Goal: Task Accomplishment & Management: Manage account settings

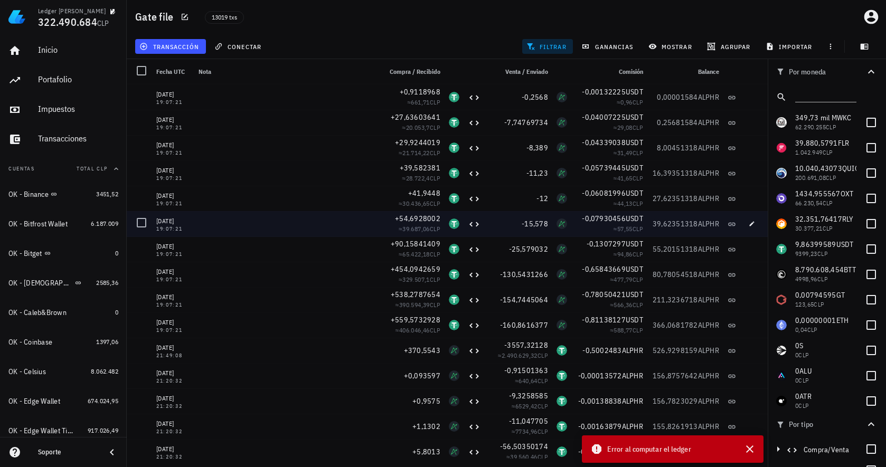
scroll to position [2060, 0]
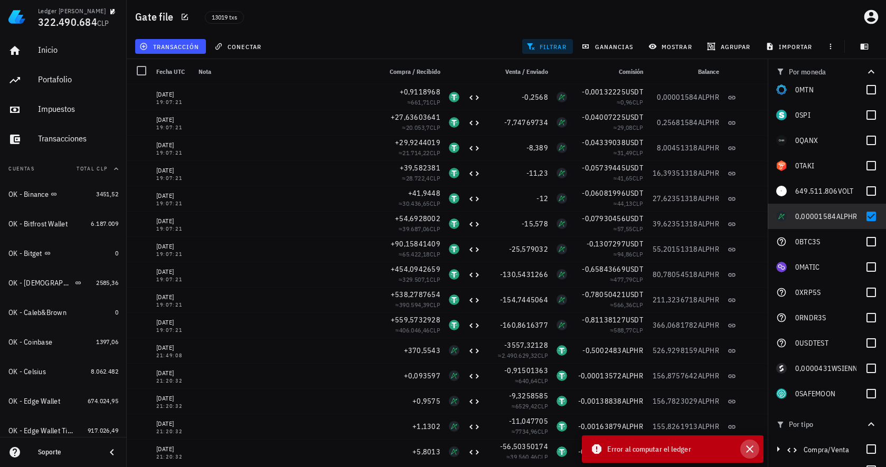
click at [750, 447] on icon "button" at bounding box center [749, 449] width 13 height 13
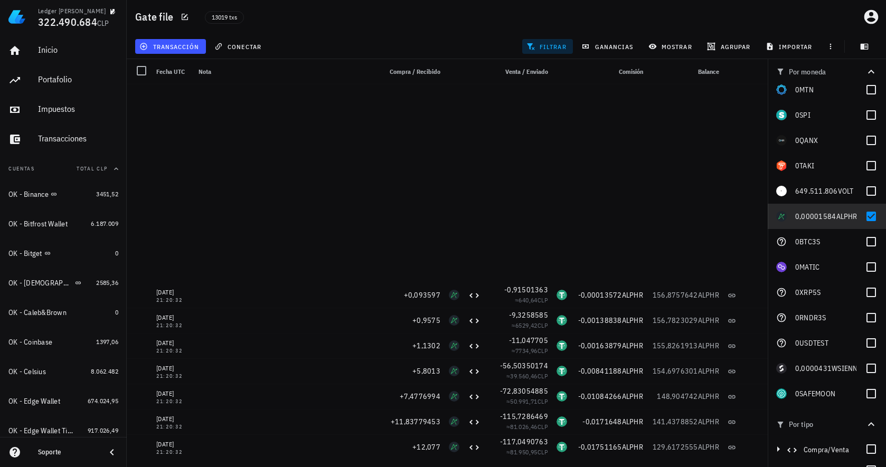
scroll to position [385, 0]
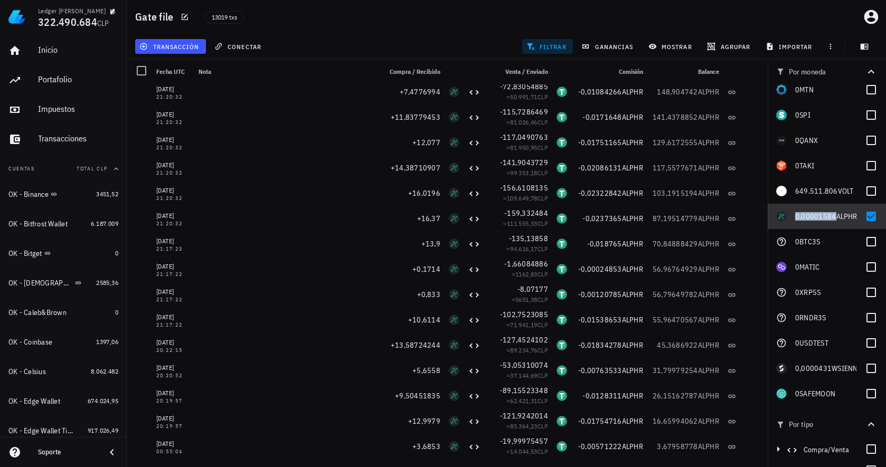
click at [807, 216] on span "0,00001584" at bounding box center [815, 217] width 41 height 10
checkbox input "true"
copy span "0,00001584"
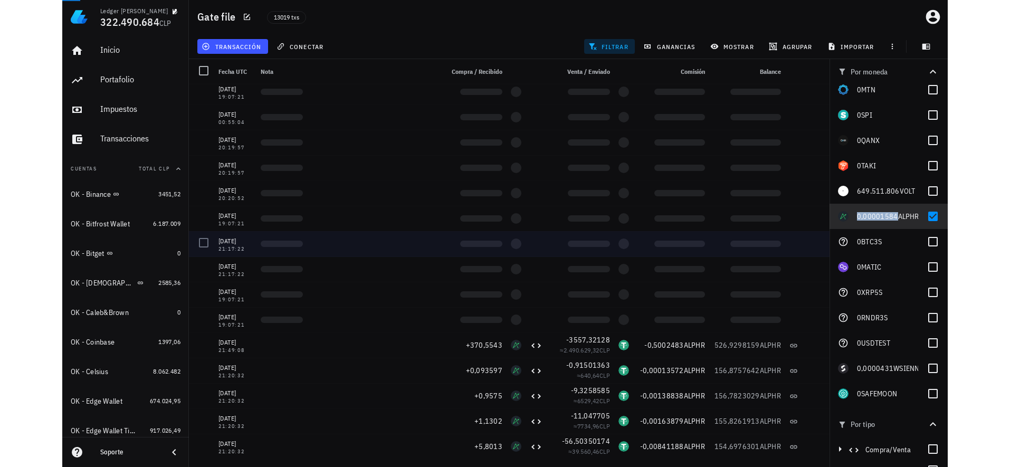
scroll to position [0, 0]
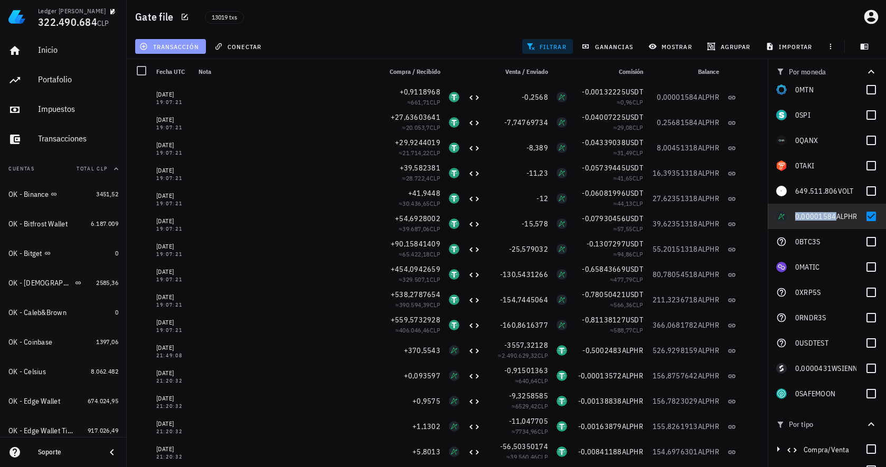
click at [191, 50] on span "transacción" at bounding box center [170, 46] width 58 height 8
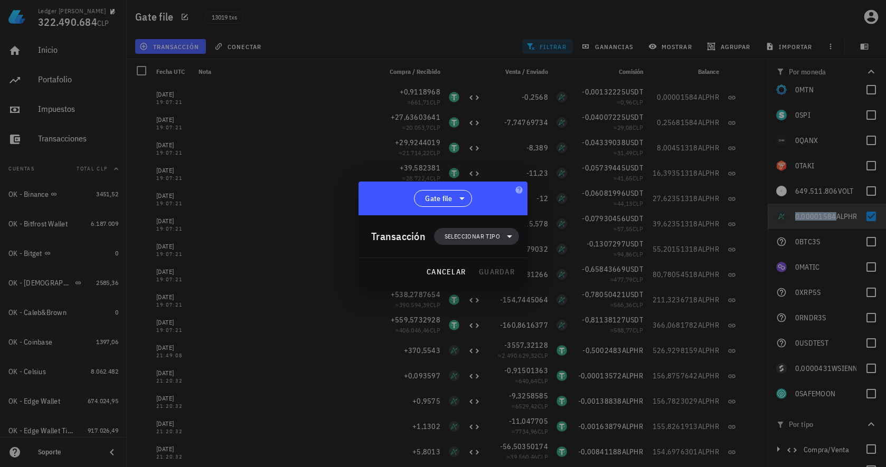
click at [476, 235] on span "Seleccionar tipo" at bounding box center [472, 236] width 55 height 11
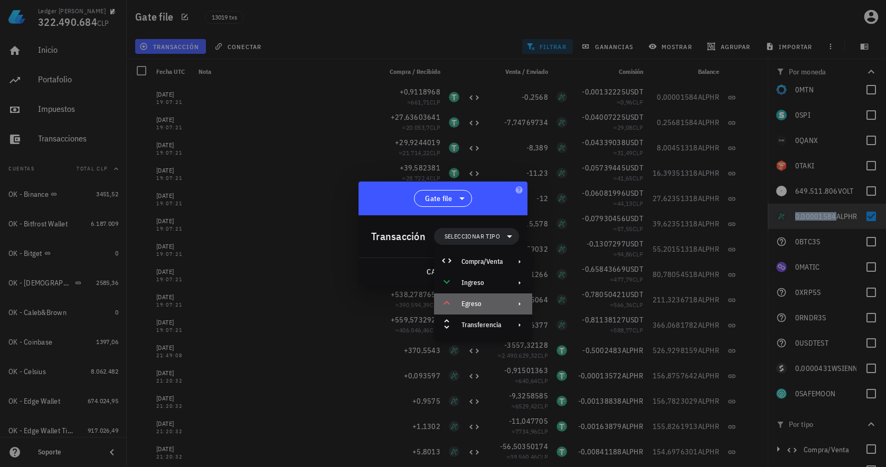
click at [474, 306] on div "Egreso" at bounding box center [481, 304] width 41 height 8
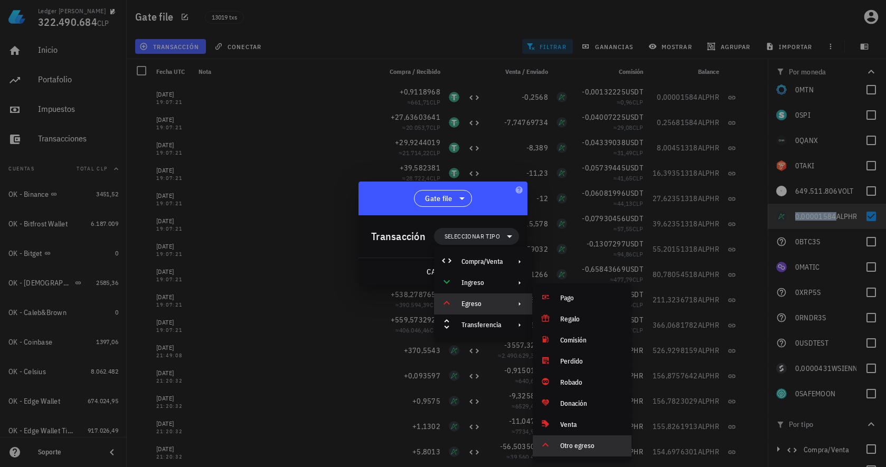
click at [547, 447] on icon at bounding box center [545, 445] width 13 height 13
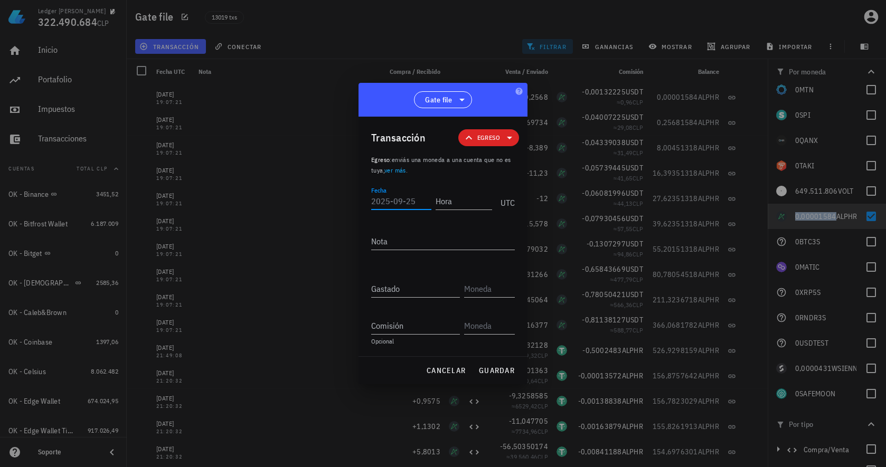
click at [416, 206] on input "Fecha" at bounding box center [401, 201] width 60 height 17
type input "2025-08-07"
type input "23:57:10"
type textarea "Ajuste de balance"
paste input "0,00001584"
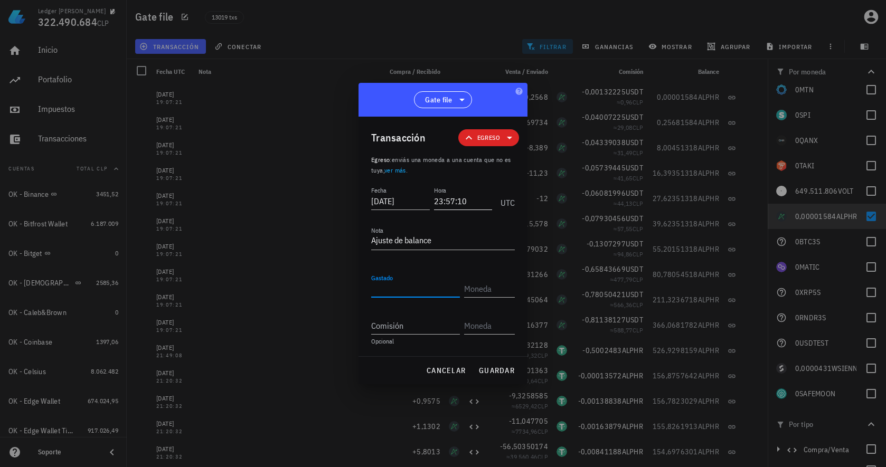
type input "0,00001584"
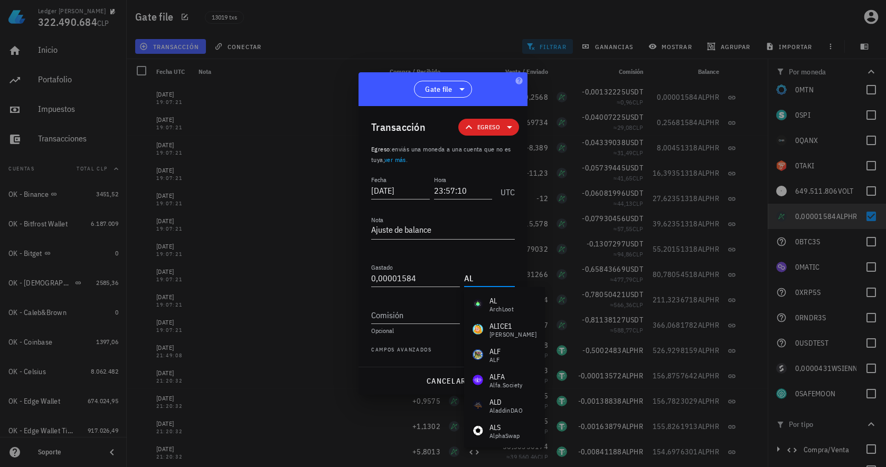
type input "A"
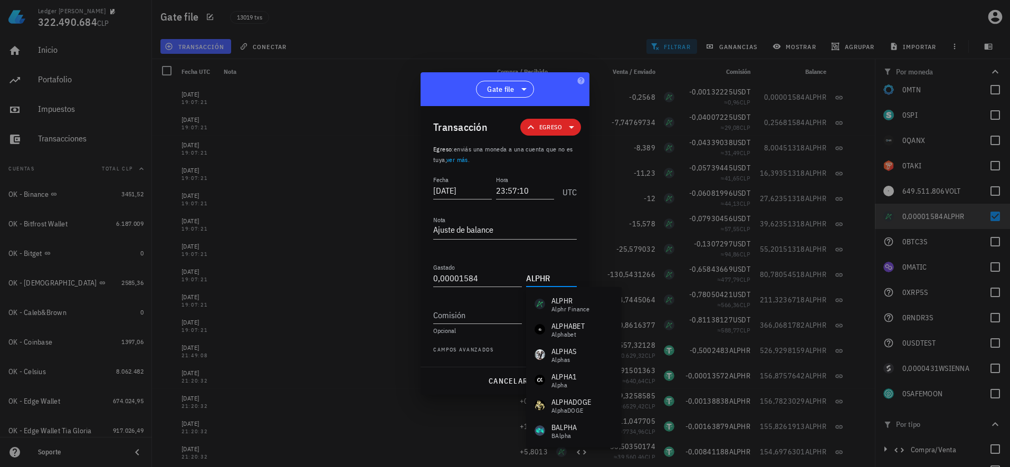
type input "ALPHR"
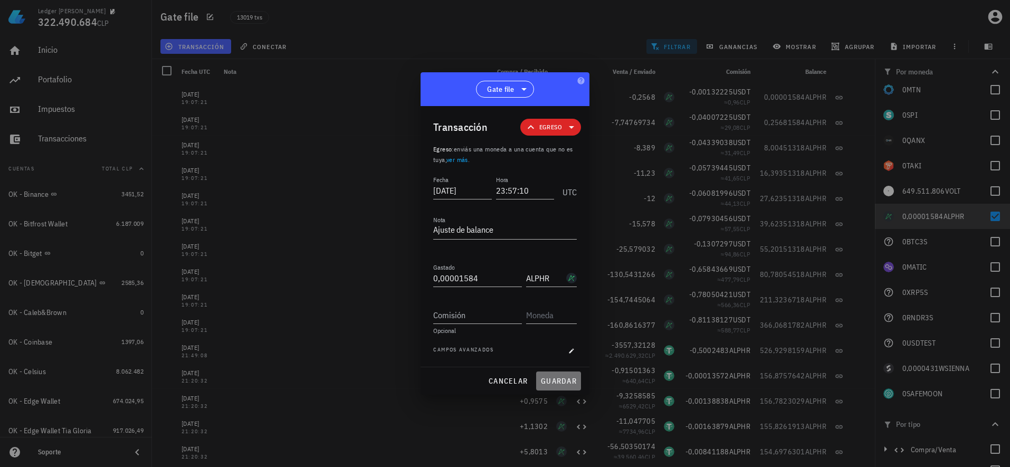
click at [561, 377] on span "guardar" at bounding box center [559, 381] width 36 height 10
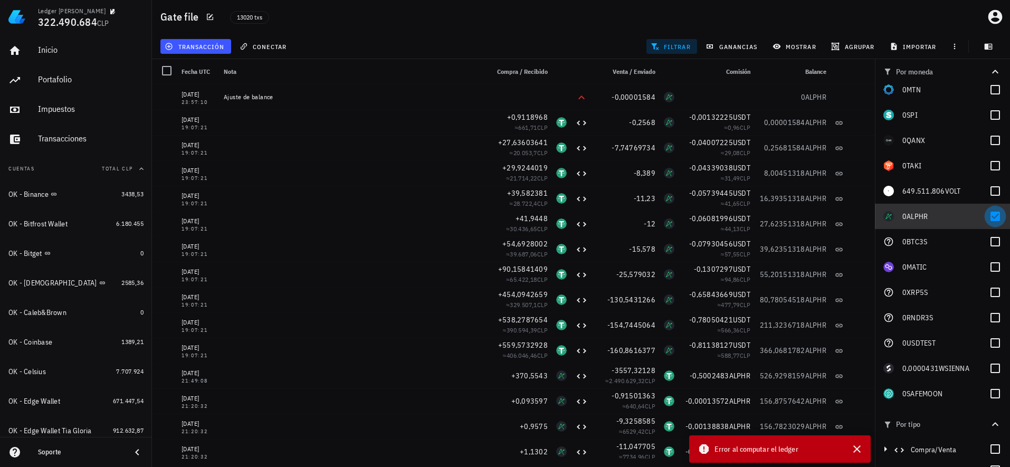
click at [885, 214] on div at bounding box center [996, 216] width 18 height 18
checkbox input "false"
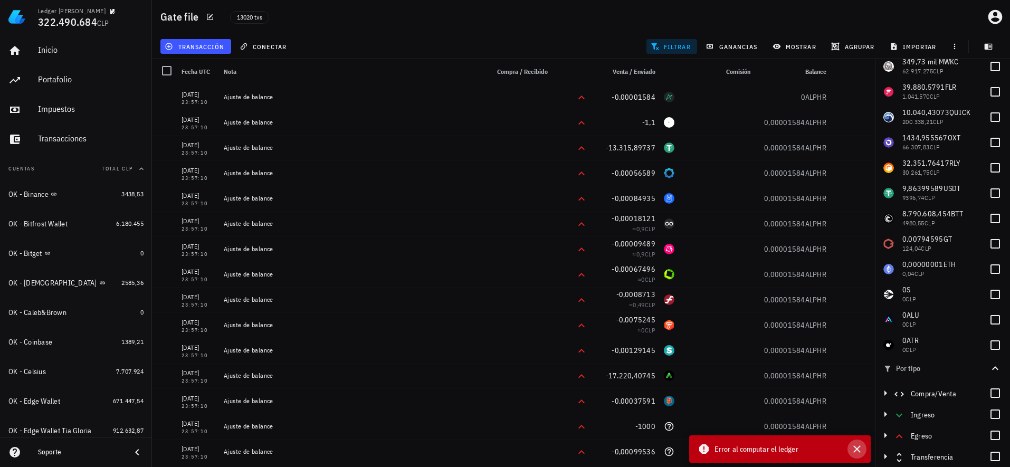
click at [855, 448] on icon "button" at bounding box center [857, 449] width 13 height 13
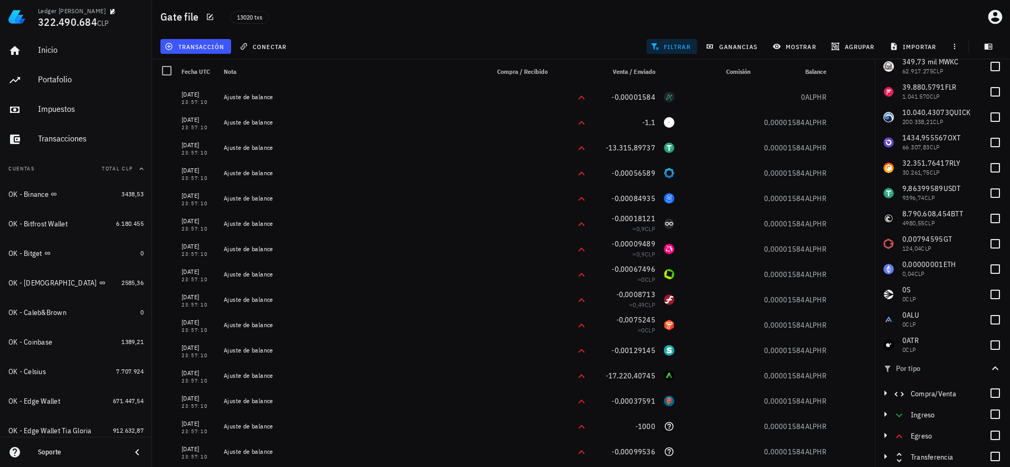
click at [360, 36] on div "transacción conectar filtrar ganancias mostrar agrupar importar" at bounding box center [581, 46] width 846 height 25
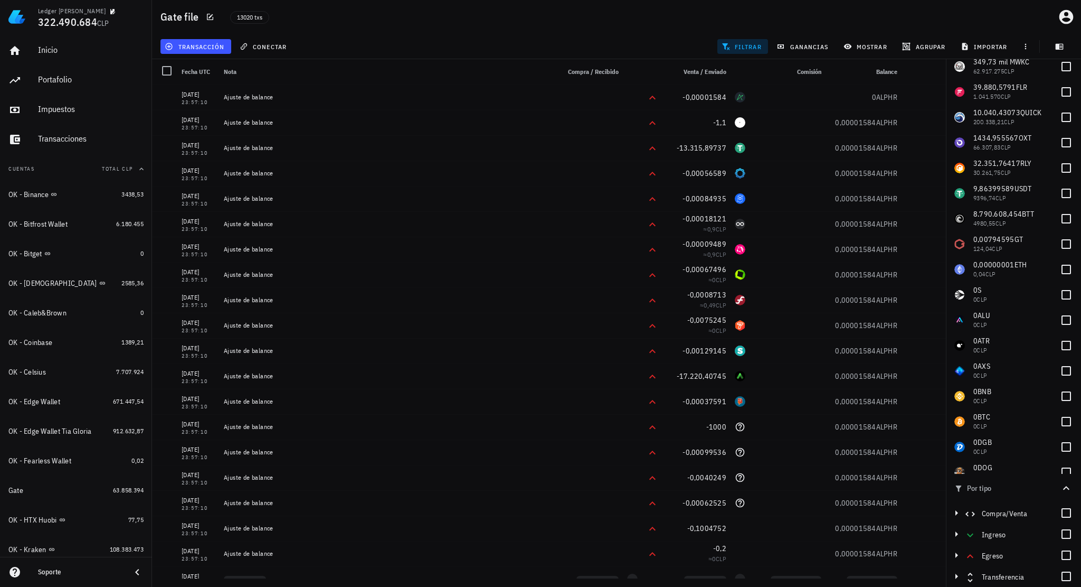
scroll to position [56, 0]
click at [885, 241] on div at bounding box center [1066, 244] width 18 height 18
checkbox input "true"
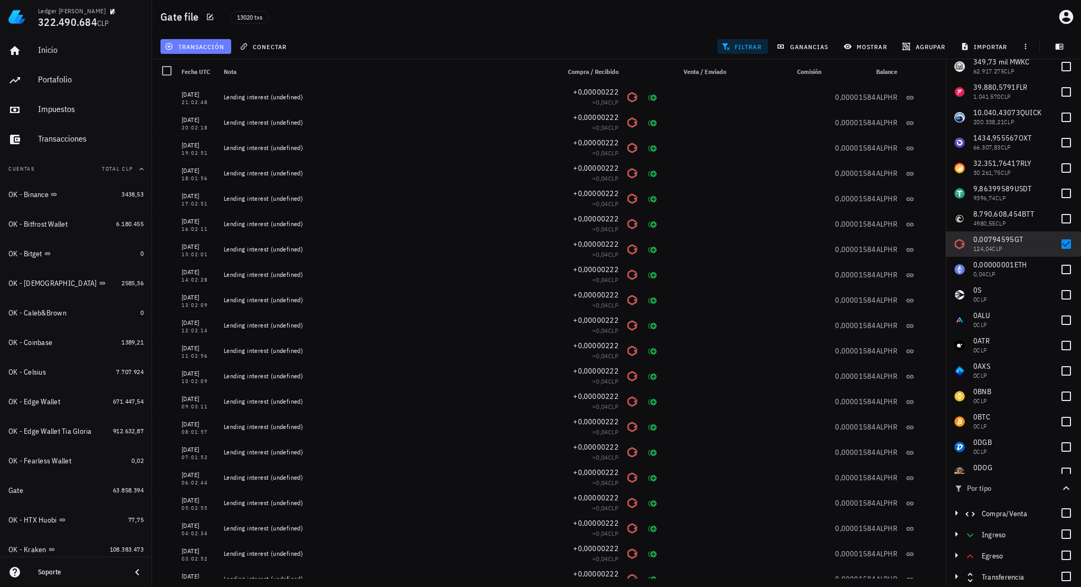
click at [206, 50] on span "transacción" at bounding box center [196, 46] width 58 height 8
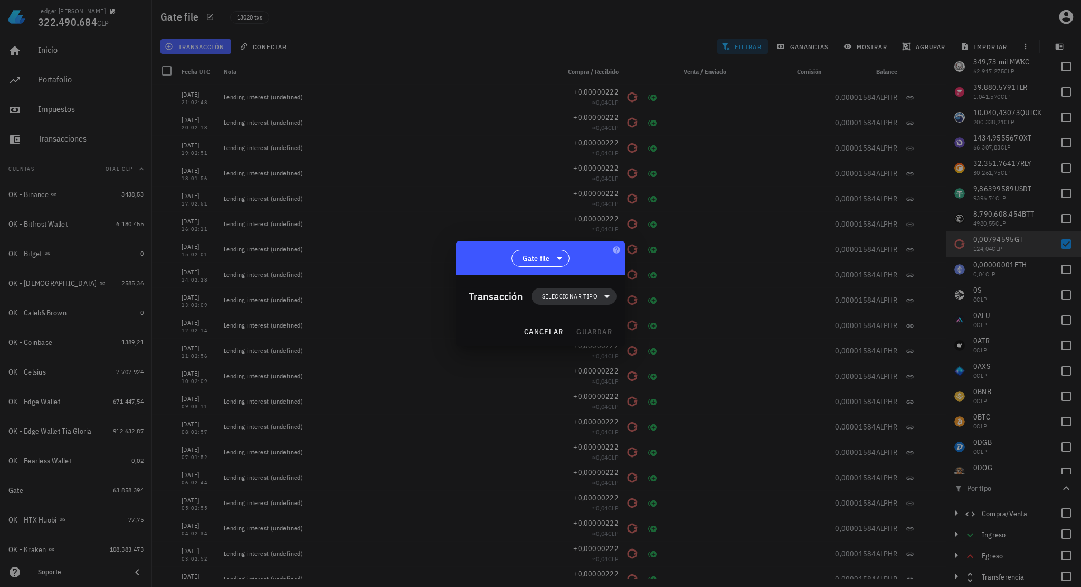
click at [567, 295] on span "Seleccionar tipo" at bounding box center [569, 296] width 55 height 11
click at [588, 343] on div "Ingreso" at bounding box center [579, 342] width 41 height 8
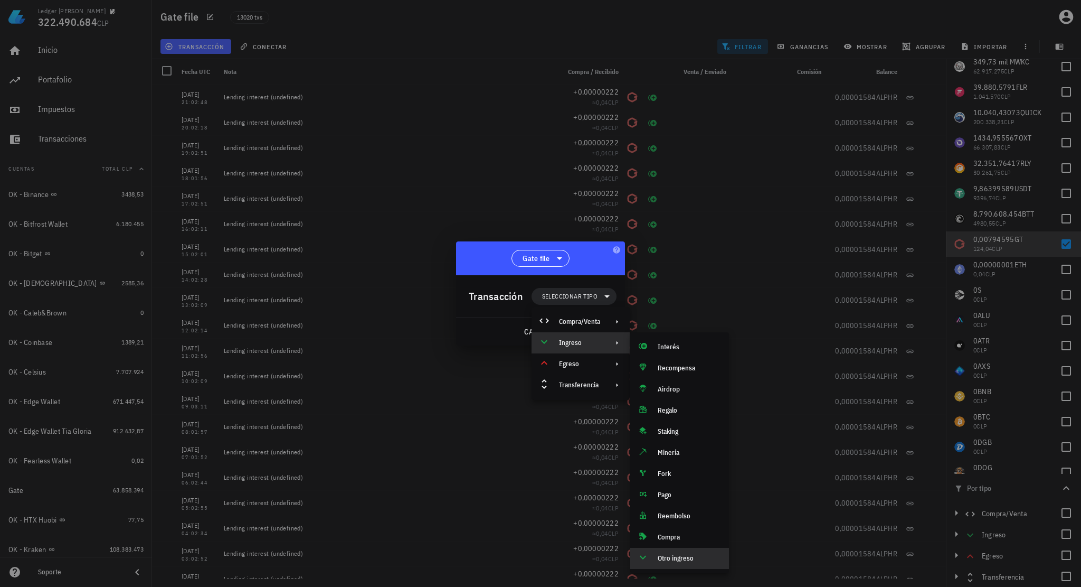
click at [680, 467] on div "Otro ingreso" at bounding box center [689, 558] width 63 height 8
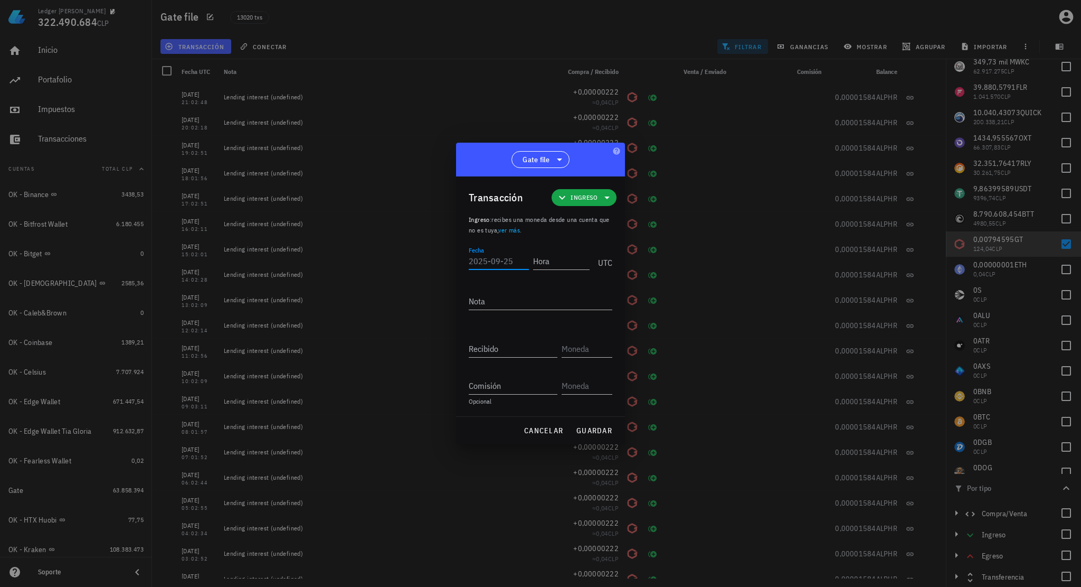
click at [495, 265] on input "Fecha" at bounding box center [499, 260] width 60 height 17
click at [497, 256] on input "2025-" at bounding box center [498, 260] width 59 height 17
type input "2025-08-07"
type input "23:57:10"
type textarea "Ajustes de balance"
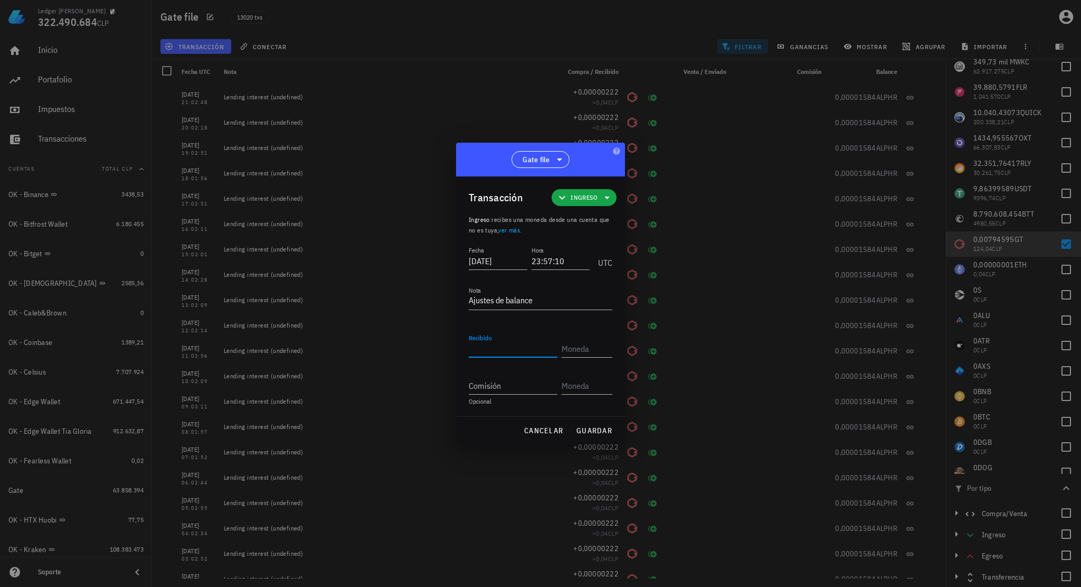
paste input "0,01495405"
type input "0,01495405"
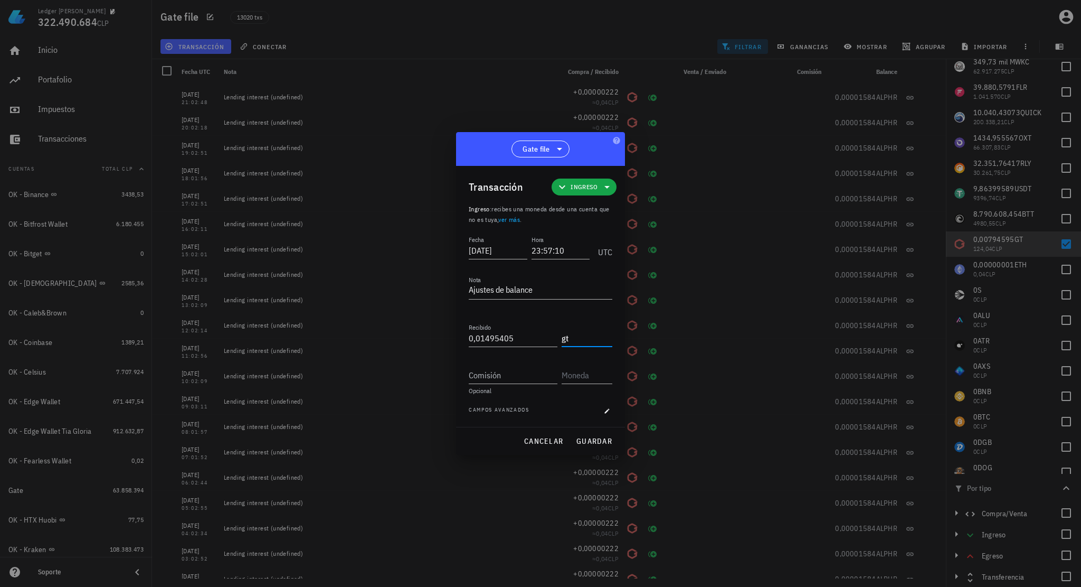
type input "GT"
click at [594, 437] on span "guardar" at bounding box center [594, 441] width 36 height 10
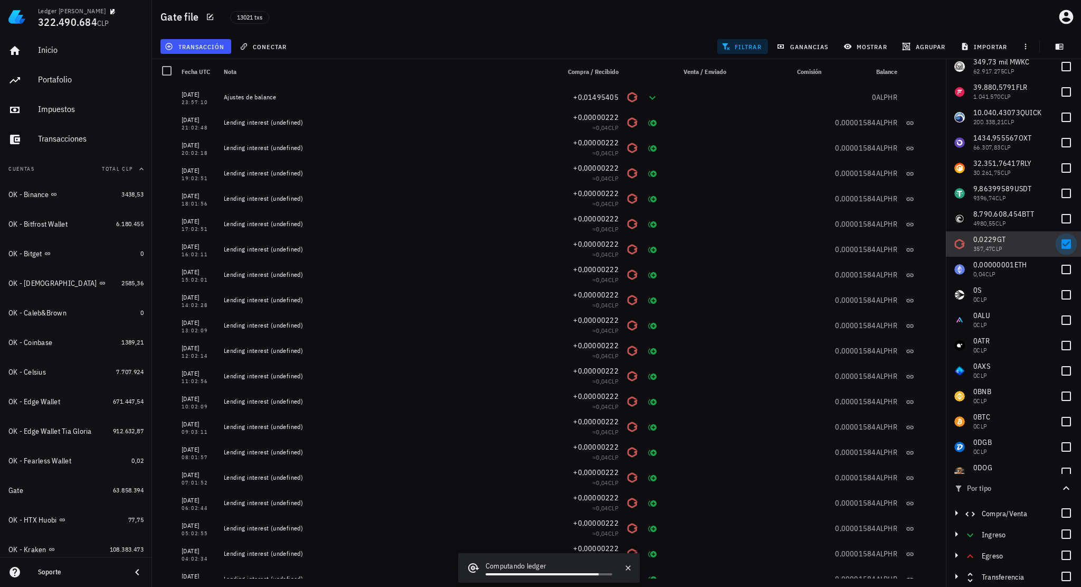
click at [885, 243] on div at bounding box center [1066, 244] width 18 height 18
checkbox input "false"
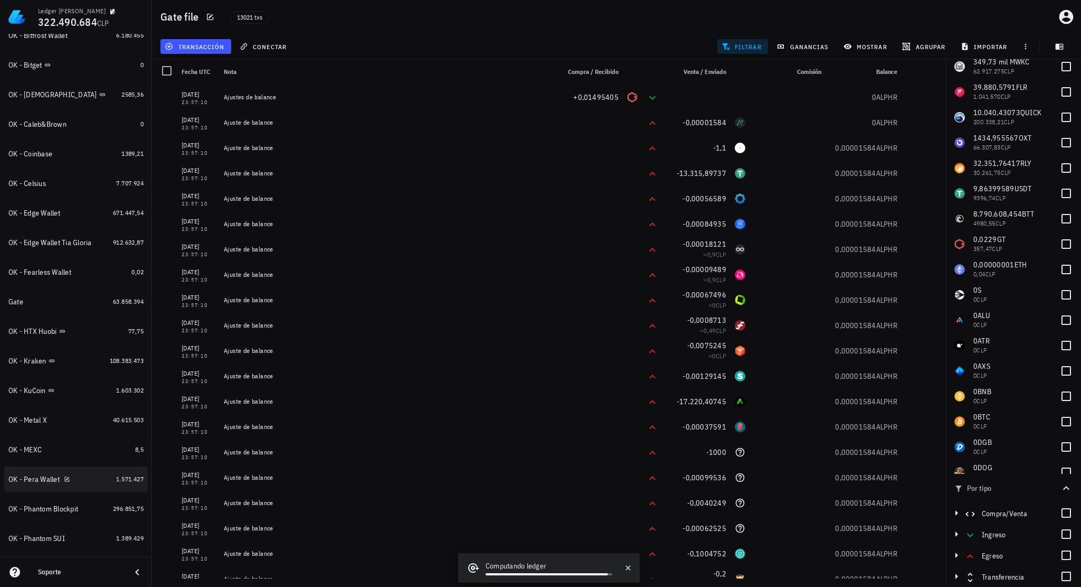
scroll to position [0, 0]
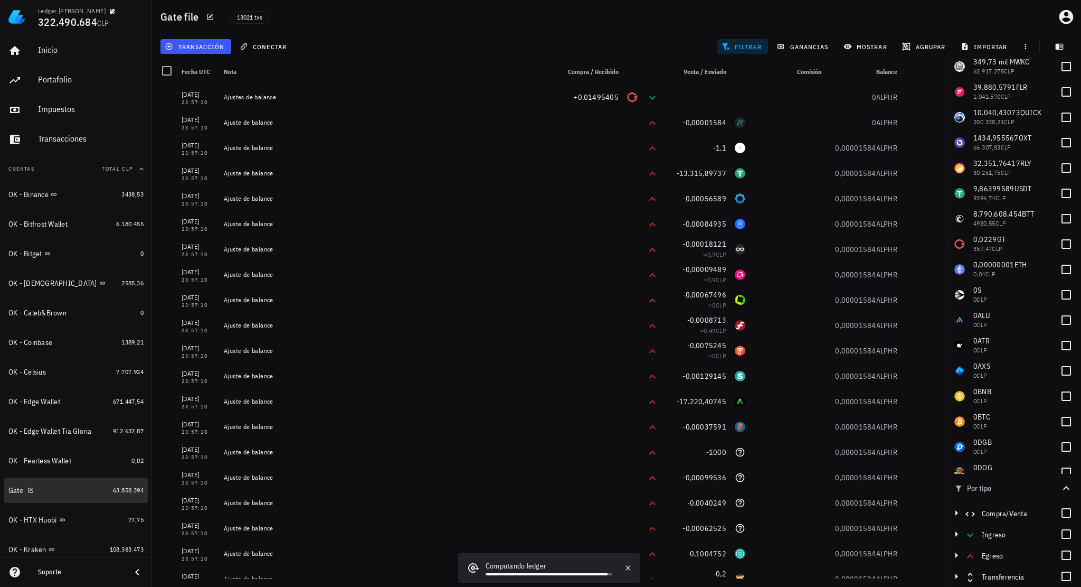
click at [55, 467] on div "Gate" at bounding box center [58, 490] width 100 height 10
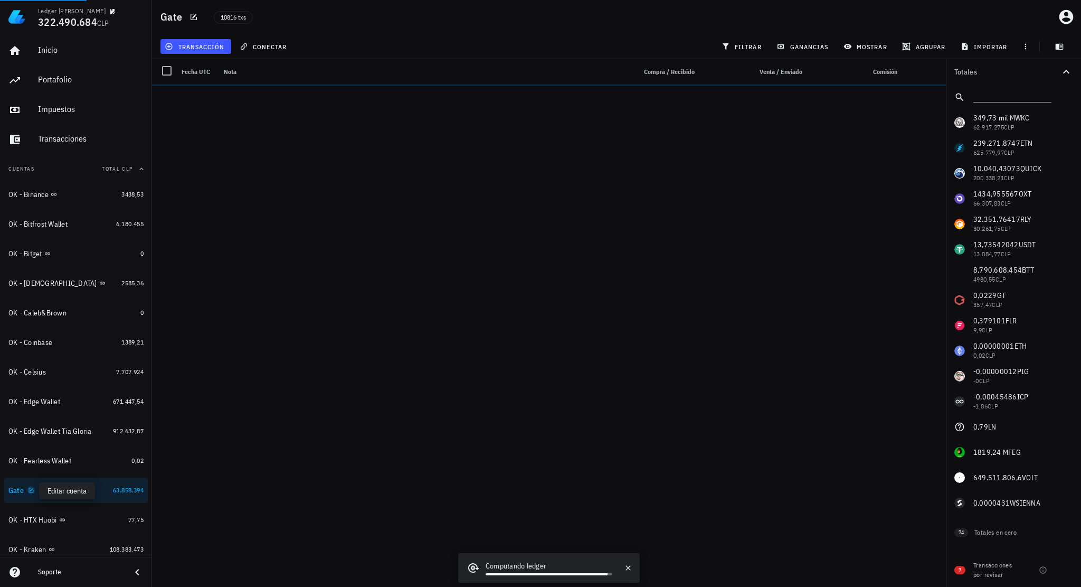
click at [30, 467] on icon "button" at bounding box center [31, 490] width 6 height 6
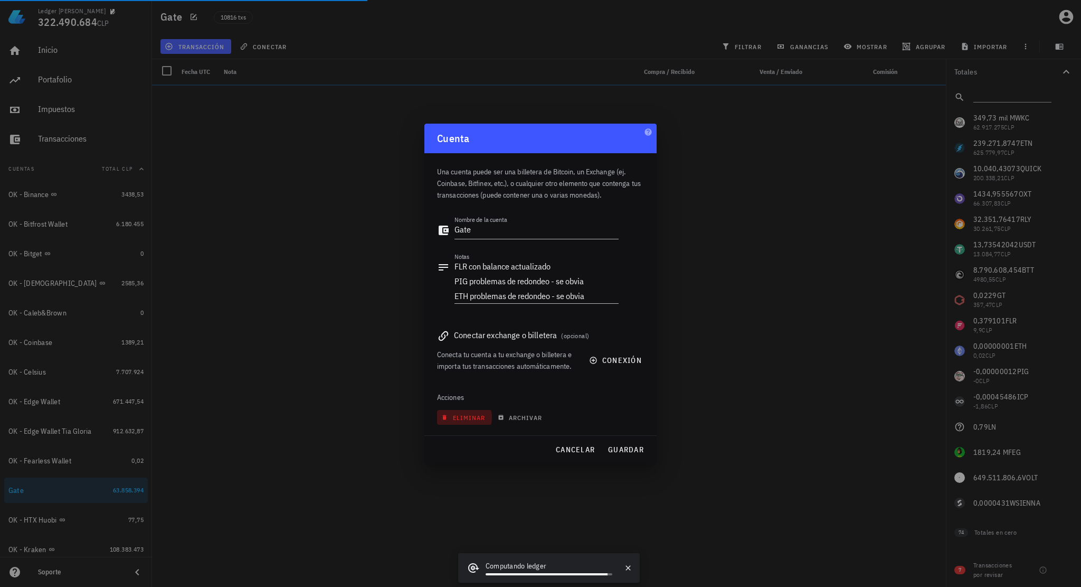
click at [469, 420] on span "eliminar" at bounding box center [464, 417] width 42 height 8
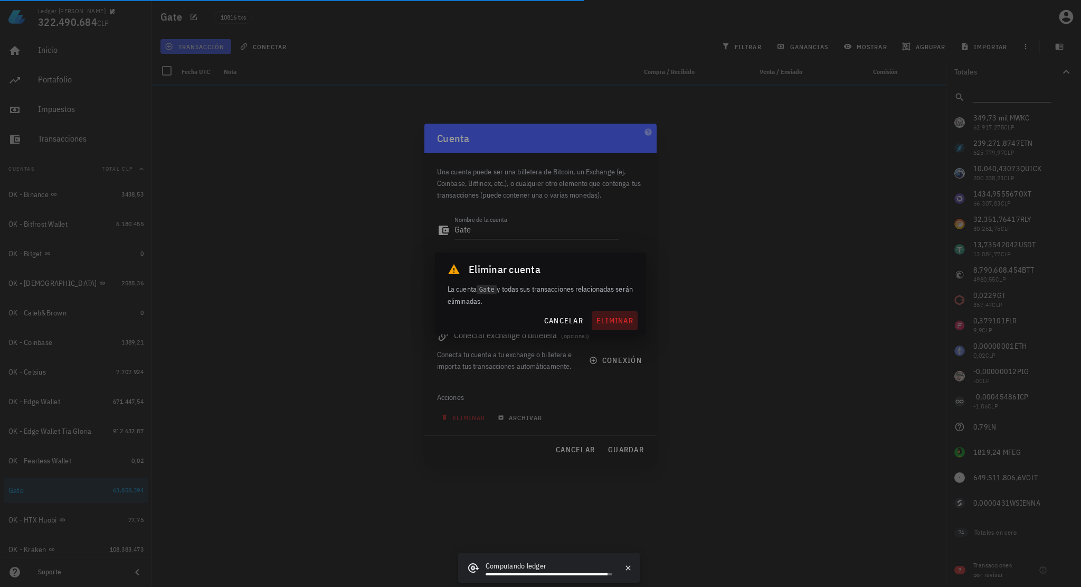
click at [618, 322] on span "eliminar" at bounding box center [614, 321] width 37 height 10
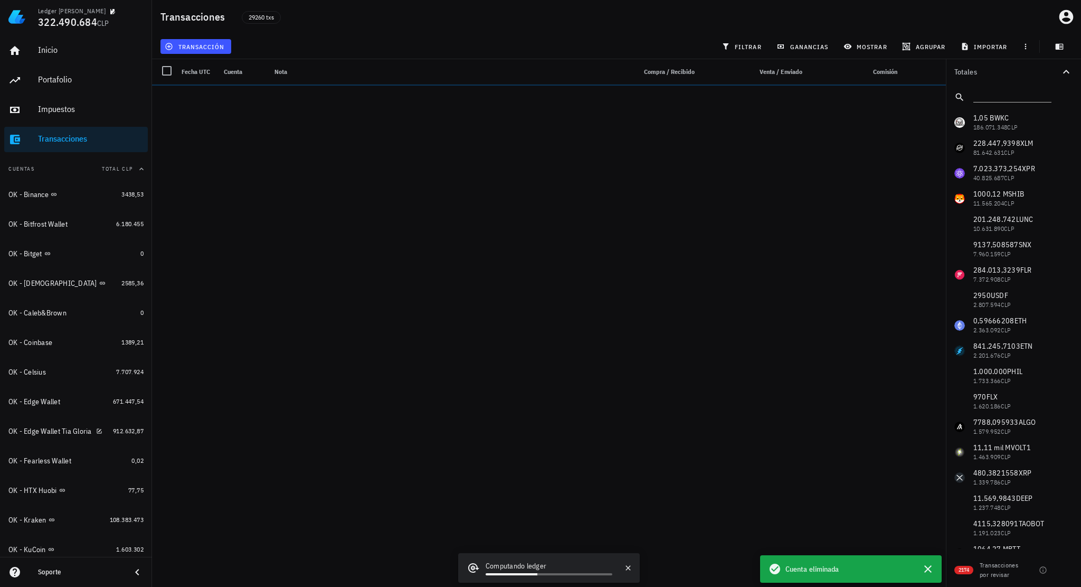
scroll to position [412, 0]
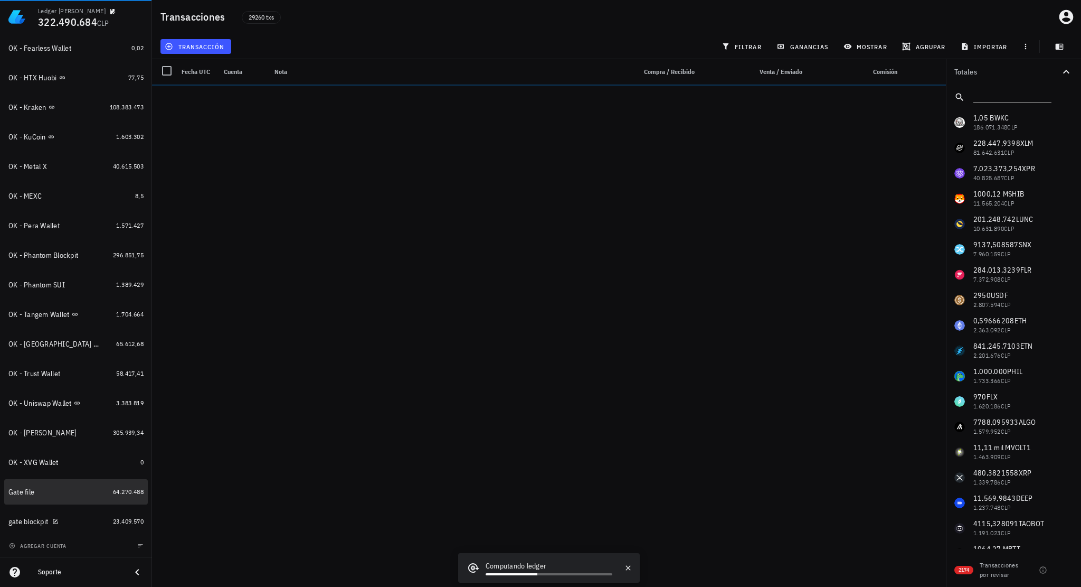
click at [63, 467] on div "Gate file" at bounding box center [58, 491] width 100 height 23
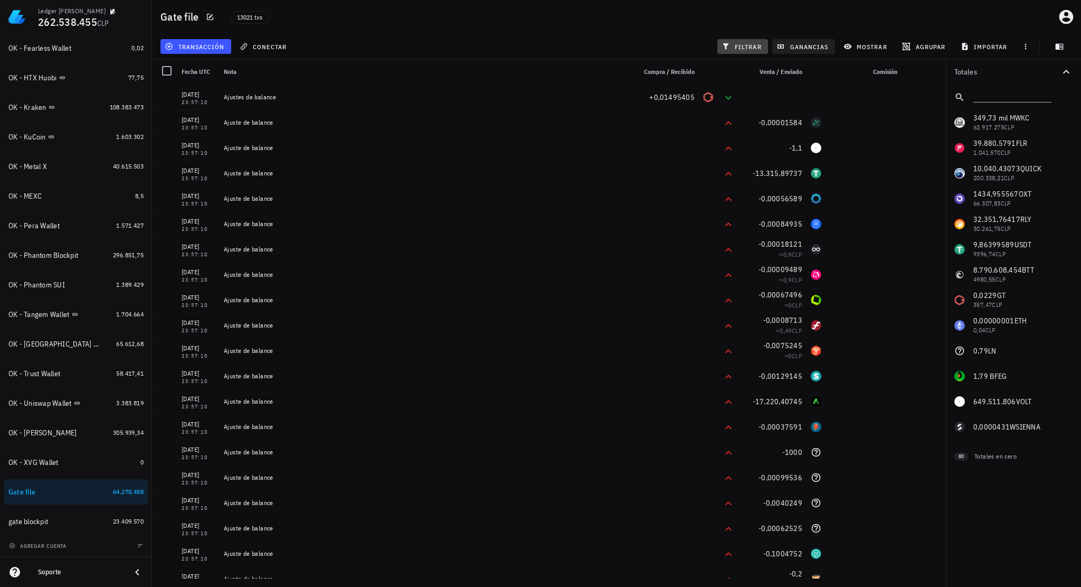
drag, startPoint x: 757, startPoint y: 43, endPoint x: 790, endPoint y: 52, distance: 33.9
click at [757, 43] on span "filtrar" at bounding box center [743, 46] width 38 height 8
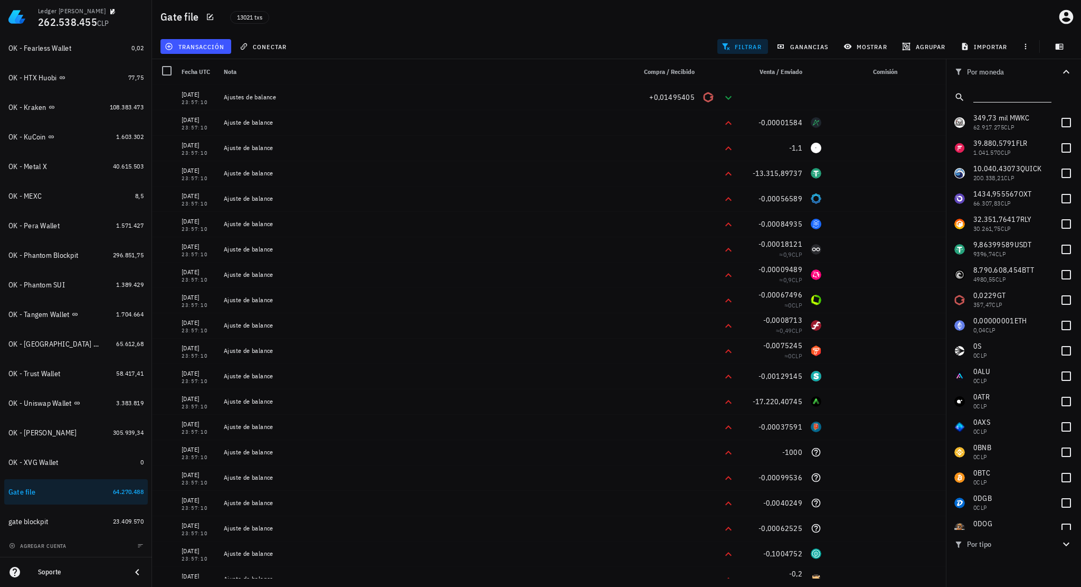
click at [885, 97] on input "text" at bounding box center [1012, 95] width 76 height 14
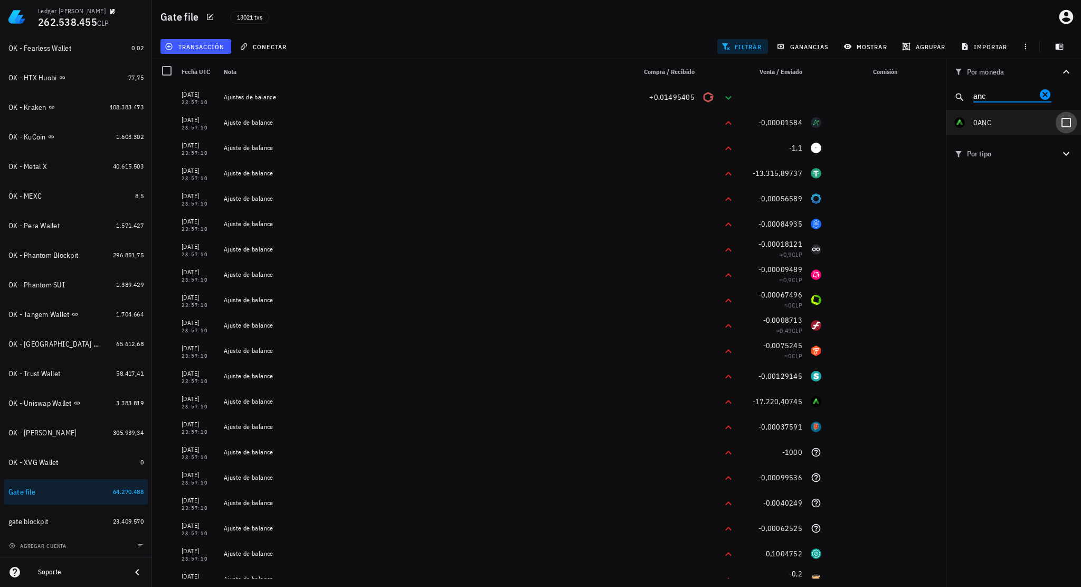
type input "anc"
click at [885, 126] on div at bounding box center [1066, 123] width 18 height 18
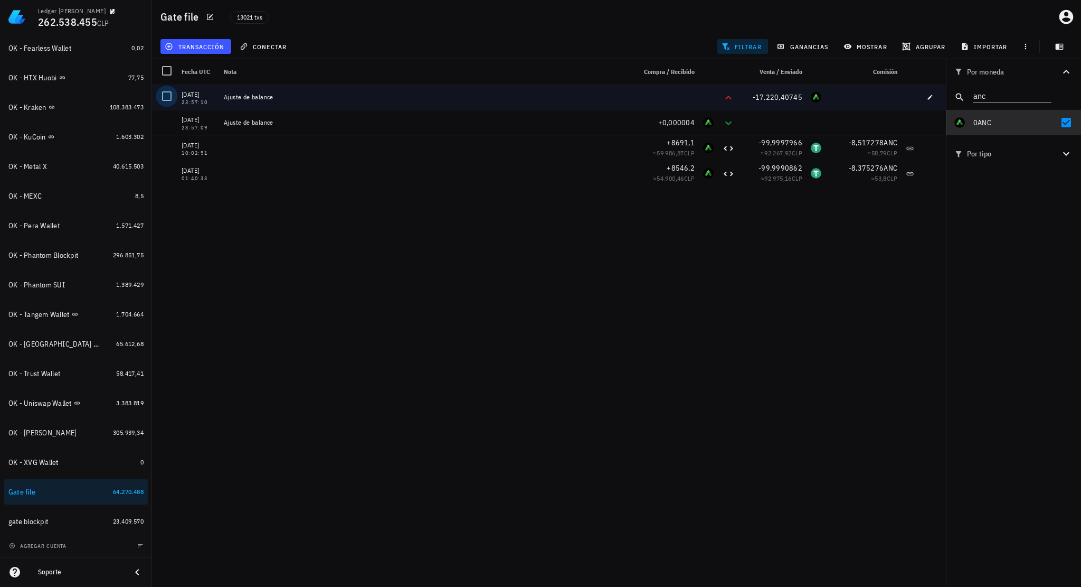
click at [164, 90] on div at bounding box center [167, 96] width 18 height 18
click at [206, 42] on span "editar (1)" at bounding box center [189, 46] width 45 height 8
click at [228, 112] on div "Eliminar" at bounding box center [223, 113] width 74 height 8
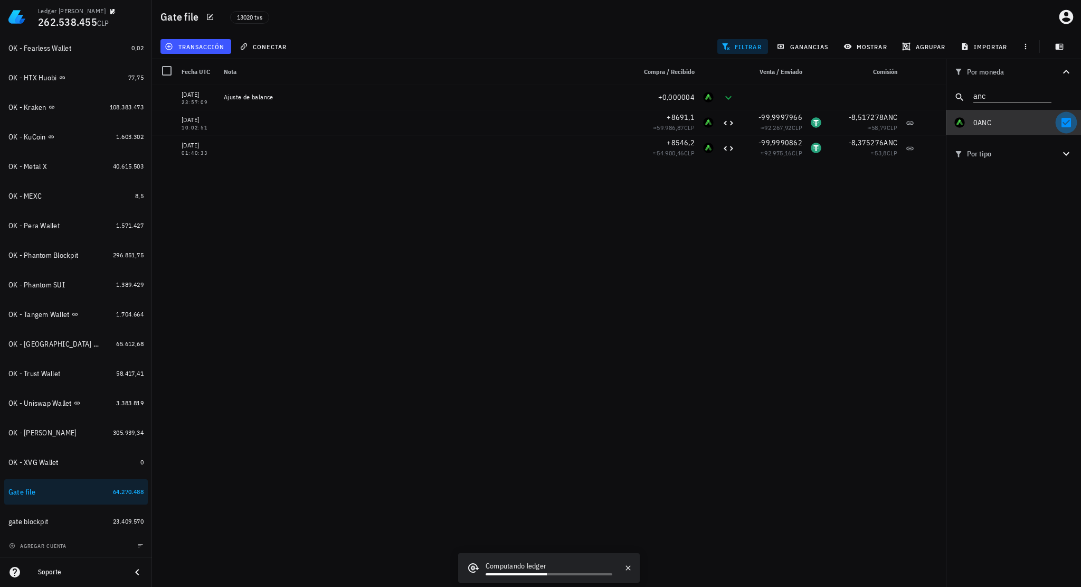
click at [885, 121] on div at bounding box center [1066, 123] width 18 height 18
checkbox input "false"
click at [885, 94] on icon "Clear" at bounding box center [1045, 94] width 11 height 11
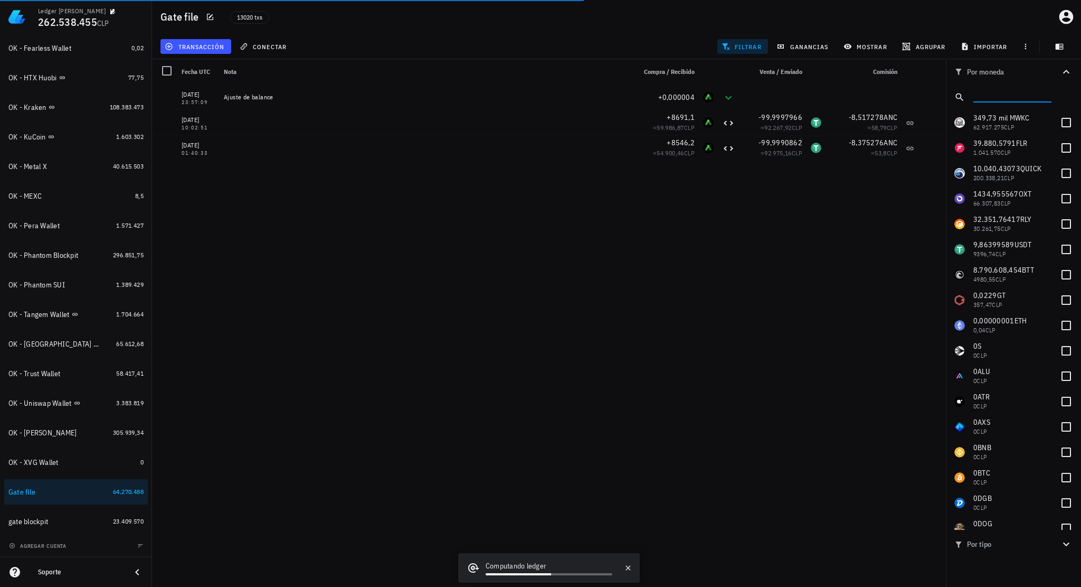
click at [885, 98] on input "text" at bounding box center [1012, 95] width 76 height 14
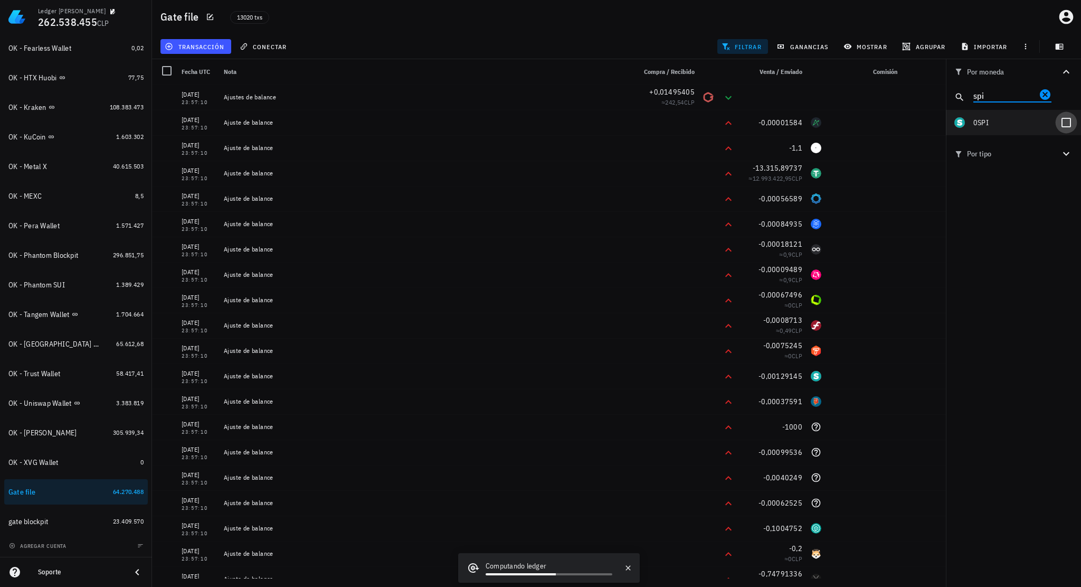
type input "spi"
click at [885, 123] on div at bounding box center [1066, 123] width 18 height 18
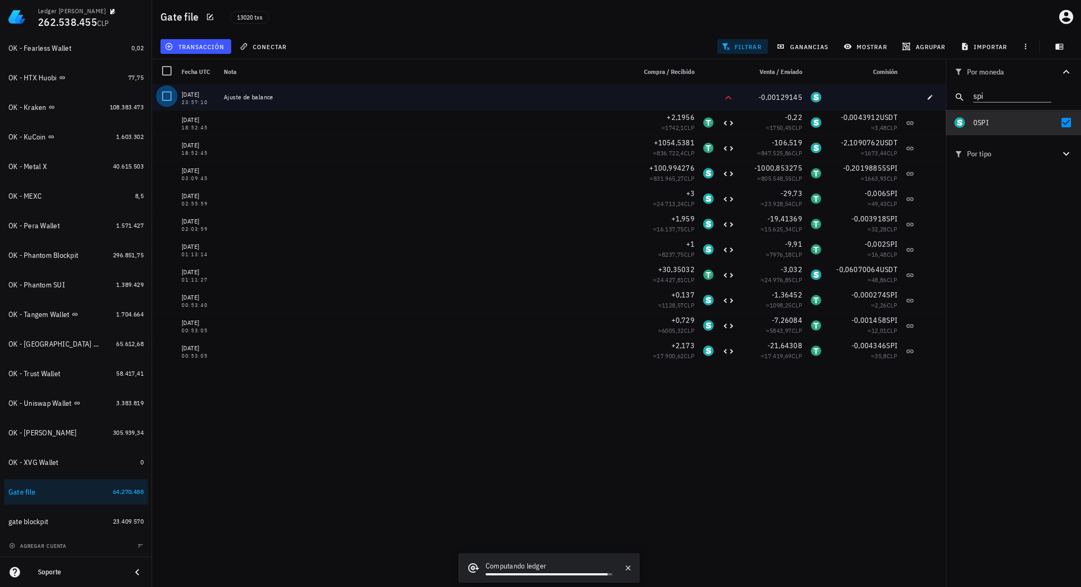
click at [165, 97] on div at bounding box center [167, 96] width 18 height 18
click at [196, 50] on span "editar (1)" at bounding box center [189, 46] width 45 height 8
click at [209, 111] on div "Eliminar" at bounding box center [223, 113] width 74 height 8
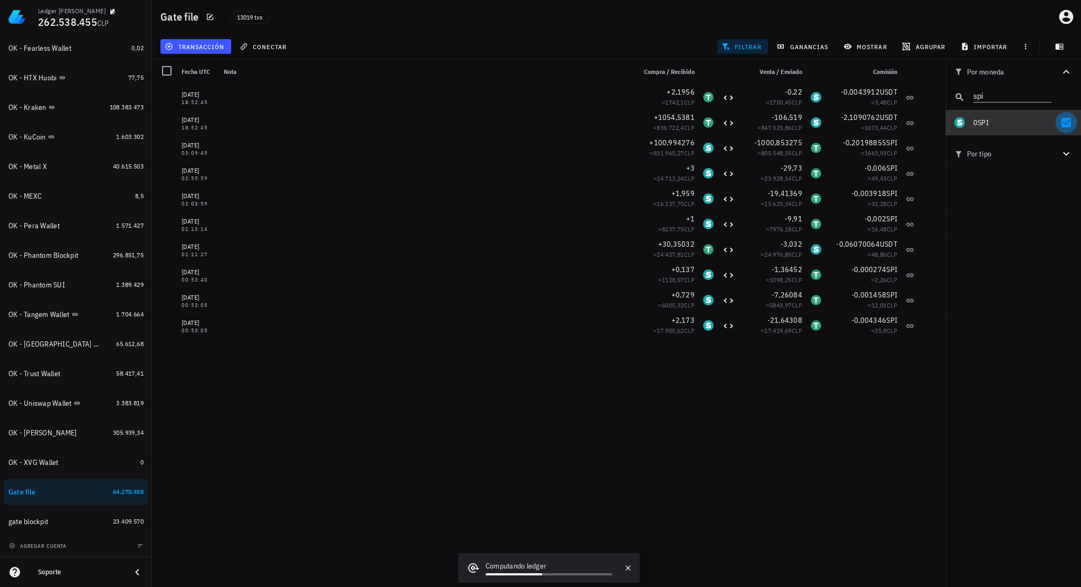
click at [885, 126] on div at bounding box center [1066, 123] width 18 height 18
checkbox input "false"
click at [885, 95] on icon "Clear" at bounding box center [1045, 94] width 13 height 13
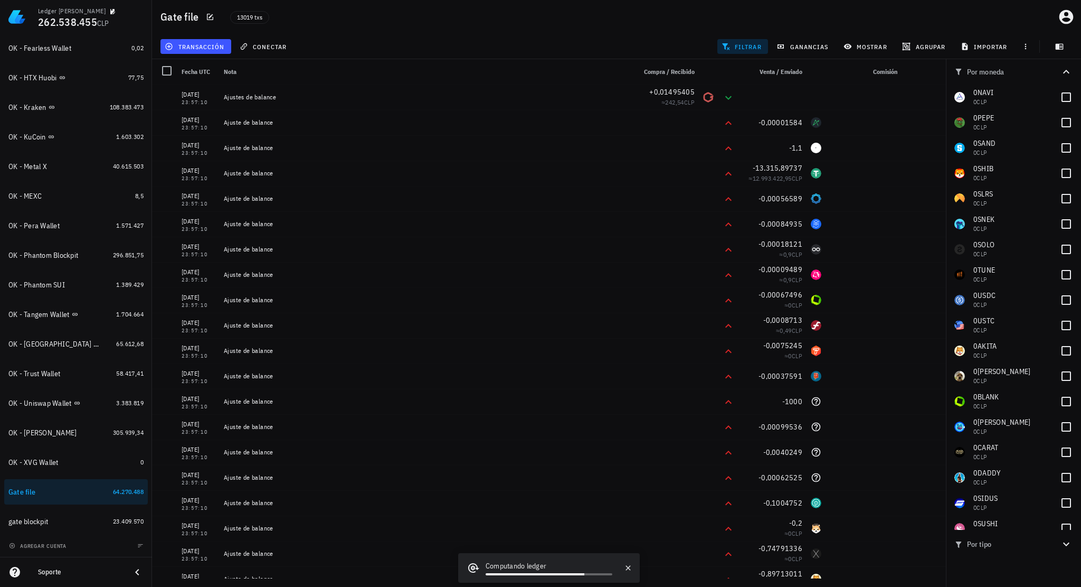
scroll to position [938, 0]
click at [741, 48] on span "filtrar" at bounding box center [743, 46] width 38 height 8
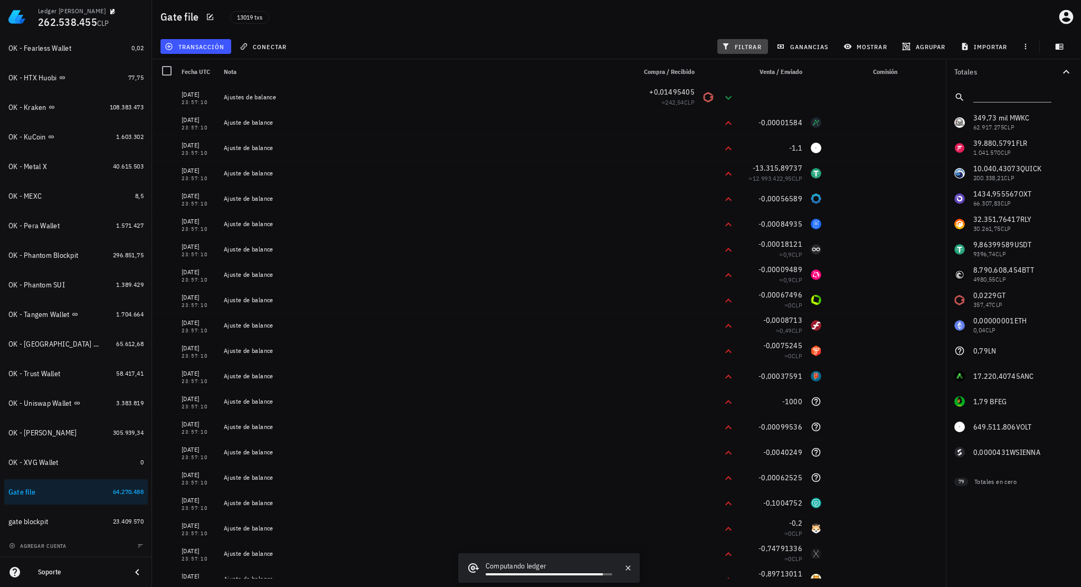
scroll to position [0, 0]
click at [44, 467] on icon "button" at bounding box center [43, 491] width 6 height 6
type textarea "Gate file"
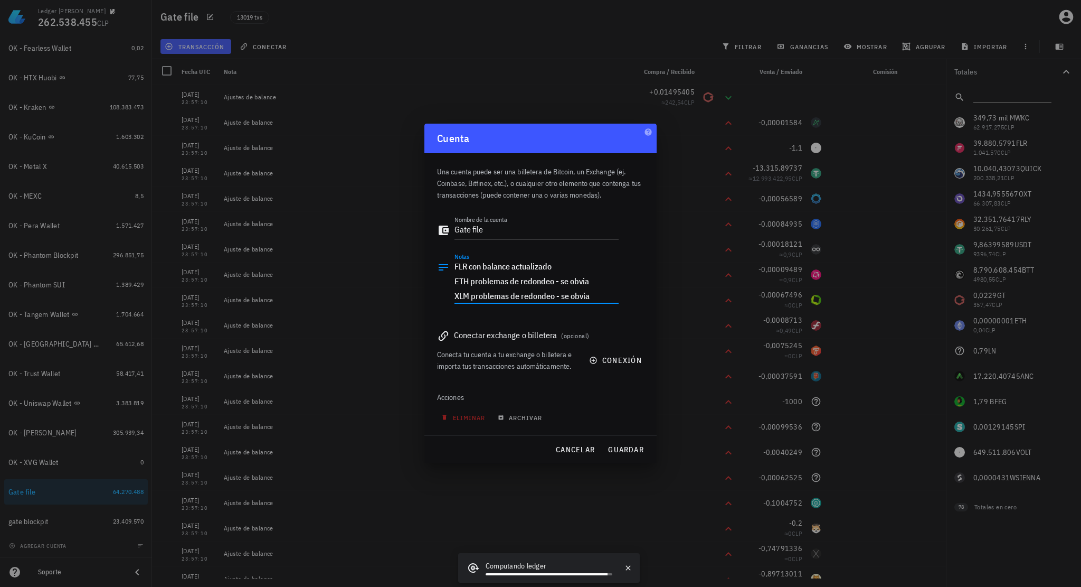
drag, startPoint x: 599, startPoint y: 293, endPoint x: 589, endPoint y: 282, distance: 14.6
click at [589, 282] on textarea "FLR con balance actualizado ETH problemas de redondeo - se obvia XLM problemas …" at bounding box center [537, 281] width 164 height 44
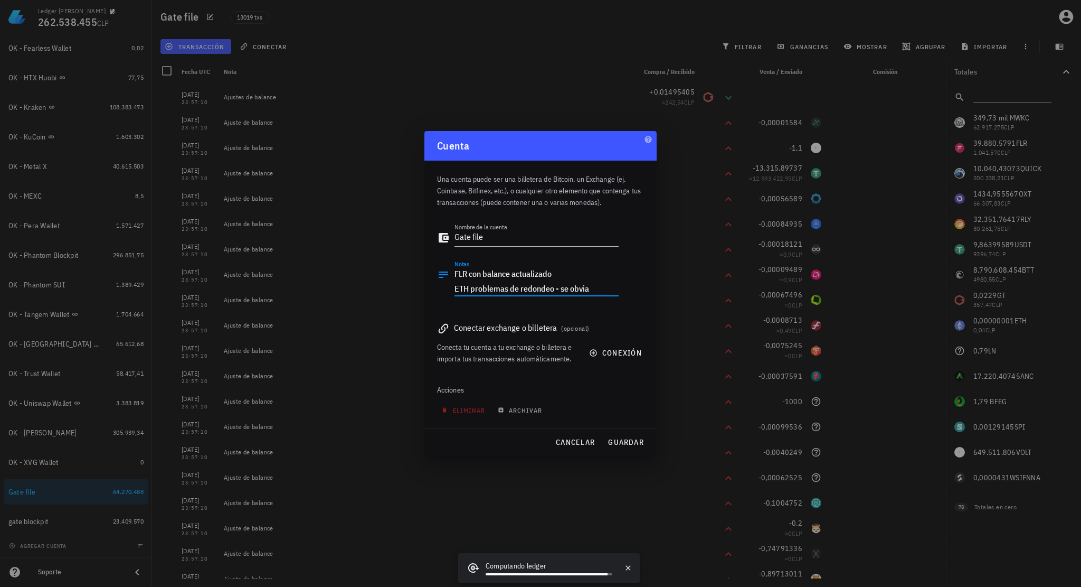
drag, startPoint x: 559, startPoint y: 274, endPoint x: 451, endPoint y: 275, distance: 107.7
click at [451, 275] on div "Notas FLR con balance actualizado ETH problemas de redondeo - se obvia" at bounding box center [528, 284] width 182 height 48
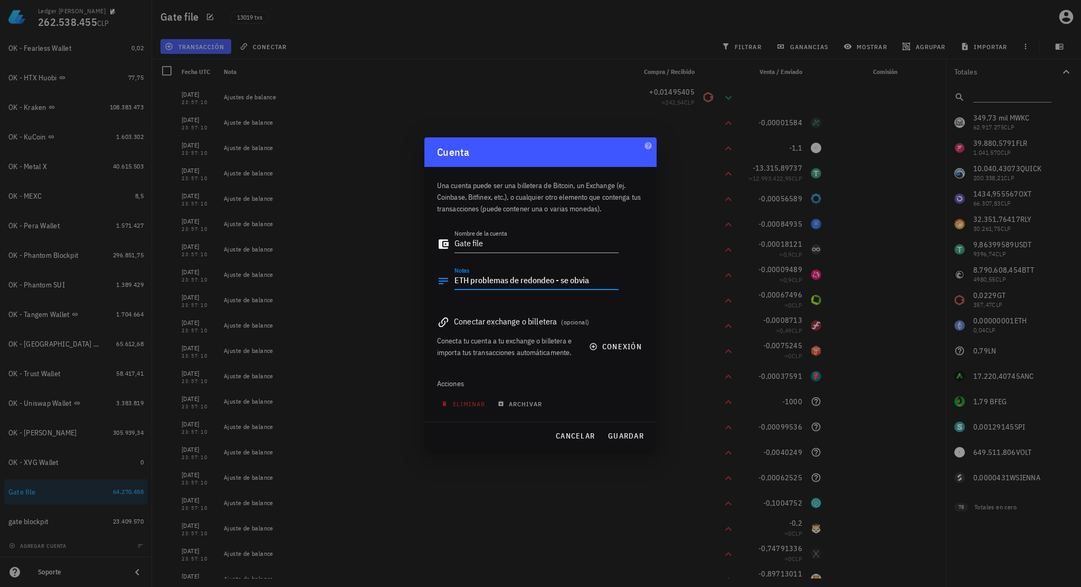
drag, startPoint x: 603, startPoint y: 282, endPoint x: 452, endPoint y: 276, distance: 151.1
click at [452, 276] on div "Notas ETH problemas de redondeo - se obvia" at bounding box center [528, 283] width 182 height 35
click at [597, 281] on textarea "ETH problemas de redondeo - se obvia" at bounding box center [537, 280] width 164 height 17
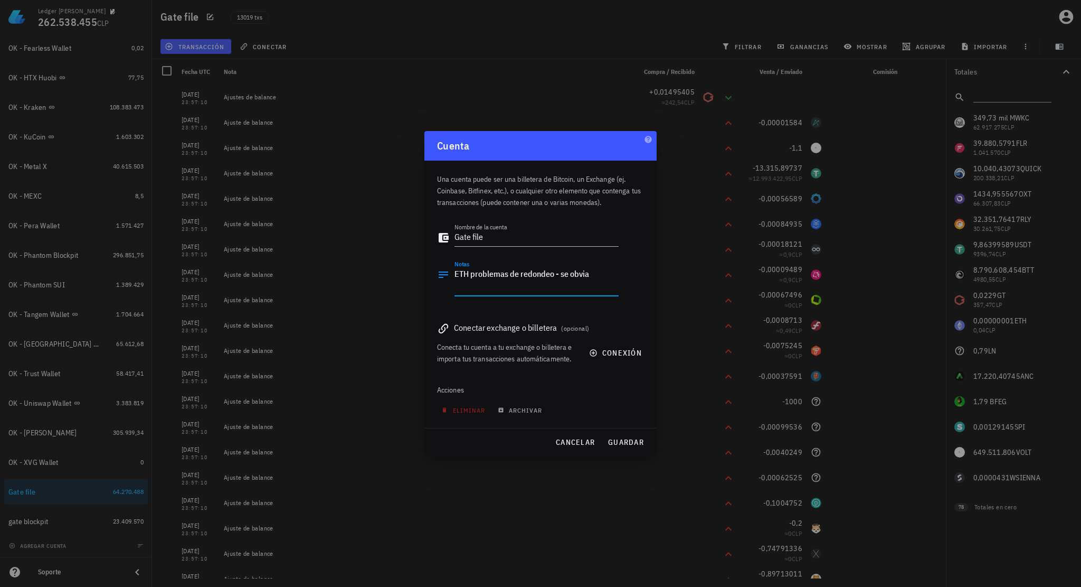
paste textarea "ETH problemas de redondeo - se obvia"
drag, startPoint x: 469, startPoint y: 285, endPoint x: 441, endPoint y: 287, distance: 28.1
click at [441, 287] on div "Notas ETH problemas de redondeo - se obvia ETH problemas de redondeo - se obvia" at bounding box center [528, 284] width 182 height 48
type textarea "ETH problemas de redondeo - se obvia USDT problemas de redondeo - se obvia"
click at [621, 441] on span "guardar" at bounding box center [626, 442] width 36 height 10
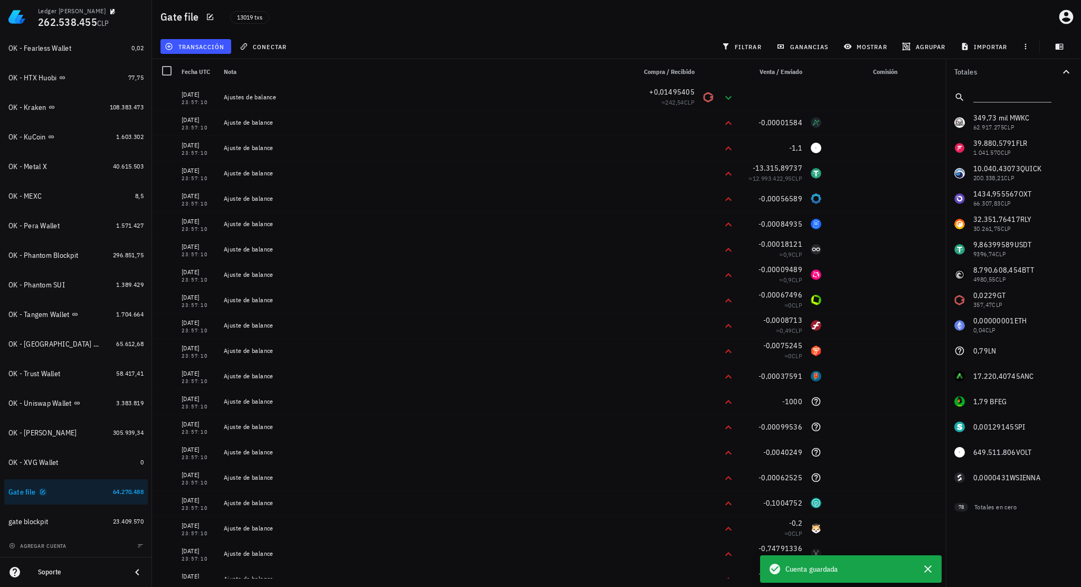
click at [42, 467] on icon "button" at bounding box center [43, 491] width 5 height 5
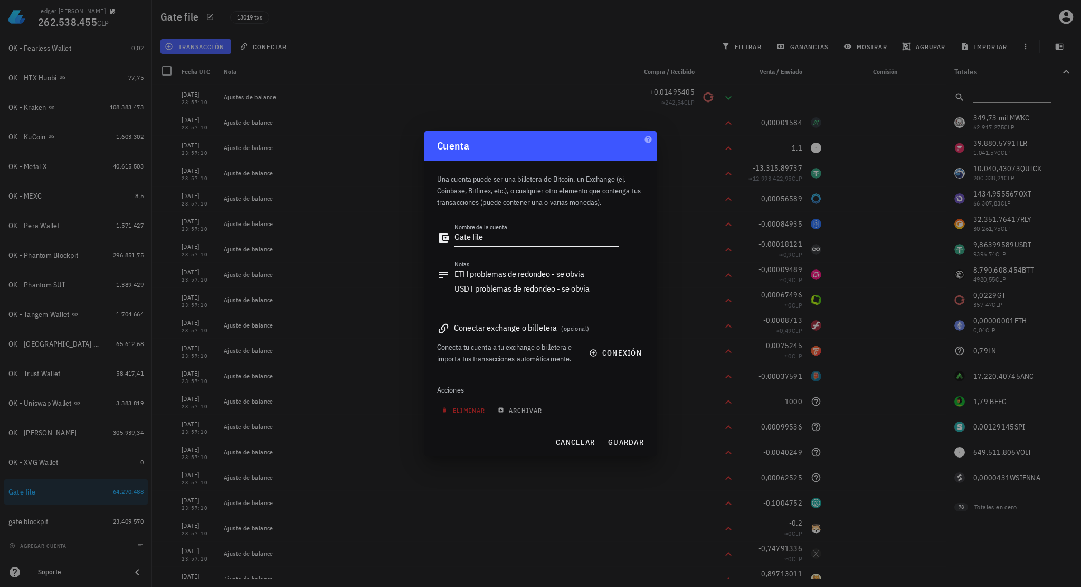
click at [453, 241] on div "Nombre de la cuenta Gate file" at bounding box center [528, 240] width 182 height 35
click at [457, 240] on textarea "Gate file" at bounding box center [537, 237] width 164 height 17
drag, startPoint x: 493, startPoint y: 240, endPoint x: 516, endPoint y: 239, distance: 23.3
click at [515, 239] on textarea "OK - Gate file" at bounding box center [537, 237] width 164 height 17
click at [630, 441] on span "guardar" at bounding box center [626, 442] width 36 height 10
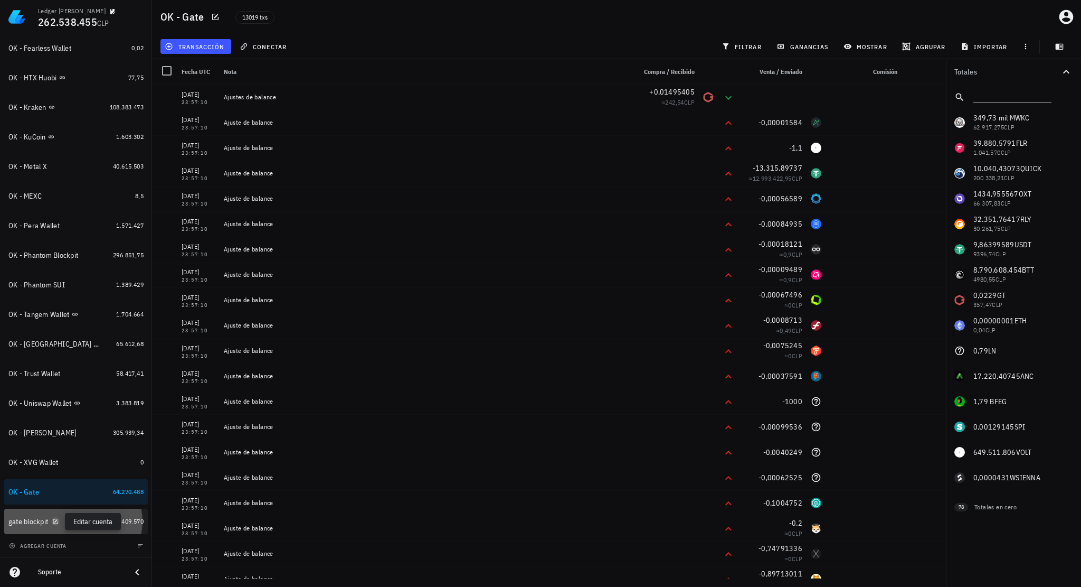
click at [58, 467] on icon "button" at bounding box center [55, 521] width 6 height 6
type textarea "gate blockpit"
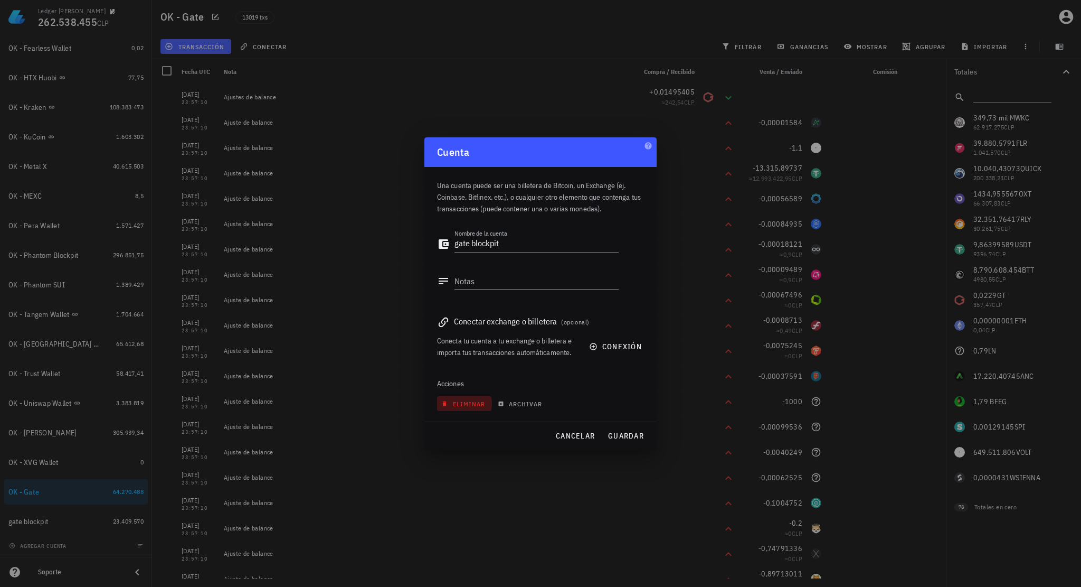
click at [466, 401] on span "eliminar" at bounding box center [464, 404] width 42 height 8
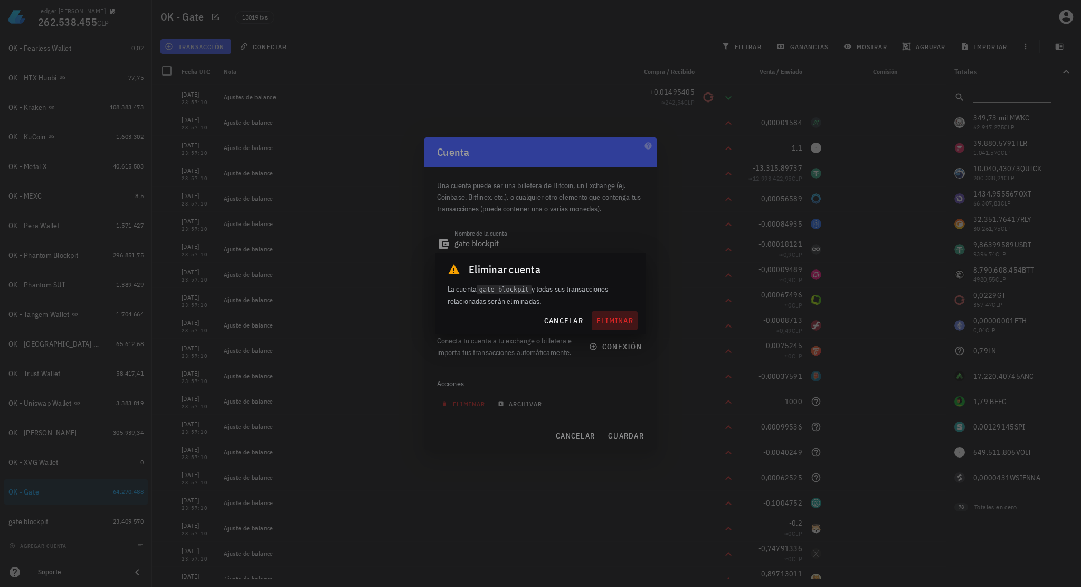
click at [617, 319] on span "eliminar" at bounding box center [614, 321] width 37 height 10
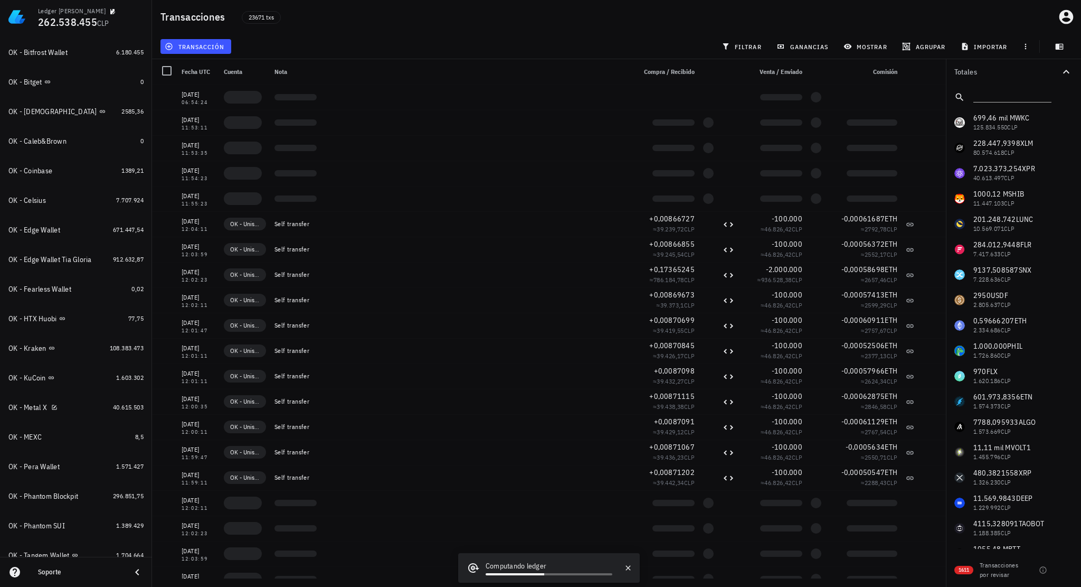
scroll to position [383, 0]
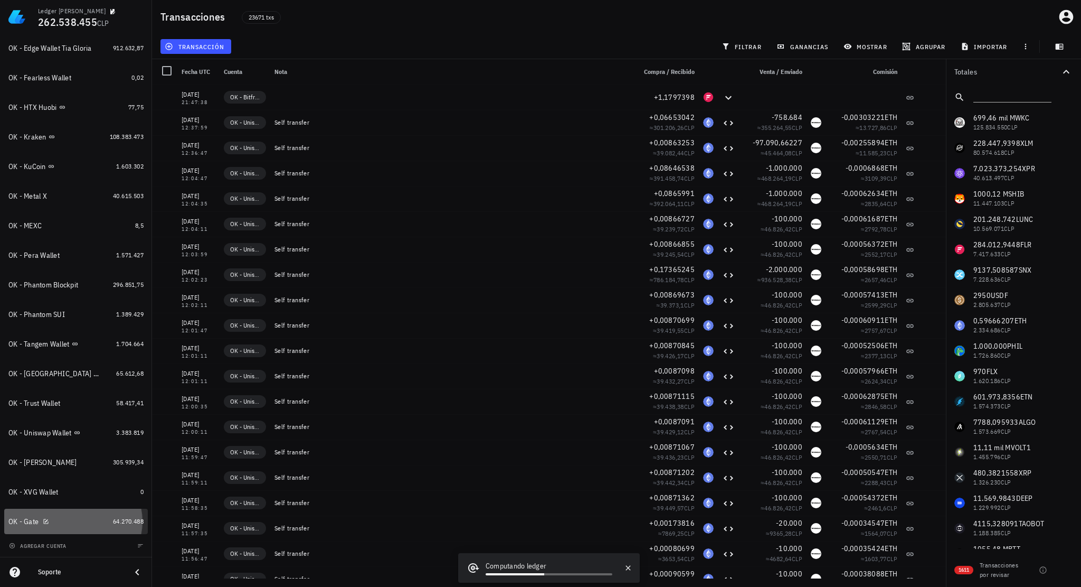
click at [78, 467] on div "OK - Gate" at bounding box center [58, 521] width 100 height 10
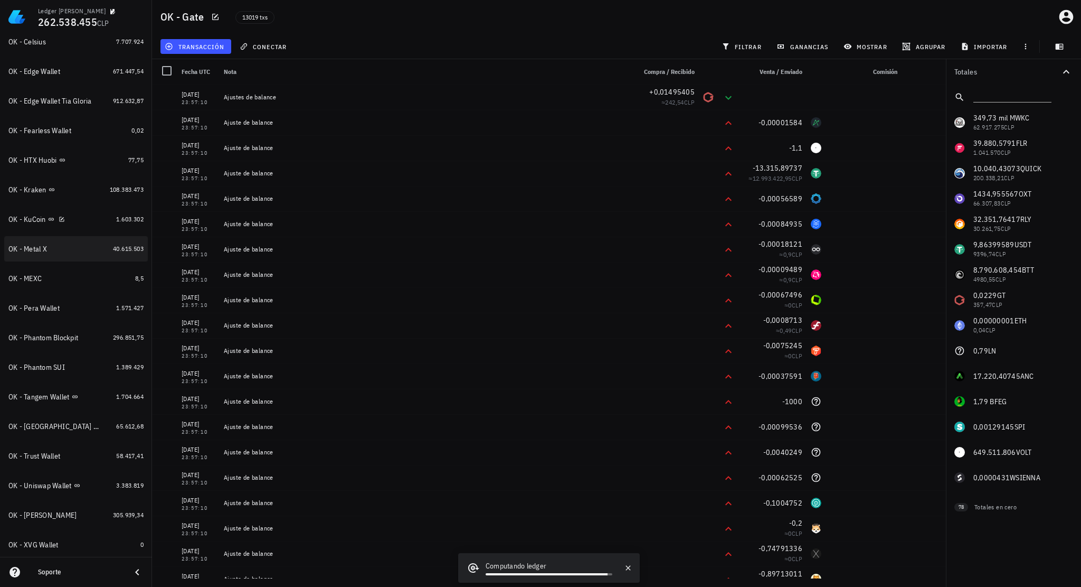
scroll to position [383, 0]
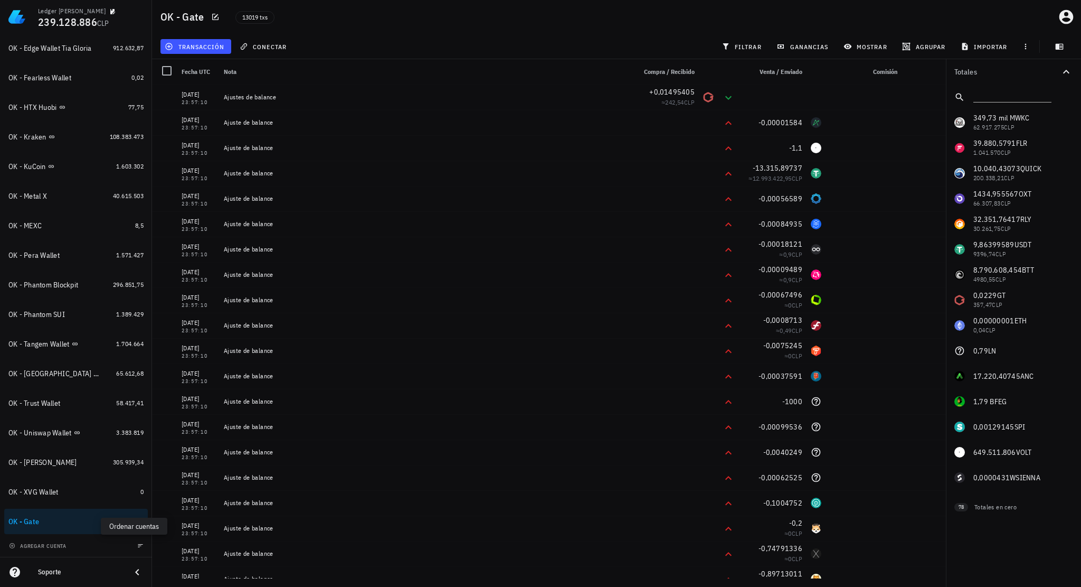
click at [137, 467] on icon "button" at bounding box center [140, 545] width 6 height 6
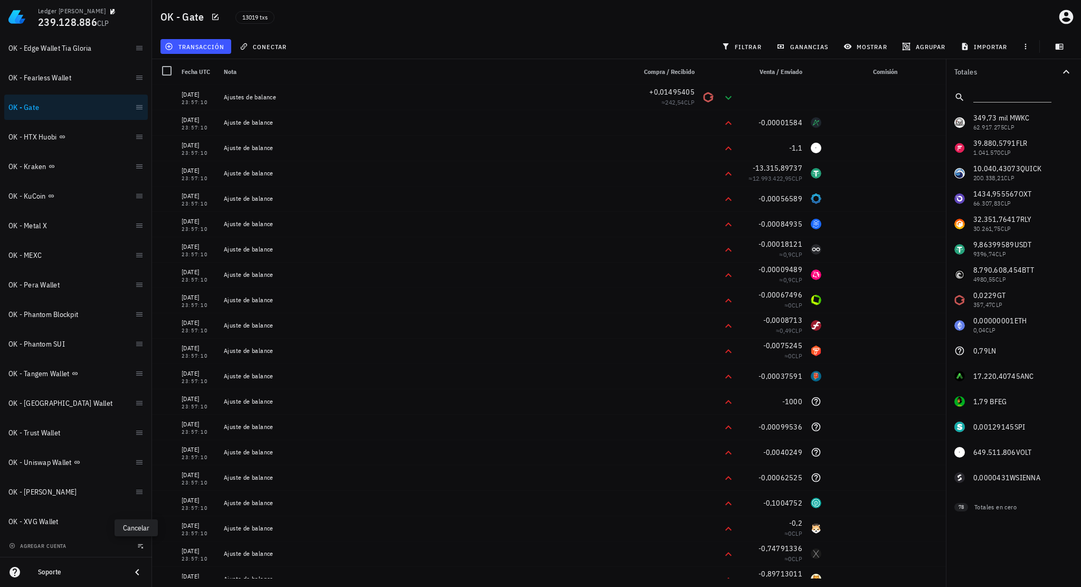
click at [137, 467] on icon "button" at bounding box center [140, 545] width 6 height 6
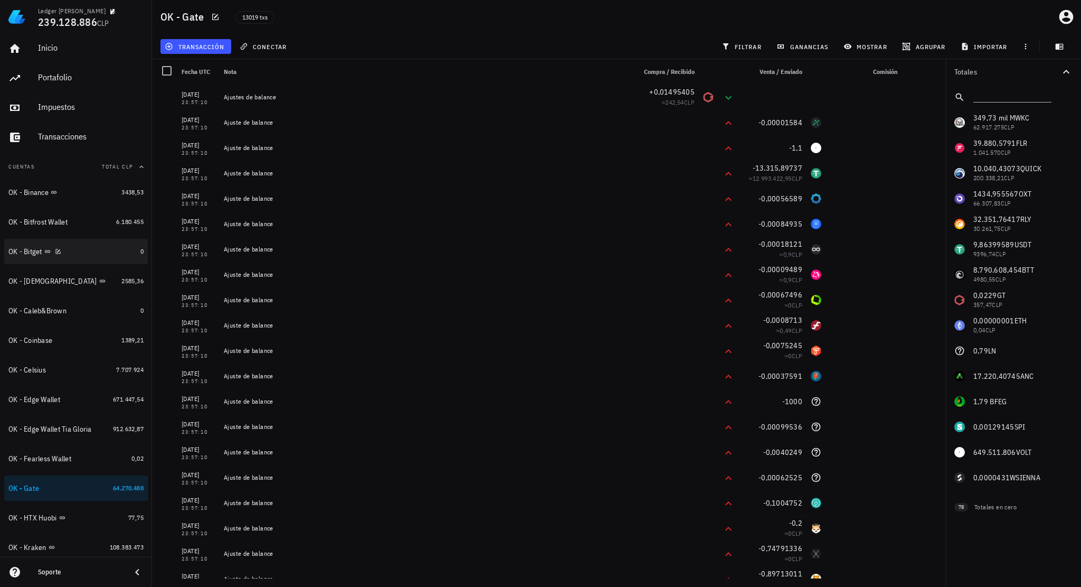
scroll to position [0, 0]
click at [92, 197] on div "OK - Binance" at bounding box center [62, 195] width 109 height 10
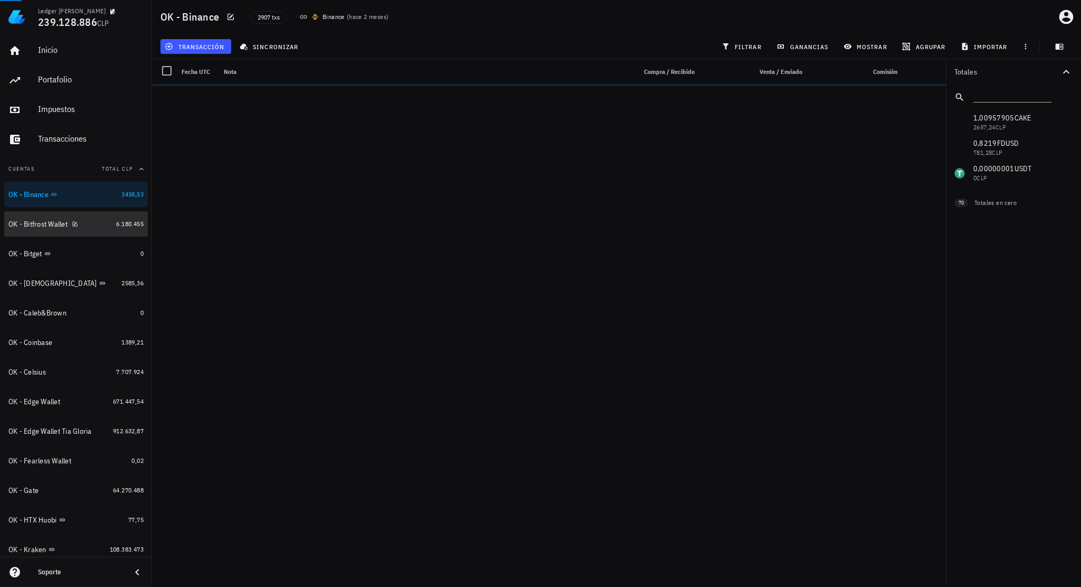
click at [96, 223] on div "OK - Bitfrost Wallet" at bounding box center [59, 224] width 103 height 10
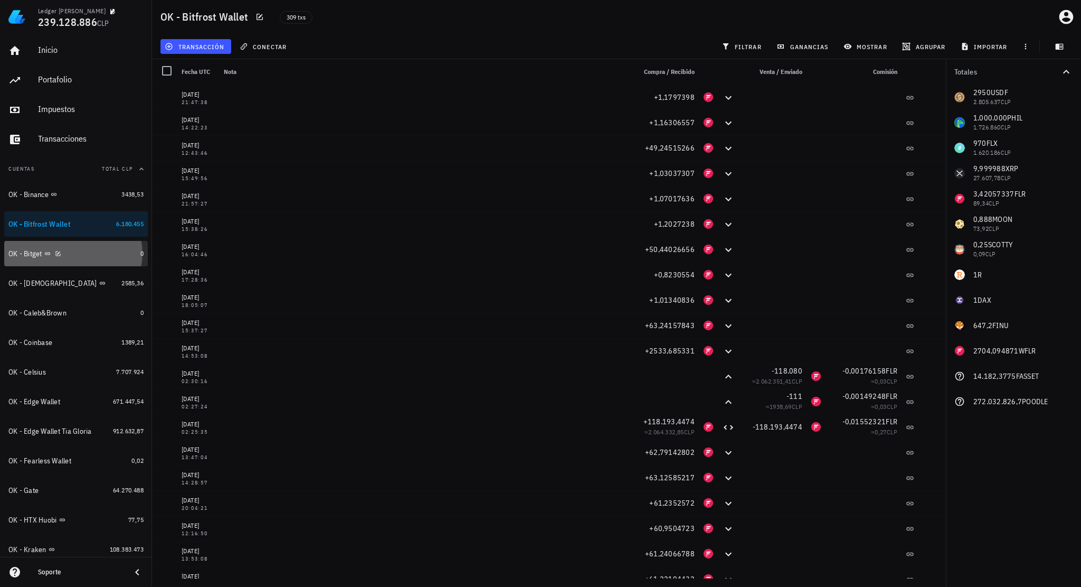
click at [100, 258] on div "OK - Bitget" at bounding box center [72, 254] width 128 height 10
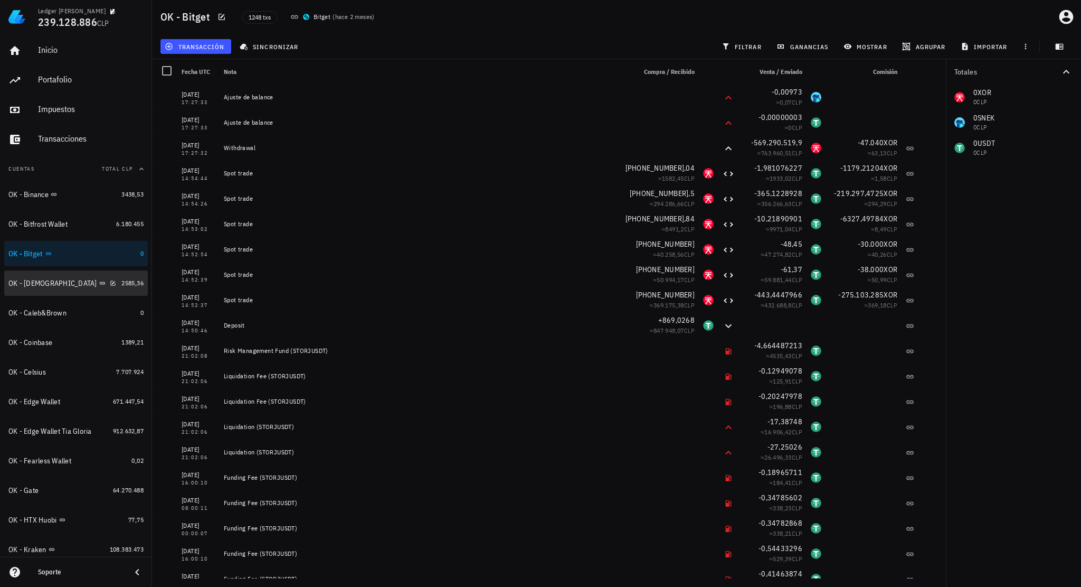
click at [84, 286] on div "OK - Buda" at bounding box center [62, 283] width 109 height 10
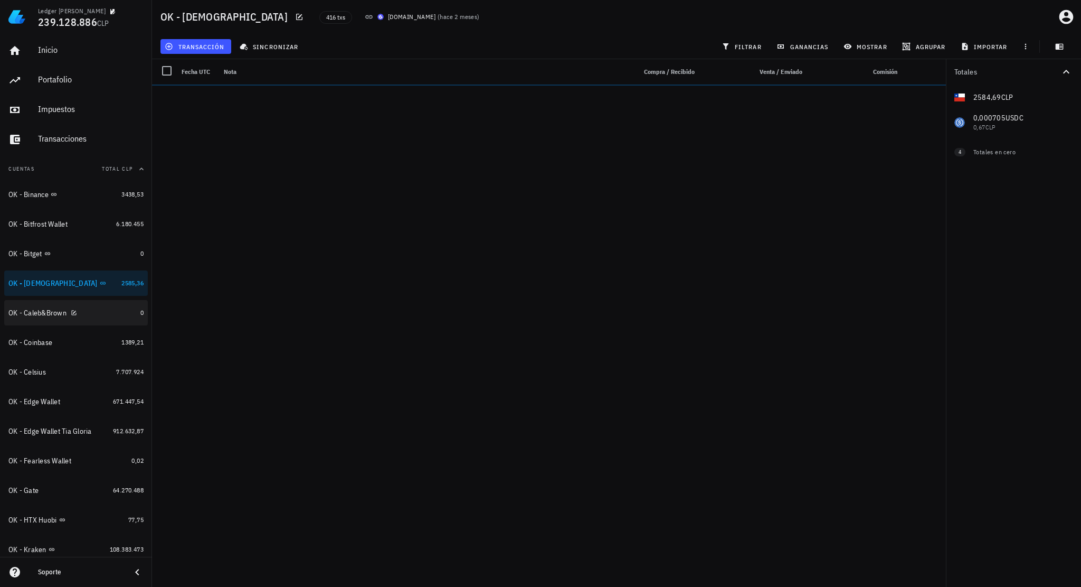
click at [116, 312] on div "OK - Caleb&Brown" at bounding box center [72, 313] width 128 height 10
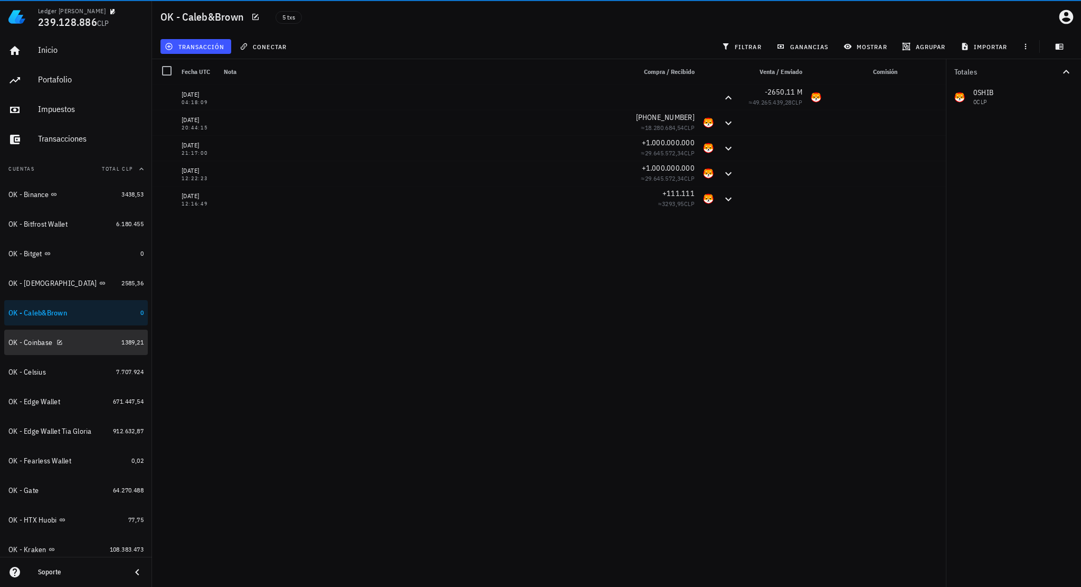
click at [93, 341] on div "OK - Coinbase" at bounding box center [62, 342] width 109 height 10
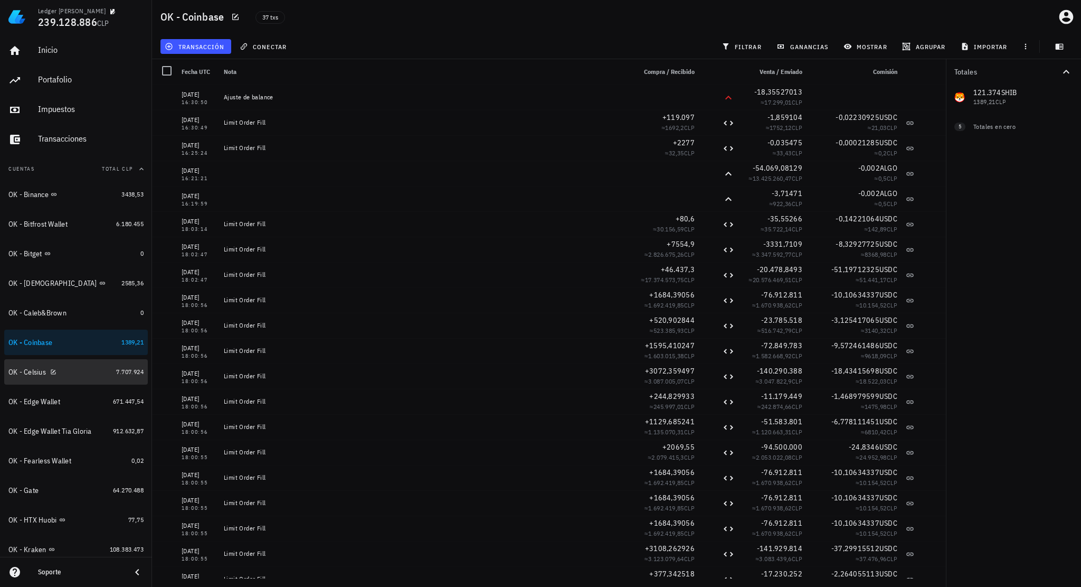
click at [93, 372] on div "OK - Celsius" at bounding box center [59, 372] width 103 height 10
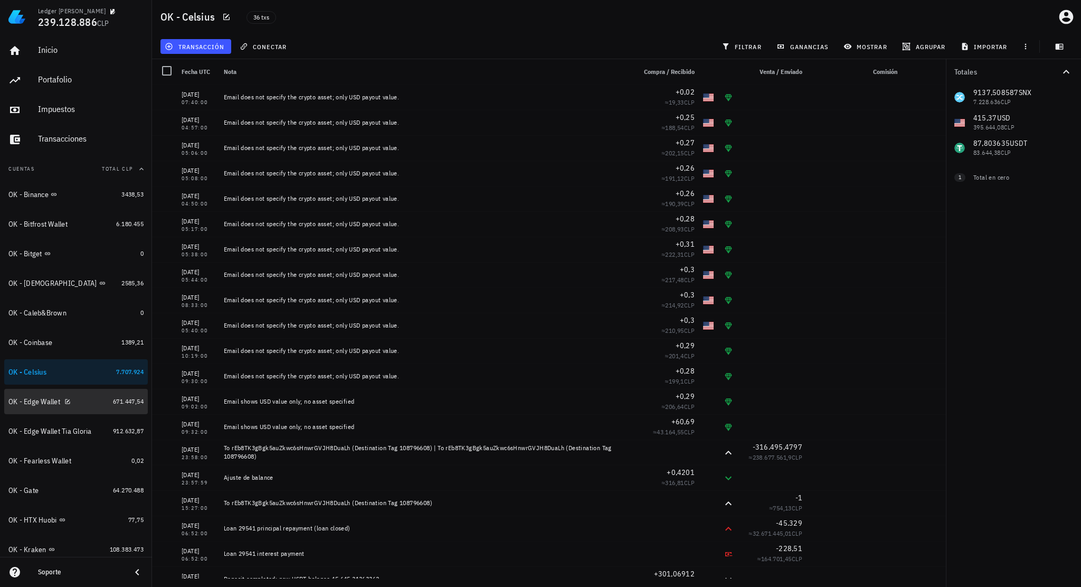
click at [103, 405] on link "OK - Edge Wallet 671.447,54" at bounding box center [76, 401] width 144 height 25
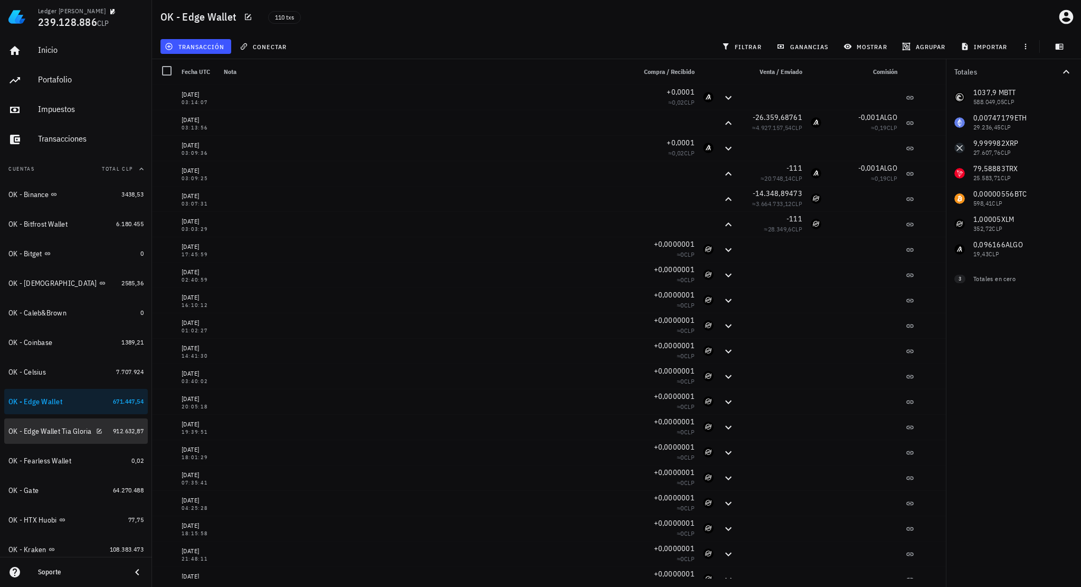
click at [88, 441] on div "OK - Edge Wallet Tia Gloria" at bounding box center [58, 431] width 100 height 23
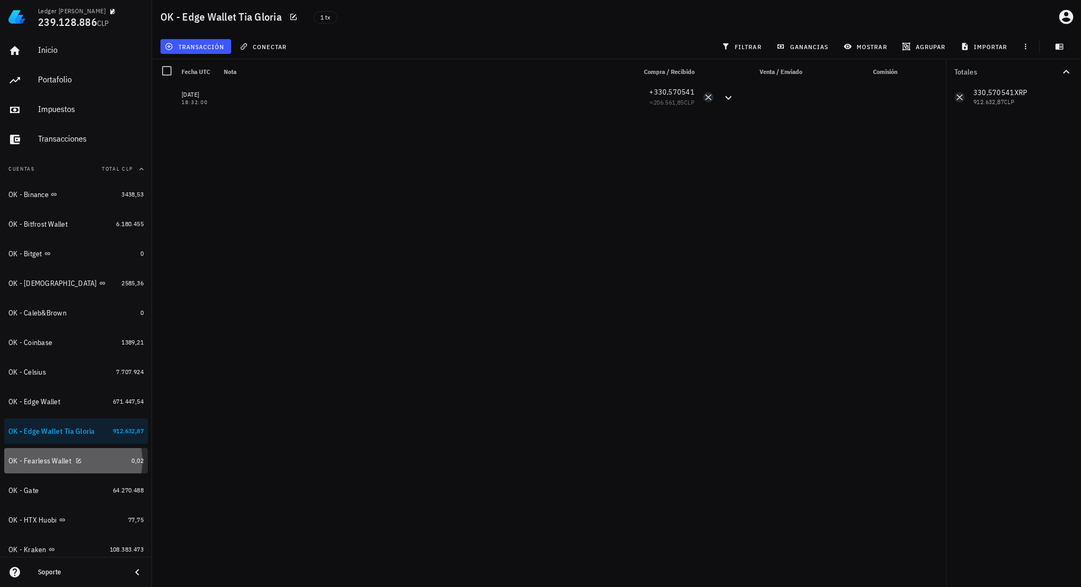
click at [97, 466] on div "OK - Fearless Wallet" at bounding box center [67, 460] width 119 height 23
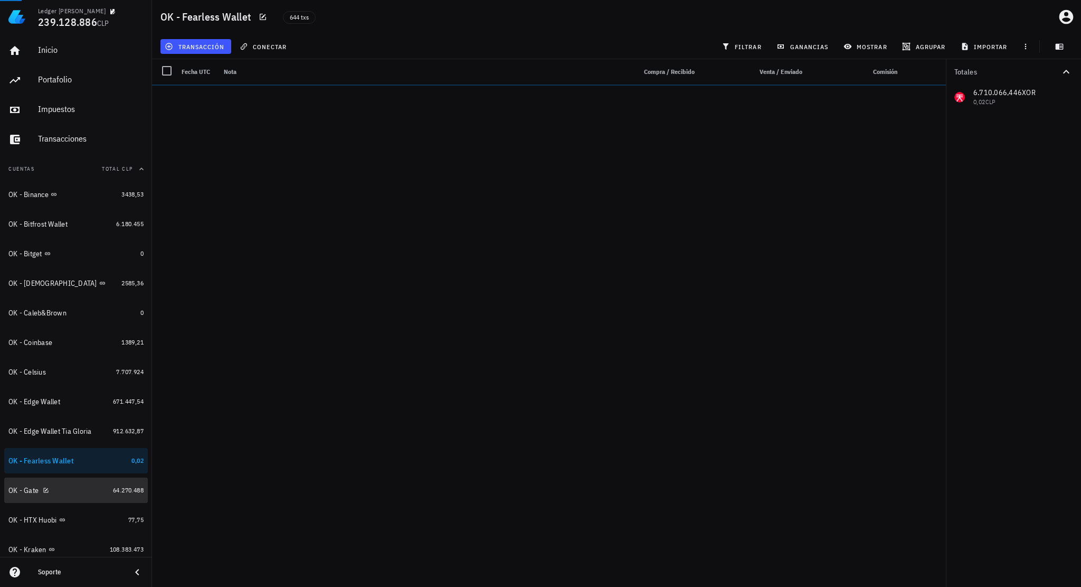
click at [83, 467] on div "OK - Gate" at bounding box center [58, 490] width 100 height 10
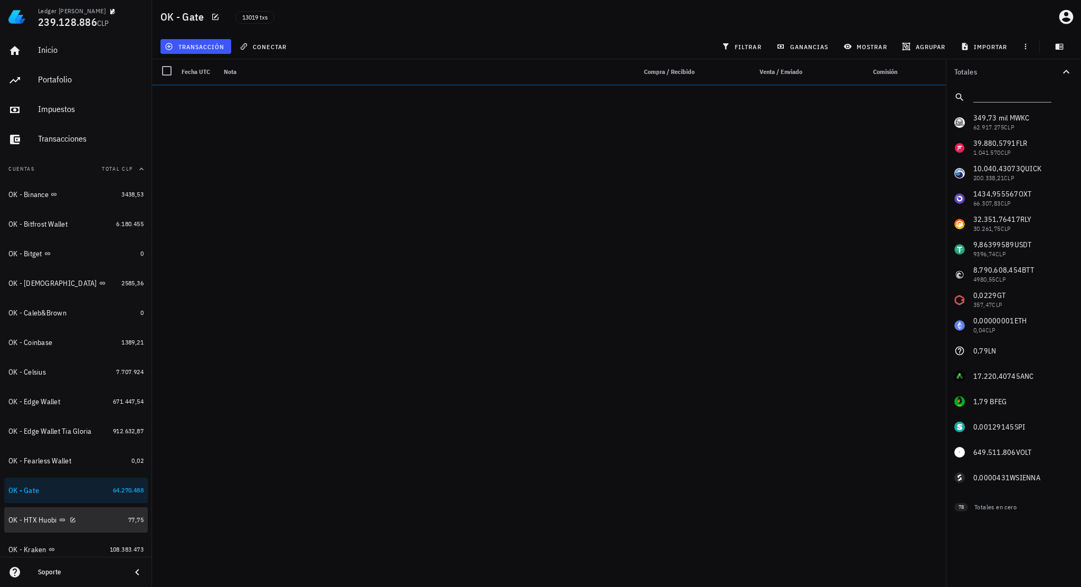
click at [97, 467] on div "OK - HTX Huobi" at bounding box center [66, 520] width 116 height 10
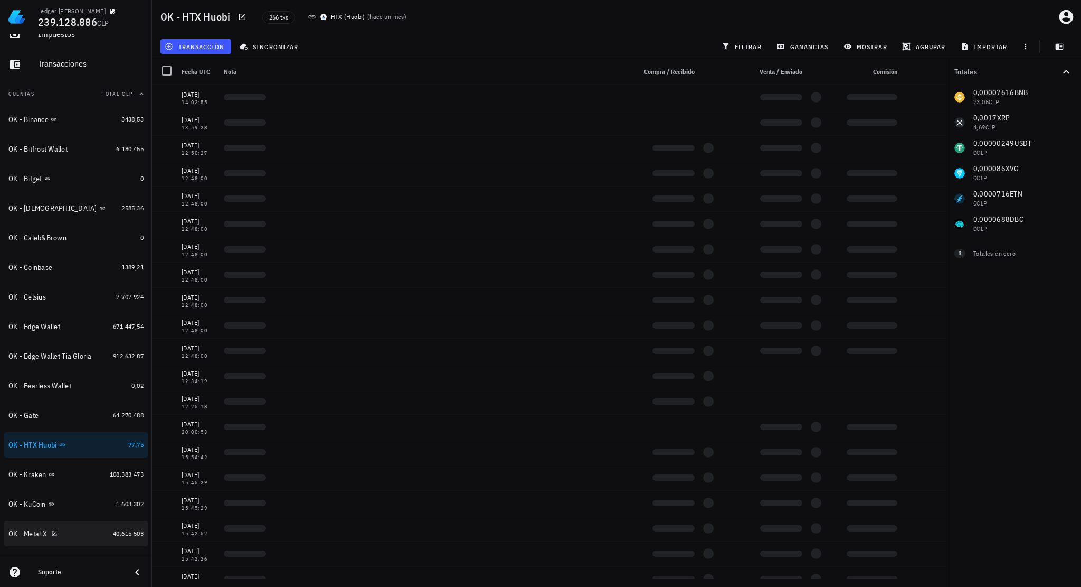
scroll to position [158, 0]
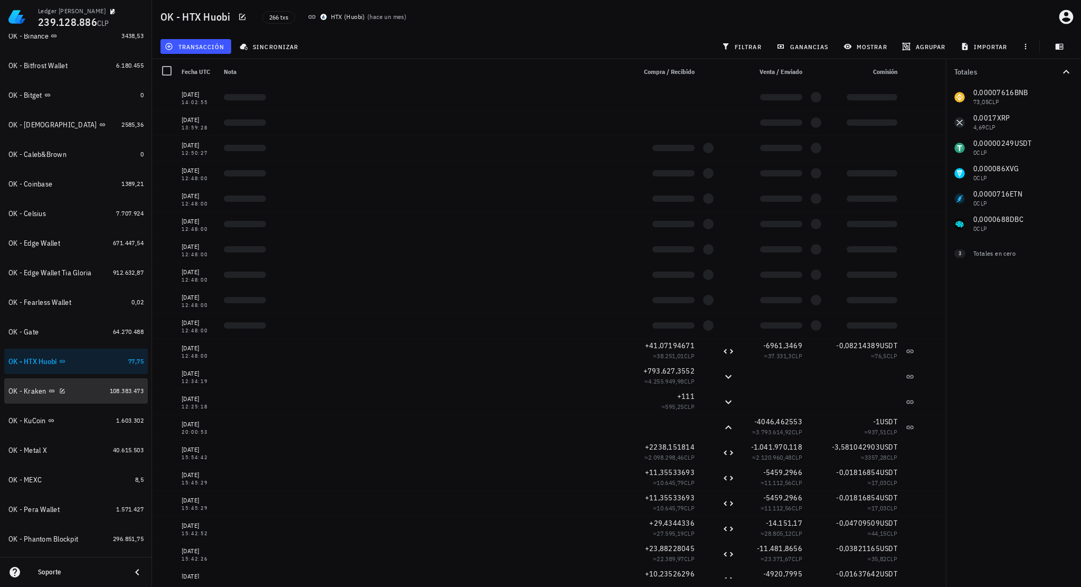
click at [78, 400] on div "OK - Kraken" at bounding box center [56, 391] width 97 height 23
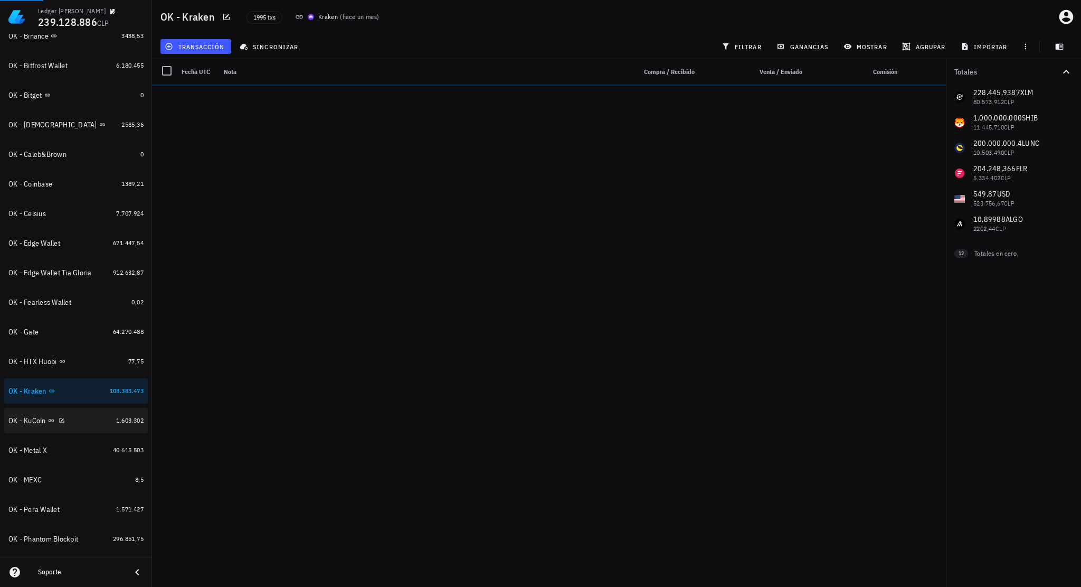
click at [74, 418] on div "OK - KuCoin" at bounding box center [59, 420] width 103 height 10
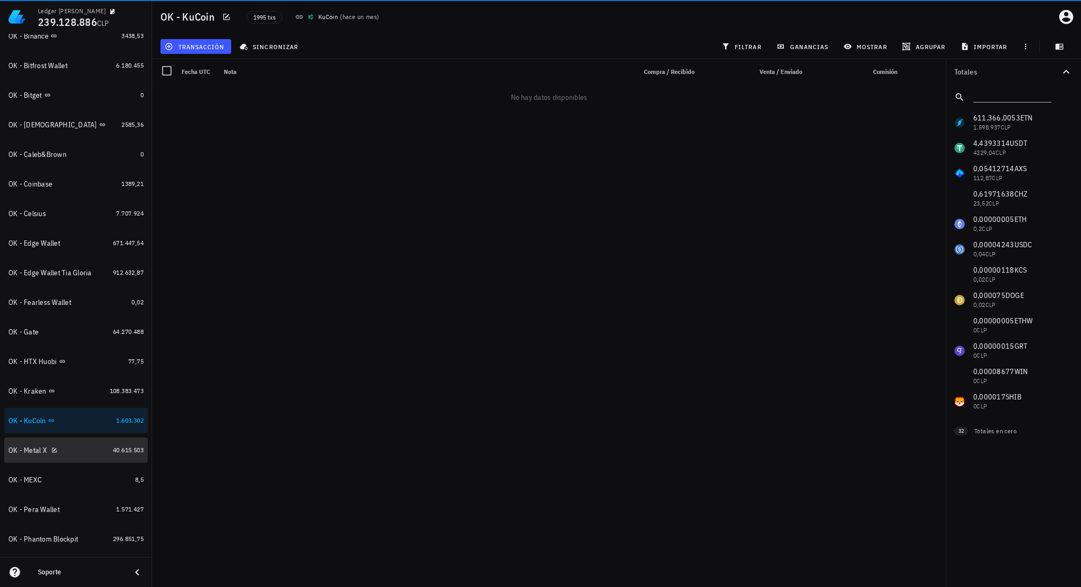
click at [80, 447] on div "OK - Metal X" at bounding box center [58, 450] width 100 height 10
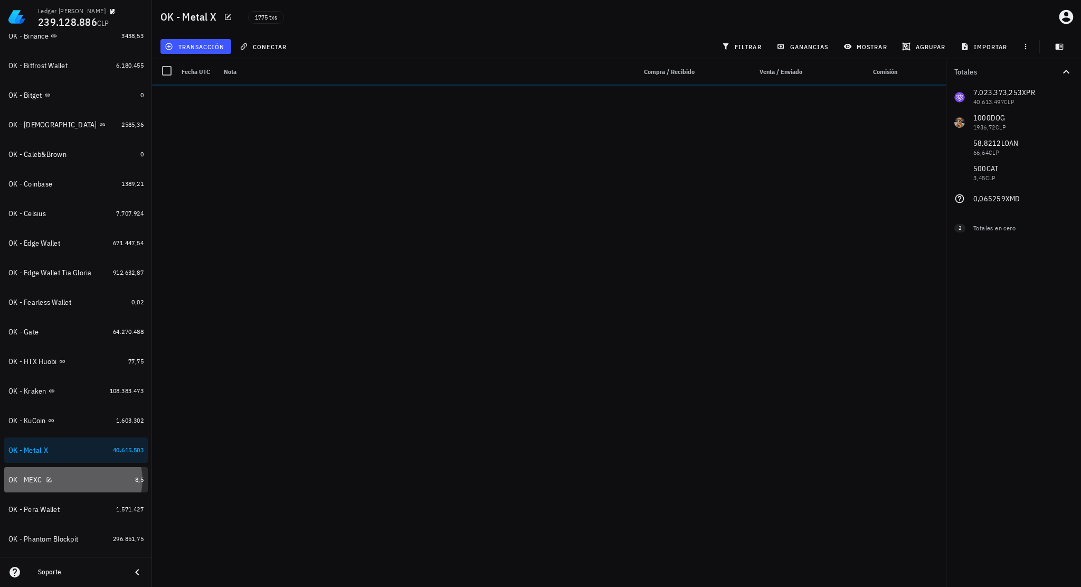
click at [82, 467] on div "OK - MEXC" at bounding box center [69, 480] width 122 height 10
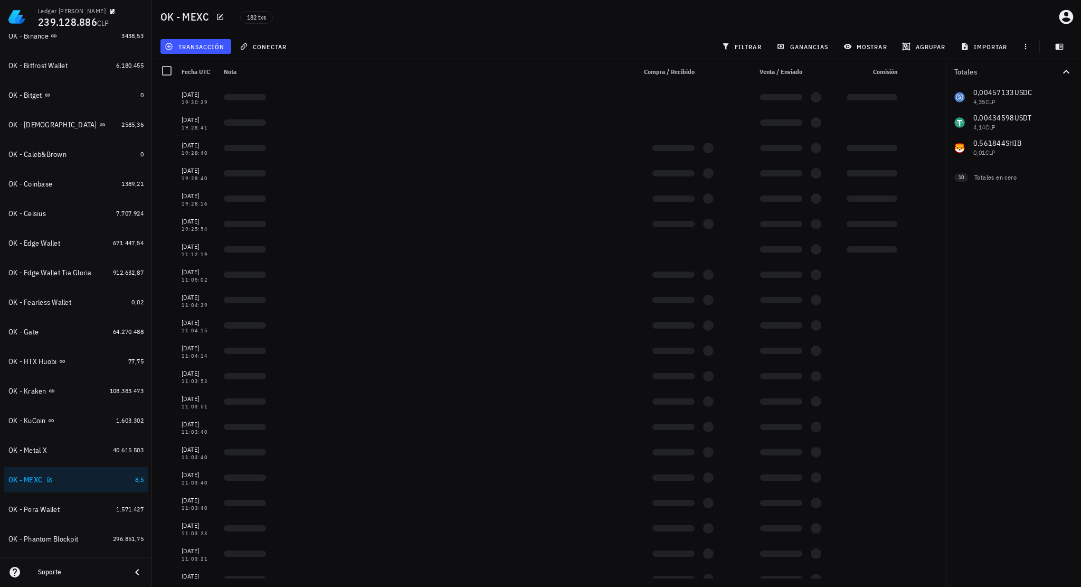
scroll to position [370, 0]
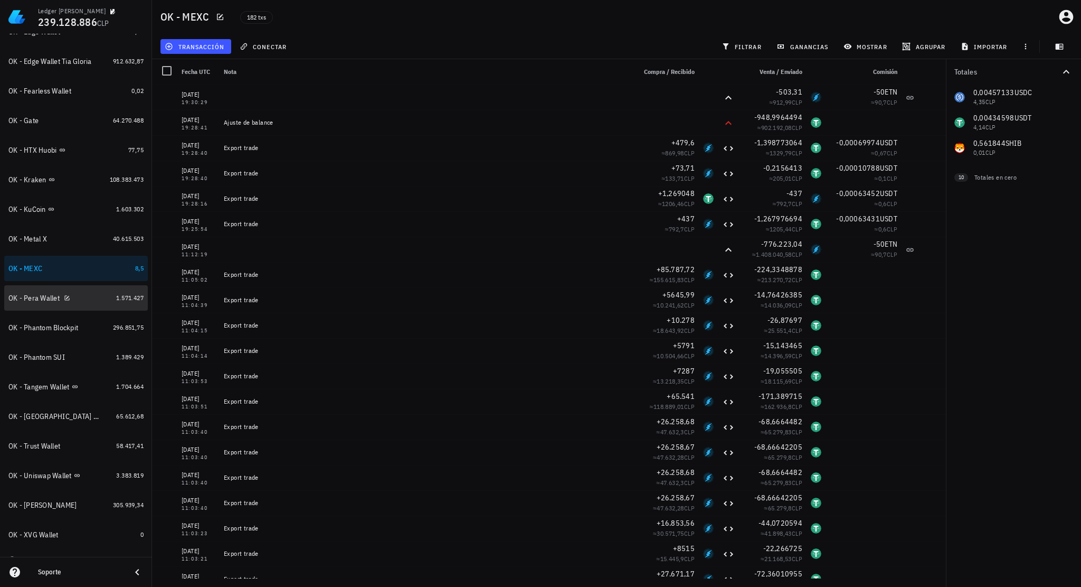
drag, startPoint x: 84, startPoint y: 299, endPoint x: 91, endPoint y: 301, distance: 6.7
click at [84, 299] on div "OK - Pera Wallet" at bounding box center [59, 298] width 103 height 10
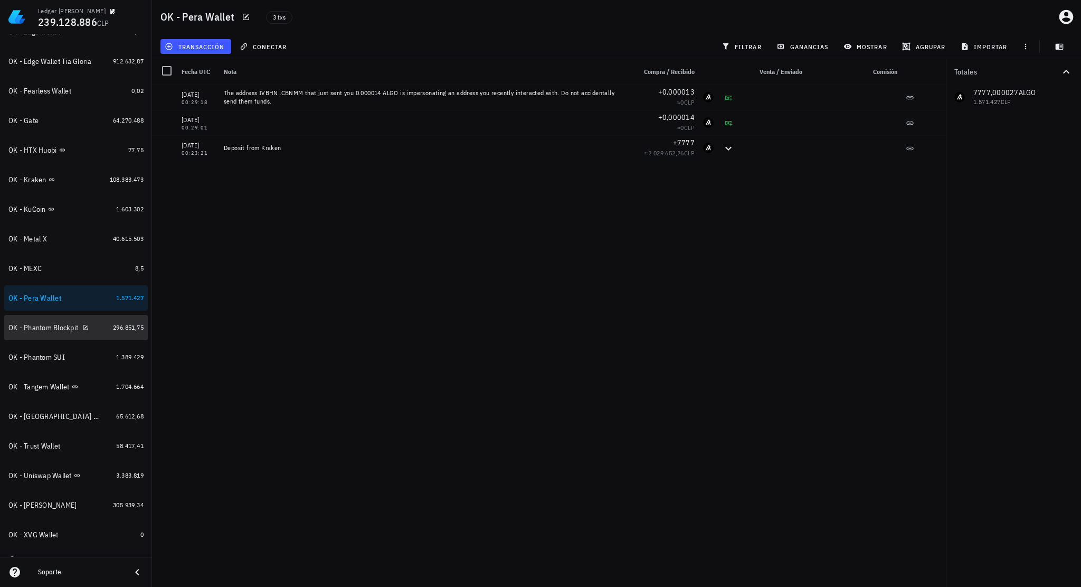
click at [96, 333] on div "OK - Phantom Blockpit" at bounding box center [58, 327] width 100 height 23
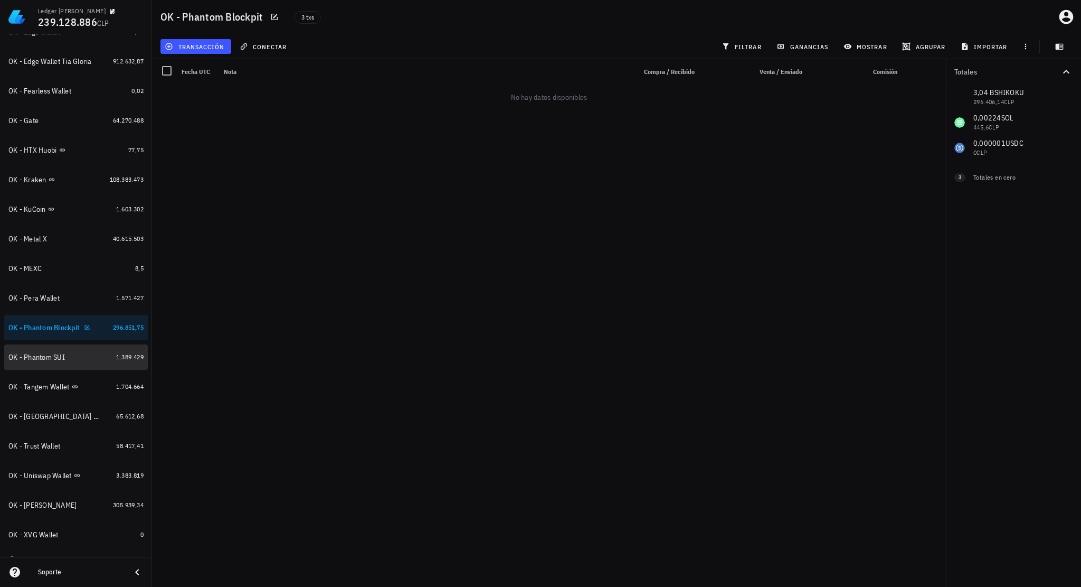
click at [93, 362] on div "OK - Phantom SUI" at bounding box center [59, 357] width 103 height 22
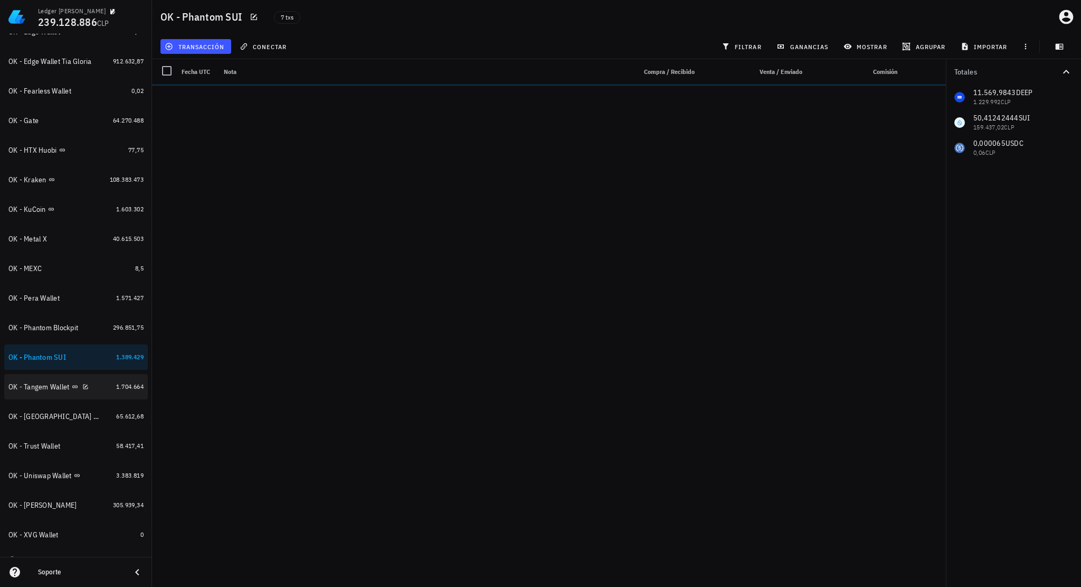
click at [95, 394] on div "OK - Tangem Wallet" at bounding box center [59, 386] width 103 height 23
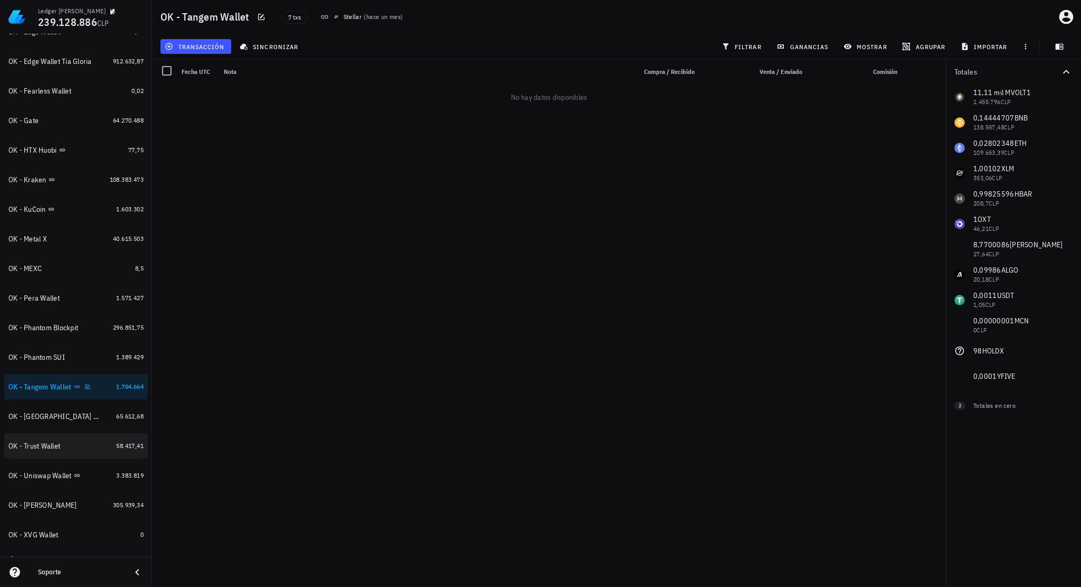
click at [99, 421] on div "OK - Terra Station Wallet" at bounding box center [59, 416] width 103 height 22
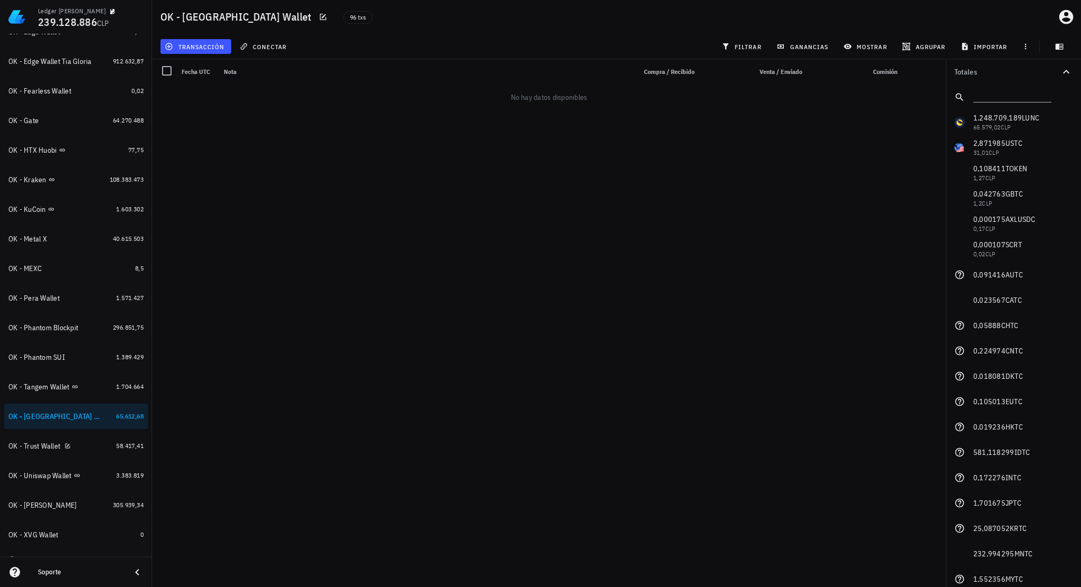
click at [96, 451] on div "OK - Trust Wallet" at bounding box center [59, 445] width 103 height 23
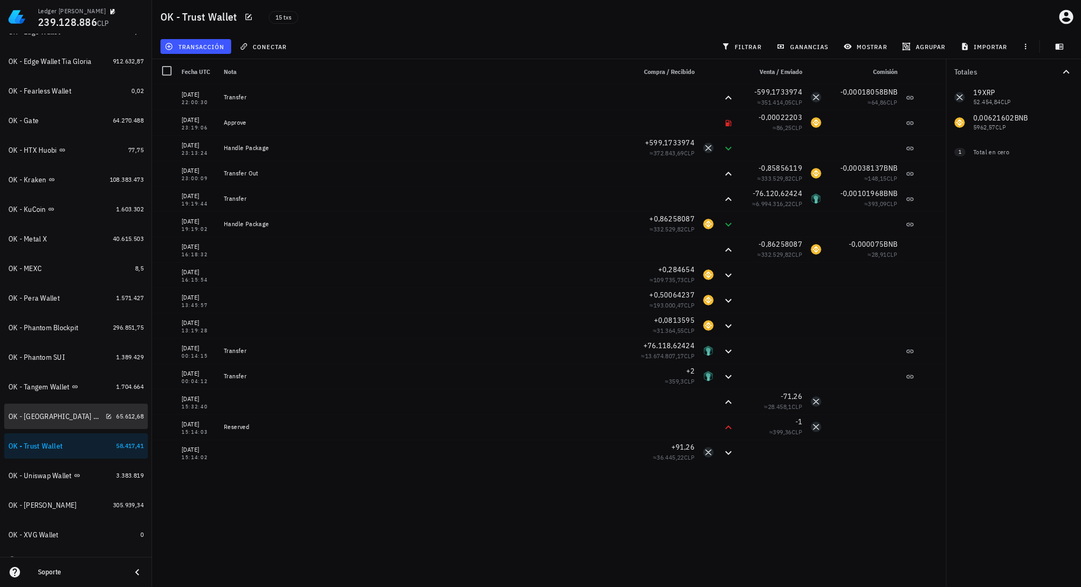
click at [53, 415] on div "OK - Terra Station Wallet" at bounding box center [54, 416] width 93 height 9
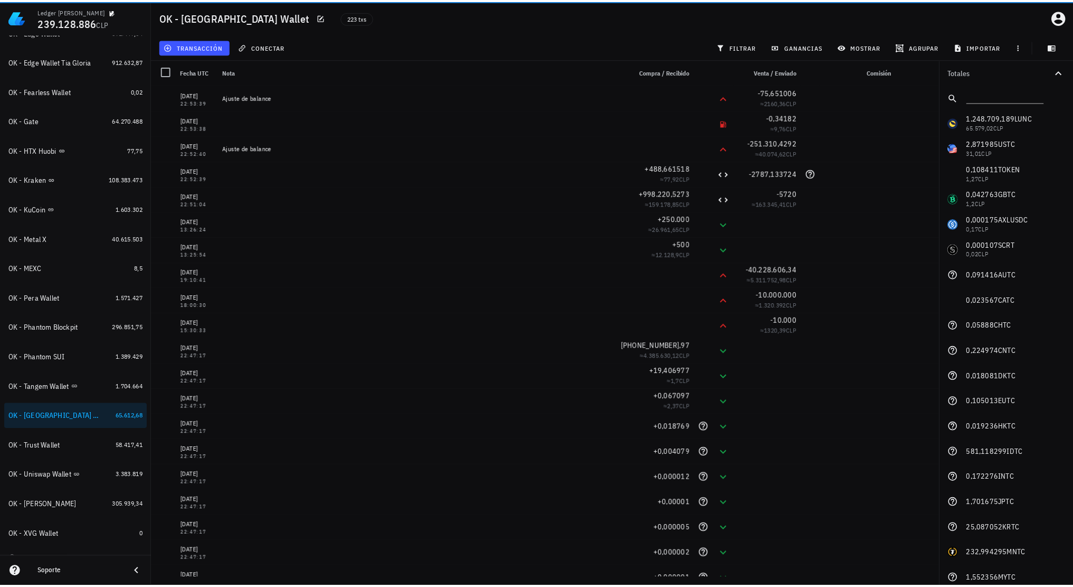
scroll to position [186, 0]
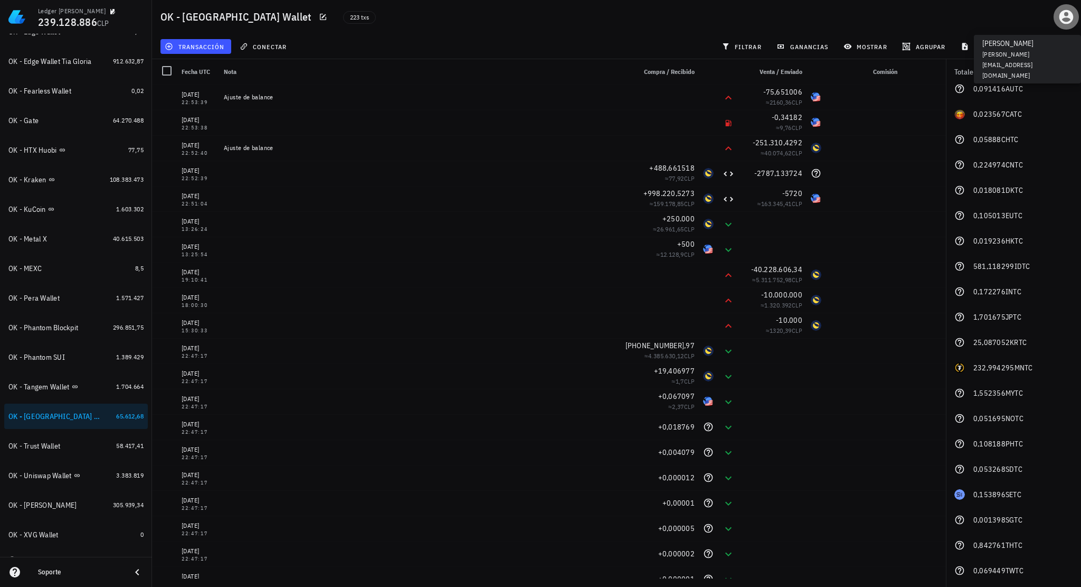
click at [885, 15] on icon "button" at bounding box center [1067, 17] width 14 height 14
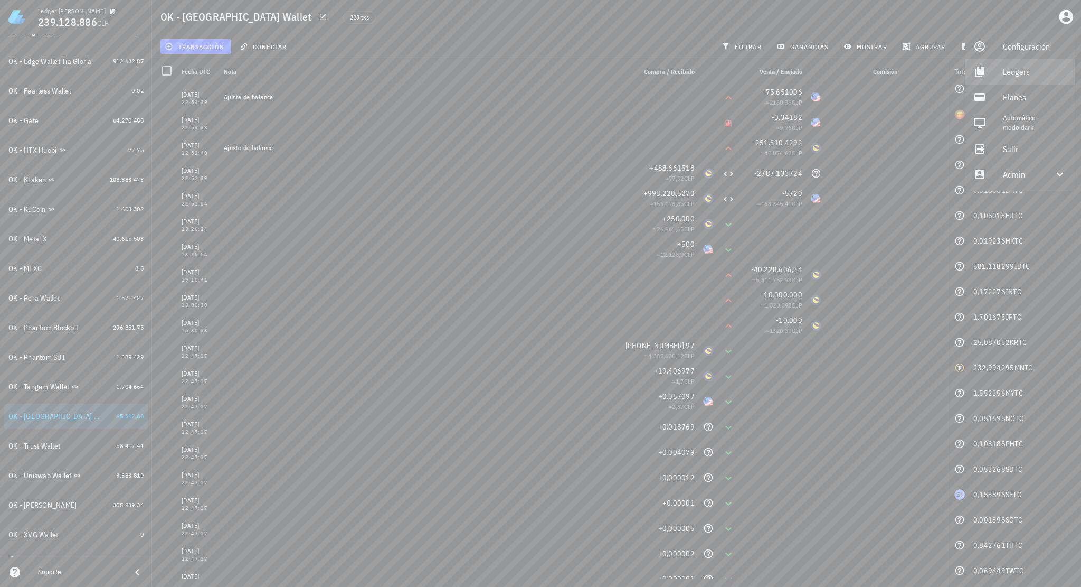
click at [885, 70] on div "Ledgers" at bounding box center [1034, 71] width 63 height 21
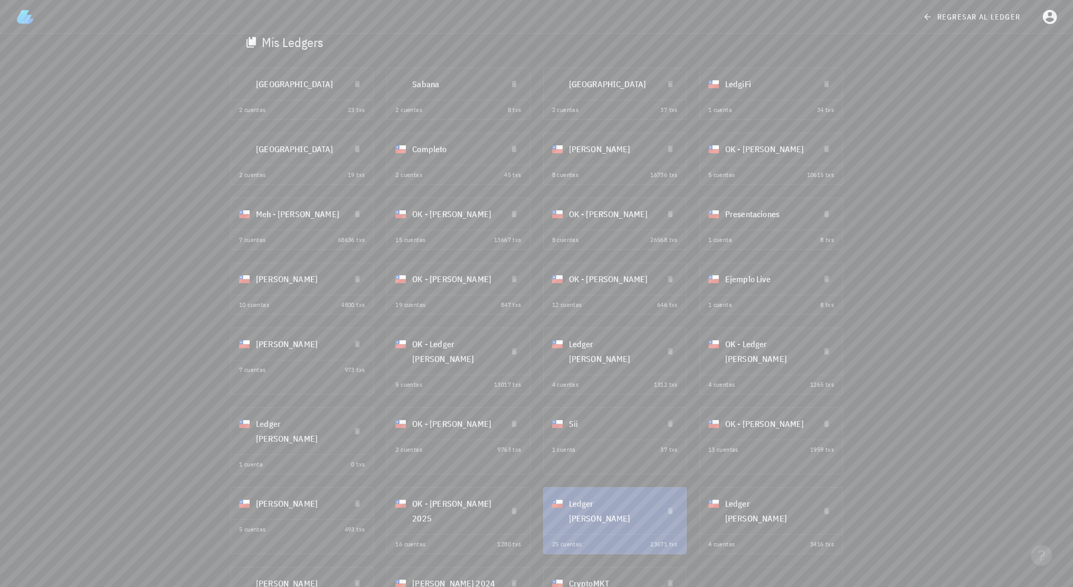
scroll to position [44, 0]
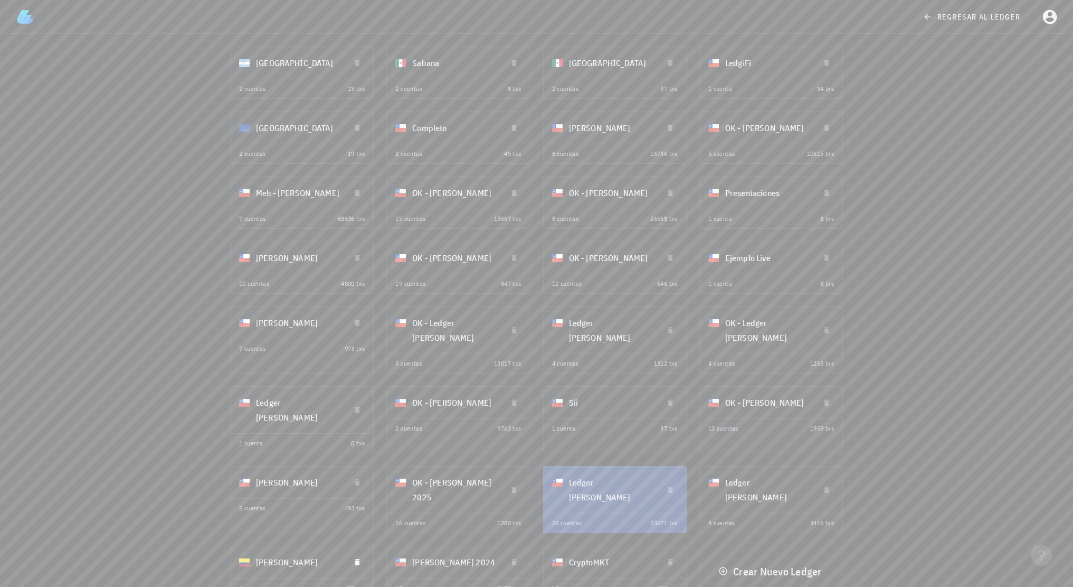
click at [305, 467] on div "Ledger Hernán" at bounding box center [299, 561] width 86 height 27
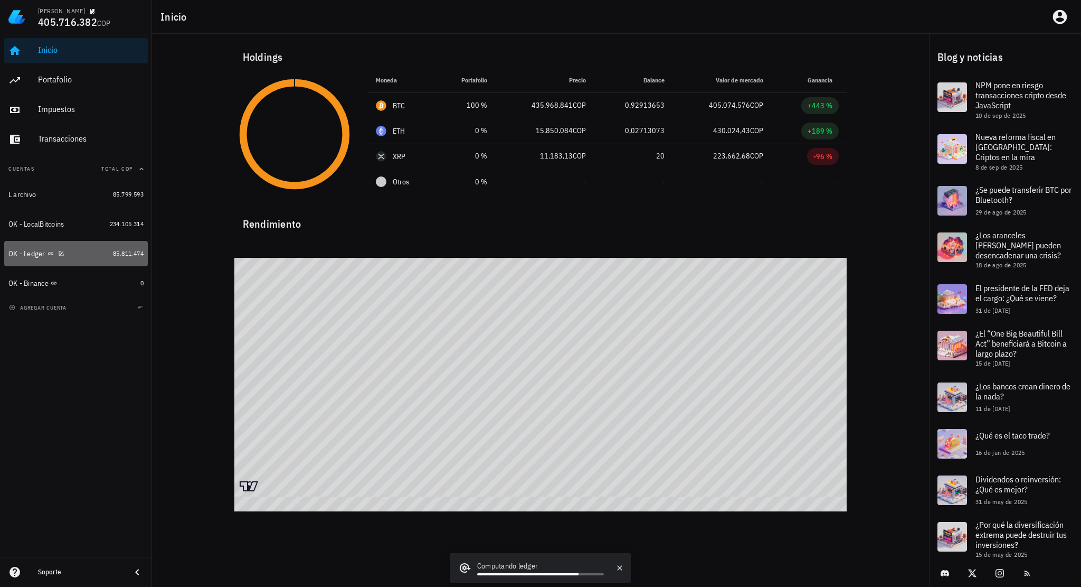
click at [79, 257] on div "OK - Ledger" at bounding box center [58, 254] width 100 height 10
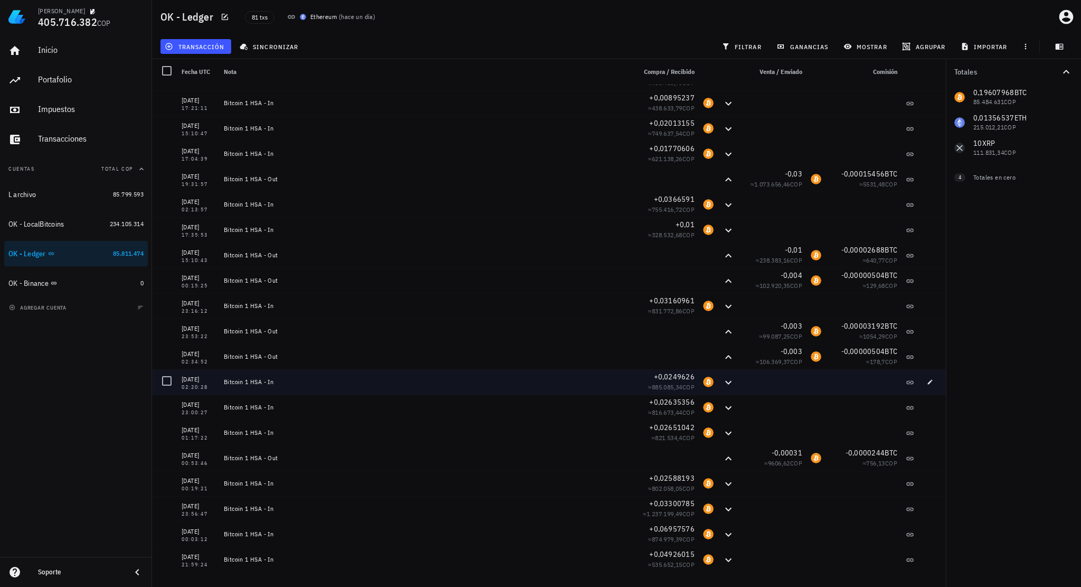
scroll to position [1558, 0]
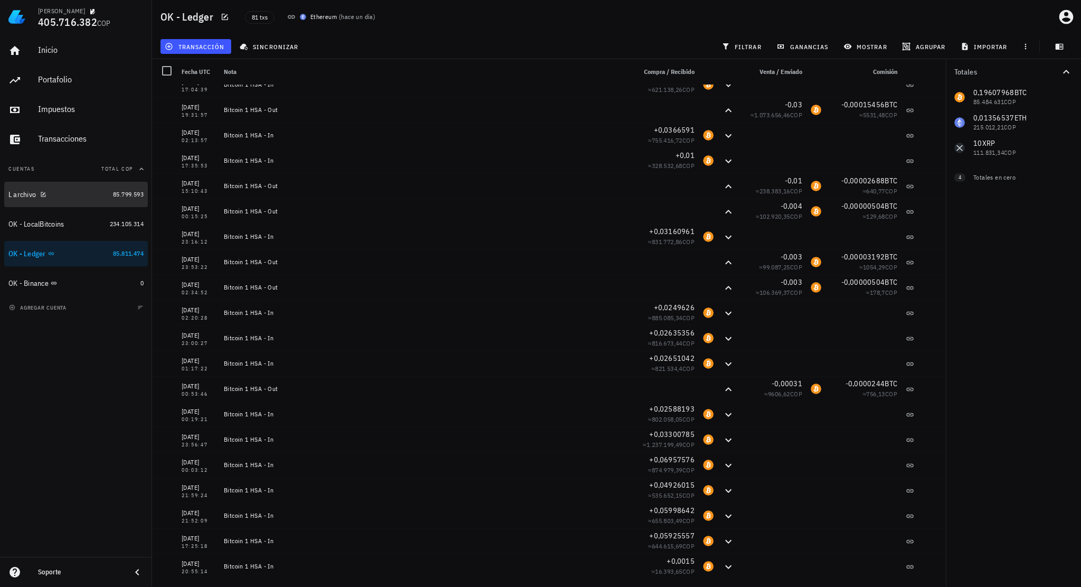
click at [80, 198] on div "L archivo" at bounding box center [58, 195] width 100 height 10
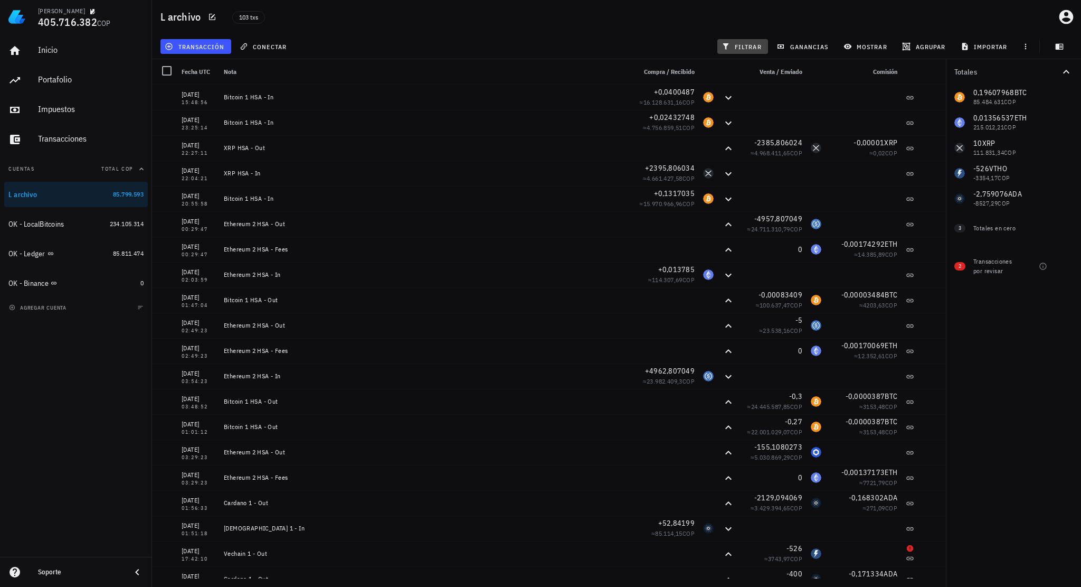
click at [750, 44] on span "filtrar" at bounding box center [743, 46] width 38 height 8
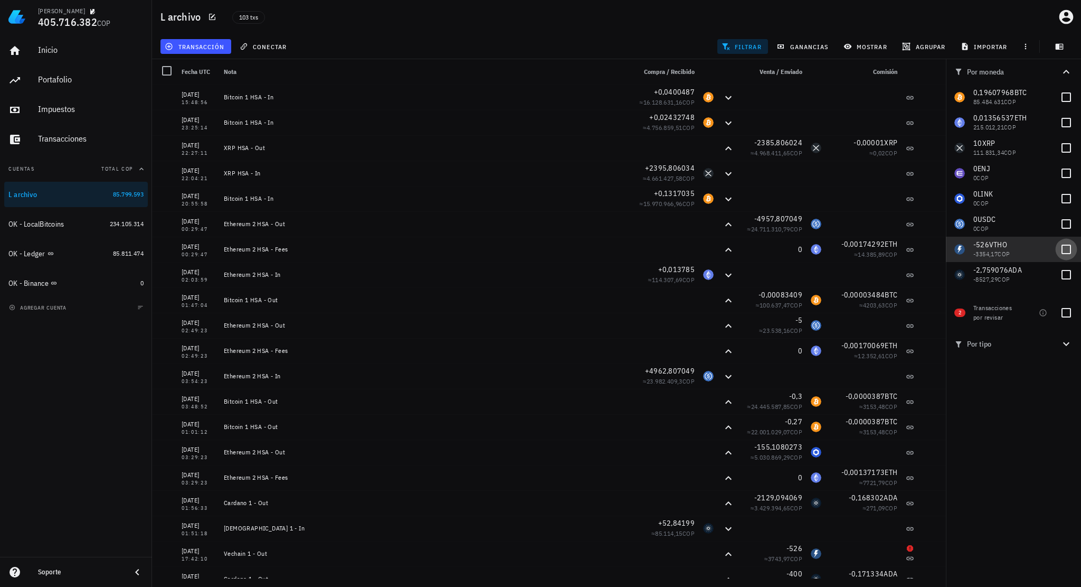
click at [1062, 249] on div at bounding box center [1066, 249] width 18 height 18
checkbox input "true"
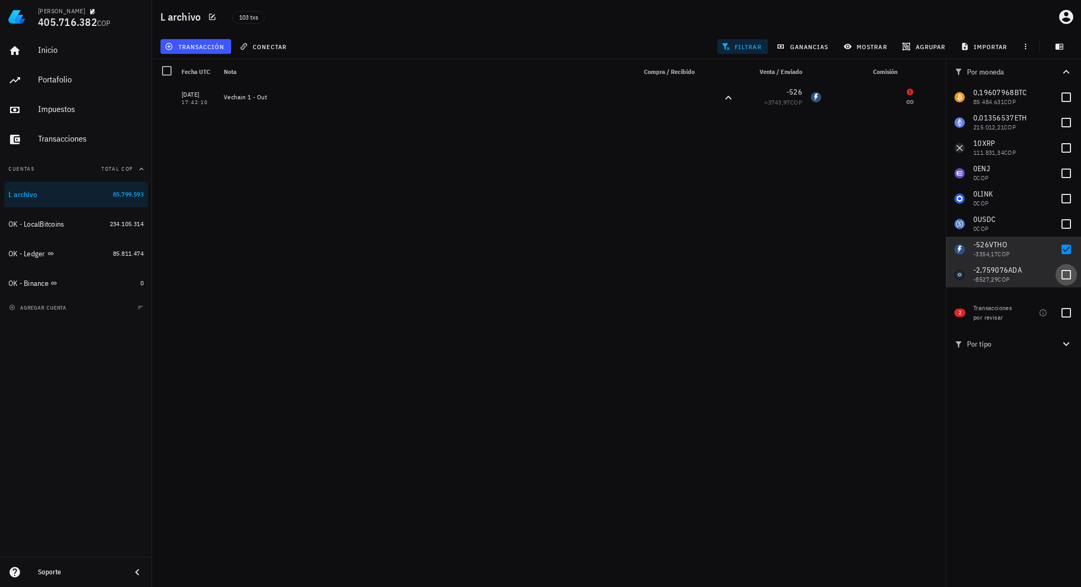
click at [1059, 272] on div at bounding box center [1066, 275] width 18 height 18
checkbox input "true"
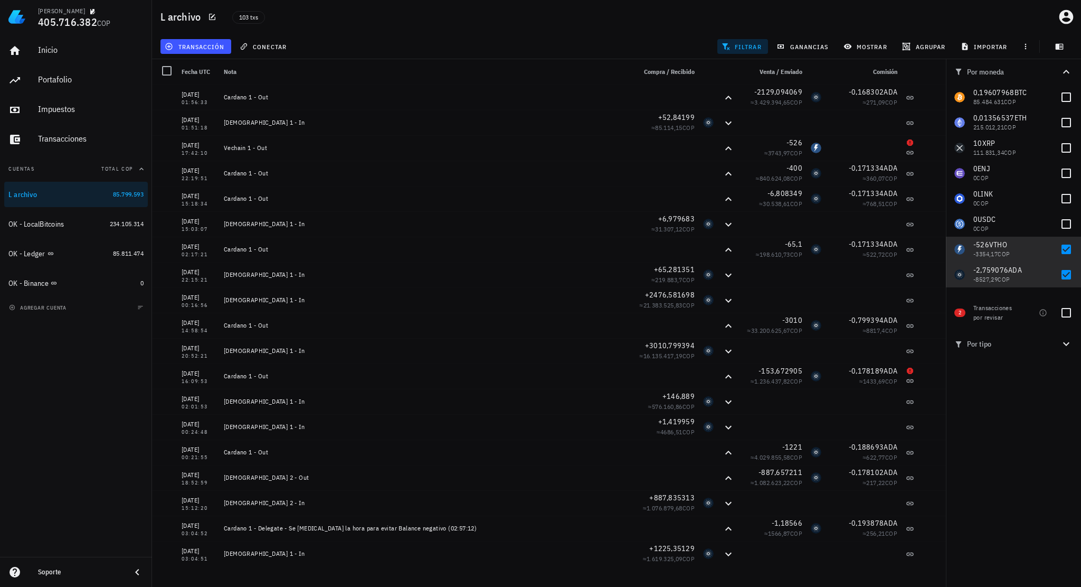
click at [167, 71] on div at bounding box center [167, 71] width 18 height 18
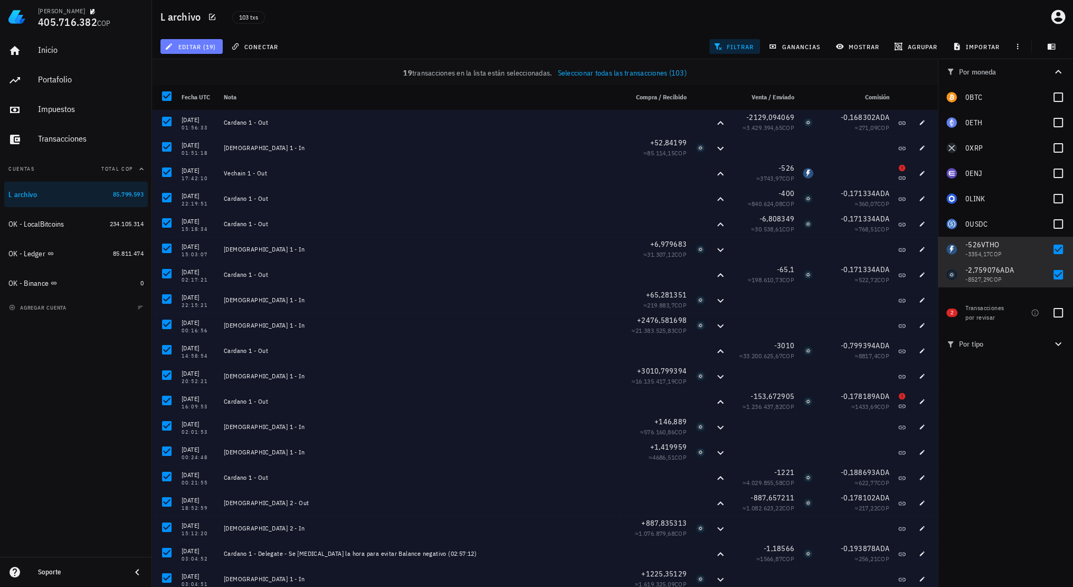
click at [208, 48] on span "editar (19)" at bounding box center [191, 46] width 49 height 8
click at [222, 73] on div "Cambiar de cuenta" at bounding box center [212, 71] width 53 height 8
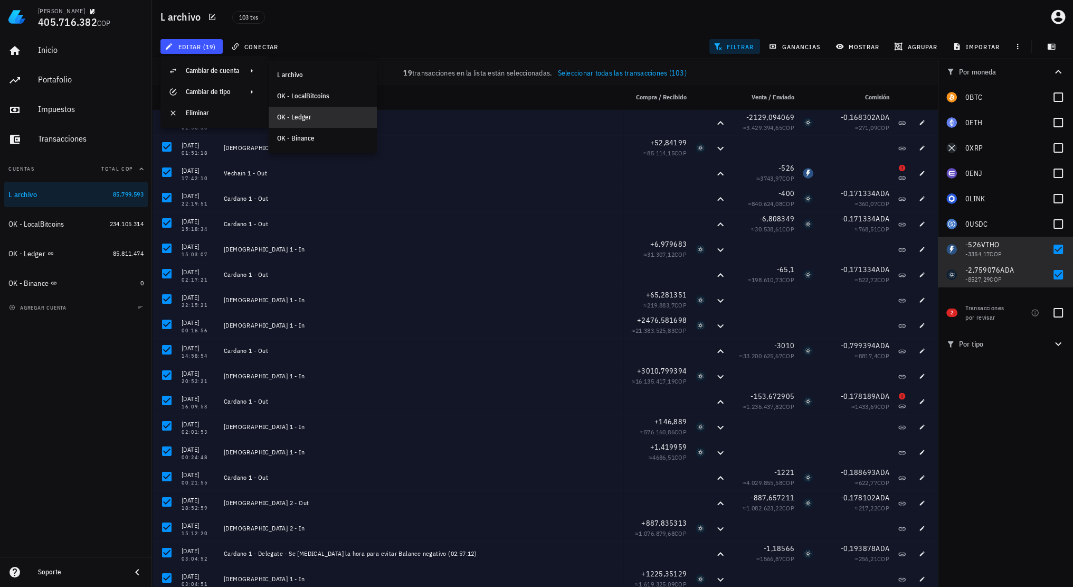
click at [317, 115] on div "OK - Ledger" at bounding box center [322, 117] width 91 height 8
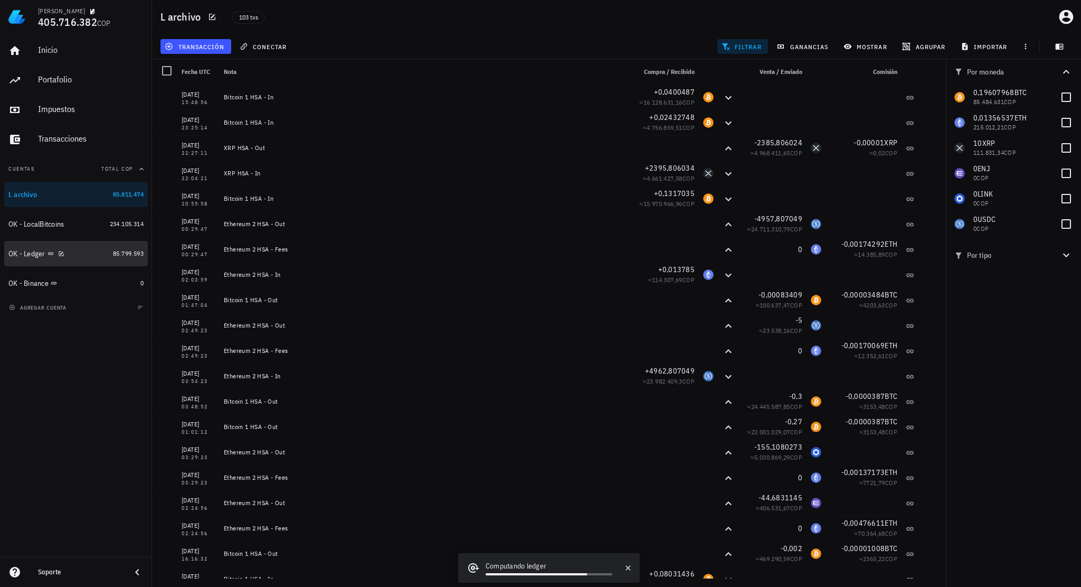
click at [92, 256] on div "OK - Ledger" at bounding box center [58, 254] width 100 height 10
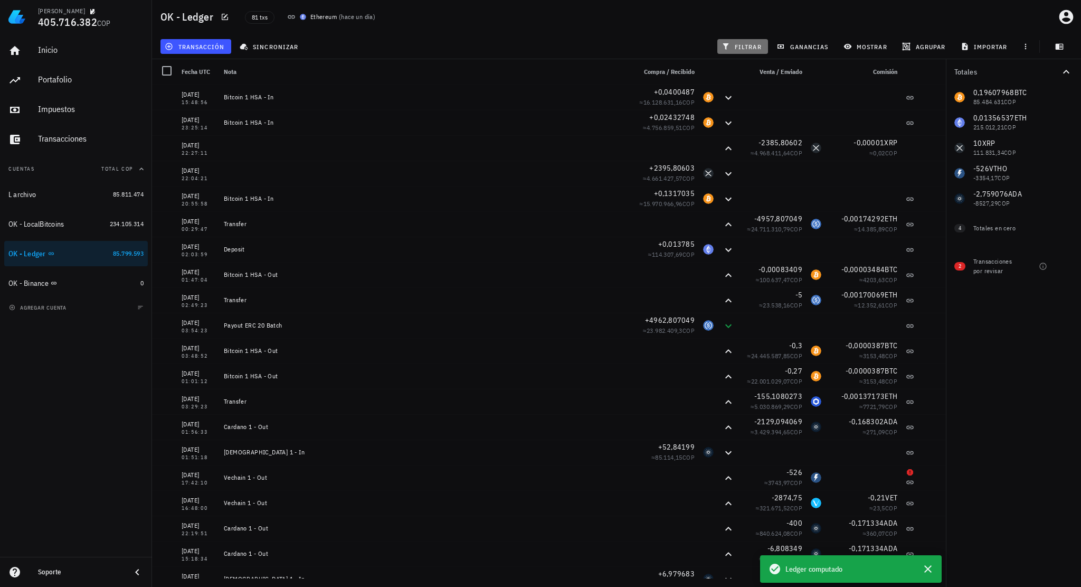
click at [739, 46] on span "filtrar" at bounding box center [743, 46] width 38 height 8
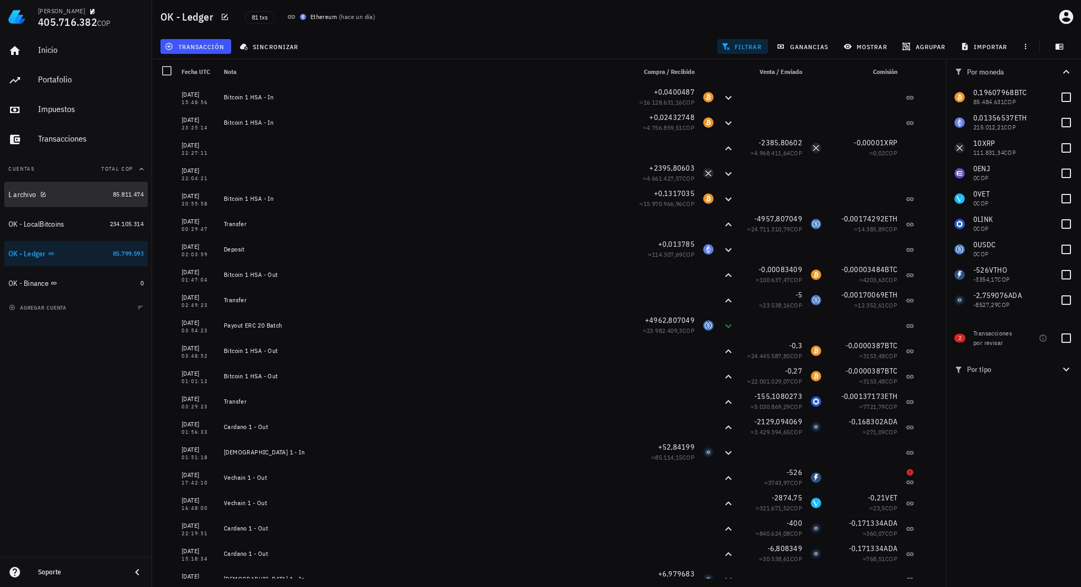
click at [77, 193] on div "L archivo" at bounding box center [58, 195] width 100 height 10
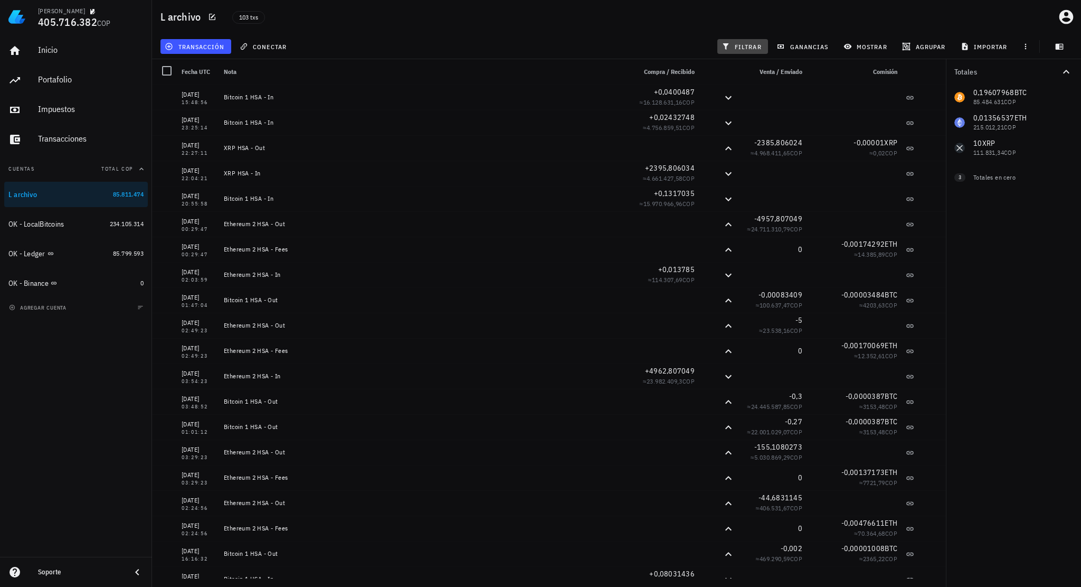
click at [746, 49] on span "filtrar" at bounding box center [743, 46] width 38 height 8
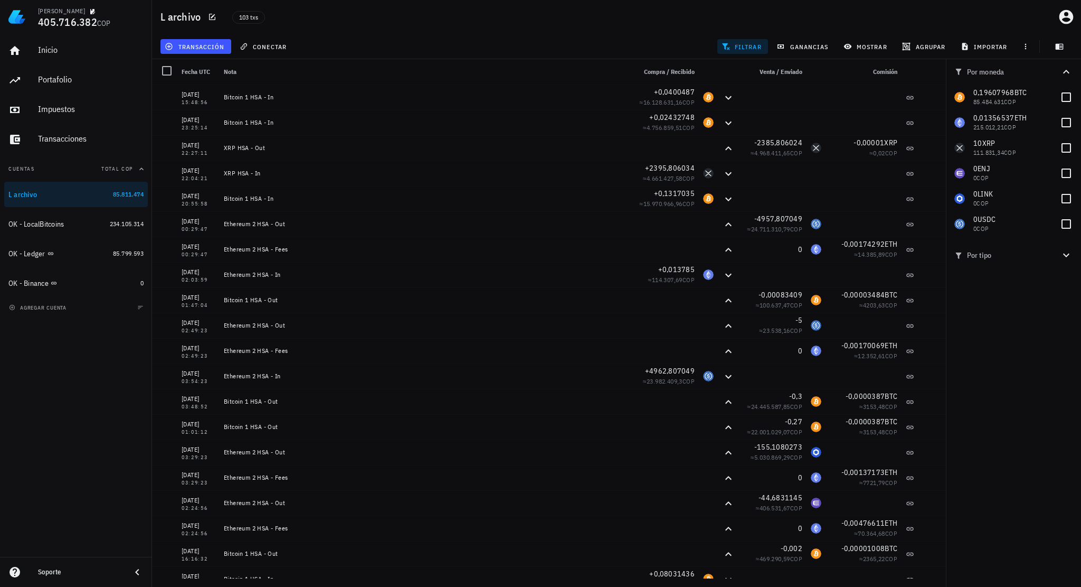
click at [746, 49] on span "filtrar" at bounding box center [743, 46] width 38 height 8
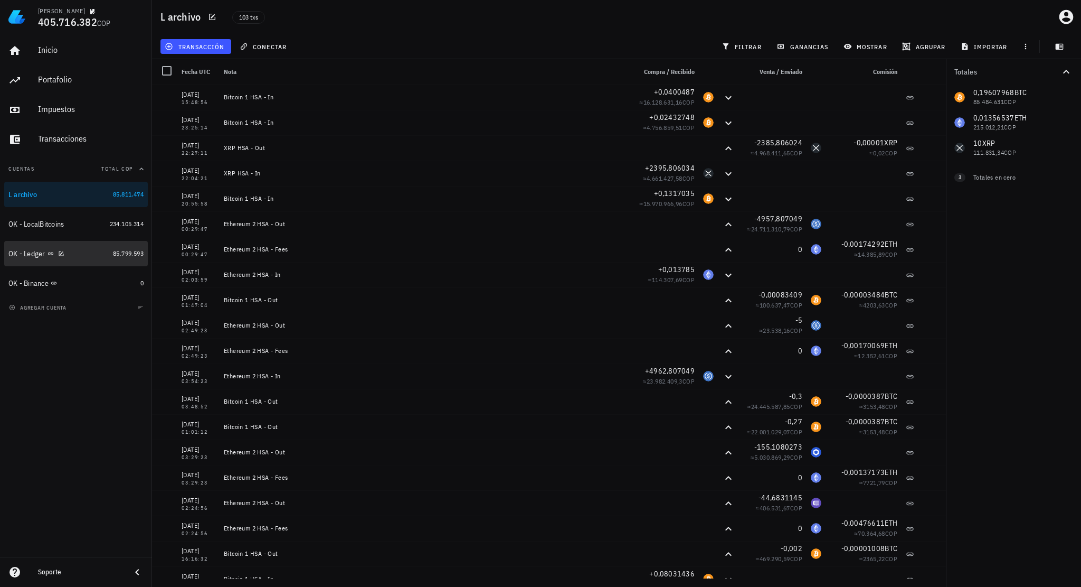
click at [81, 253] on div "OK - Ledger" at bounding box center [58, 254] width 100 height 10
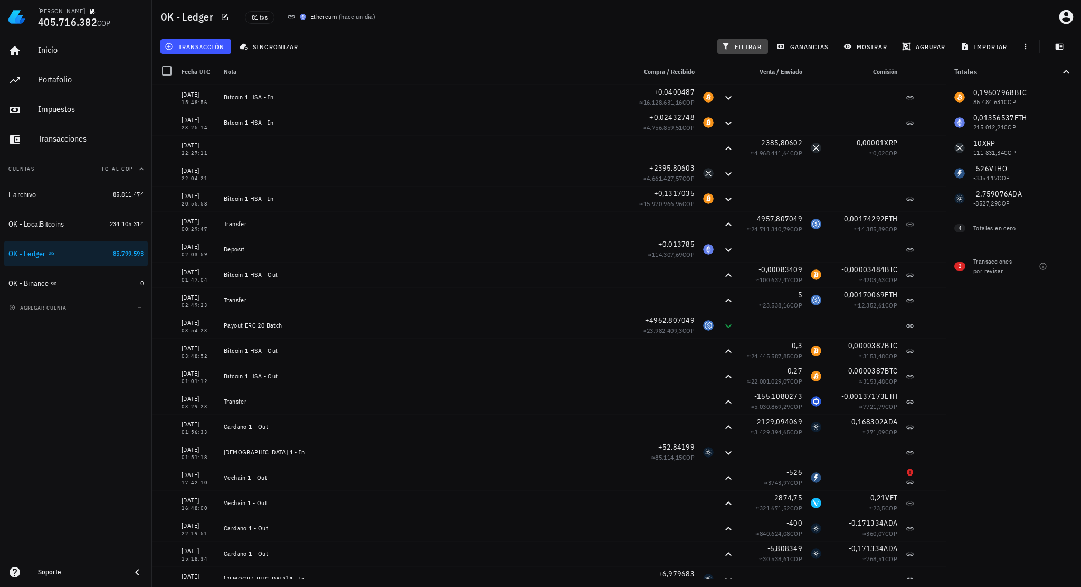
click at [748, 46] on span "filtrar" at bounding box center [743, 46] width 38 height 8
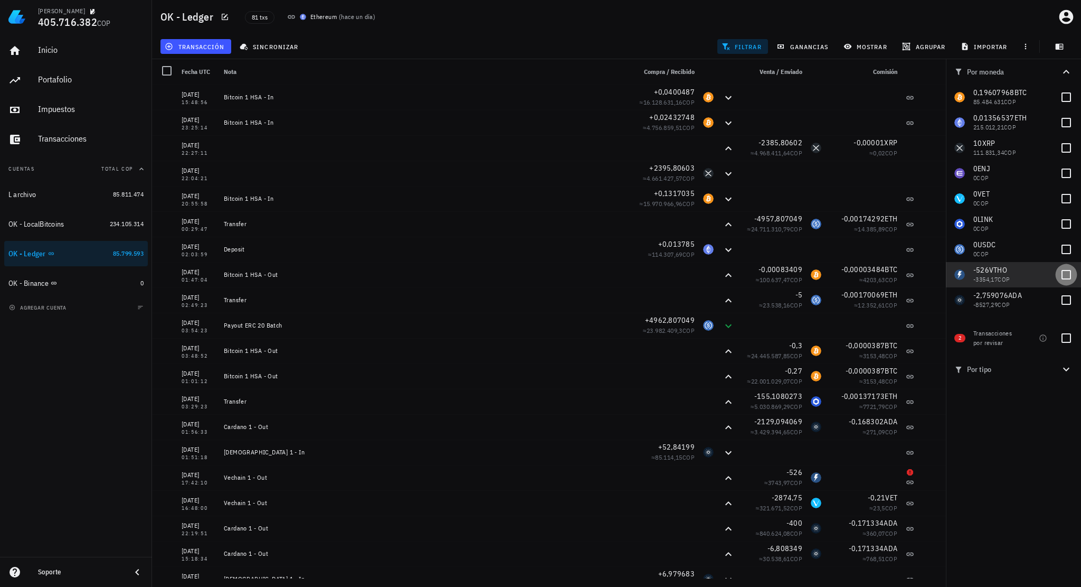
click at [1066, 271] on div at bounding box center [1066, 275] width 18 height 18
checkbox input "true"
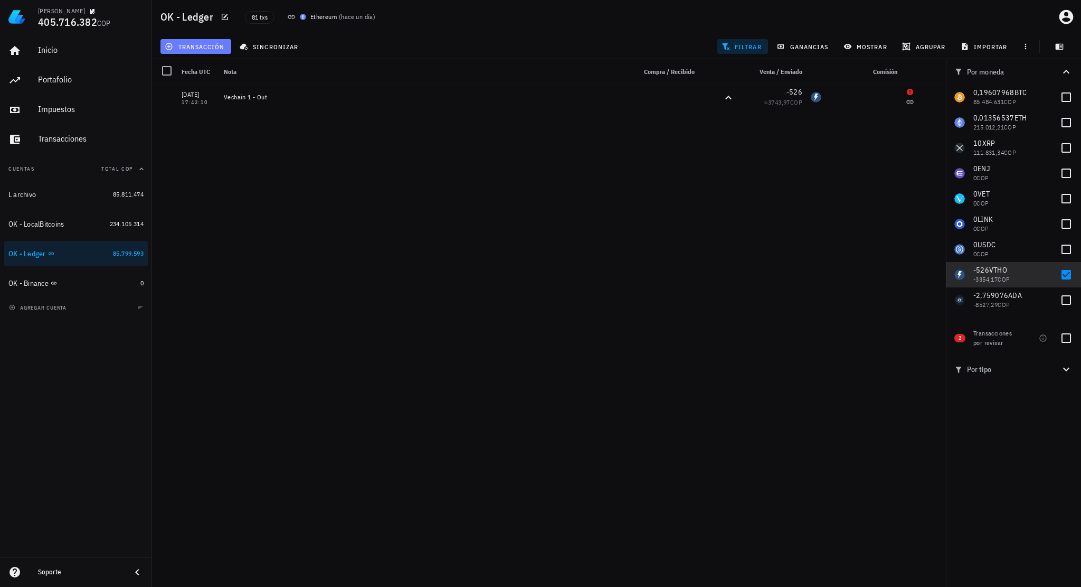
click at [209, 45] on span "transacción" at bounding box center [196, 46] width 58 height 8
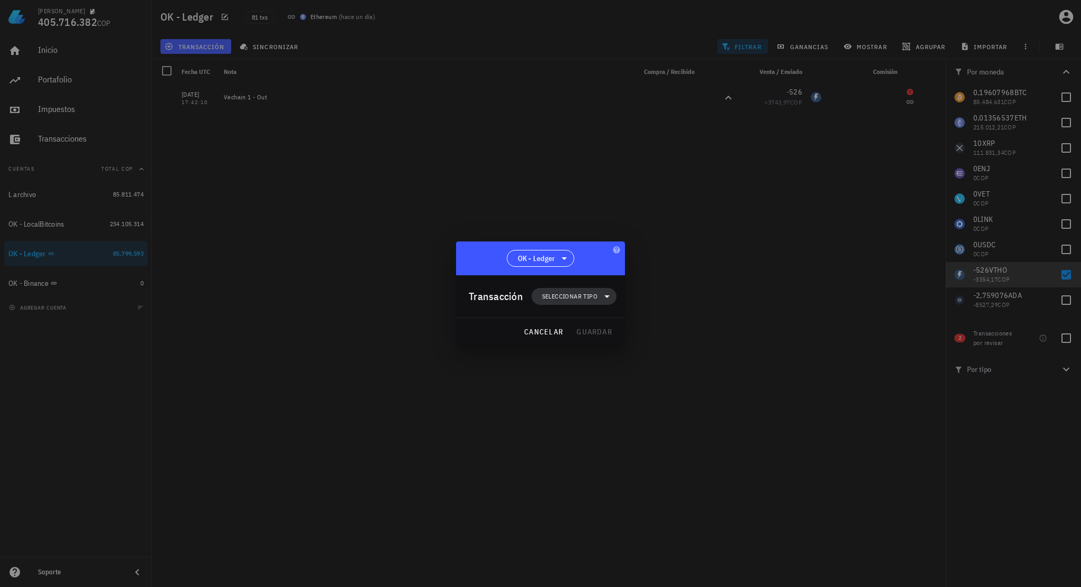
click at [558, 296] on span "Seleccionar tipo" at bounding box center [569, 296] width 55 height 11
click at [577, 344] on div "Ingreso" at bounding box center [579, 342] width 41 height 8
click at [671, 557] on div "Otro ingreso" at bounding box center [689, 558] width 63 height 8
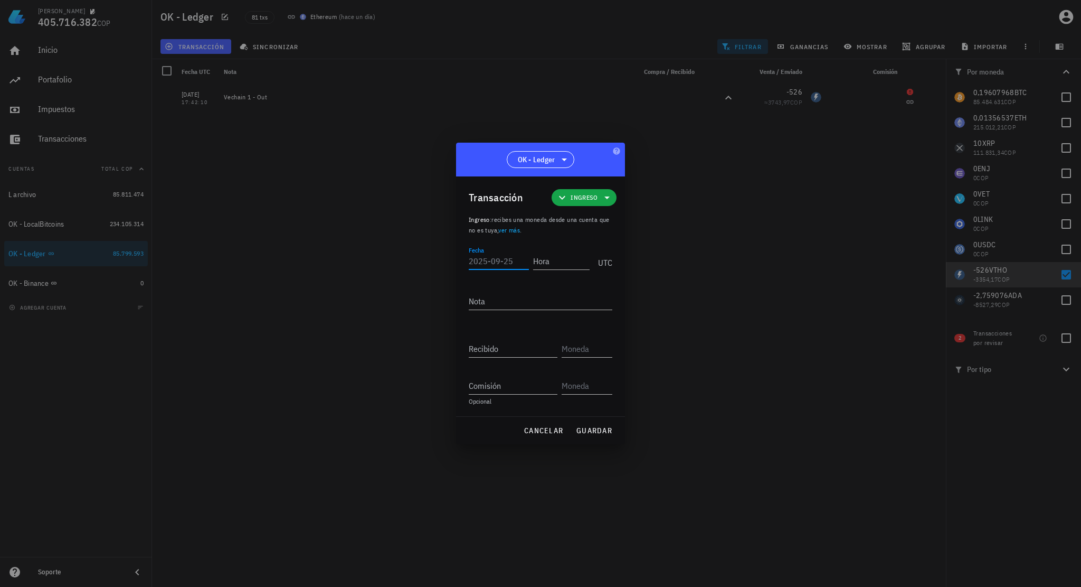
click at [503, 264] on input "Fecha" at bounding box center [499, 260] width 60 height 17
type input "2022-09-04"
type input "17:42:09"
type textarea "Ajuste de balance"
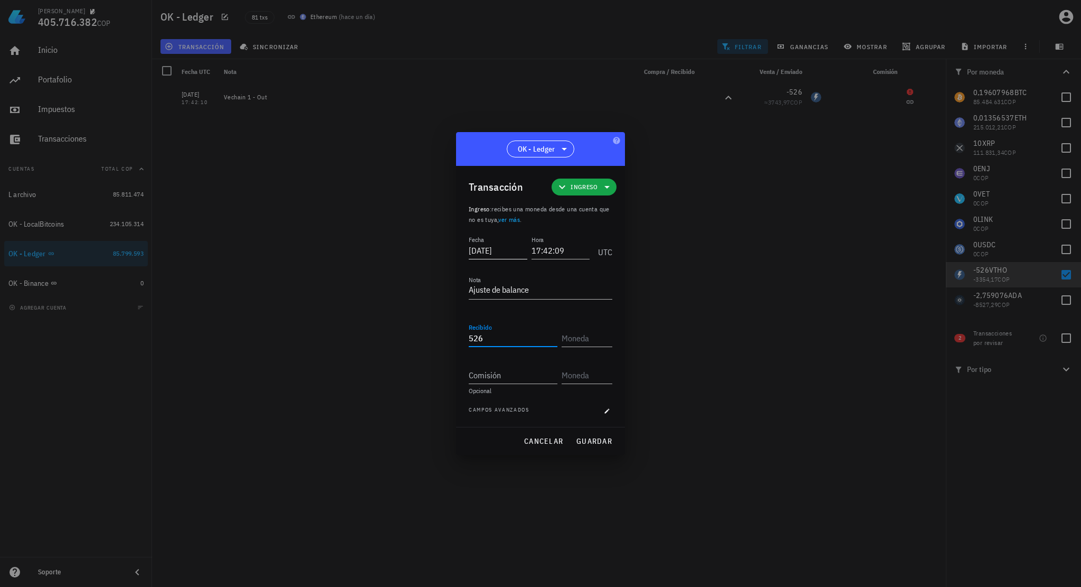
type input "526"
type input "VTHO"
click at [607, 445] on span "guardar" at bounding box center [594, 441] width 36 height 10
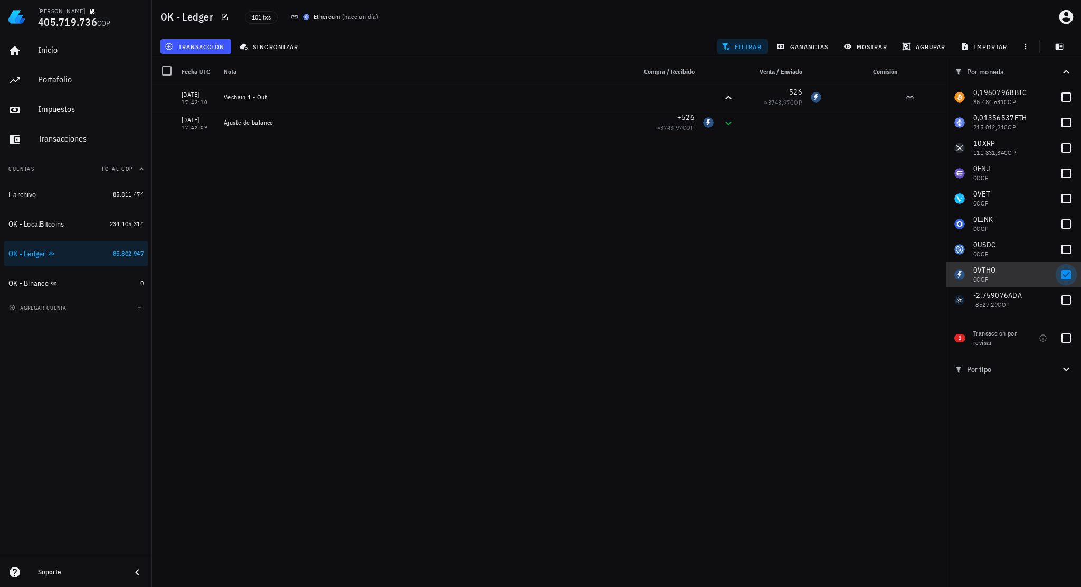
click at [1066, 276] on div at bounding box center [1066, 275] width 18 height 18
checkbox input "false"
click at [1069, 301] on div at bounding box center [1066, 300] width 18 height 18
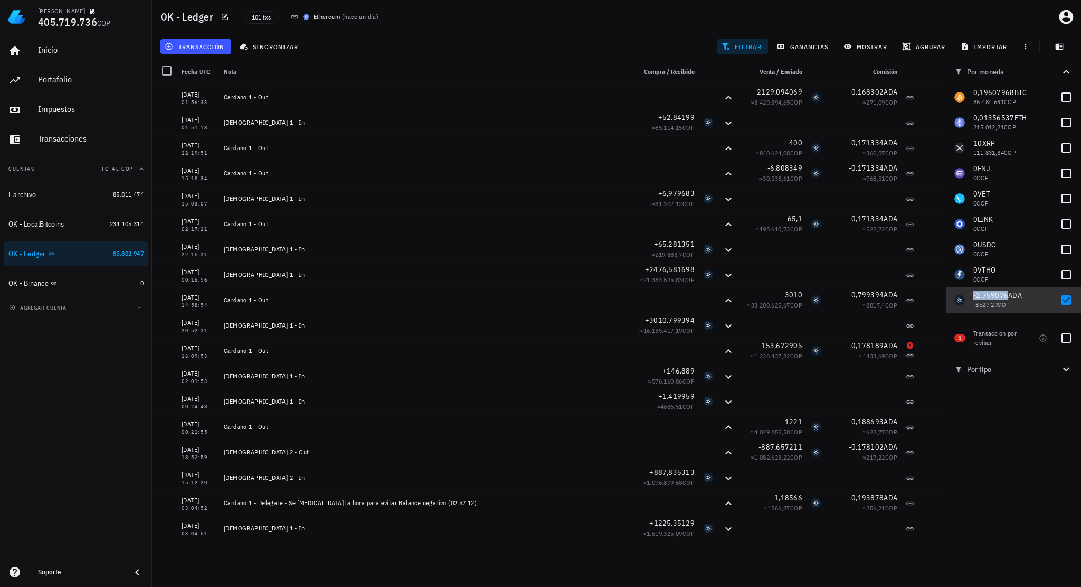
click at [991, 295] on span "-2,759076" at bounding box center [991, 295] width 35 height 10
checkbox input "true"
click at [206, 45] on span "transacción" at bounding box center [196, 46] width 58 height 8
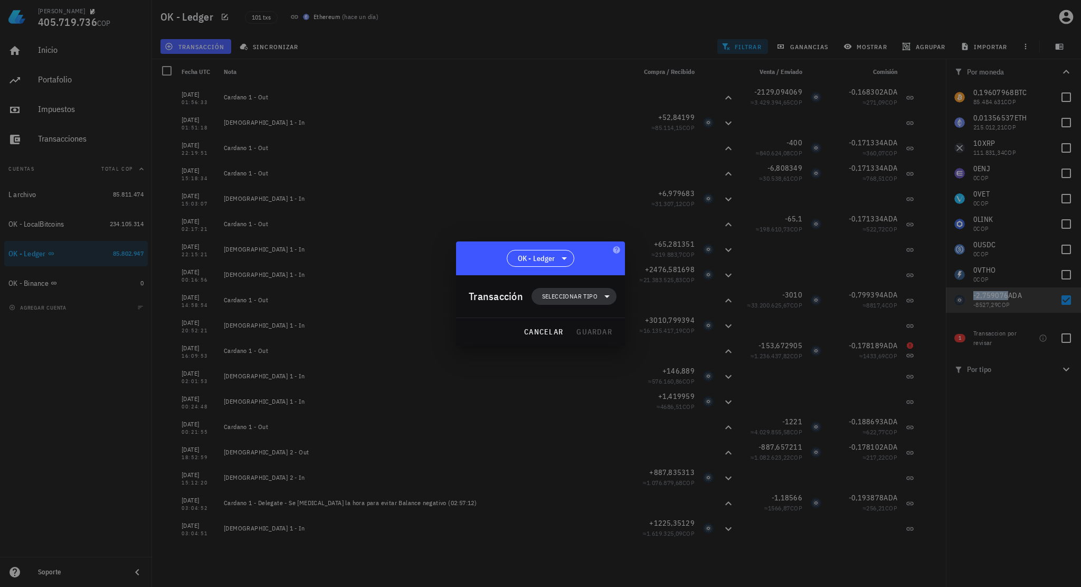
click at [557, 301] on span "Seleccionar tipo" at bounding box center [574, 296] width 72 height 17
click at [572, 341] on div "Ingreso" at bounding box center [579, 342] width 41 height 8
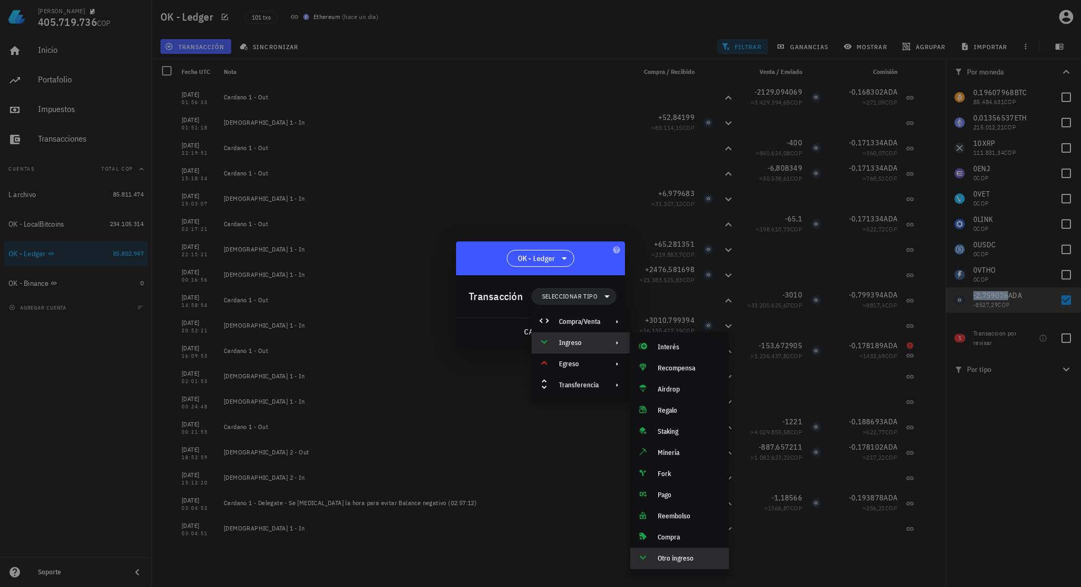
click at [684, 562] on div "Otro ingreso" at bounding box center [679, 557] width 99 height 21
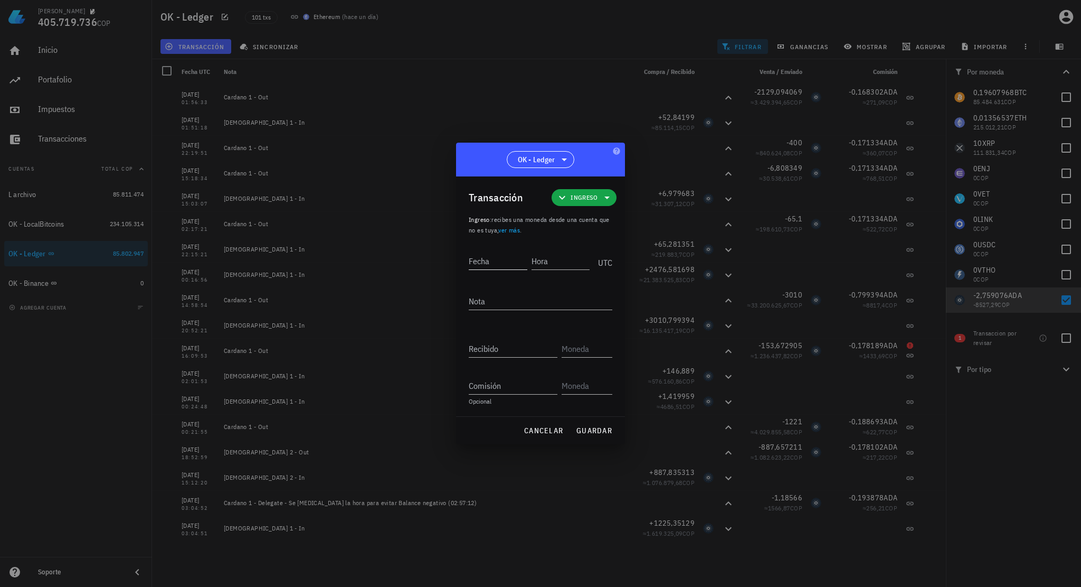
click at [506, 262] on input "Fecha" at bounding box center [498, 260] width 59 height 17
type input "2021-05-15"
type input "16:09:53"
type textarea "Ajuste de balance"
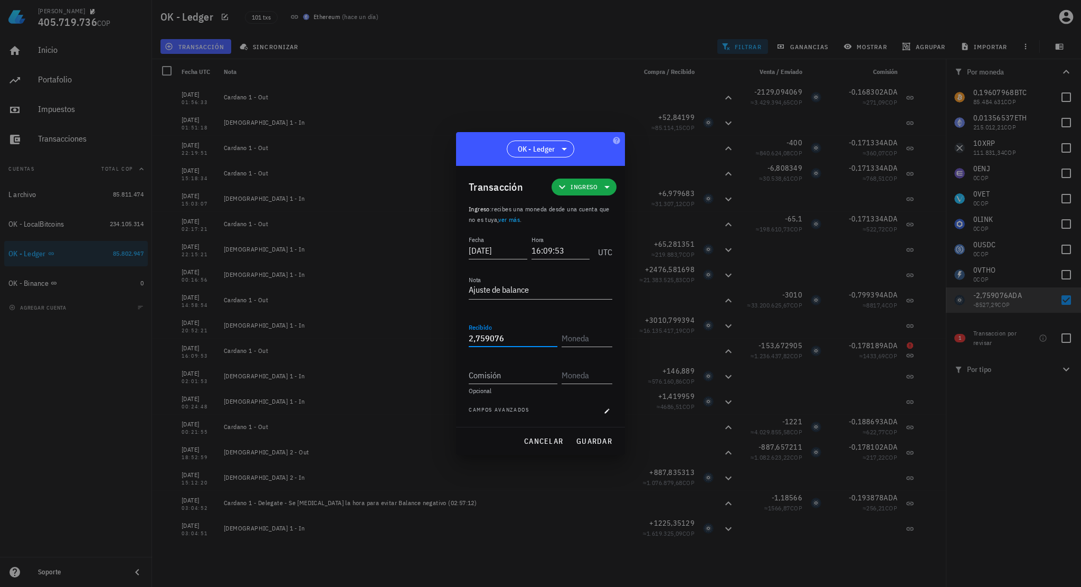
type input "2,759076"
type input "ADA"
click at [589, 439] on span "guardar" at bounding box center [594, 441] width 36 height 10
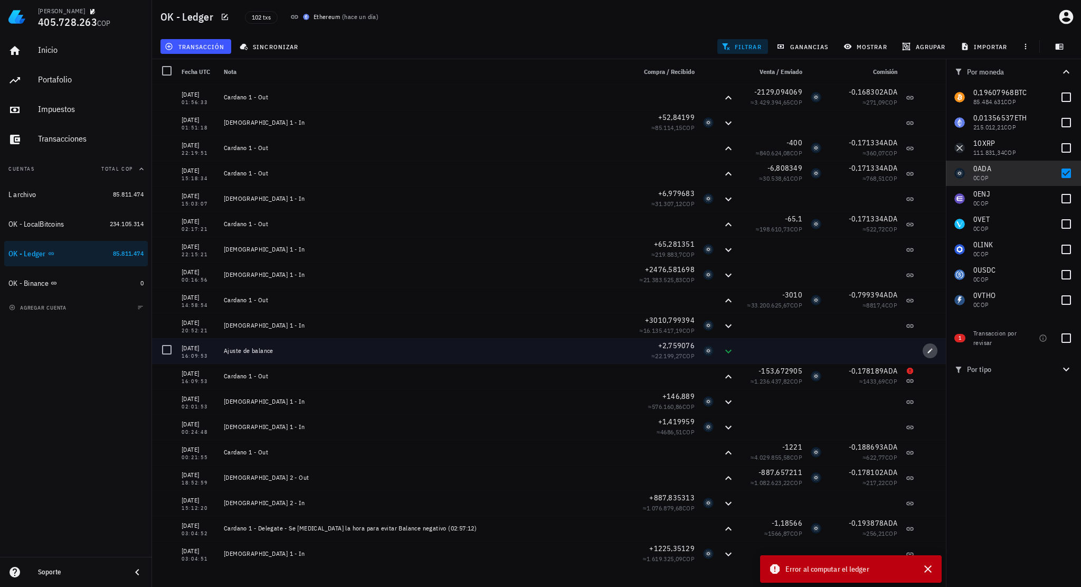
click at [930, 349] on icon "button" at bounding box center [930, 350] width 6 height 6
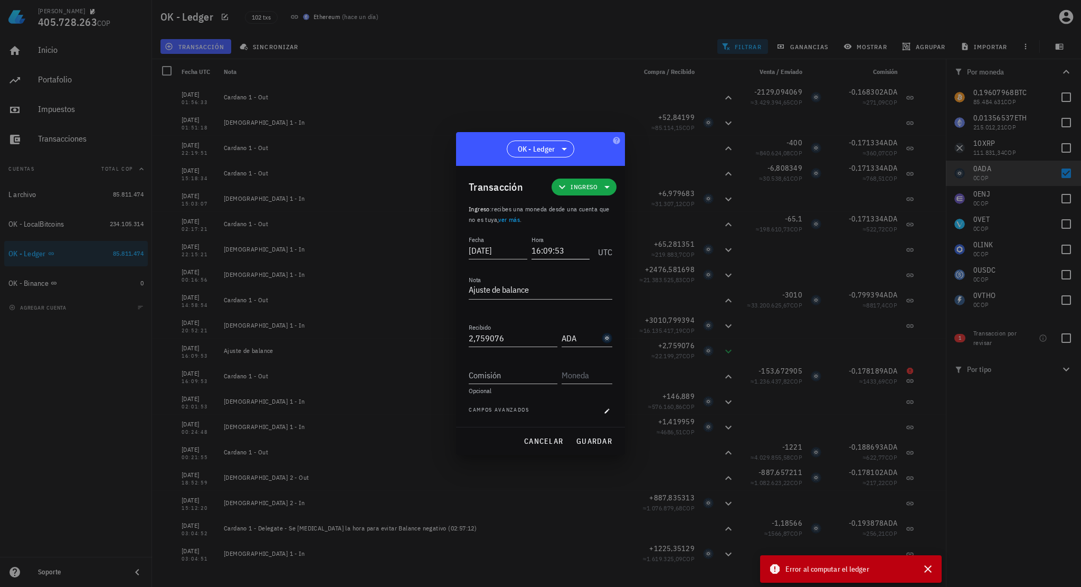
click at [559, 248] on input "16:09:53" at bounding box center [561, 250] width 59 height 17
click at [595, 442] on span "guardar" at bounding box center [594, 441] width 36 height 10
type input "16:09:53"
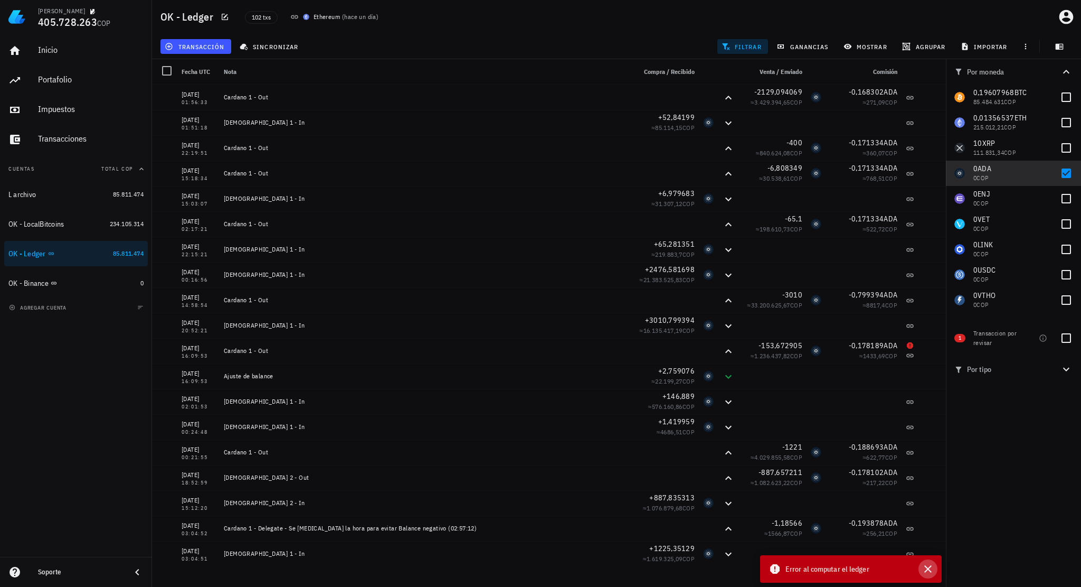
click at [929, 566] on icon "button" at bounding box center [928, 568] width 13 height 13
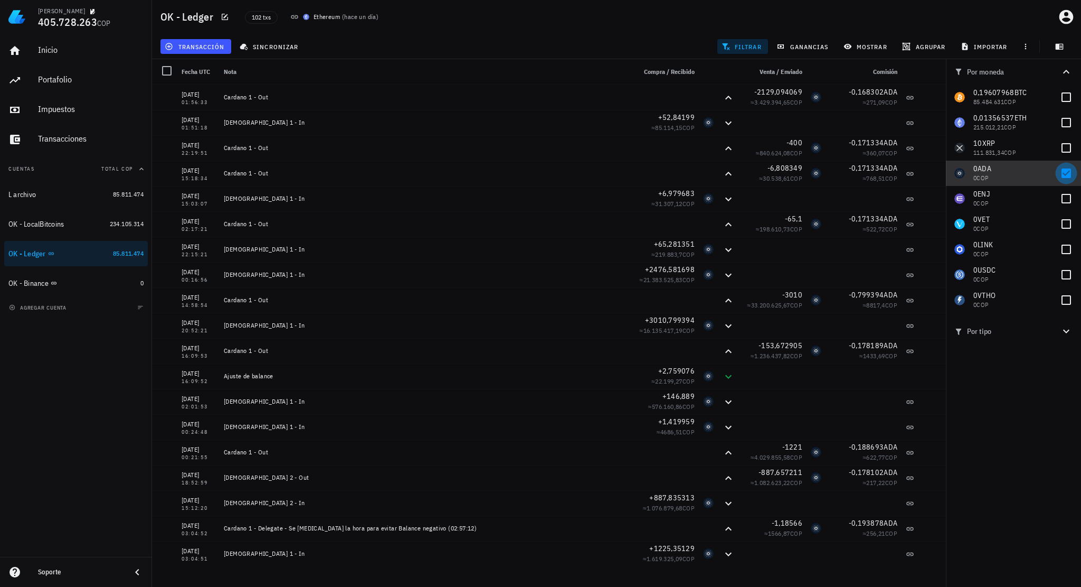
click at [1063, 175] on div at bounding box center [1066, 173] width 18 height 18
checkbox input "false"
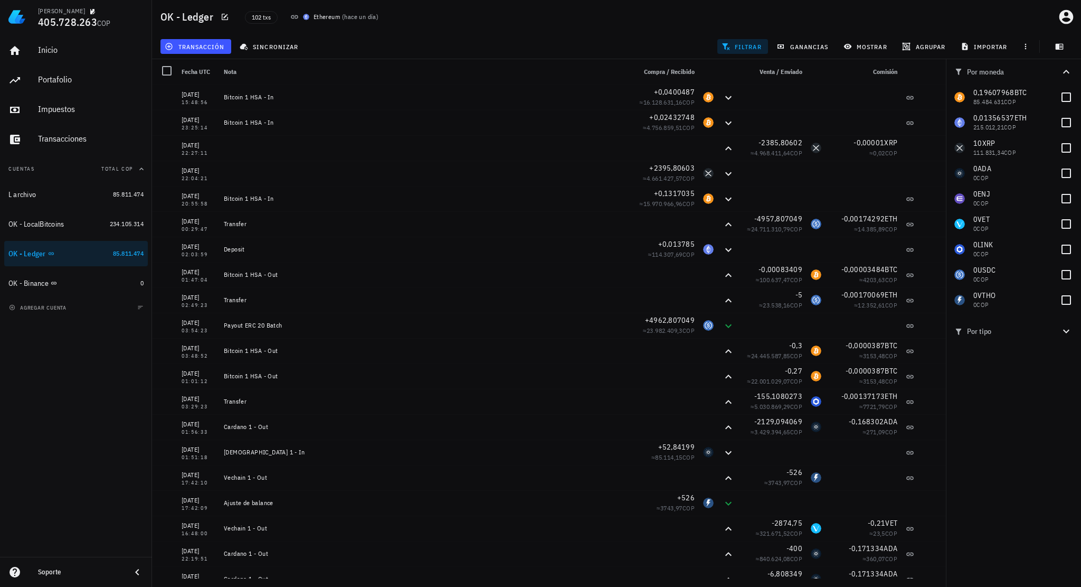
click at [744, 44] on span "filtrar" at bounding box center [743, 46] width 38 height 8
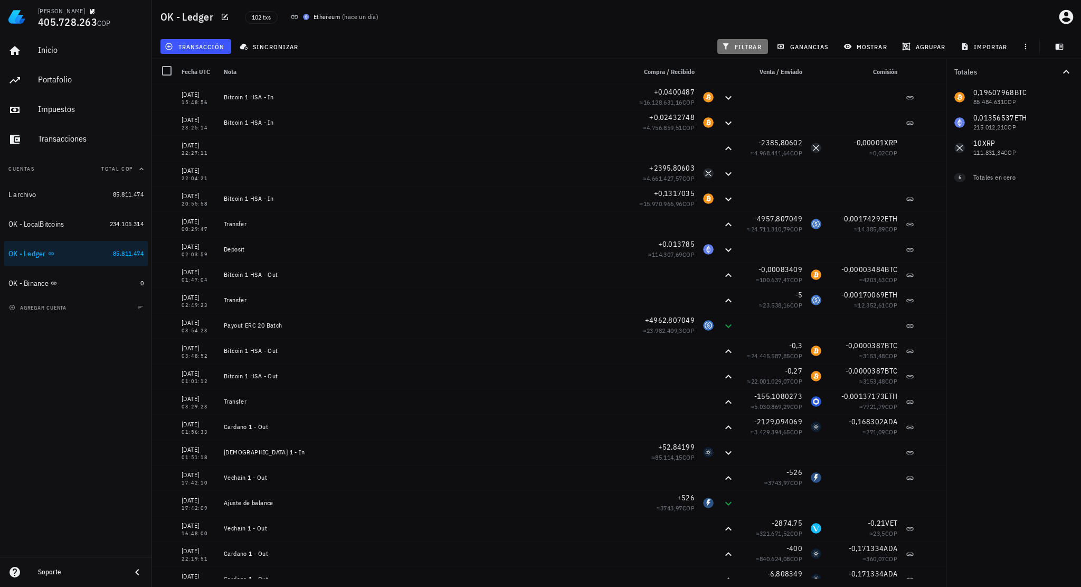
click at [761, 48] on button "filtrar" at bounding box center [742, 46] width 51 height 15
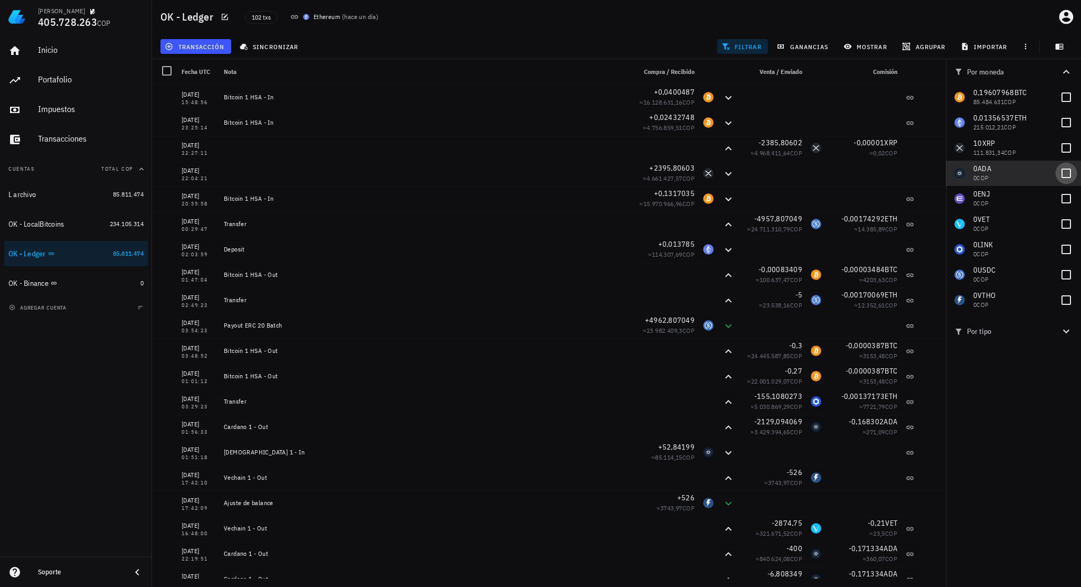
click at [1065, 175] on div at bounding box center [1066, 173] width 18 height 18
checkbox input "true"
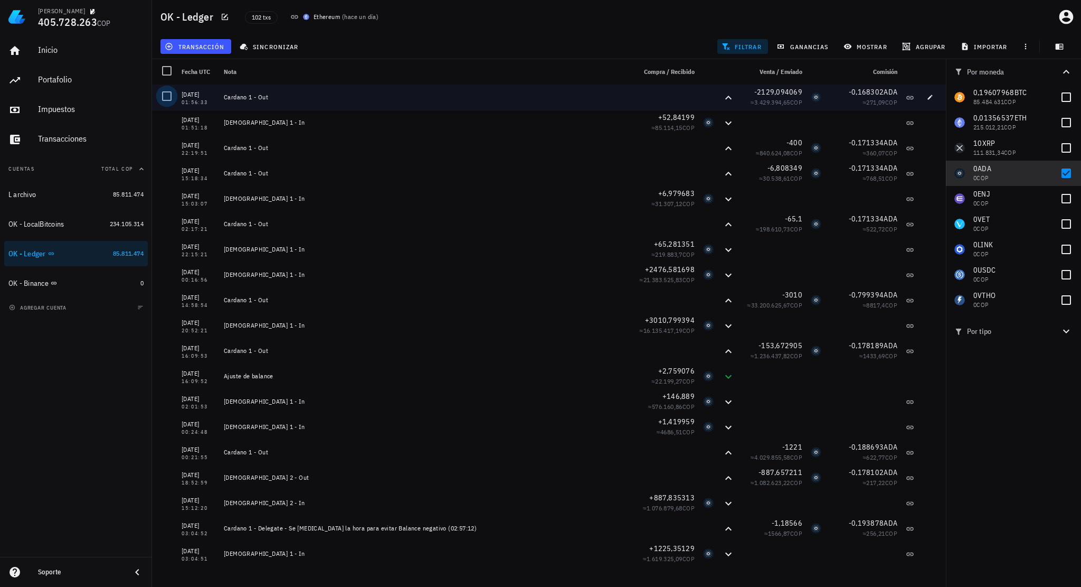
click at [169, 99] on div at bounding box center [167, 96] width 18 height 18
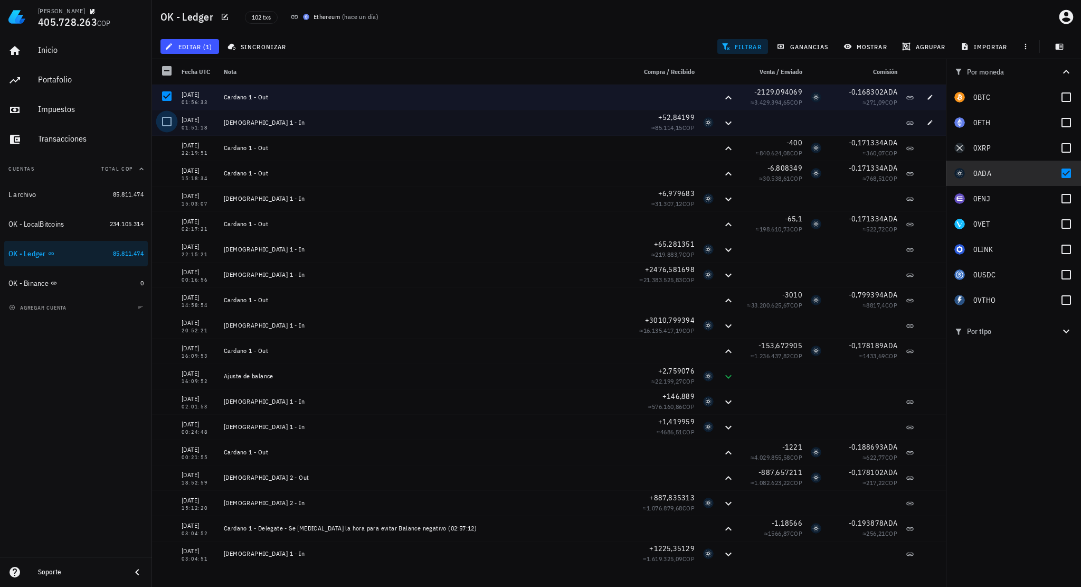
click at [166, 119] on div at bounding box center [167, 121] width 18 height 18
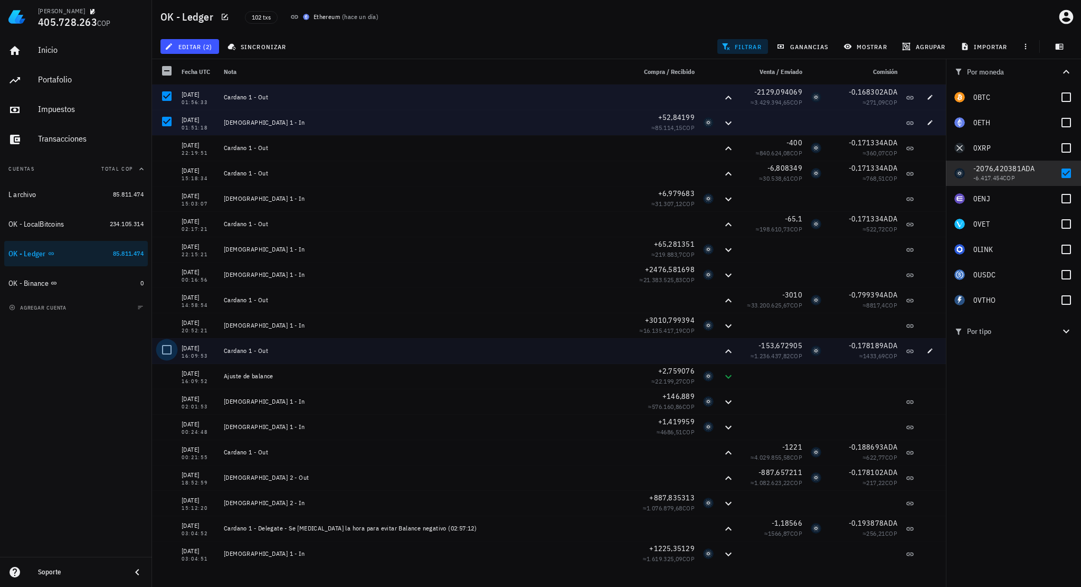
click at [171, 352] on div at bounding box center [167, 350] width 18 height 18
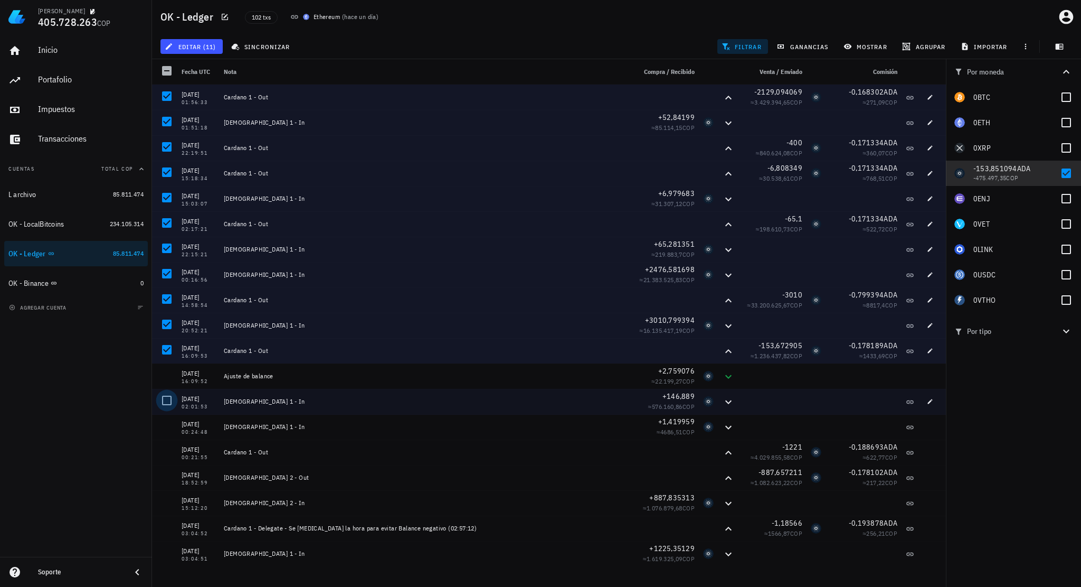
click at [168, 402] on div at bounding box center [167, 400] width 18 height 18
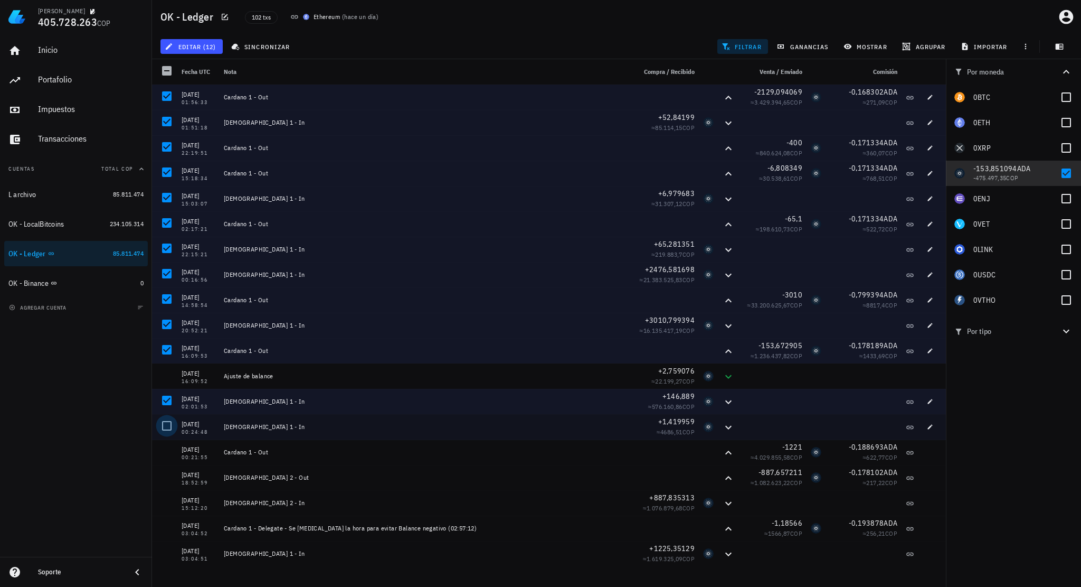
click at [165, 424] on div at bounding box center [167, 426] width 18 height 18
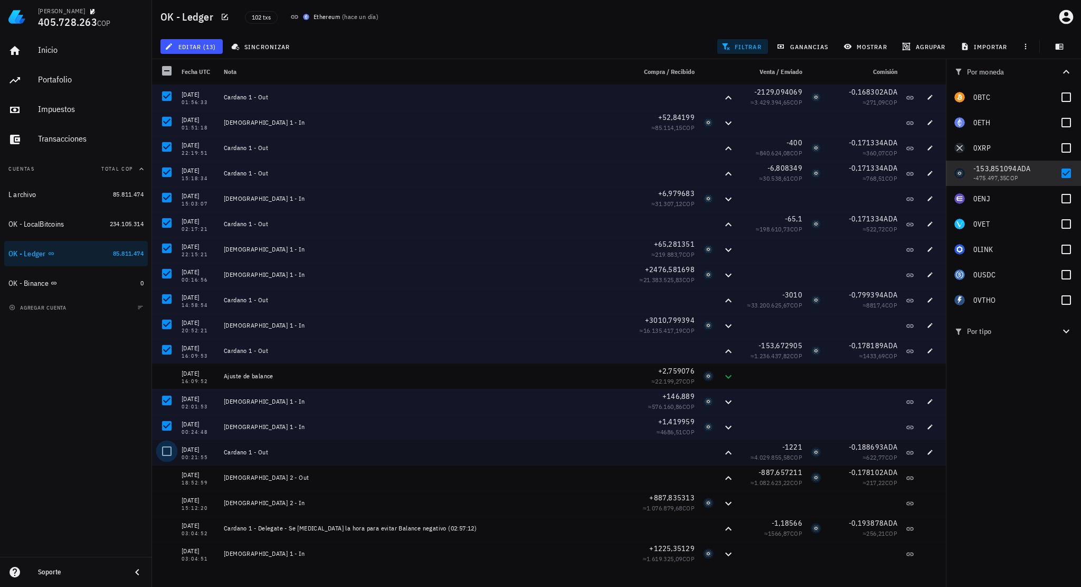
click at [165, 448] on div at bounding box center [167, 451] width 18 height 18
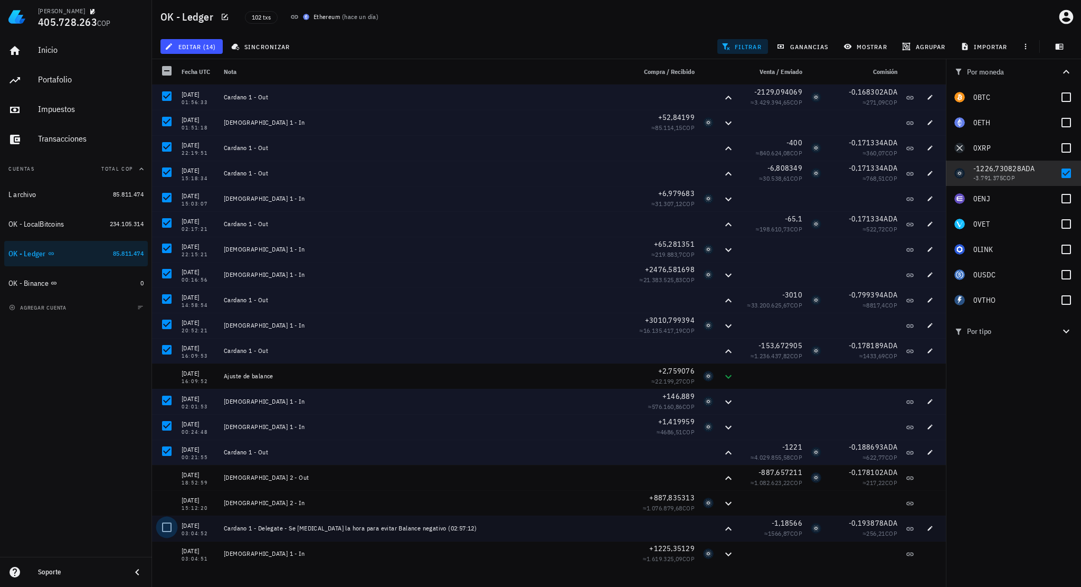
click at [165, 522] on div at bounding box center [167, 527] width 18 height 18
click at [167, 73] on div at bounding box center [167, 71] width 18 height 18
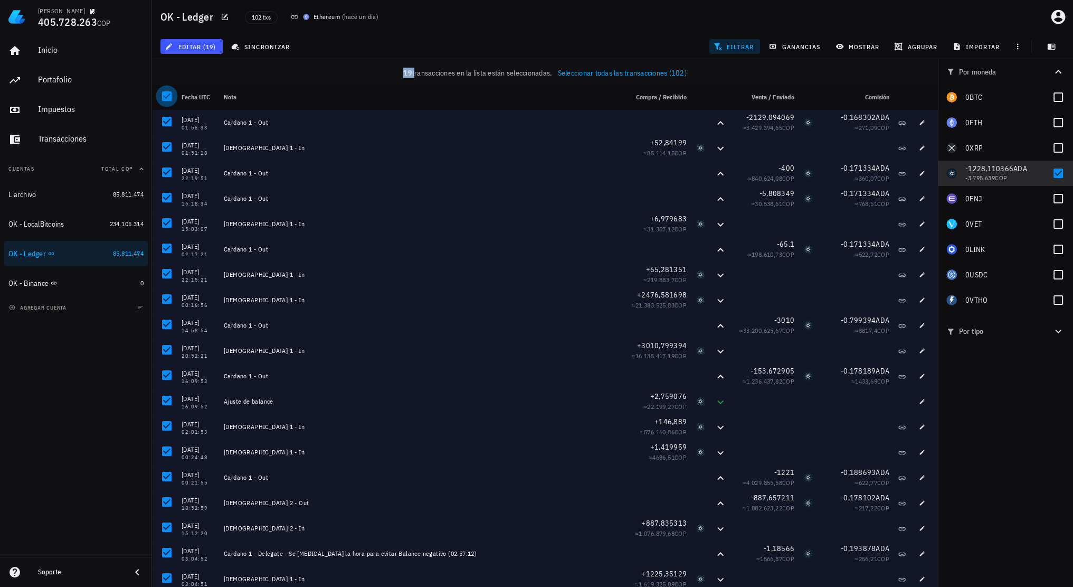
click at [167, 73] on div "19 transacciones en la lista están seleccionadas. Seleccionar todas las transac…" at bounding box center [544, 73] width 769 height 11
click at [165, 93] on div at bounding box center [167, 96] width 18 height 18
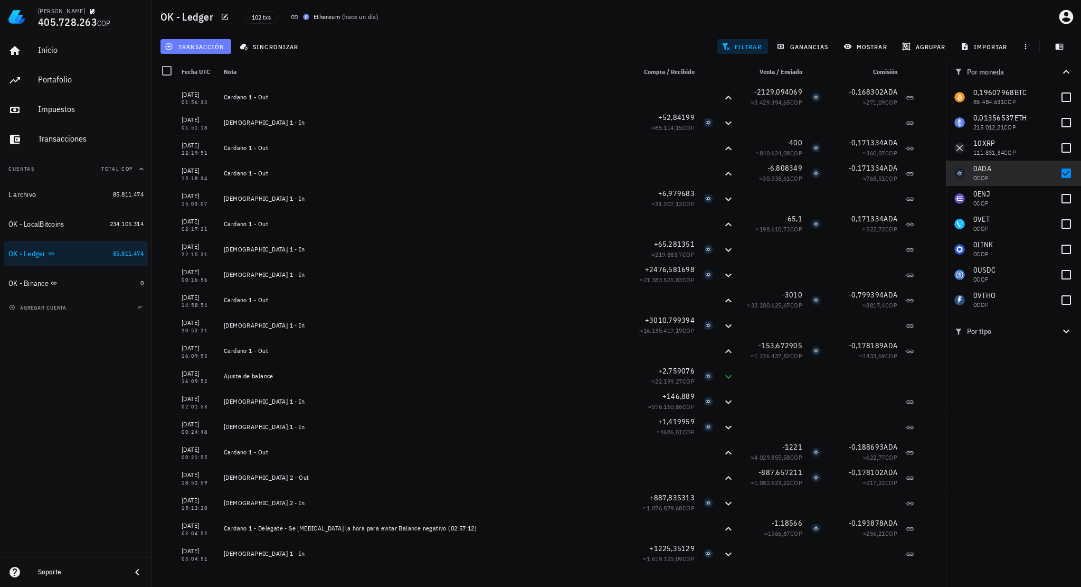
click at [209, 49] on span "transacción" at bounding box center [196, 46] width 58 height 8
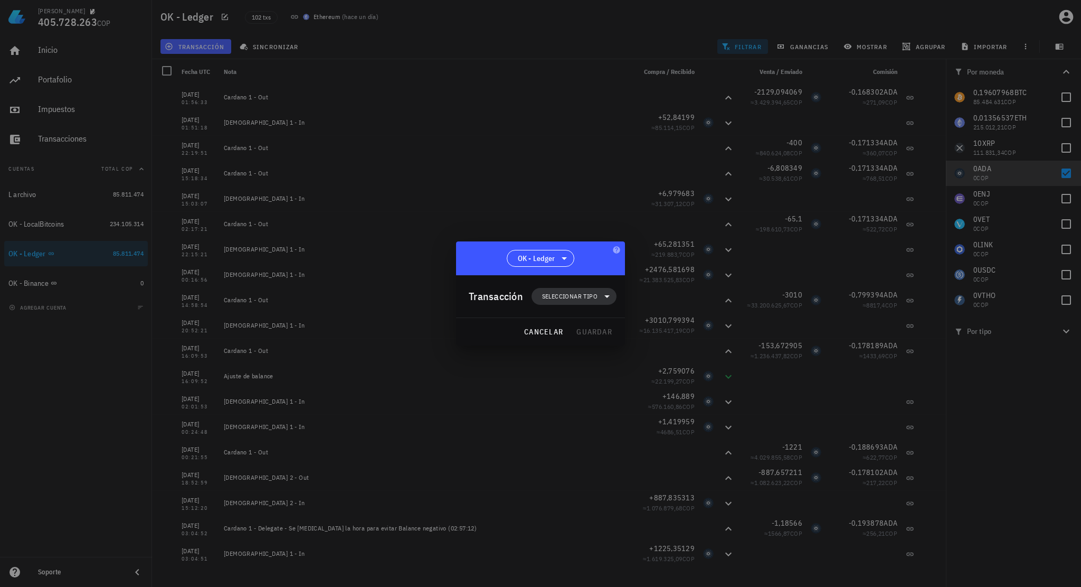
click at [566, 290] on span "Seleccionar tipo" at bounding box center [574, 296] width 72 height 17
click at [583, 346] on div "Ingreso" at bounding box center [579, 342] width 41 height 8
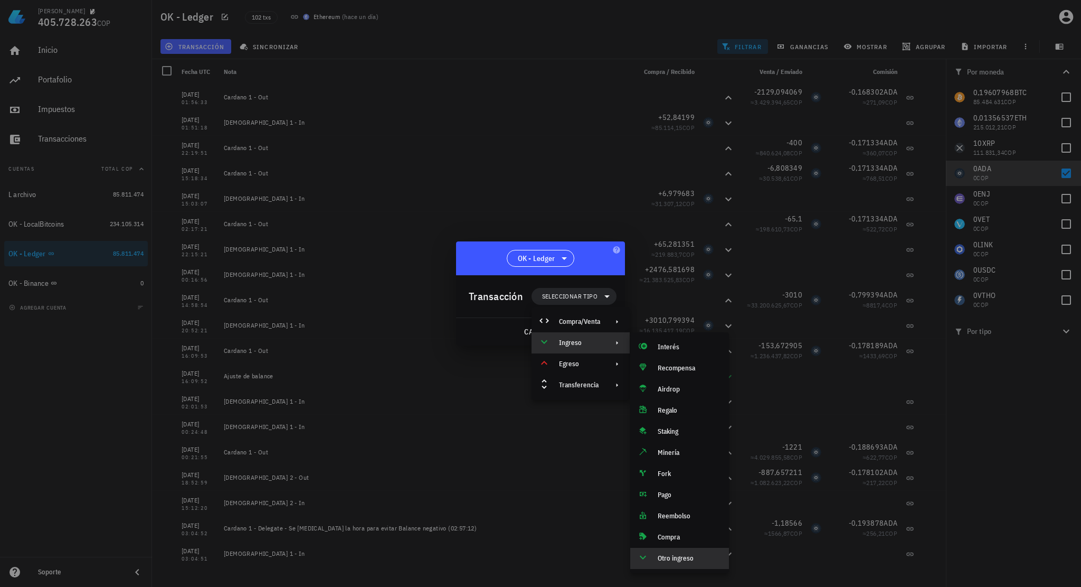
click at [673, 556] on div "Otro ingreso" at bounding box center [689, 558] width 63 height 8
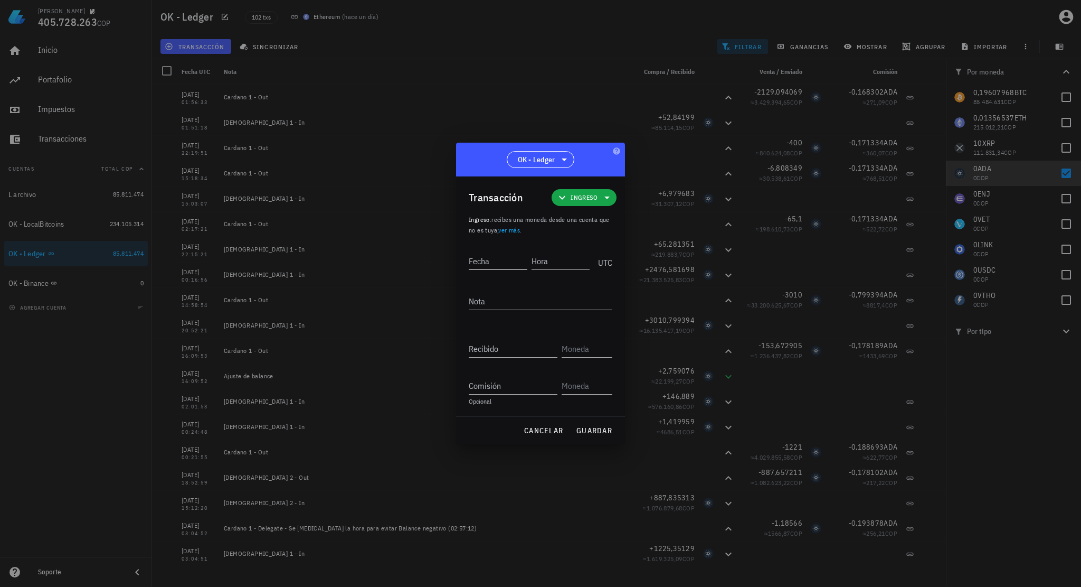
click at [509, 261] on input "Fecha" at bounding box center [498, 260] width 59 height 17
type input "2025-09-24"
type input "00:00:00"
type textarea "Ajuste de balance"
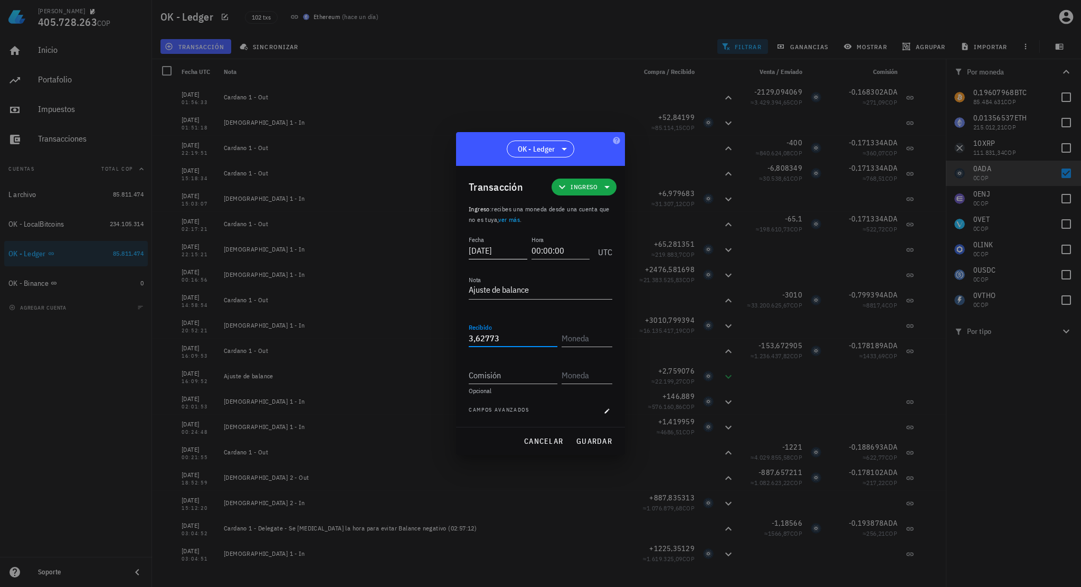
type input "3,62773"
type input "ADA"
click at [589, 441] on span "guardar" at bounding box center [594, 441] width 36 height 10
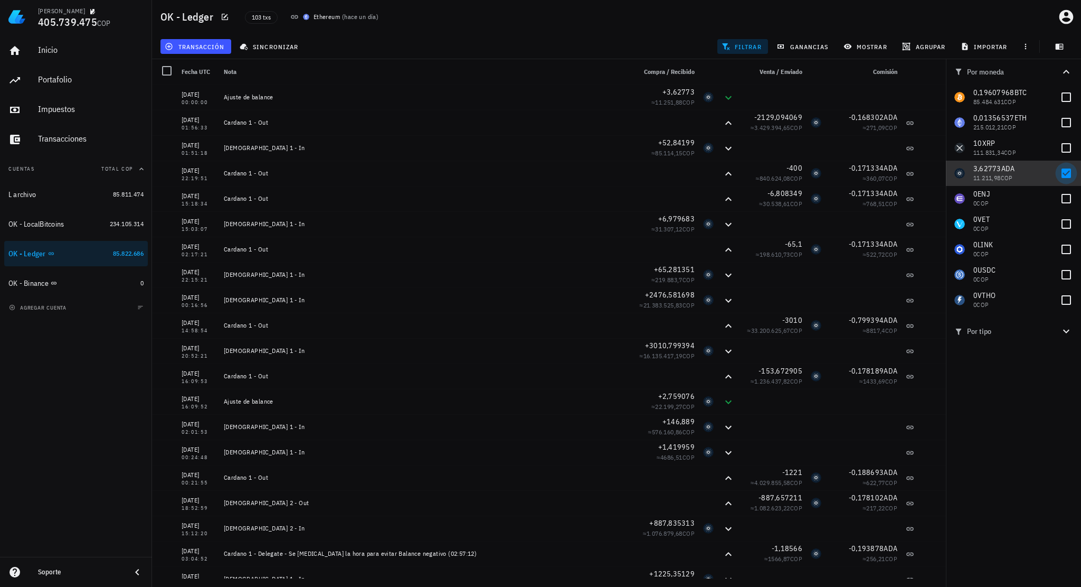
click at [1065, 169] on div at bounding box center [1066, 173] width 18 height 18
checkbox input "false"
click at [1066, 296] on div at bounding box center [1066, 300] width 18 height 18
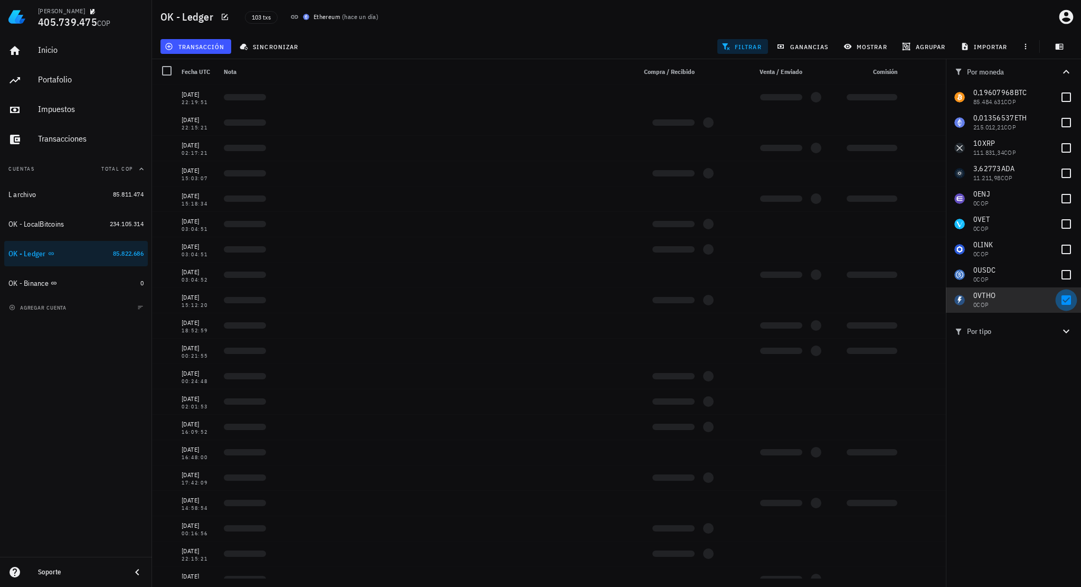
checkbox input "true"
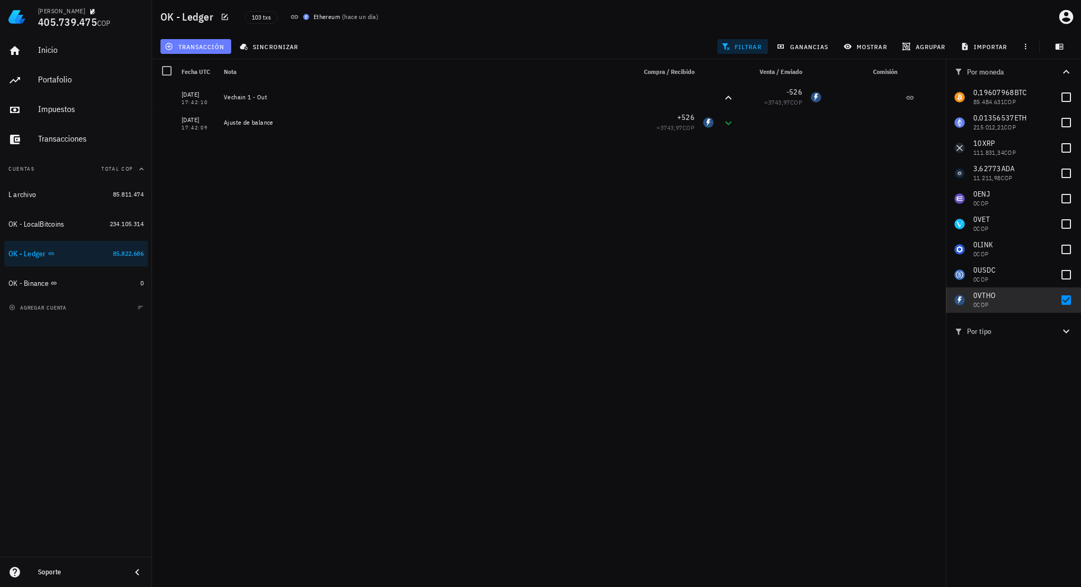
click at [211, 45] on span "transacción" at bounding box center [196, 46] width 58 height 8
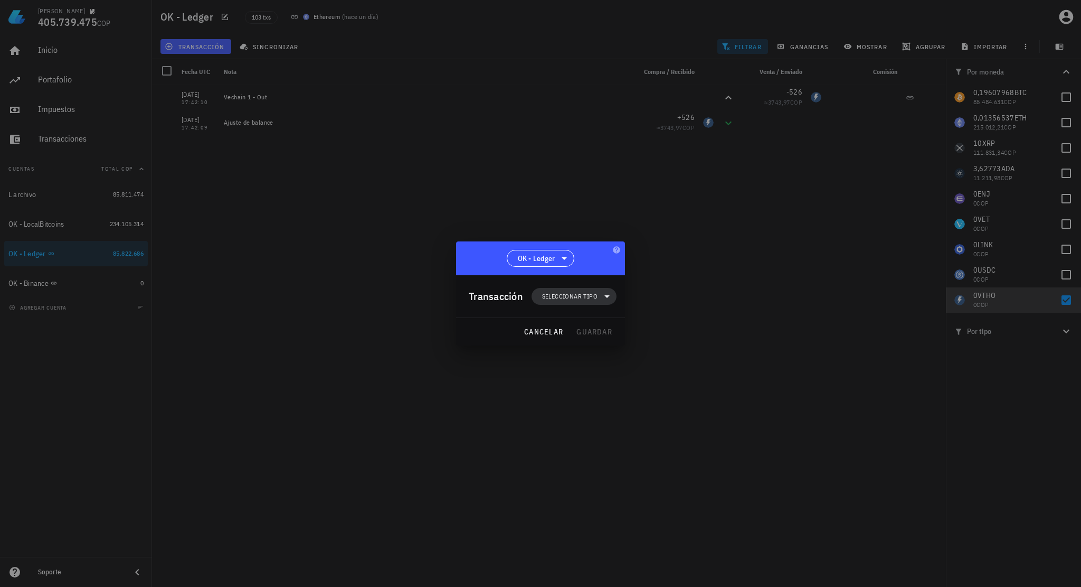
click at [584, 299] on span "Seleccionar tipo" at bounding box center [569, 296] width 55 height 11
click at [575, 342] on div "Ingreso" at bounding box center [579, 342] width 41 height 8
click at [674, 555] on div "Otro ingreso" at bounding box center [689, 558] width 63 height 8
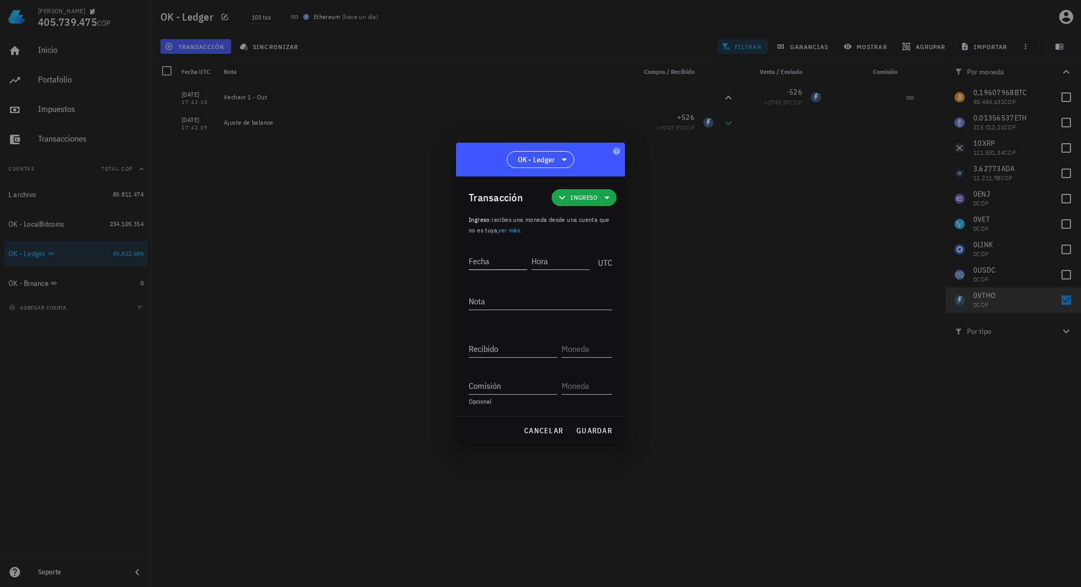
click at [497, 268] on input "Fecha" at bounding box center [498, 260] width 59 height 17
type input "2022-09-04"
type input "17:42:09"
type textarea "Ajuste de balance"
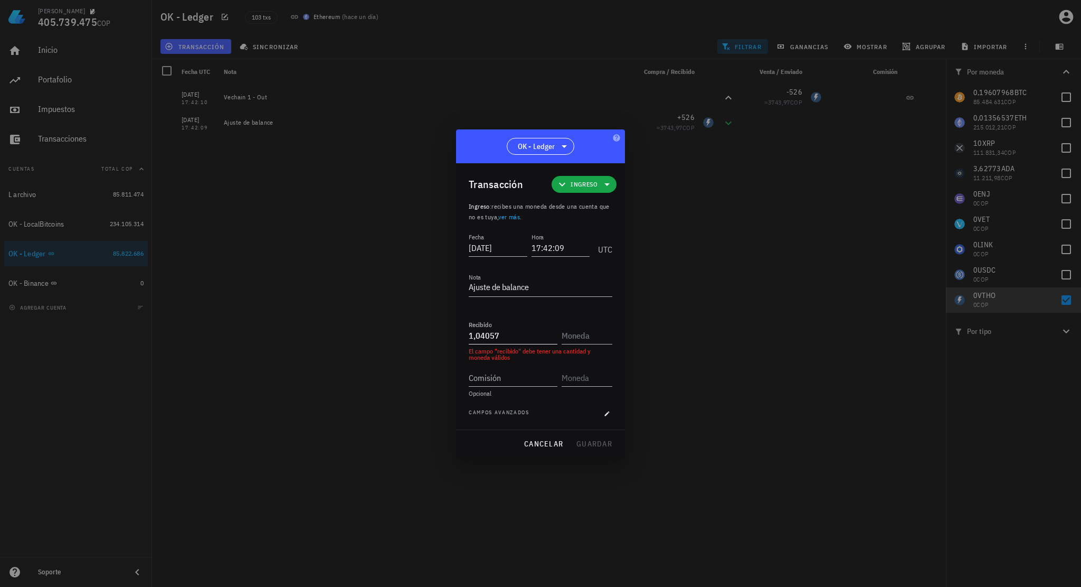
click at [521, 339] on input "1,04057" at bounding box center [513, 335] width 89 height 17
type input "1,04057664"
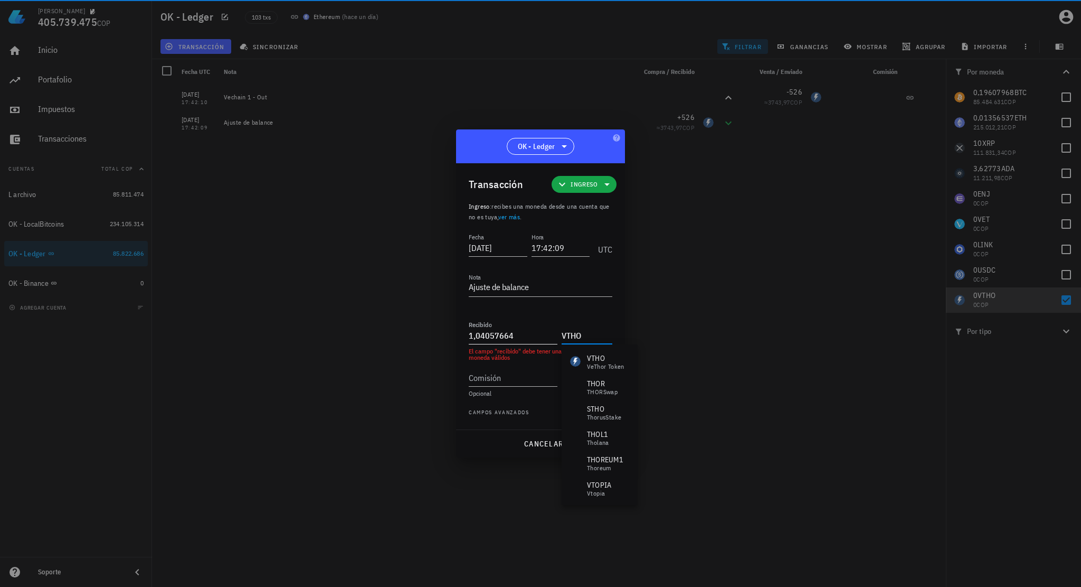
type input "VTHO"
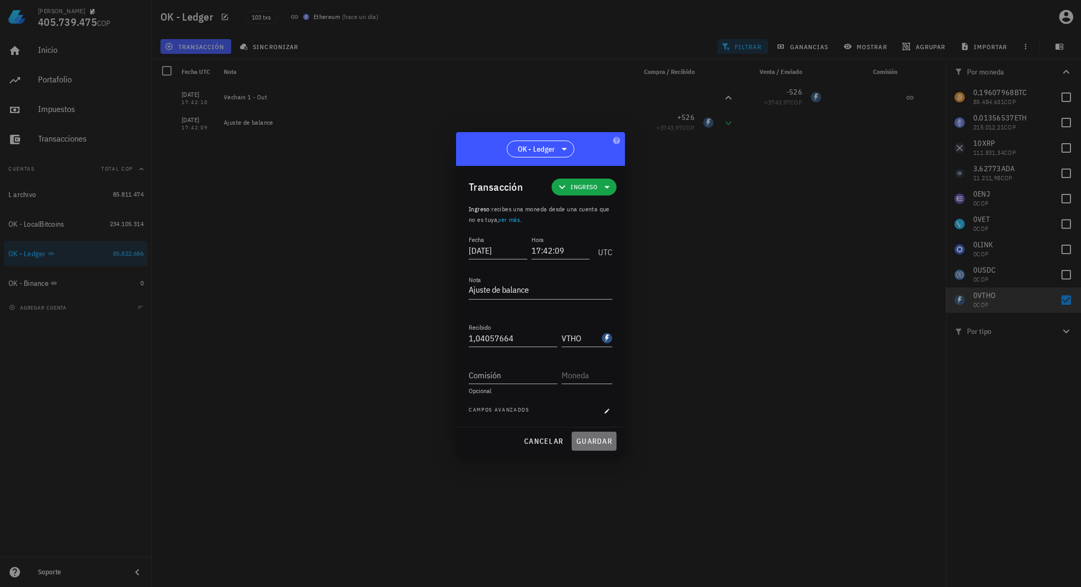
click at [602, 440] on span "guardar" at bounding box center [594, 441] width 36 height 10
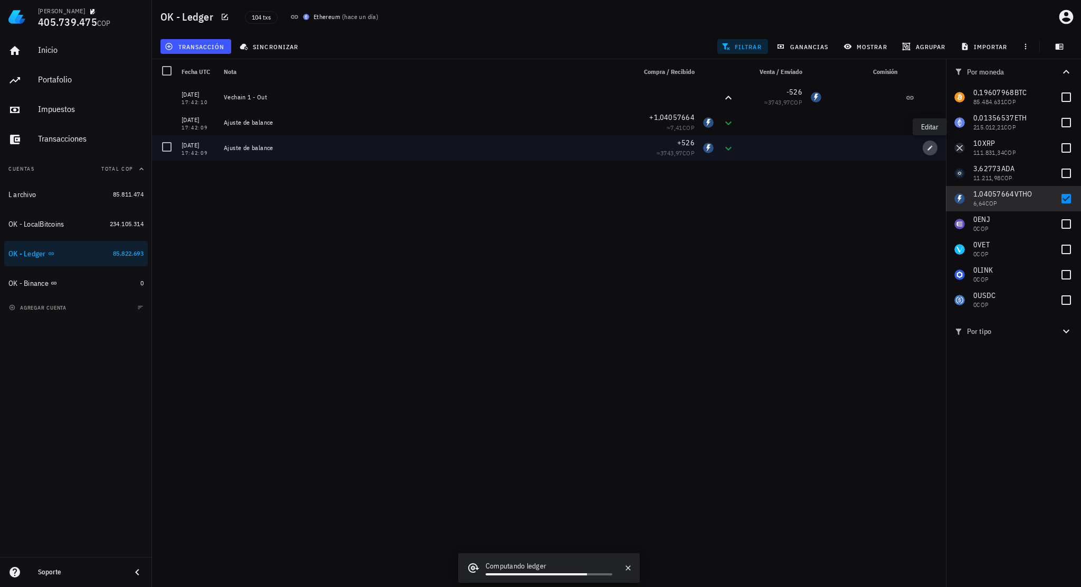
click at [936, 148] on span "button" at bounding box center [930, 148] width 15 height 6
type input "2022-09-04"
type input "17:42:09"
type input "526"
type input "VTHO"
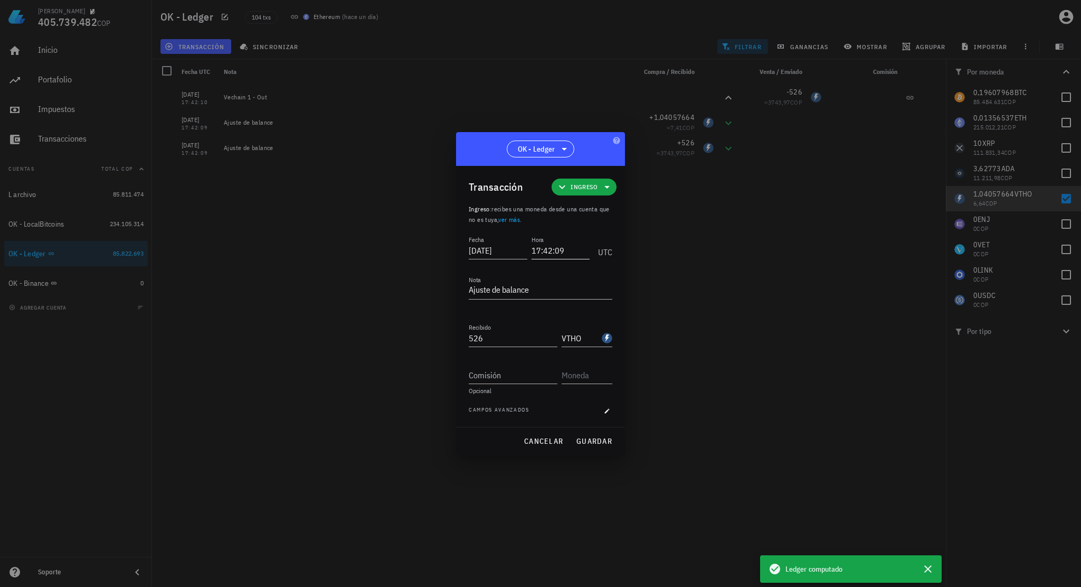
click at [559, 245] on input "17:42:09" at bounding box center [561, 250] width 59 height 17
click at [594, 443] on span "guardar" at bounding box center [594, 441] width 36 height 10
type input "17:42:09"
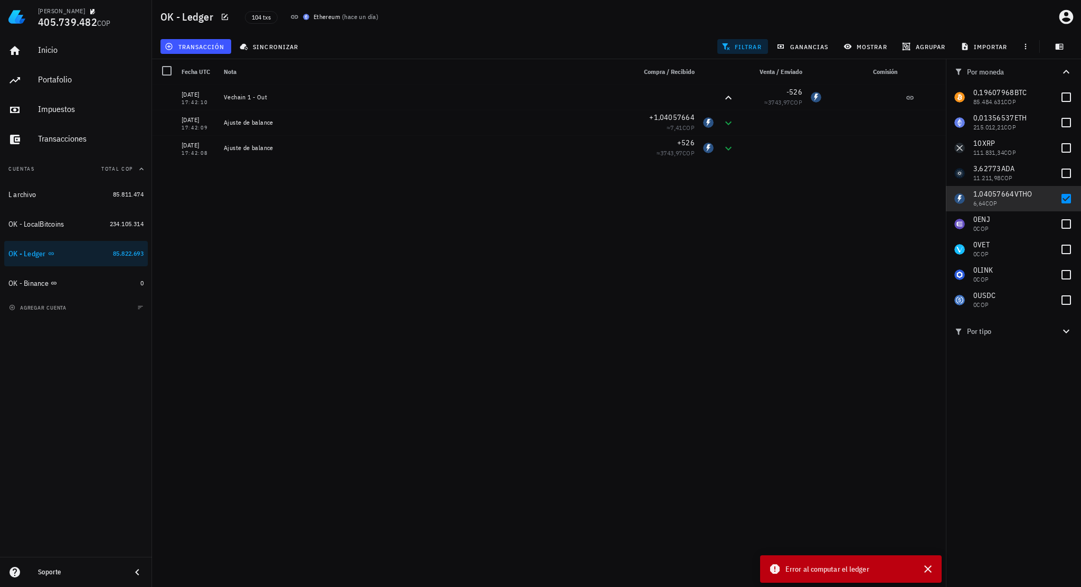
click at [783, 266] on div "24/09/2025 00:00:00 Ajuste de balance +3,62773 ≈ 11.251,88 COP 11/02/2025 15:48…" at bounding box center [549, 331] width 794 height 494
click at [928, 565] on icon "button" at bounding box center [928, 568] width 13 height 13
click at [1063, 202] on div at bounding box center [1066, 199] width 18 height 18
checkbox input "false"
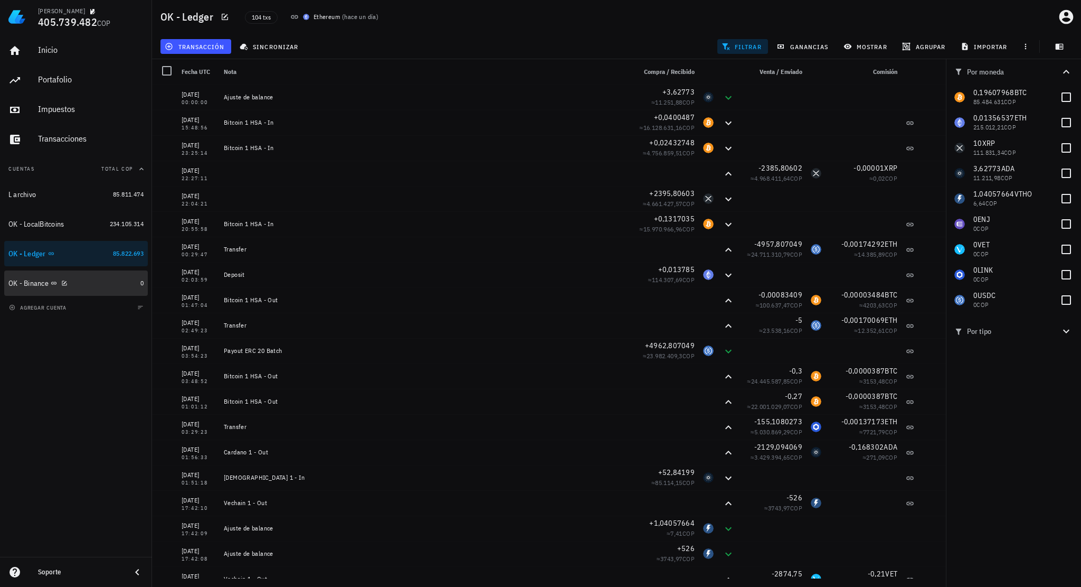
click at [88, 281] on div "OK - Binance" at bounding box center [72, 283] width 128 height 10
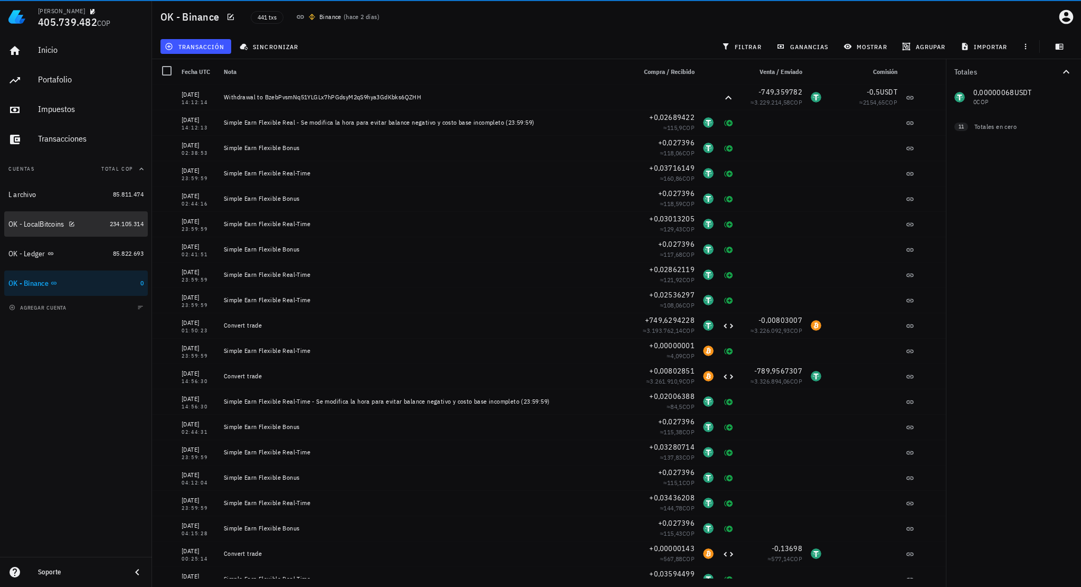
click at [82, 229] on div "OK - LocalBitcoins" at bounding box center [56, 224] width 97 height 23
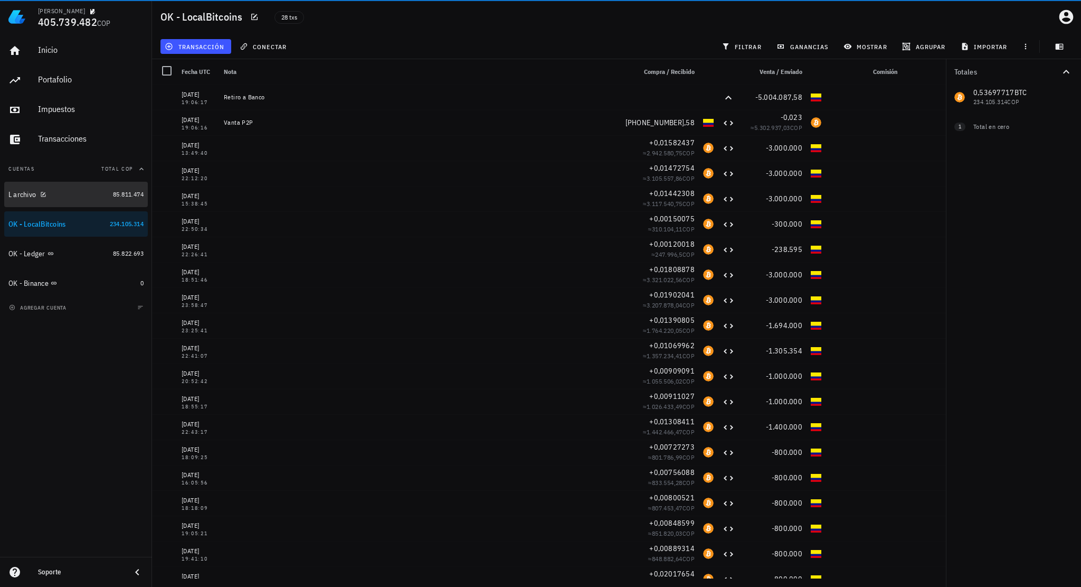
click at [82, 196] on div "L archivo" at bounding box center [58, 195] width 100 height 10
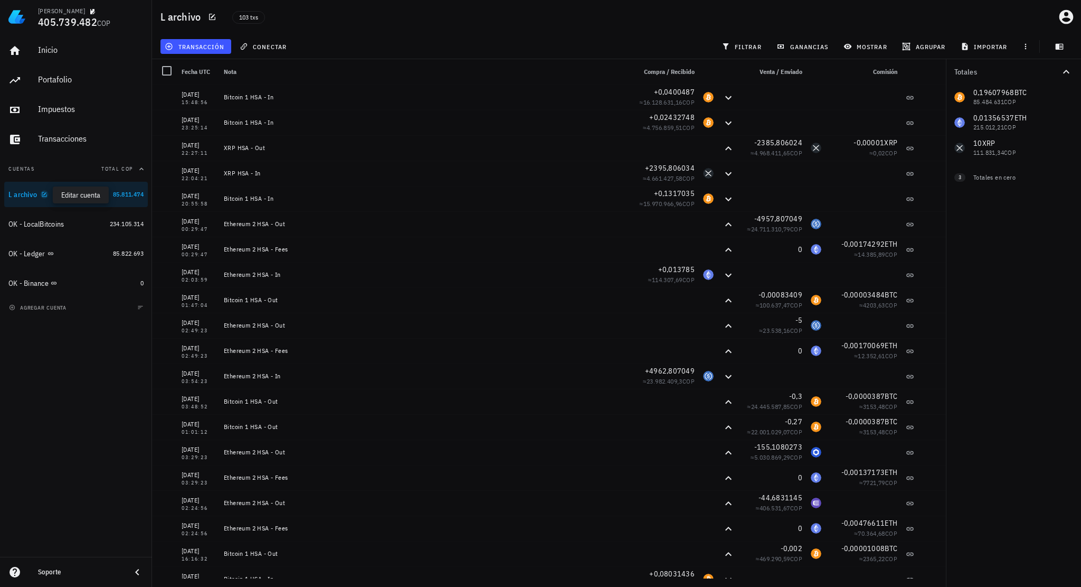
click at [44, 196] on icon "button" at bounding box center [44, 194] width 5 height 5
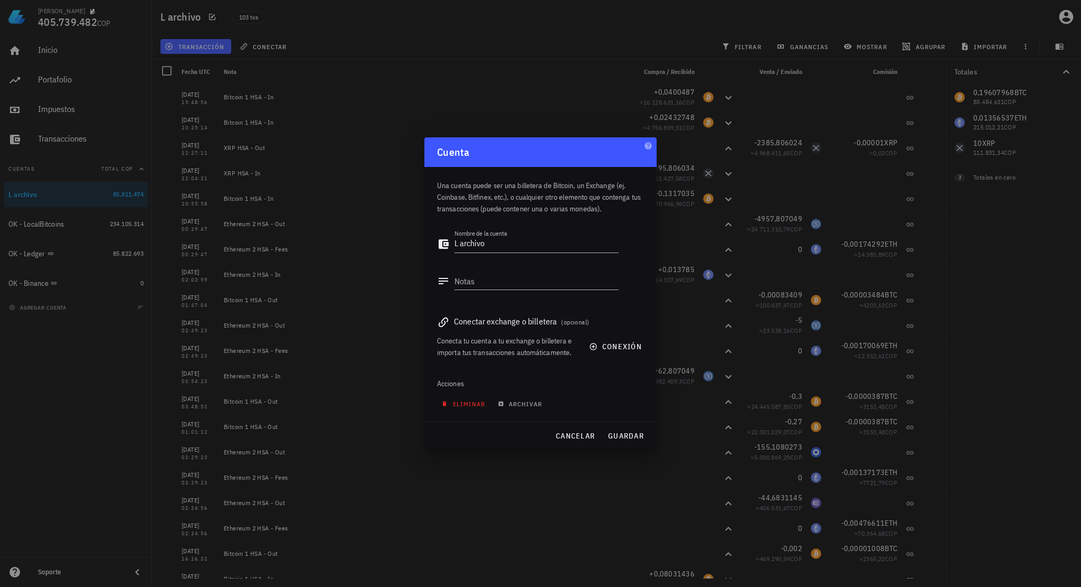
click at [468, 407] on span "eliminar" at bounding box center [464, 404] width 42 height 8
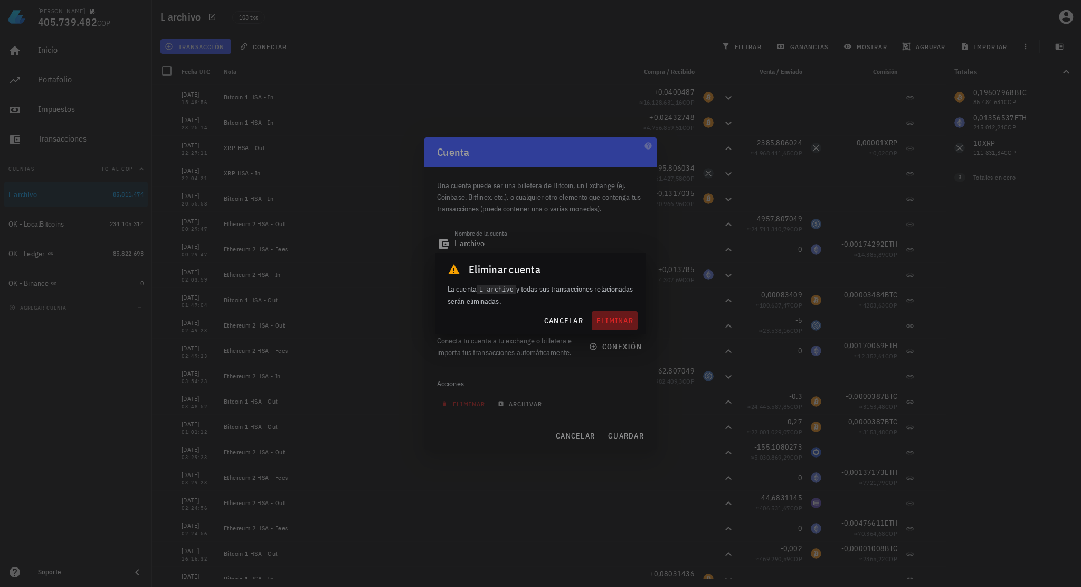
click at [612, 320] on span "eliminar" at bounding box center [614, 321] width 37 height 10
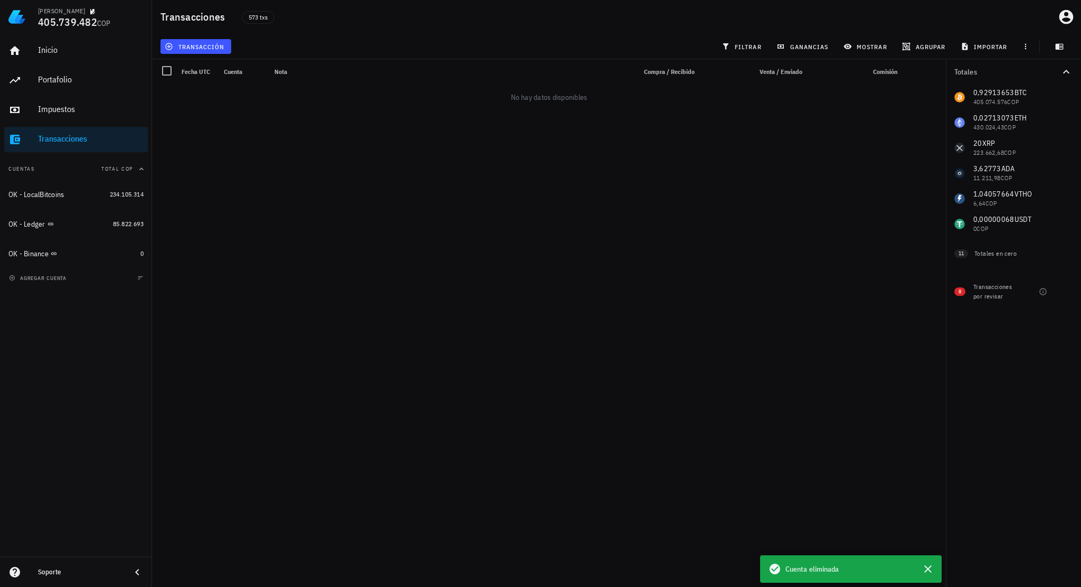
click at [116, 373] on div "Inicio Portafolio Impuestos Transacciones Cuentas Total COP OK - LocalBitcoins …" at bounding box center [76, 295] width 152 height 523
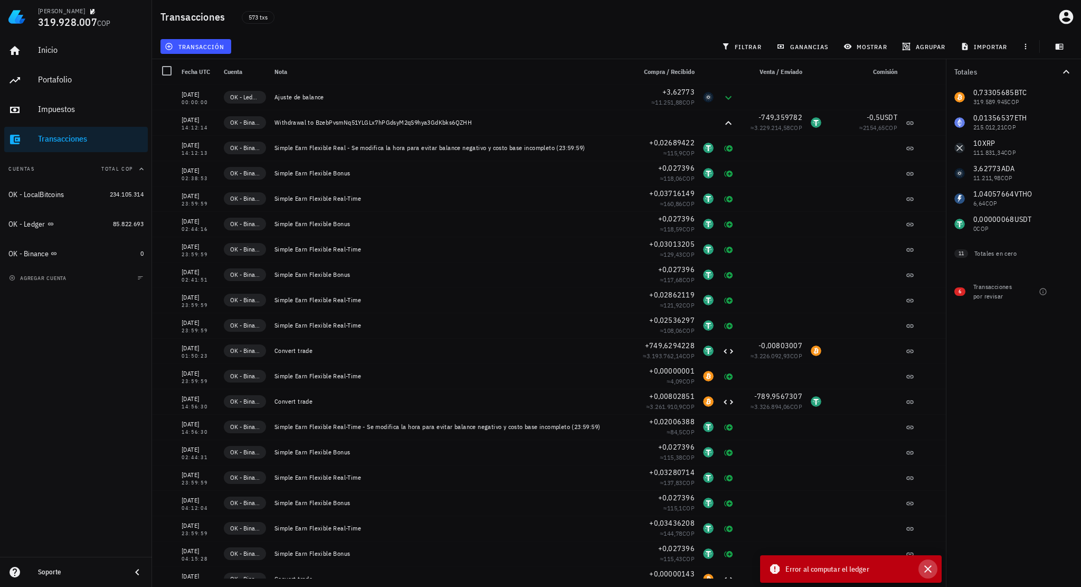
click at [925, 572] on icon "button" at bounding box center [927, 568] width 7 height 7
click at [93, 380] on div "Inicio Portafolio Impuestos Transacciones Cuentas Total COP OK - LocalBitcoins …" at bounding box center [76, 295] width 152 height 523
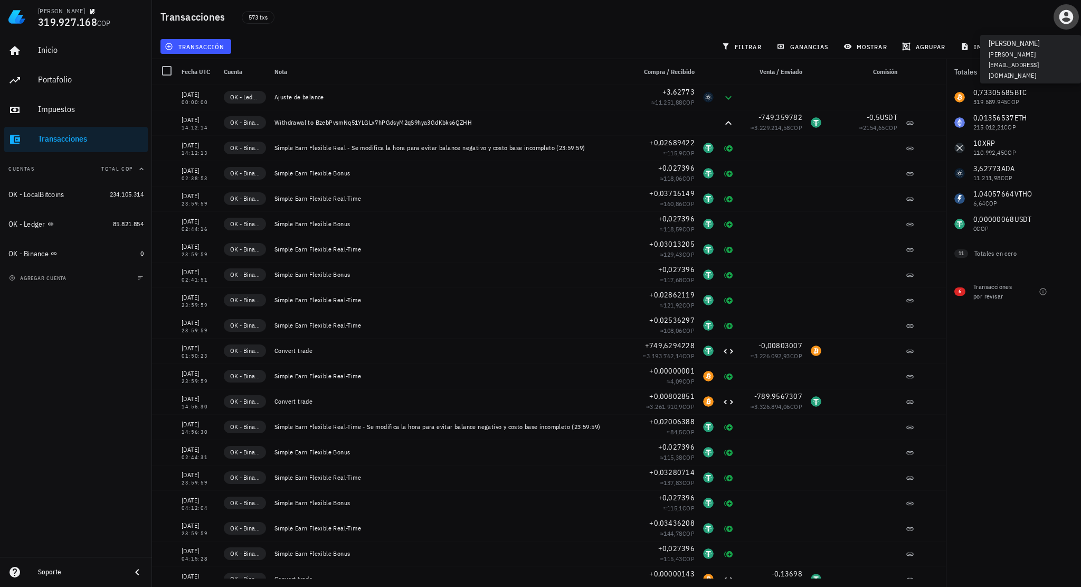
click at [1070, 13] on icon "button" at bounding box center [1067, 17] width 14 height 14
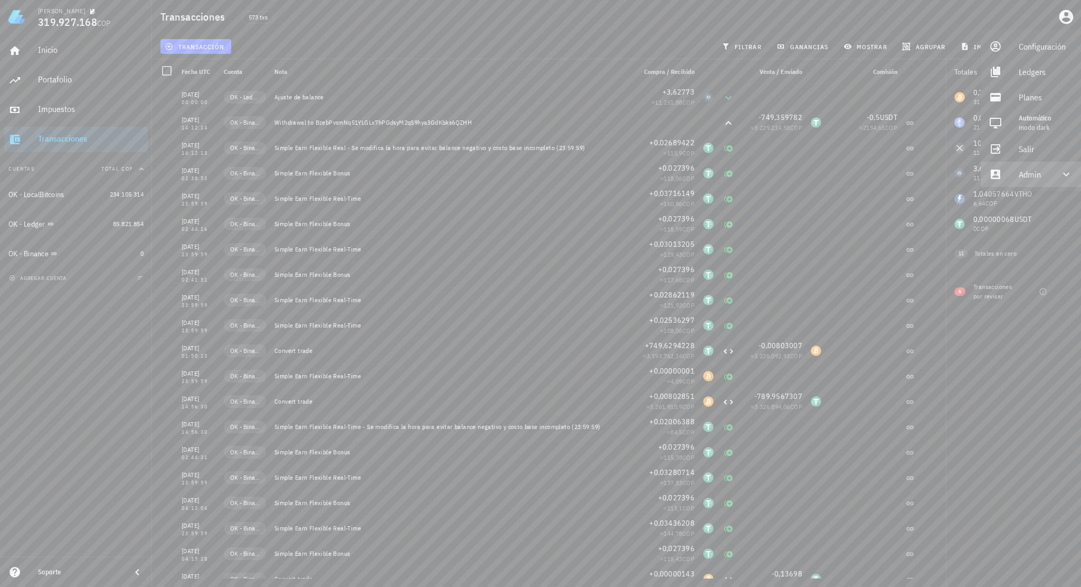
click at [1025, 177] on div "Admin" at bounding box center [1033, 174] width 29 height 21
click at [1018, 202] on link "Impersonar" at bounding box center [1031, 199] width 100 height 25
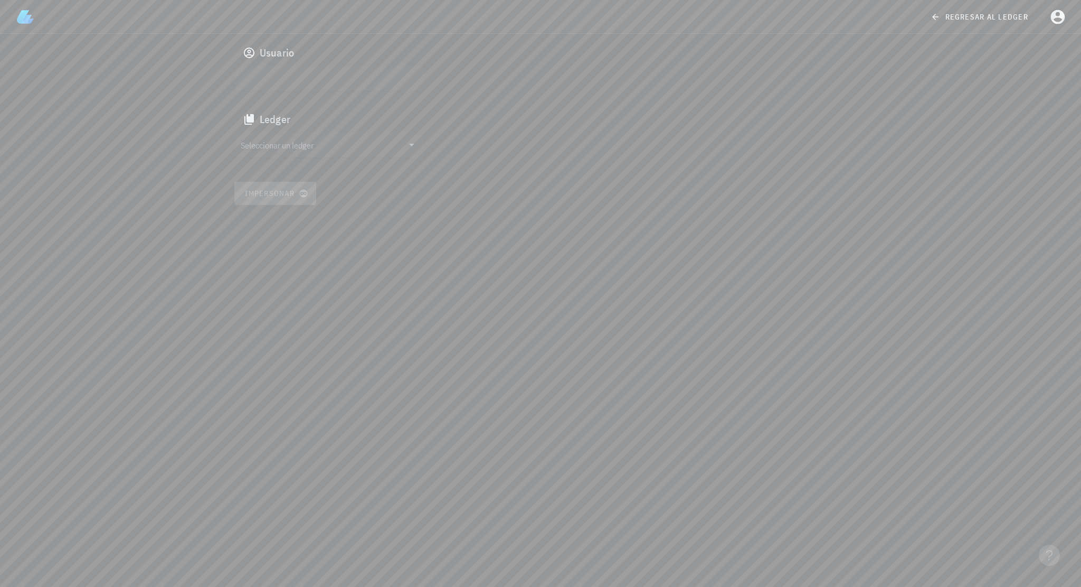
click at [344, 79] on input "text" at bounding box center [328, 78] width 175 height 17
paste input "auth0|68cb23ab891af951e17d1744"
type input "auth0|68cb23ab891af951e17d1744"
click at [309, 135] on div "Seleccionar un ledger" at bounding box center [329, 144] width 190 height 25
click at [300, 151] on div "Hernan cmfohg6c60051lurcdhe5xita" at bounding box center [338, 149] width 156 height 27
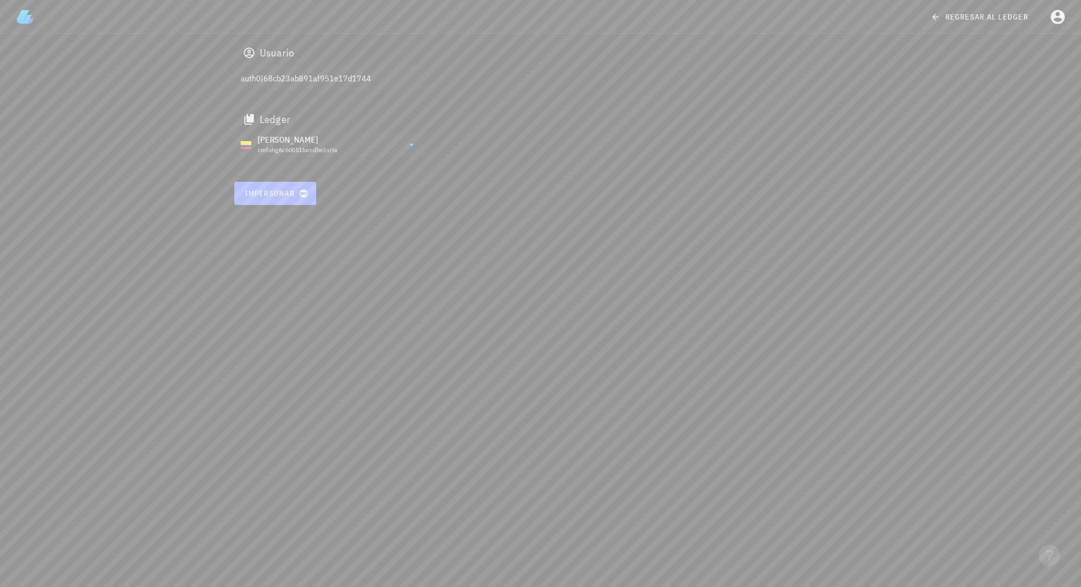
click at [272, 192] on span "Impersonar" at bounding box center [275, 193] width 62 height 10
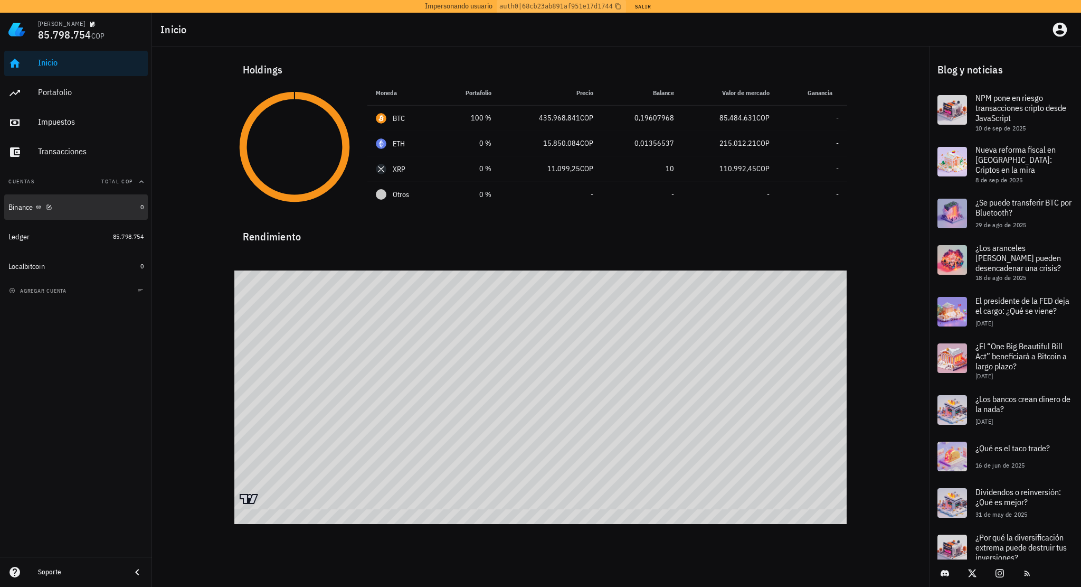
click at [98, 204] on div "Binance" at bounding box center [72, 207] width 128 height 10
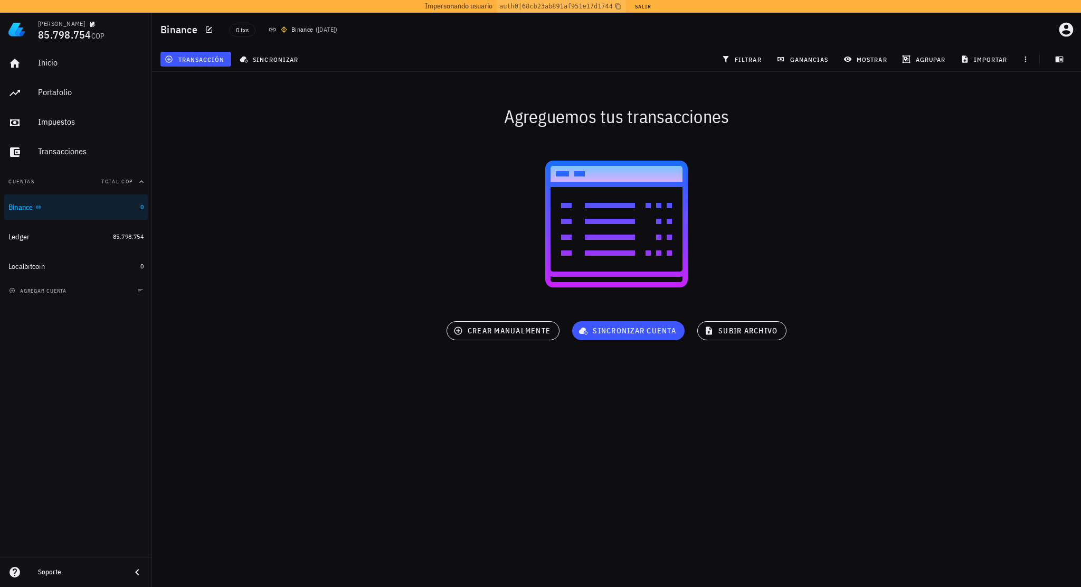
click at [89, 325] on div "Inicio Portafolio Impuestos Transacciones Cuentas Total COP Binance 0 Ledger 85…" at bounding box center [76, 301] width 152 height 510
click at [84, 299] on div "OK - Ledger" at bounding box center [58, 296] width 100 height 10
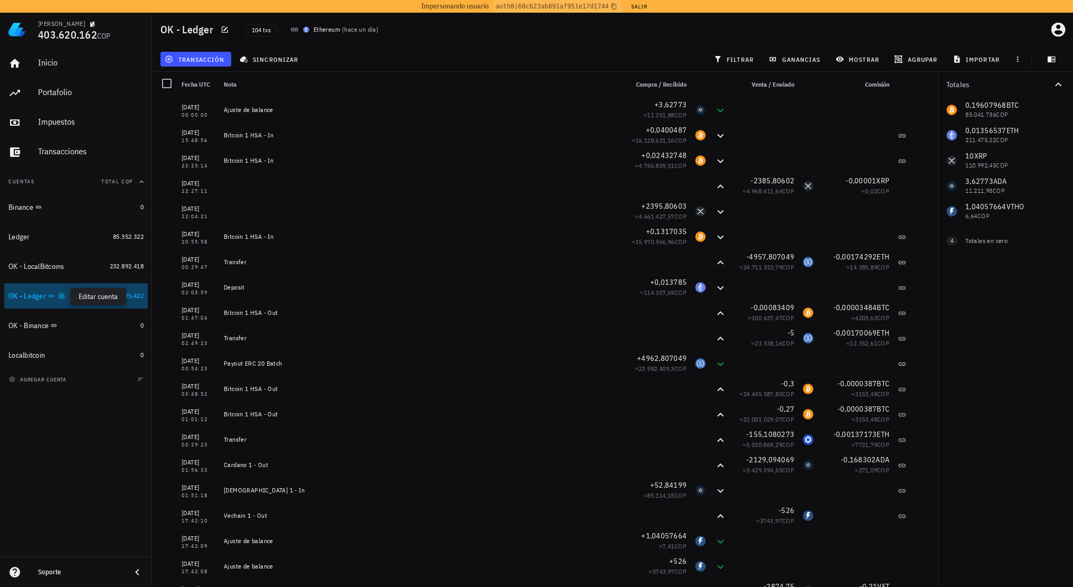
click at [61, 297] on icon "button" at bounding box center [62, 295] width 6 height 6
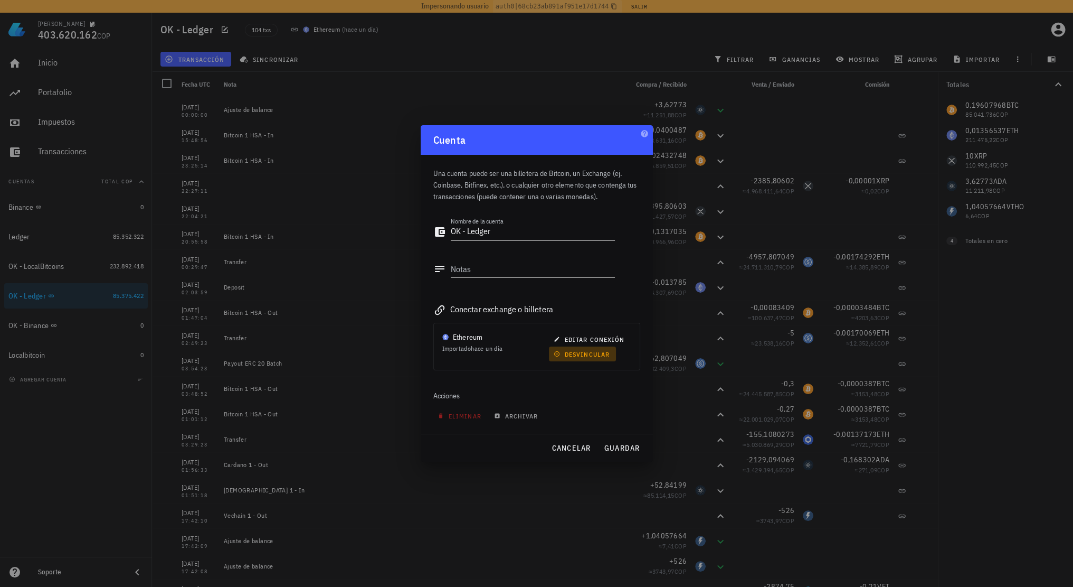
click at [570, 353] on span "desvincular" at bounding box center [583, 354] width 54 height 8
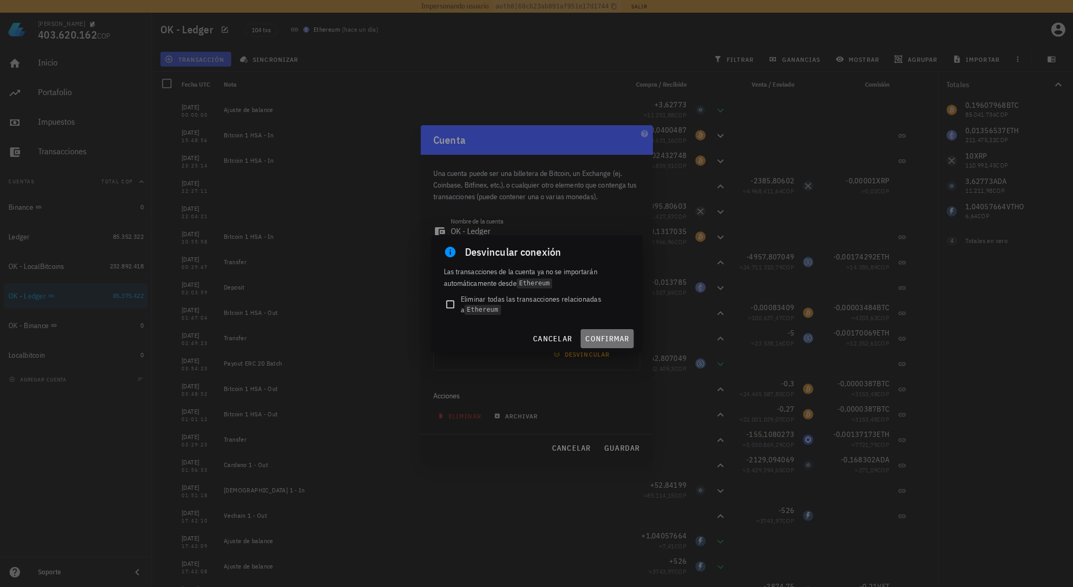
click at [608, 340] on span "confirmar" at bounding box center [607, 339] width 44 height 10
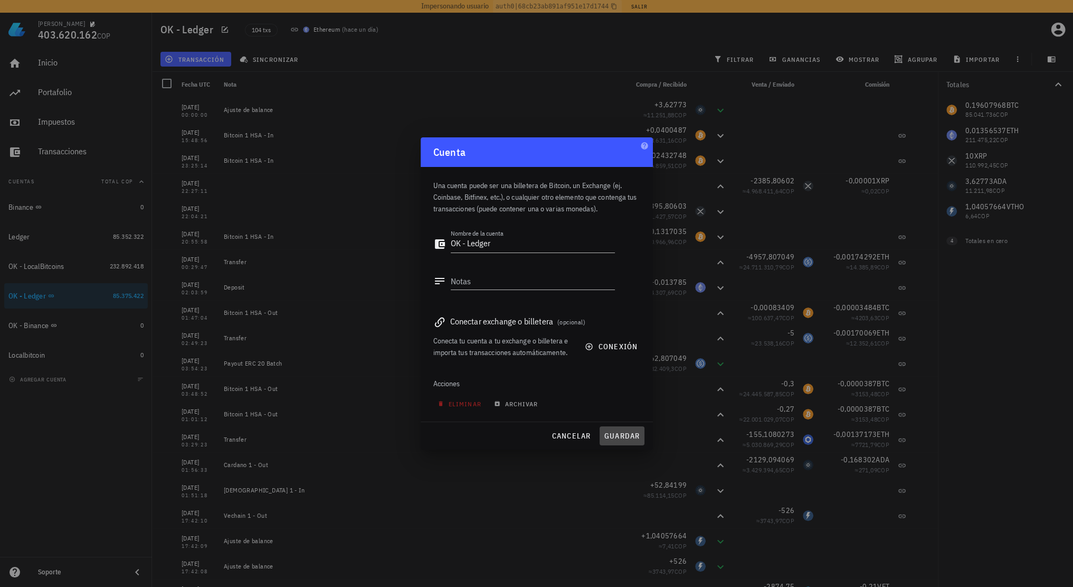
click at [622, 429] on button "guardar" at bounding box center [622, 435] width 45 height 19
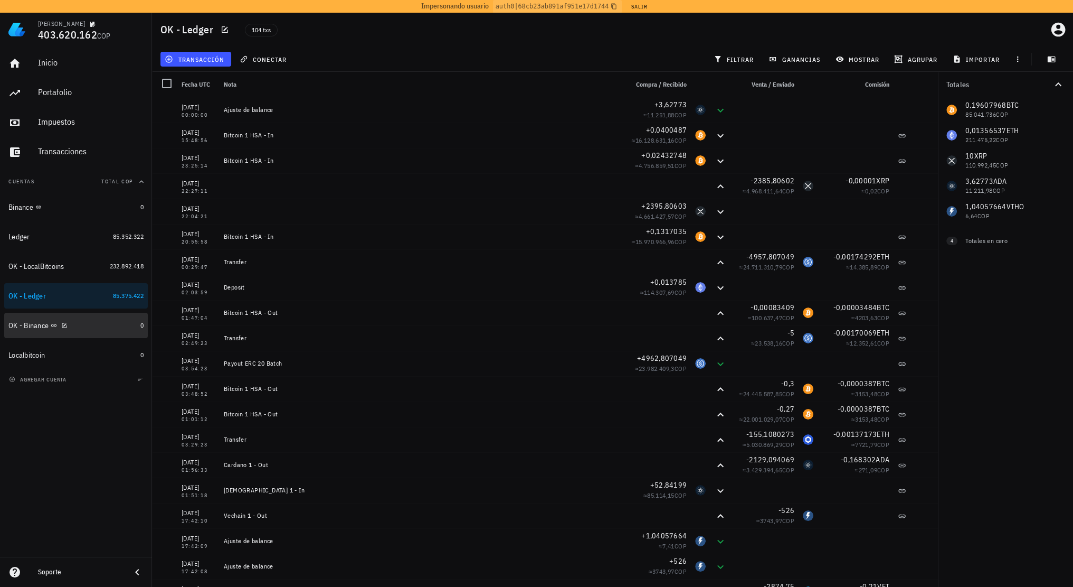
click at [101, 318] on div "OK - Binance" at bounding box center [72, 325] width 128 height 23
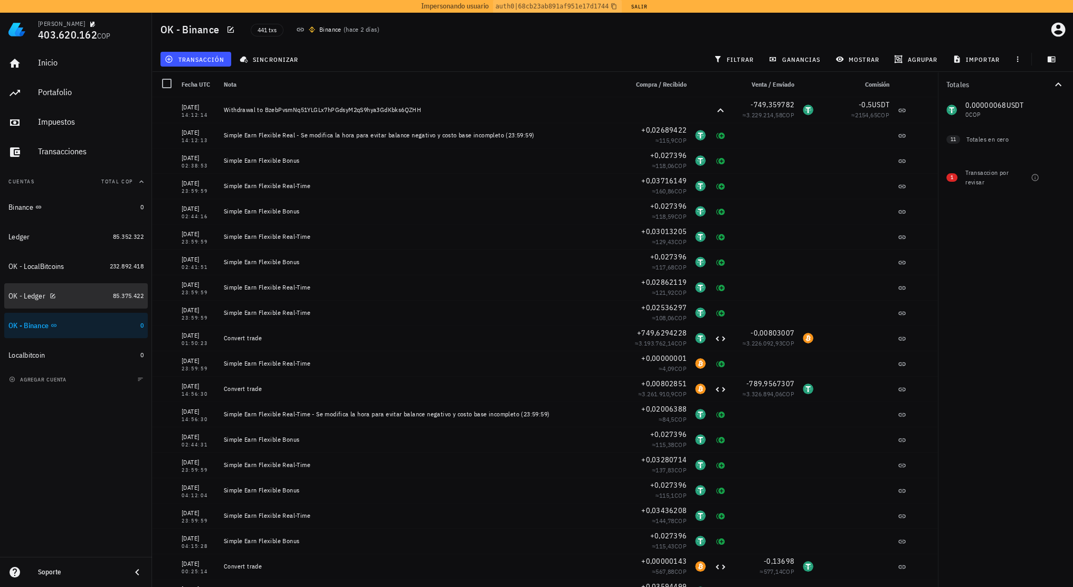
click at [86, 298] on div "OK - Ledger" at bounding box center [58, 296] width 100 height 10
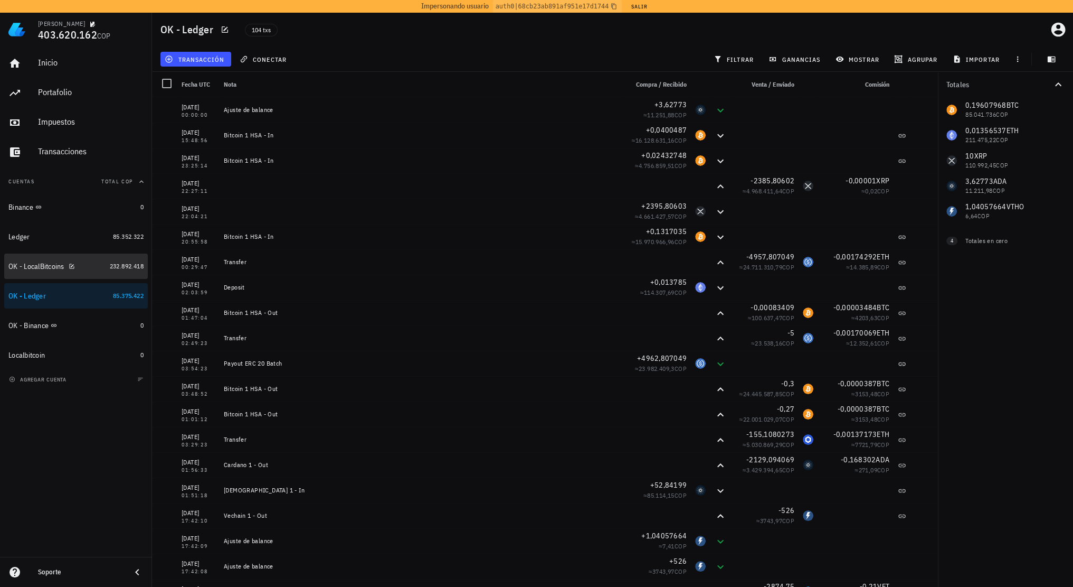
click at [89, 270] on div "OK - LocalBitcoins" at bounding box center [56, 266] width 97 height 10
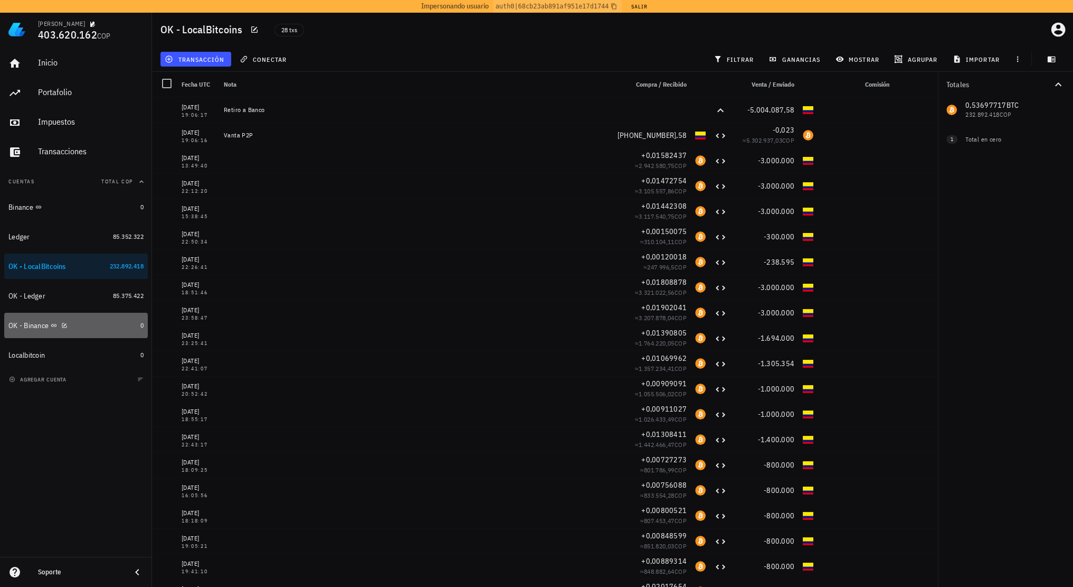
click at [99, 321] on div "OK - Binance" at bounding box center [72, 325] width 128 height 10
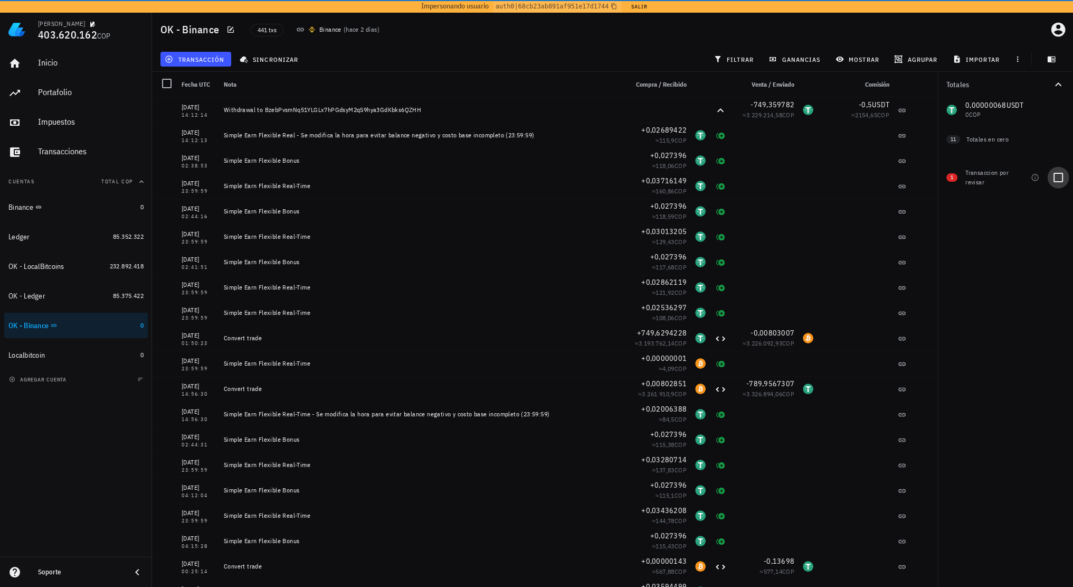
click at [1061, 181] on div at bounding box center [1059, 177] width 18 height 18
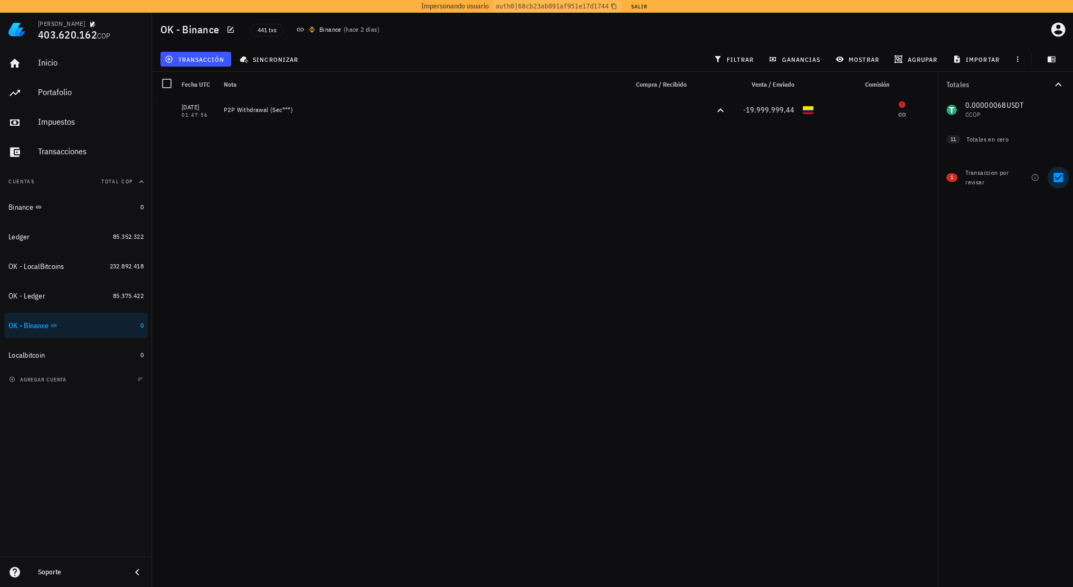
click at [1055, 178] on div at bounding box center [1059, 177] width 18 height 18
checkbox input "false"
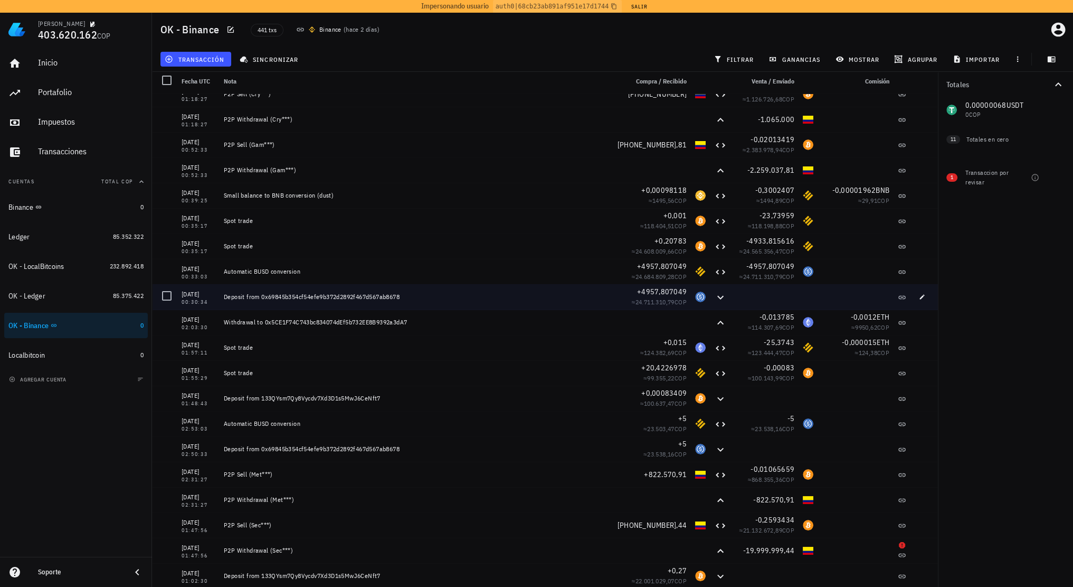
scroll to position [4, 0]
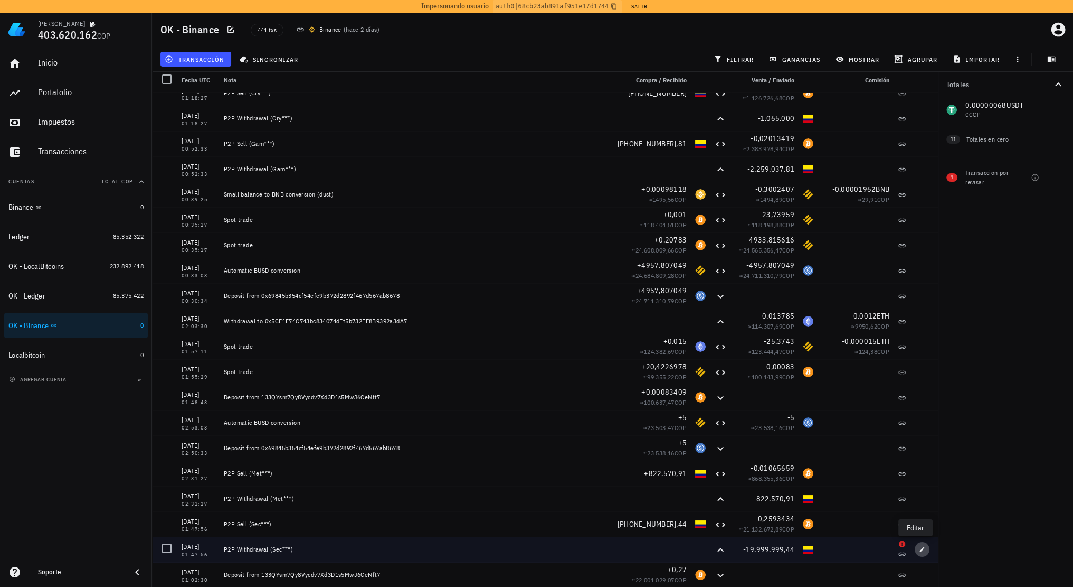
click at [920, 550] on icon "button" at bounding box center [922, 548] width 5 height 5
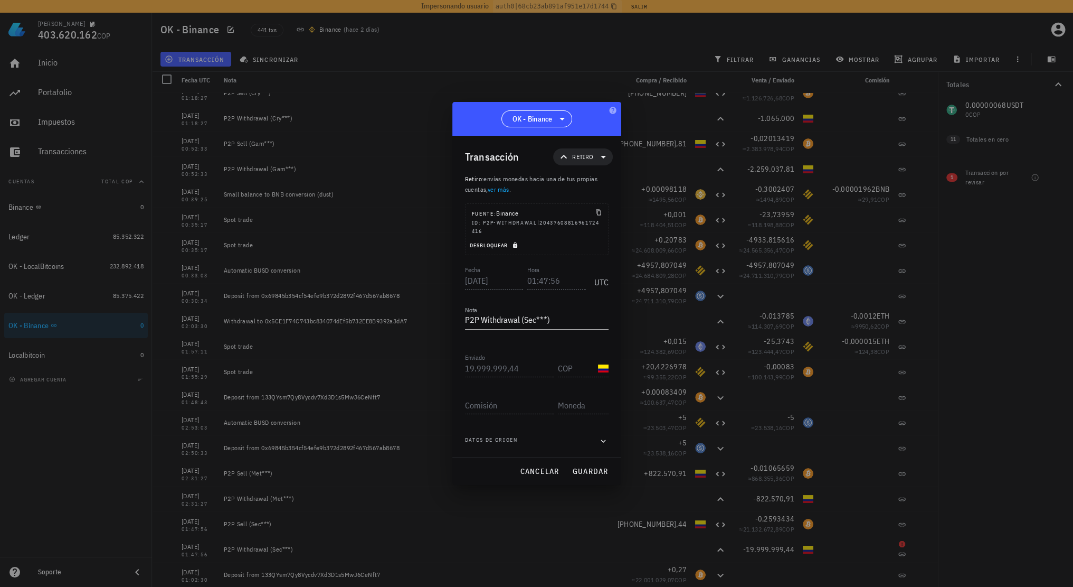
click at [517, 245] on icon "button" at bounding box center [515, 245] width 4 height 6
click at [564, 282] on input "01:47:56" at bounding box center [555, 280] width 60 height 17
click at [594, 468] on span "guardar" at bounding box center [590, 471] width 36 height 10
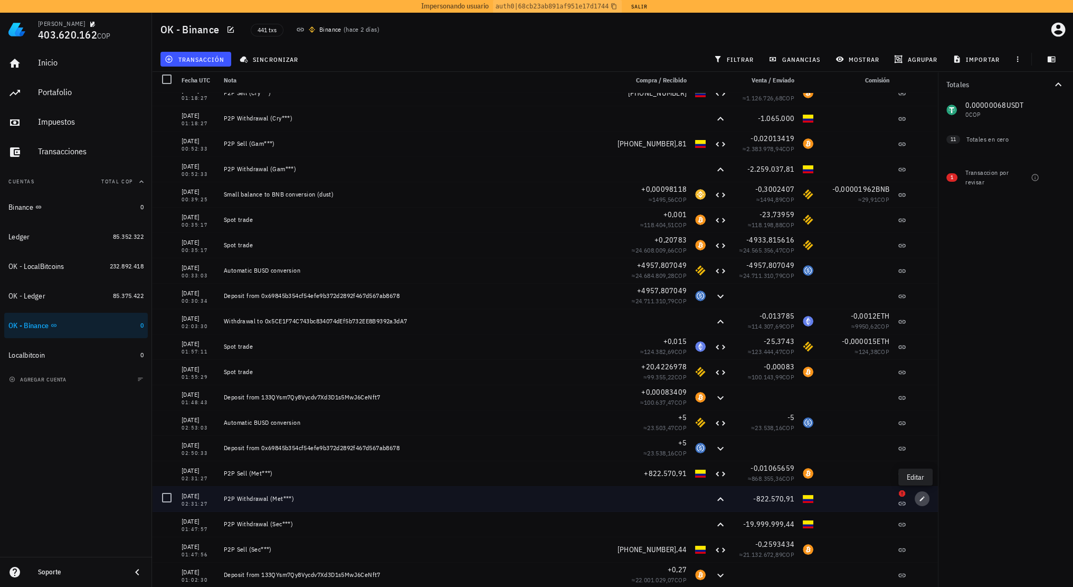
click at [919, 495] on icon "button" at bounding box center [922, 498] width 6 height 6
type input "02:31:27"
type textarea "P2P Withdrawal (Met***)"
type input "822.570,91"
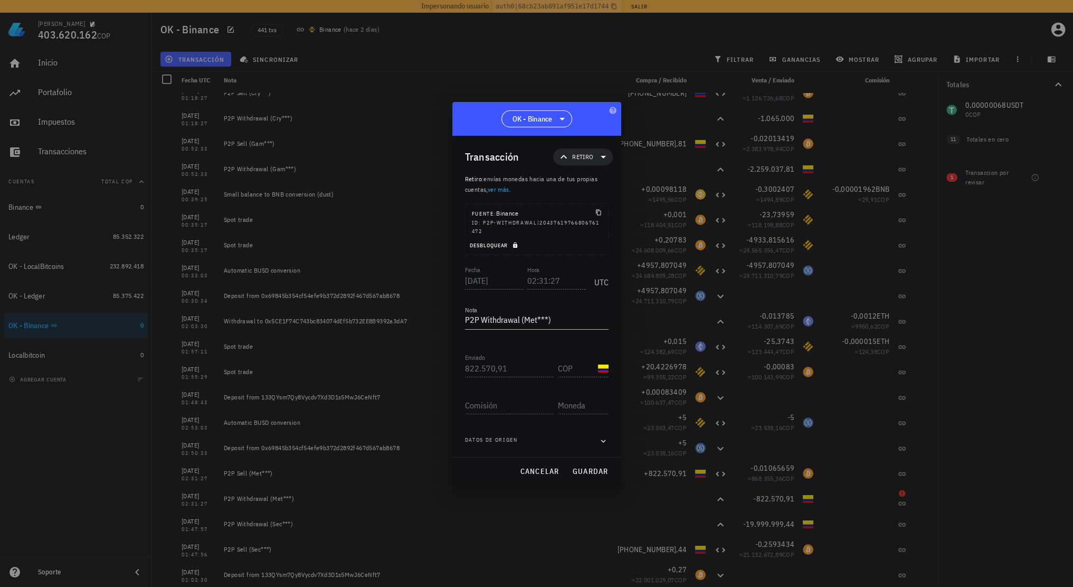
click at [514, 244] on icon "button" at bounding box center [515, 245] width 4 height 6
click at [563, 278] on input "02:31:27" at bounding box center [556, 280] width 59 height 17
click at [598, 469] on span "guardar" at bounding box center [590, 471] width 36 height 10
type input "02:31:27"
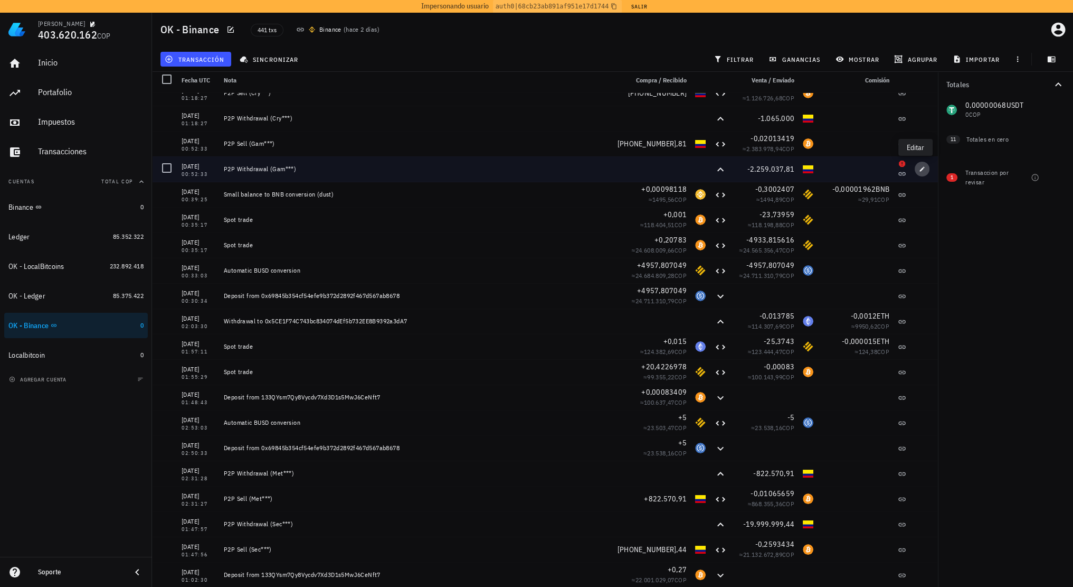
click at [919, 166] on span "button" at bounding box center [922, 169] width 15 height 6
type input "2023-02-17"
type input "00:52:33"
type textarea "P2P Withdrawal (Gam***)"
type input "2.259.037,81"
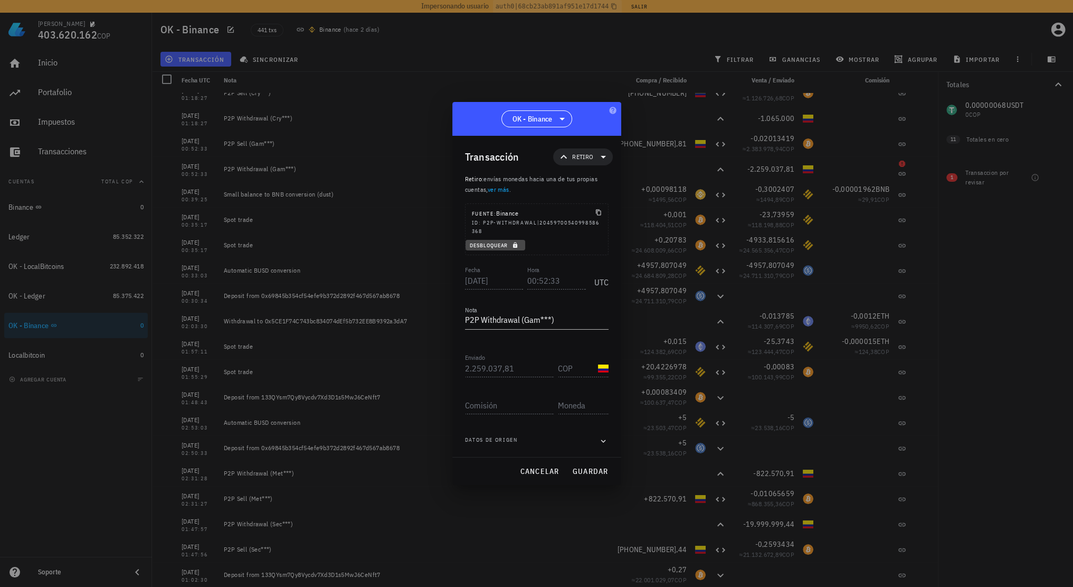
click at [515, 248] on icon "button" at bounding box center [515, 245] width 6 height 6
click at [559, 276] on input "00:52:33" at bounding box center [555, 280] width 60 height 17
click at [600, 469] on span "guardar" at bounding box center [590, 471] width 36 height 10
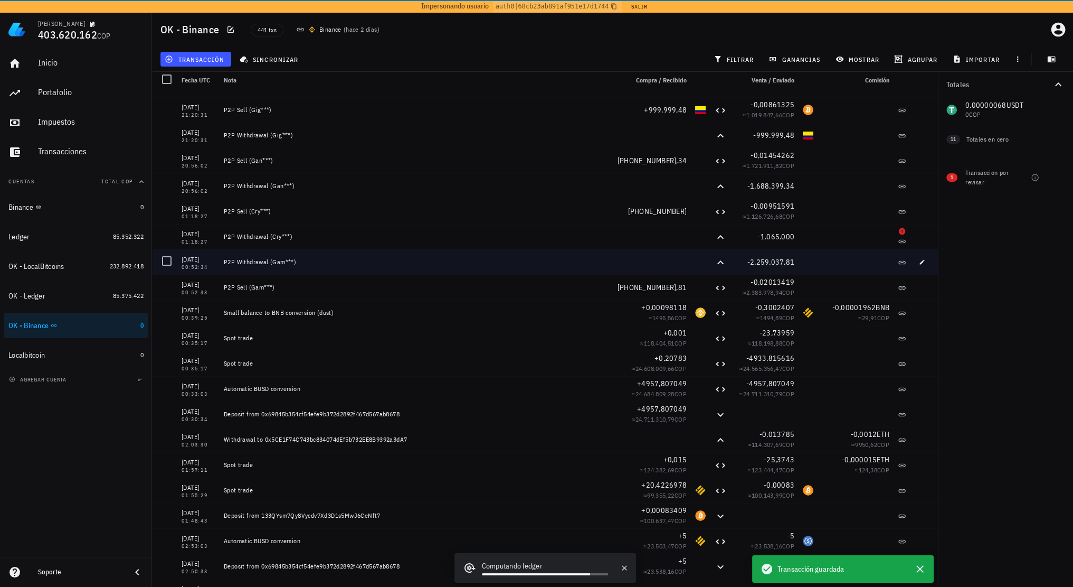
scroll to position [10523, 0]
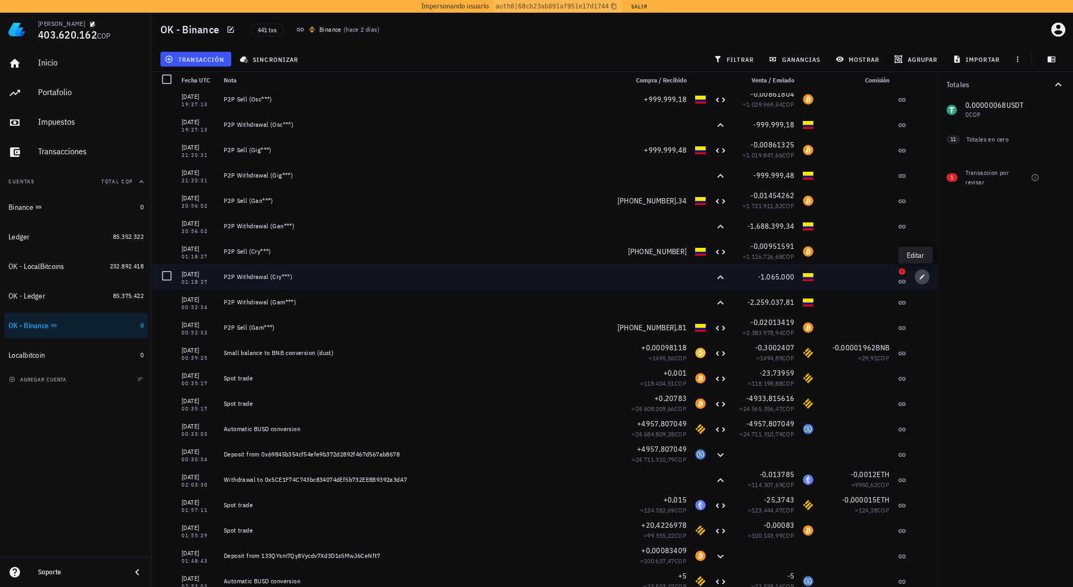
click at [919, 274] on icon "button" at bounding box center [922, 276] width 6 height 6
type input "01:18:27"
type textarea "P2P Withdrawal (Cry***)"
type input "1.065.000"
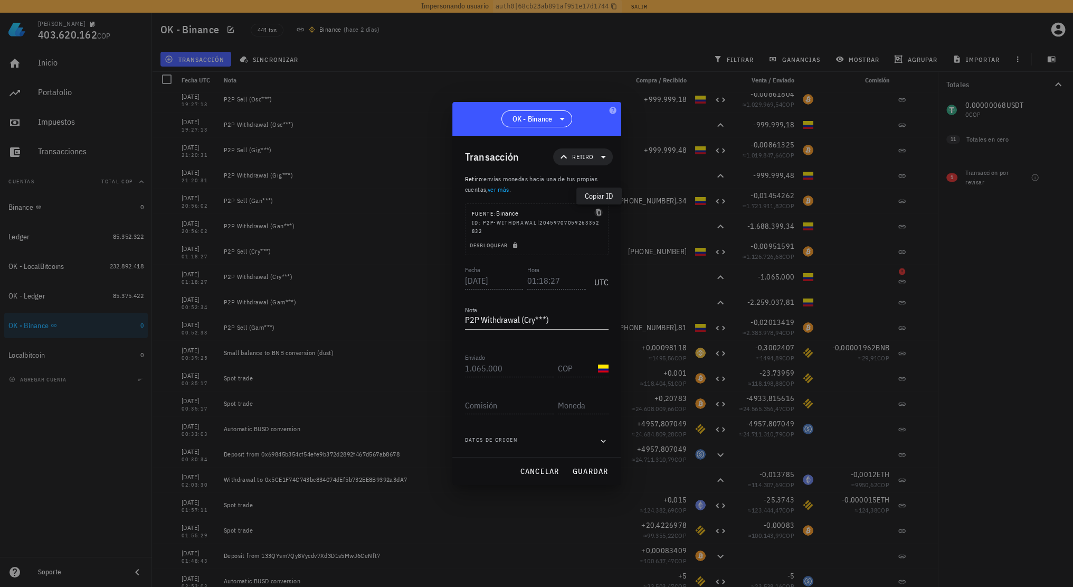
click at [600, 213] on icon "button" at bounding box center [598, 213] width 5 height 6
click at [596, 213] on icon "button" at bounding box center [598, 213] width 5 height 6
click at [516, 243] on icon "button" at bounding box center [515, 245] width 6 height 6
click at [552, 275] on input "01:18:27" at bounding box center [556, 280] width 59 height 17
click at [552, 279] on input "01:18:27" at bounding box center [555, 280] width 60 height 17
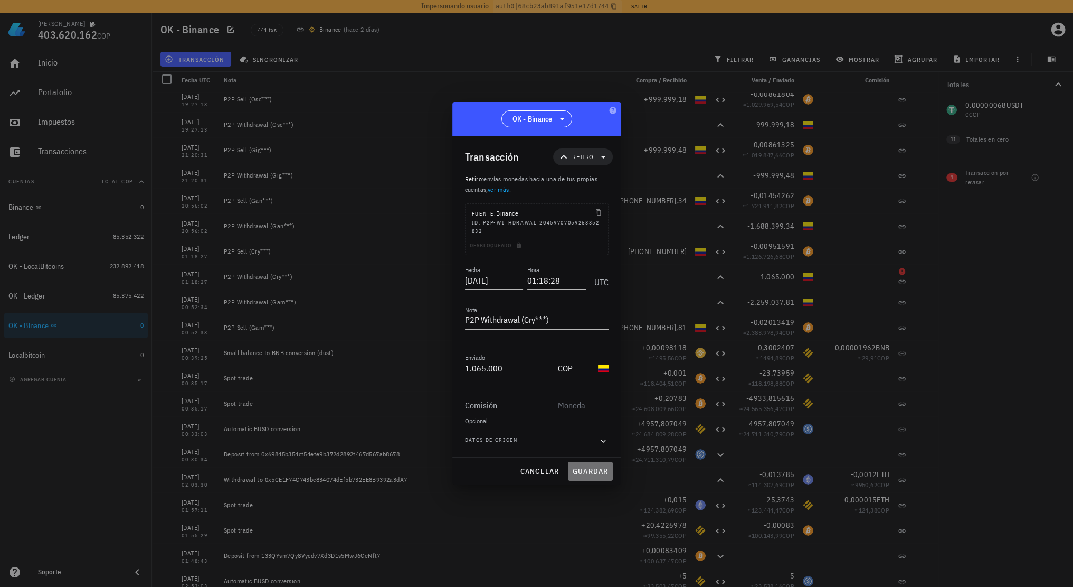
click at [591, 473] on span "guardar" at bounding box center [590, 471] width 36 height 10
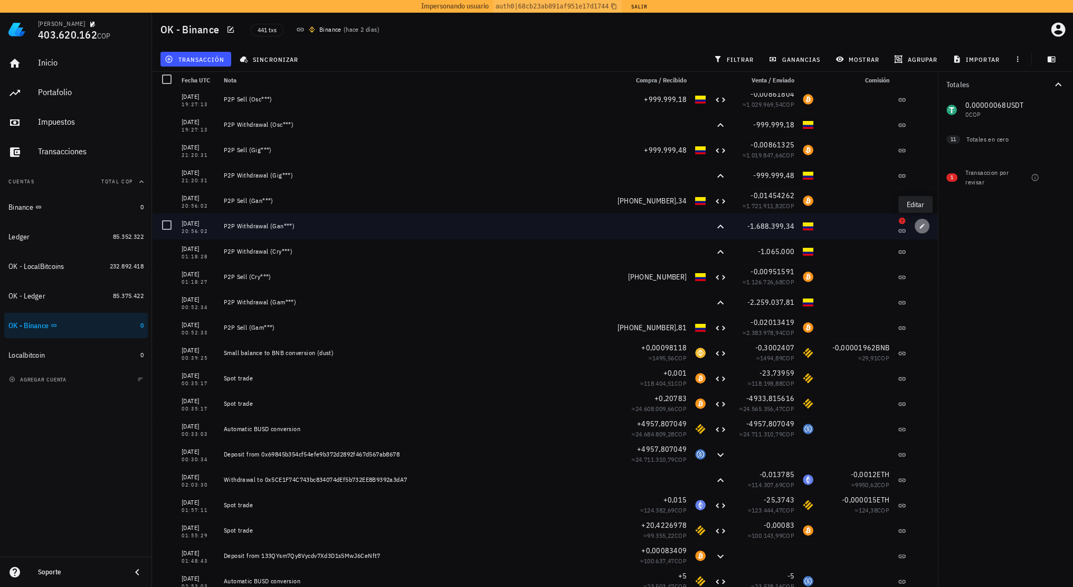
click at [920, 225] on icon "button" at bounding box center [922, 225] width 5 height 5
type input "20:56:02"
type textarea "P2P Withdrawal (Gan***)"
type input "1.688.399,34"
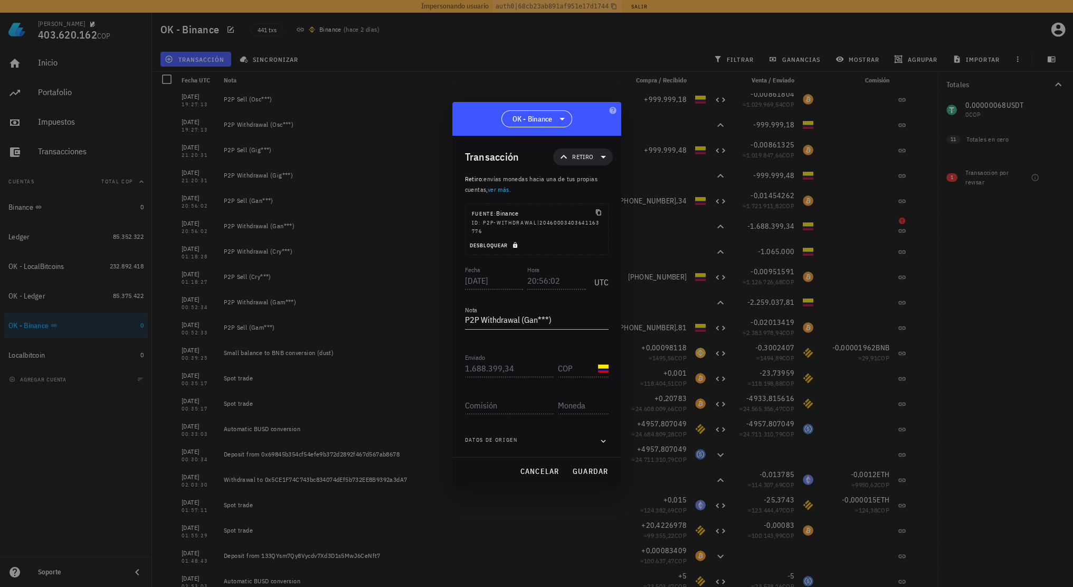
click at [516, 244] on icon "button" at bounding box center [515, 245] width 4 height 6
click at [561, 278] on input "20:56:02" at bounding box center [556, 280] width 59 height 17
click at [592, 463] on button "guardar" at bounding box center [590, 470] width 45 height 19
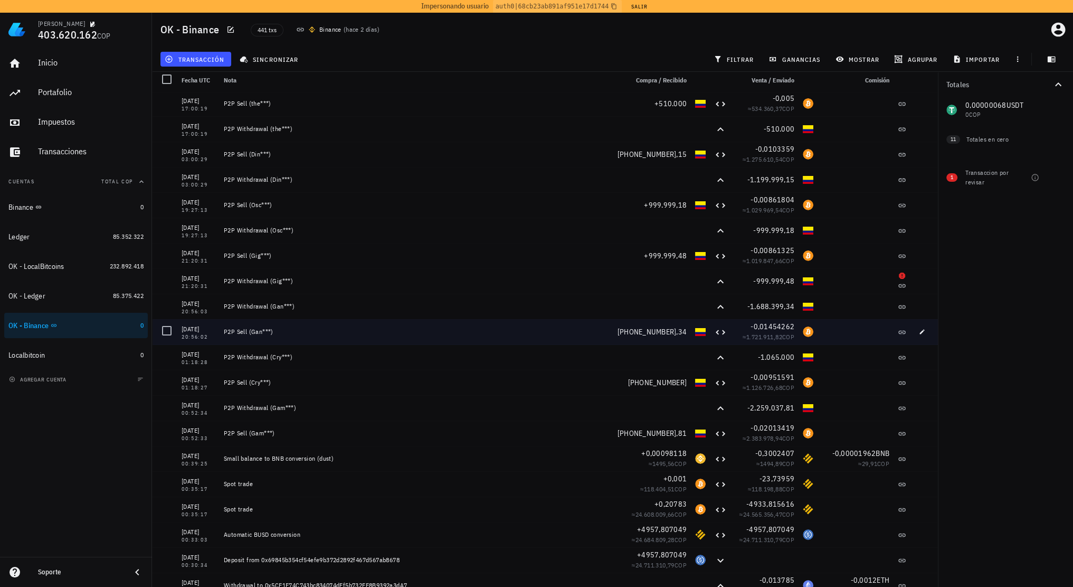
scroll to position [10364, 0]
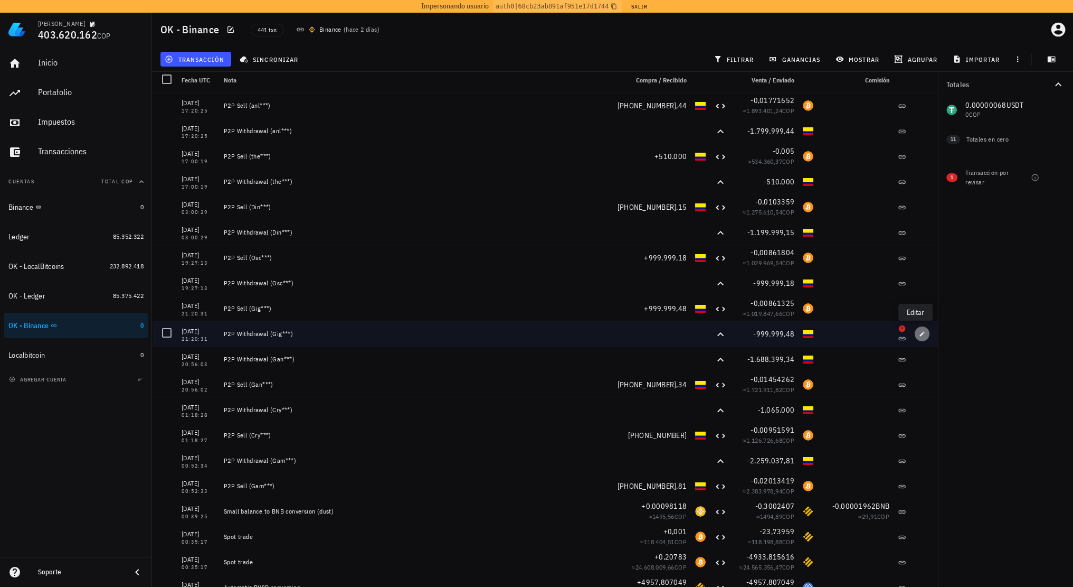
click at [920, 334] on icon "button" at bounding box center [922, 333] width 5 height 5
type input "21:20:31"
type textarea "P2P Withdrawal (Gig***)"
type input "999.999,48"
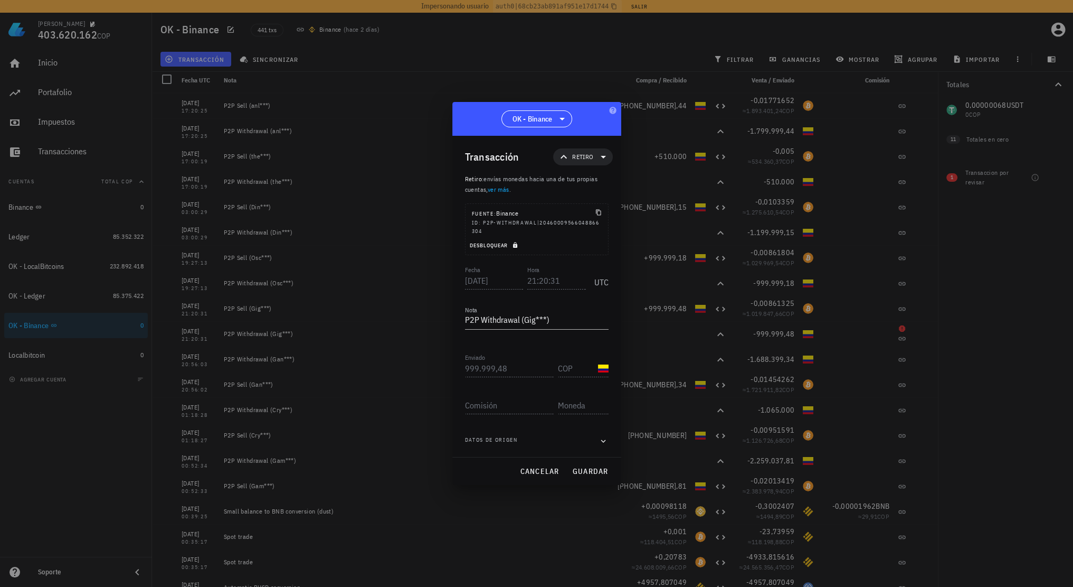
click at [516, 244] on icon "button" at bounding box center [515, 245] width 4 height 6
click at [554, 275] on input "21:20:31" at bounding box center [555, 280] width 60 height 17
click at [582, 467] on span "guardar" at bounding box center [590, 471] width 36 height 10
type input "21:20:31"
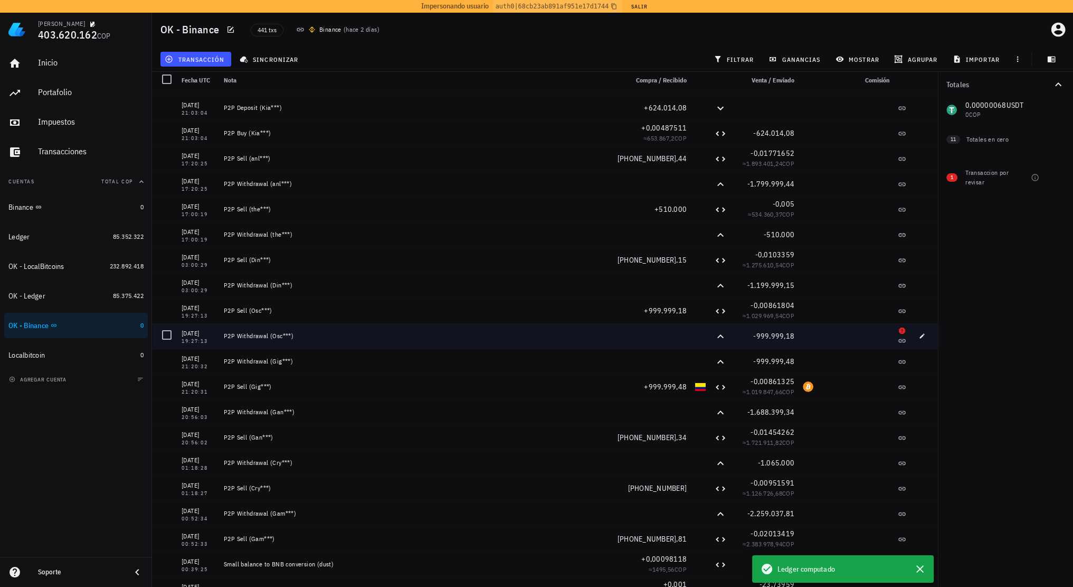
scroll to position [10259, 0]
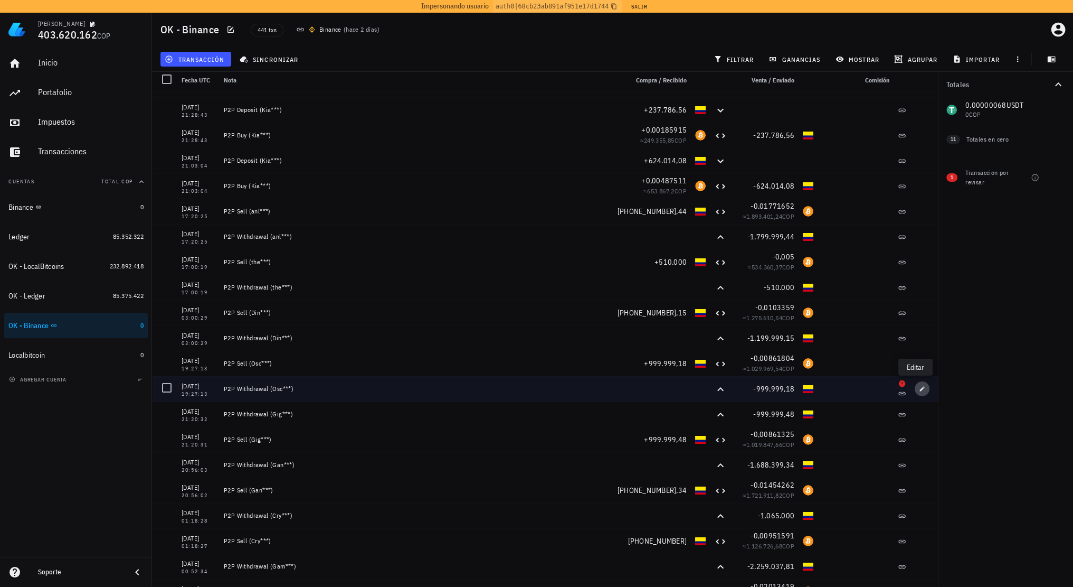
click at [920, 388] on icon "button" at bounding box center [922, 388] width 5 height 5
type input "2023-02-20"
type input "19:27:13"
type textarea "P2P Withdrawal (Osc***)"
type input "999.999,18"
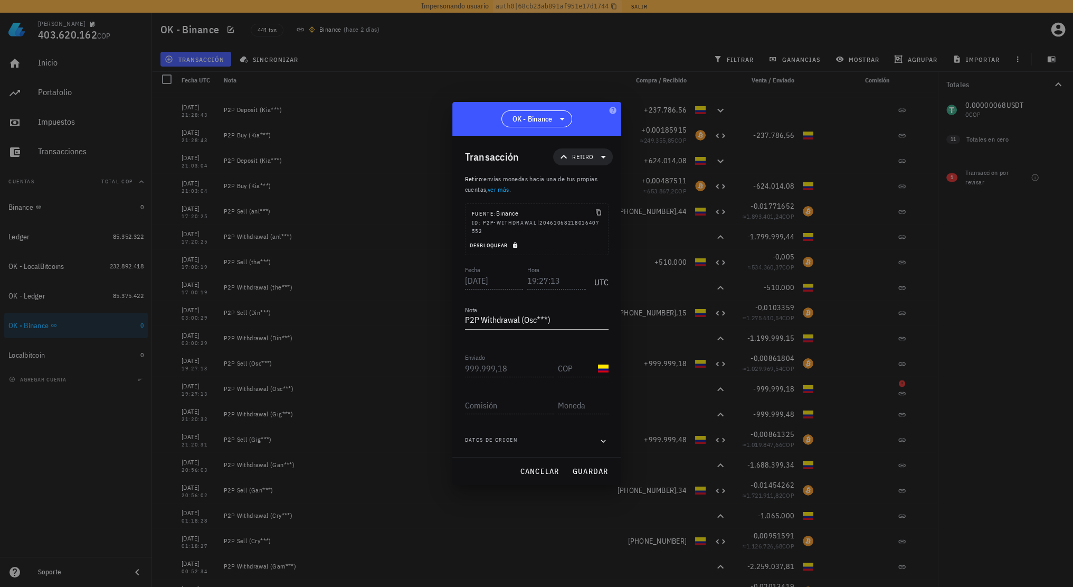
click at [515, 246] on icon "button" at bounding box center [515, 245] width 6 height 6
click at [556, 280] on input "19:27:13" at bounding box center [556, 280] width 59 height 17
click at [596, 459] on div "cancelar guardar" at bounding box center [536, 470] width 169 height 27
click at [596, 467] on span "guardar" at bounding box center [590, 471] width 36 height 10
type input "19:27:13"
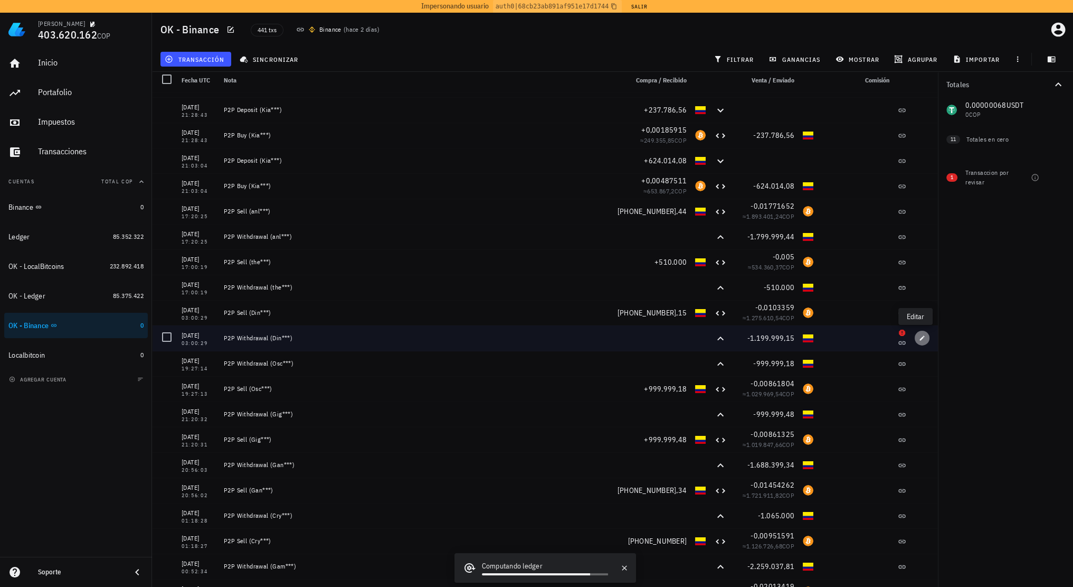
click at [919, 336] on icon "button" at bounding box center [922, 338] width 6 height 6
type input "2023-02-21"
type input "03:00:29"
type textarea "P2P Withdrawal (Din***)"
type input "1.199.999,15"
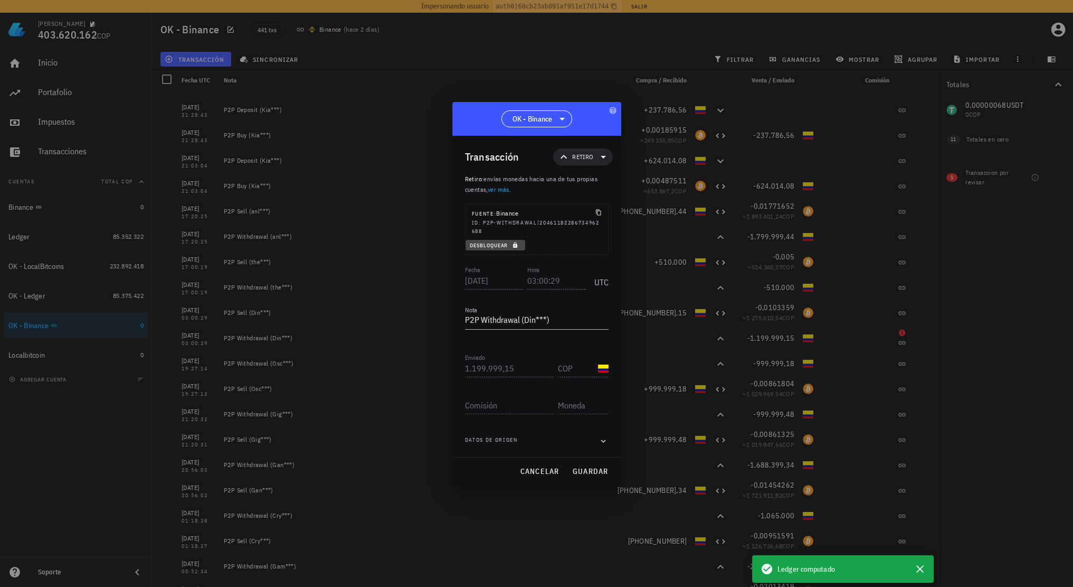
click at [502, 240] on button "Desbloquear" at bounding box center [496, 245] width 60 height 11
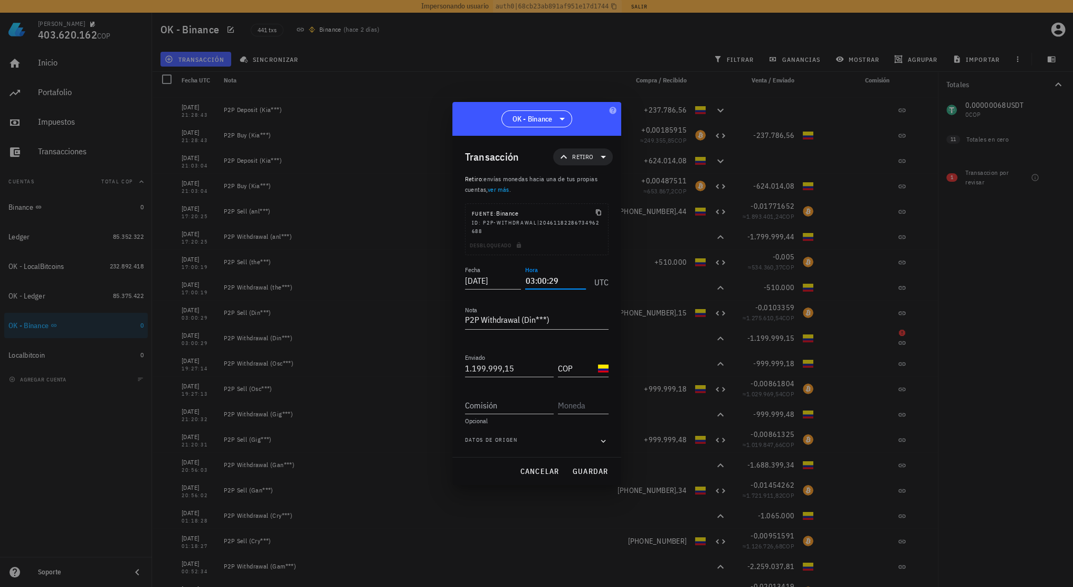
click at [555, 282] on input "03:00:29" at bounding box center [555, 280] width 60 height 17
drag, startPoint x: 549, startPoint y: 282, endPoint x: 563, endPoint y: 281, distance: 13.8
click at [563, 281] on input "03:00:29" at bounding box center [555, 280] width 60 height 17
click at [593, 468] on span "guardar" at bounding box center [590, 471] width 36 height 10
type input "03:00:29"
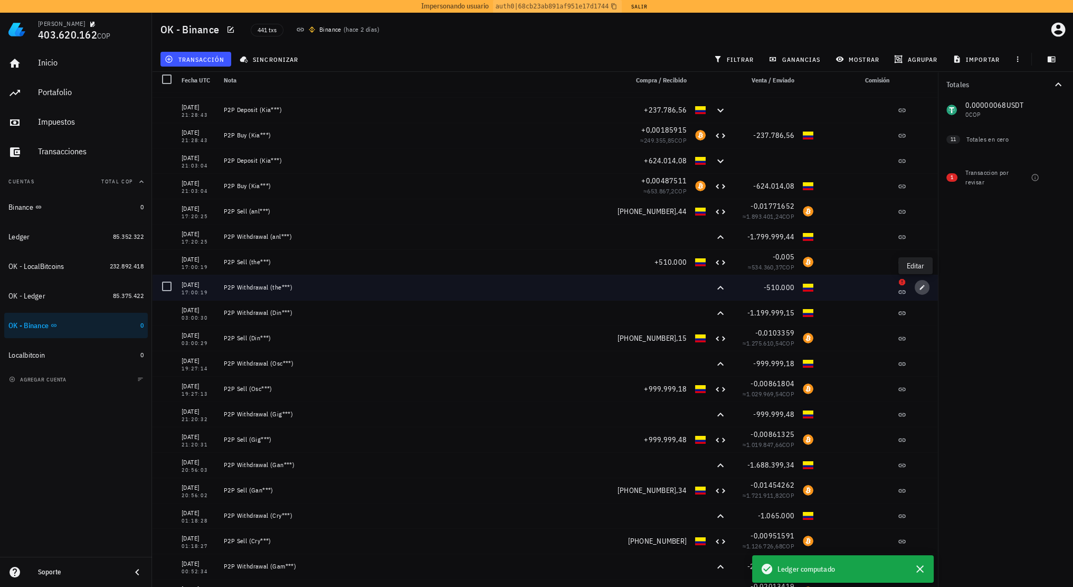
click at [919, 286] on icon "button" at bounding box center [922, 287] width 6 height 6
type input "2023-03-07"
type input "17:00:19"
type textarea "P2P Withdrawal (the***)"
type input "510.000"
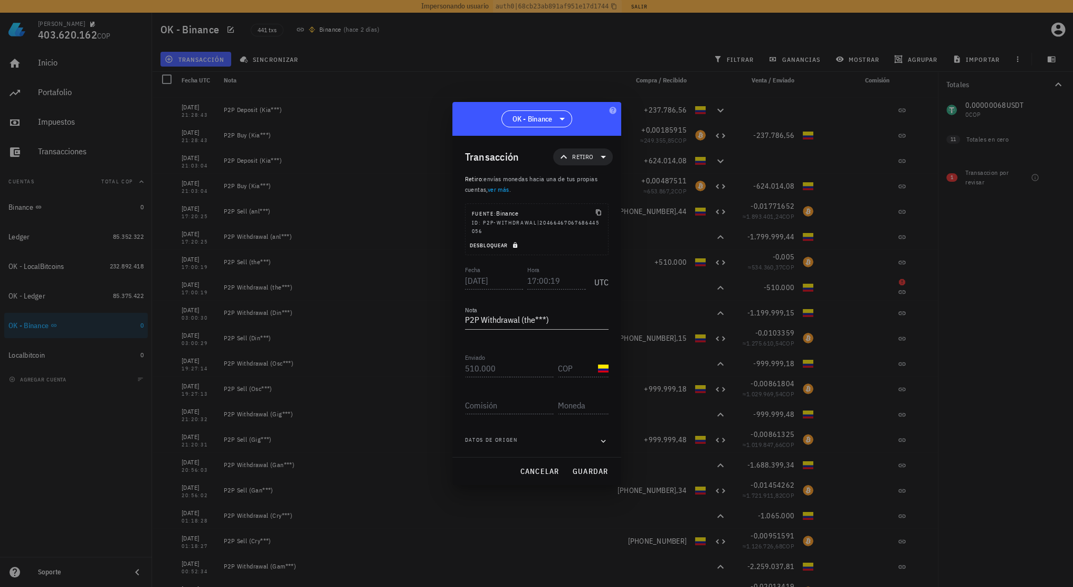
click at [513, 244] on icon "button" at bounding box center [515, 245] width 6 height 6
drag, startPoint x: 552, startPoint y: 280, endPoint x: 560, endPoint y: 280, distance: 7.4
click at [560, 280] on input "17:00:19" at bounding box center [555, 280] width 60 height 17
click at [599, 472] on span "guardar" at bounding box center [590, 471] width 36 height 10
type input "17:00:19"
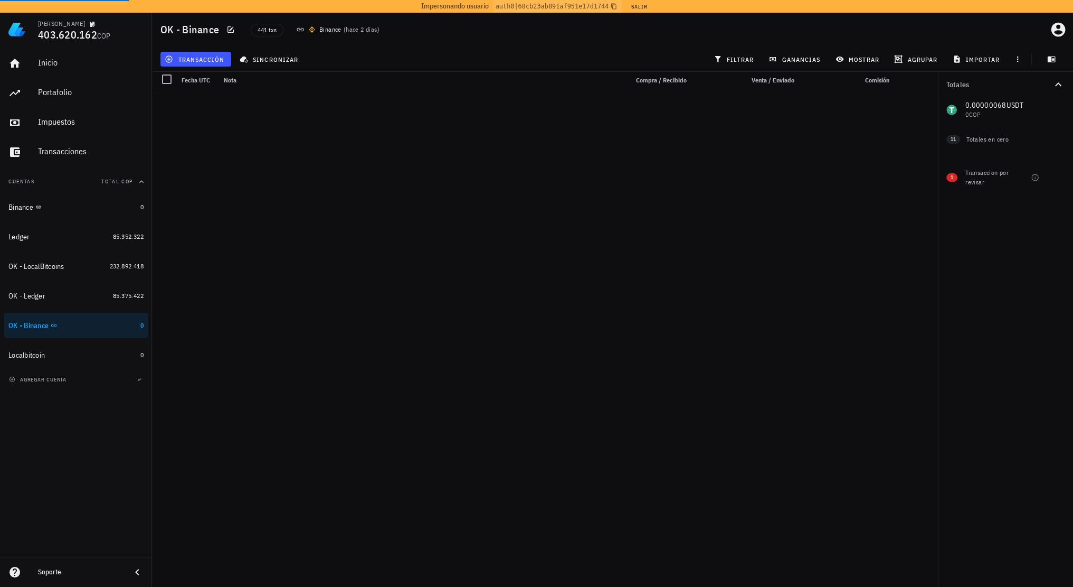
scroll to position [0, 0]
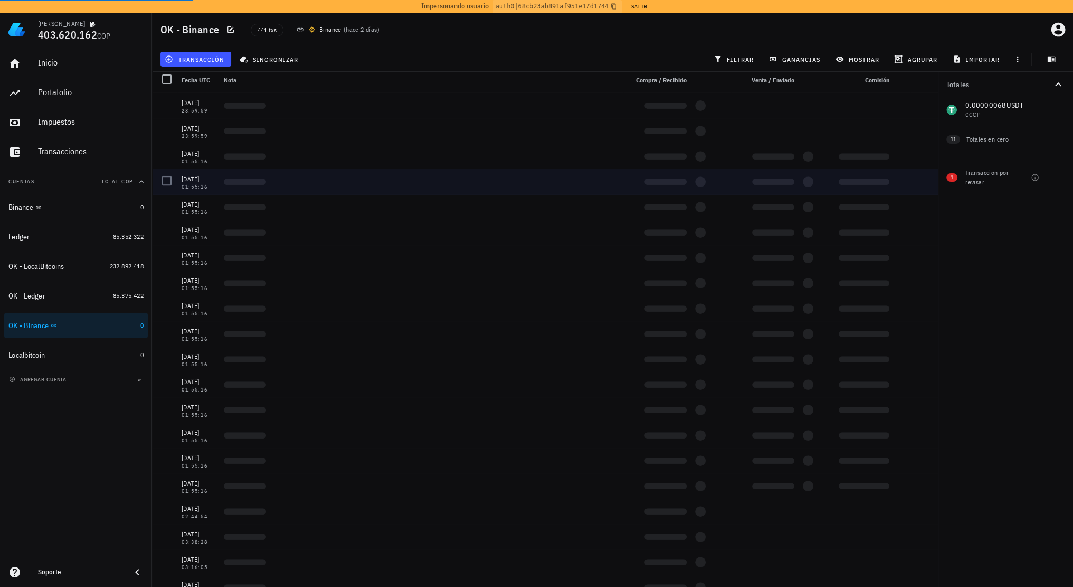
drag, startPoint x: 606, startPoint y: 409, endPoint x: 608, endPoint y: 187, distance: 222.3
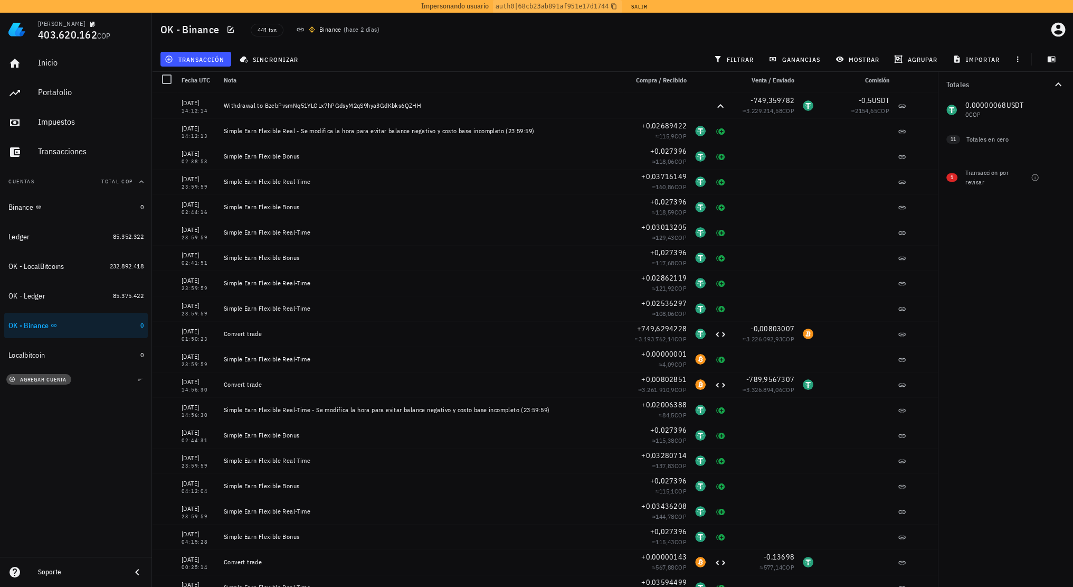
click at [42, 381] on span "agregar cuenta" at bounding box center [38, 379] width 55 height 7
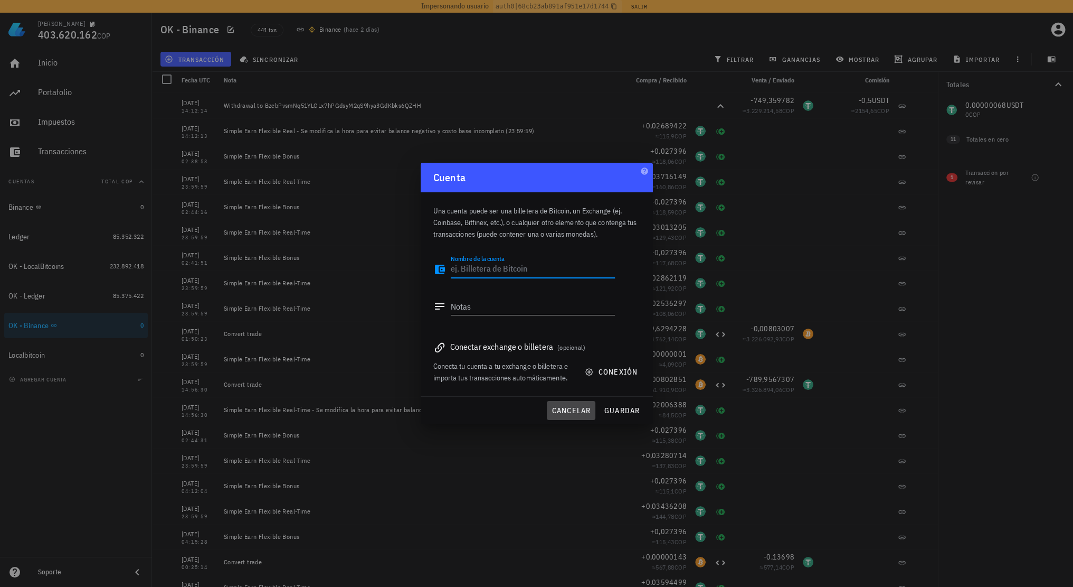
click at [565, 405] on span "cancelar" at bounding box center [571, 410] width 40 height 10
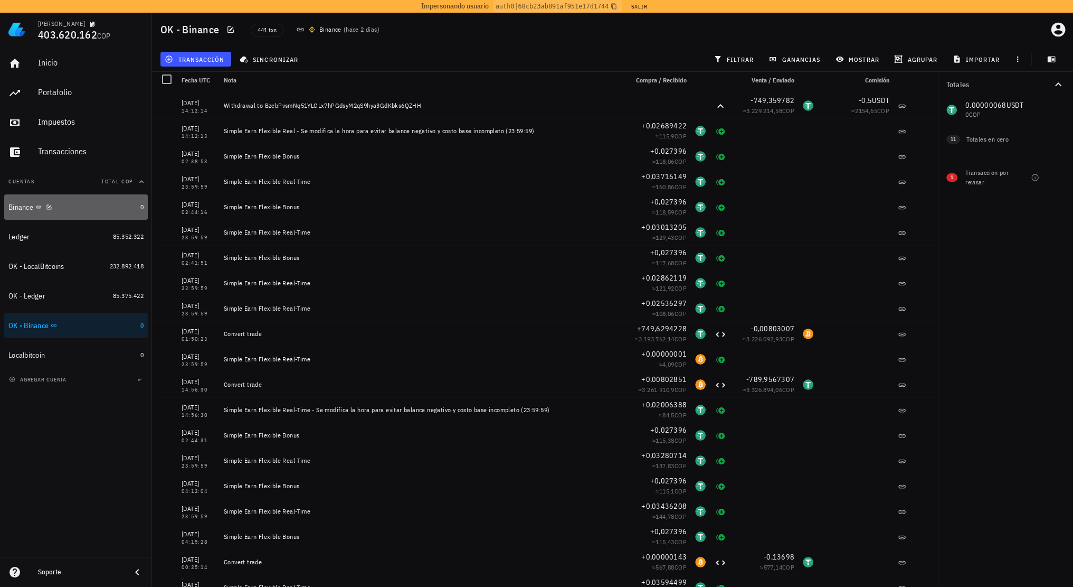
click at [72, 211] on div "Binance" at bounding box center [72, 207] width 128 height 10
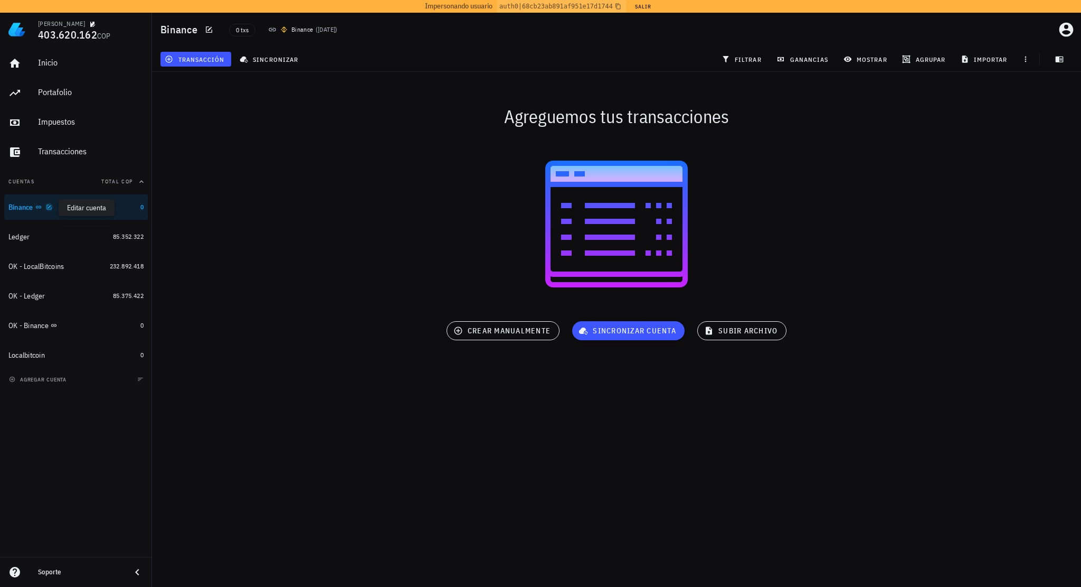
click at [51, 207] on icon "button" at bounding box center [49, 207] width 6 height 6
type textarea "Binance"
type textarea "Historial de transacciones"
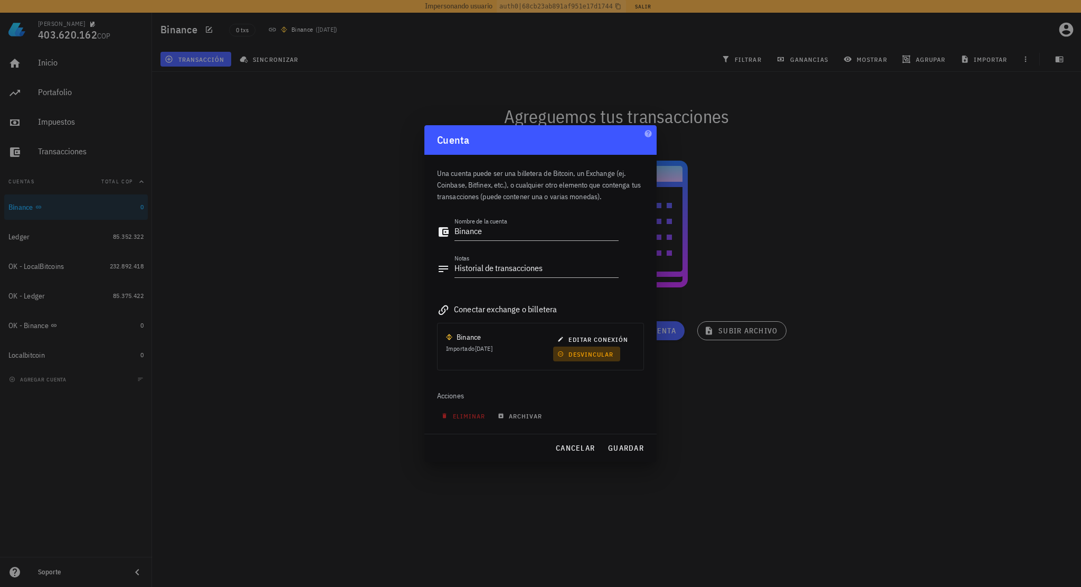
click at [598, 354] on span "desvincular" at bounding box center [587, 354] width 54 height 8
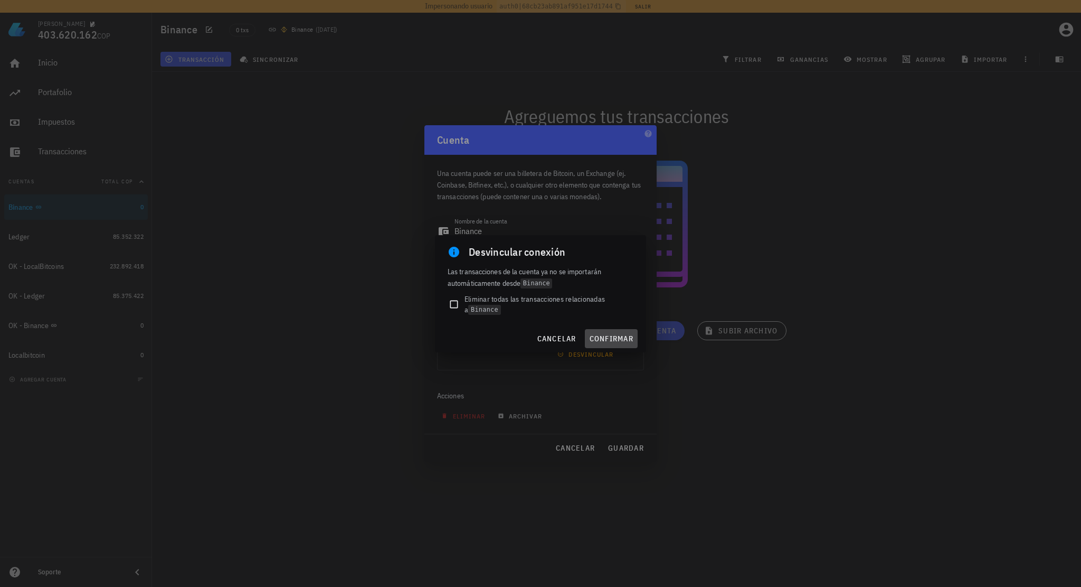
click at [608, 337] on span "confirmar" at bounding box center [611, 339] width 44 height 10
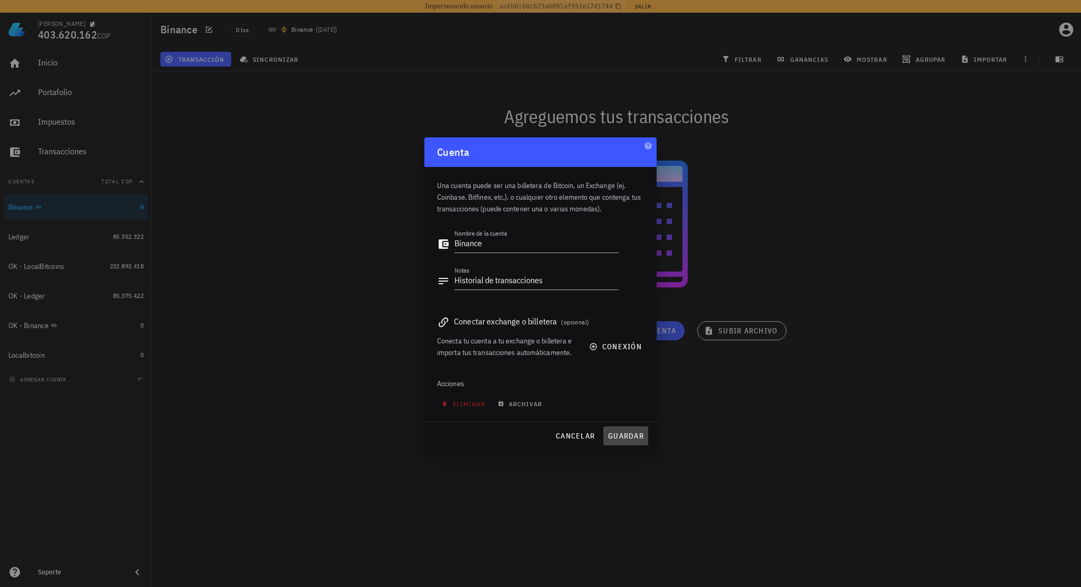
click at [629, 440] on button "guardar" at bounding box center [625, 435] width 45 height 19
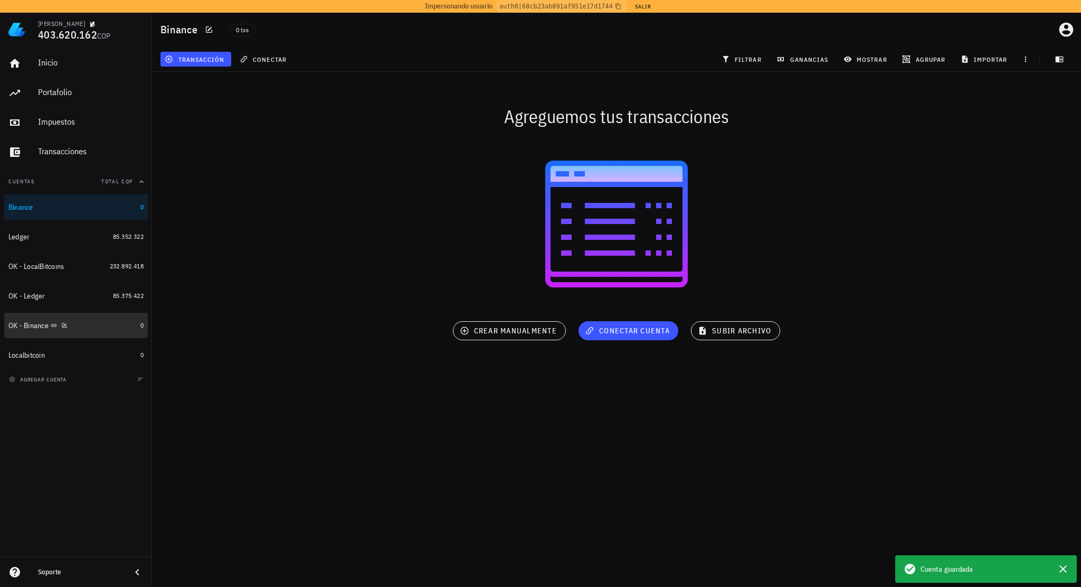
click at [96, 324] on div "OK - Binance" at bounding box center [72, 325] width 128 height 10
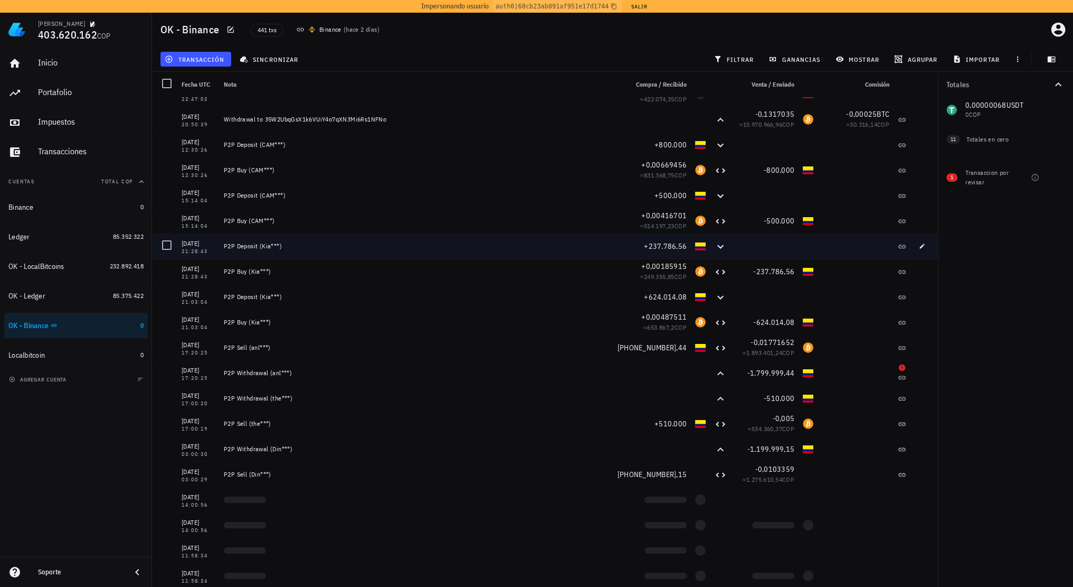
scroll to position [10136, 0]
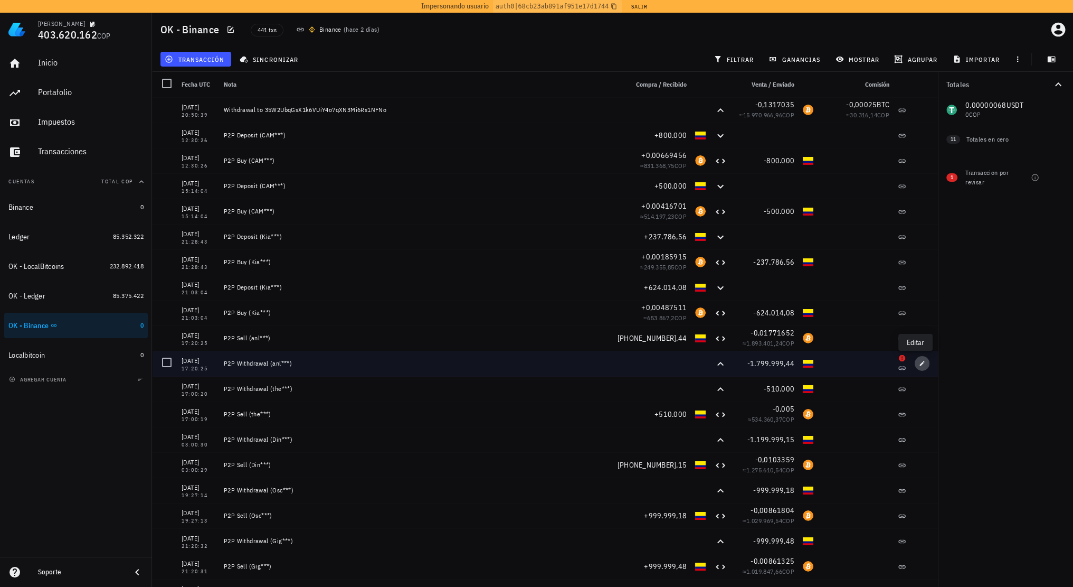
click at [915, 358] on button "button" at bounding box center [922, 363] width 15 height 15
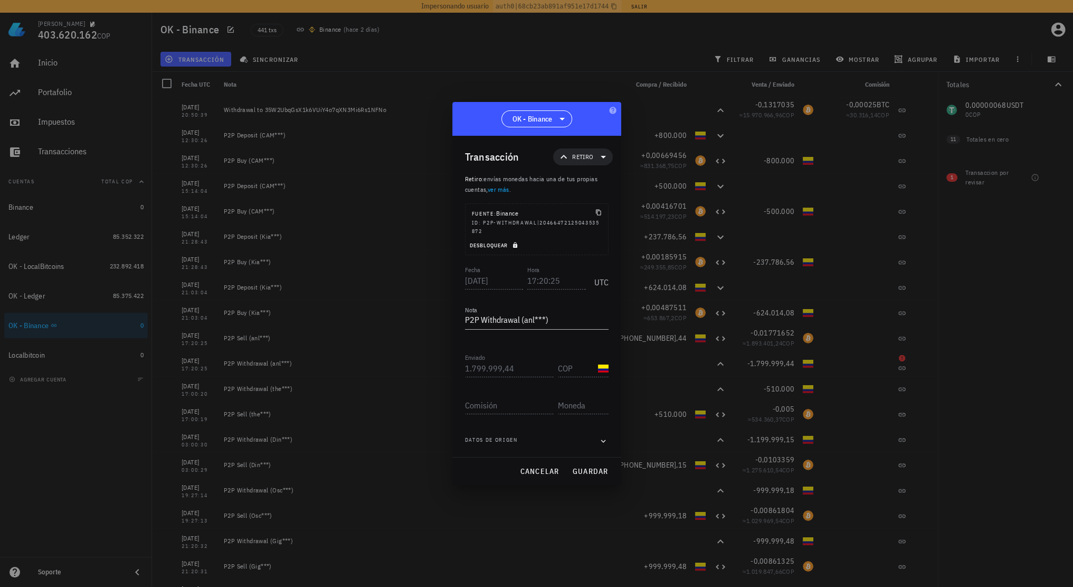
click at [511, 243] on span "Desbloquear" at bounding box center [495, 245] width 51 height 7
click at [555, 279] on input "17:20:25" at bounding box center [556, 280] width 59 height 17
click at [595, 470] on span "guardar" at bounding box center [590, 471] width 36 height 10
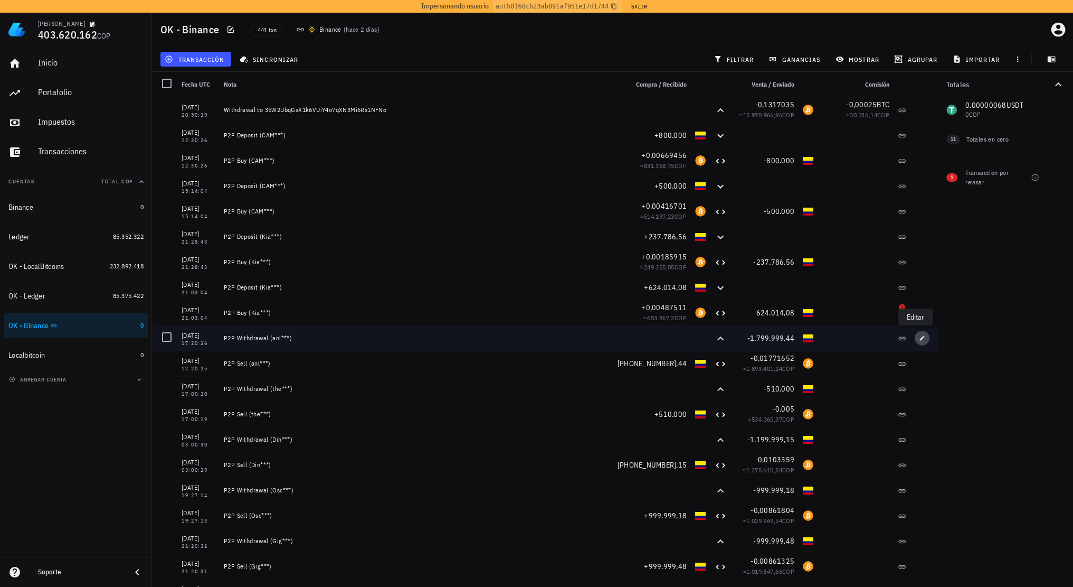
click at [920, 339] on icon "button" at bounding box center [922, 337] width 5 height 5
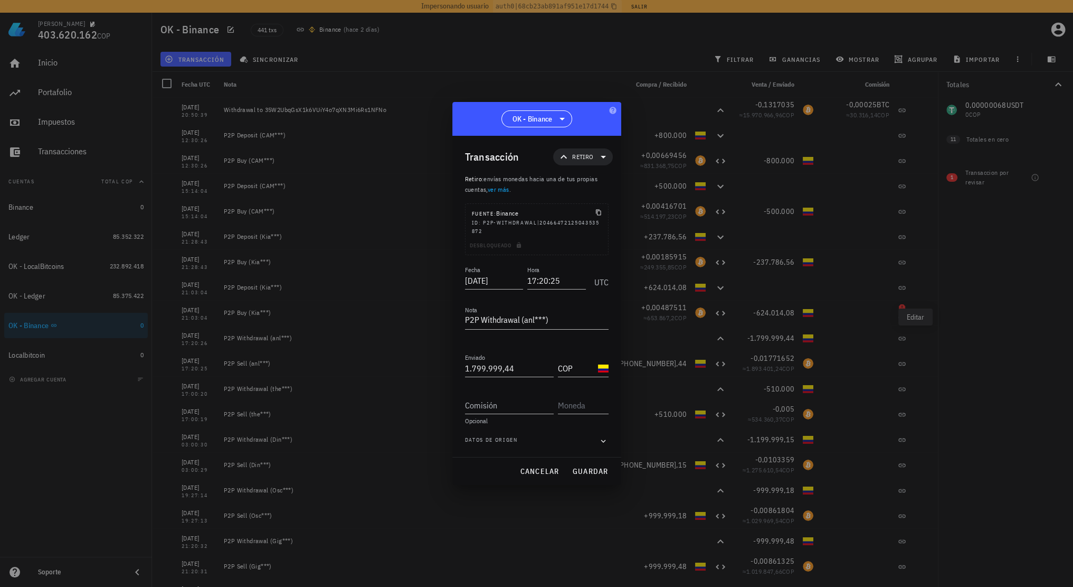
type input "17:20:26"
click at [855, 331] on div at bounding box center [536, 293] width 1073 height 587
click at [549, 469] on span "cancelar" at bounding box center [539, 471] width 40 height 10
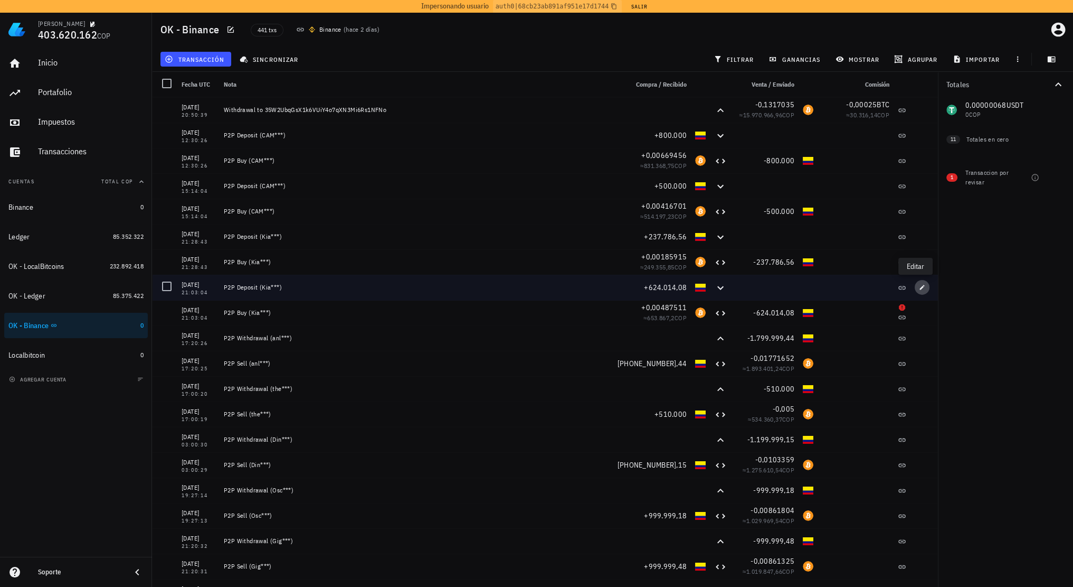
click at [920, 286] on icon "button" at bounding box center [922, 287] width 5 height 5
type input "2023-04-17"
type input "21:03:04"
type textarea "P2P Deposit (Kia***)"
type input "624.014,08"
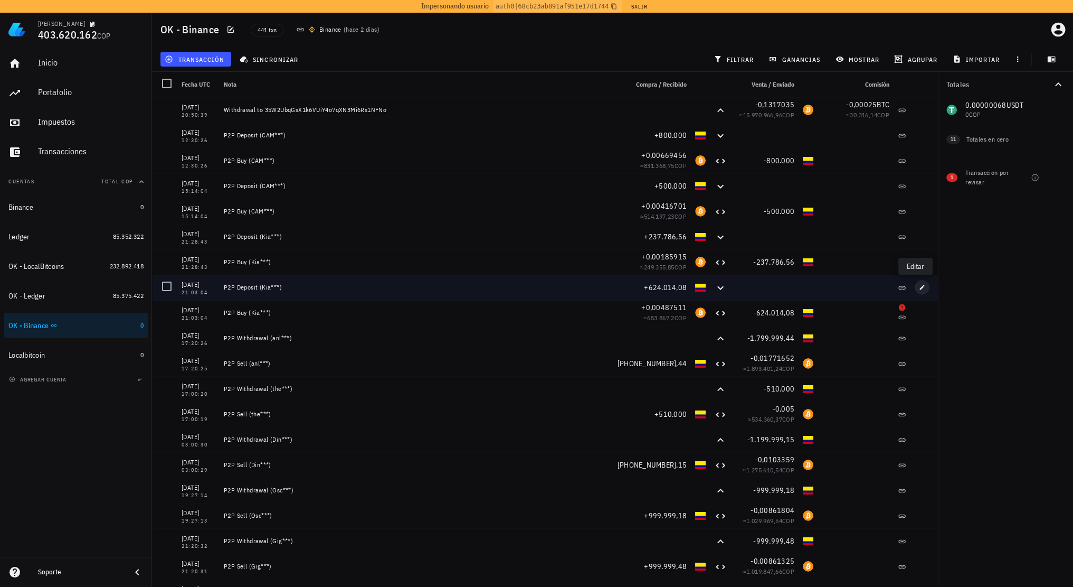
type input "COP"
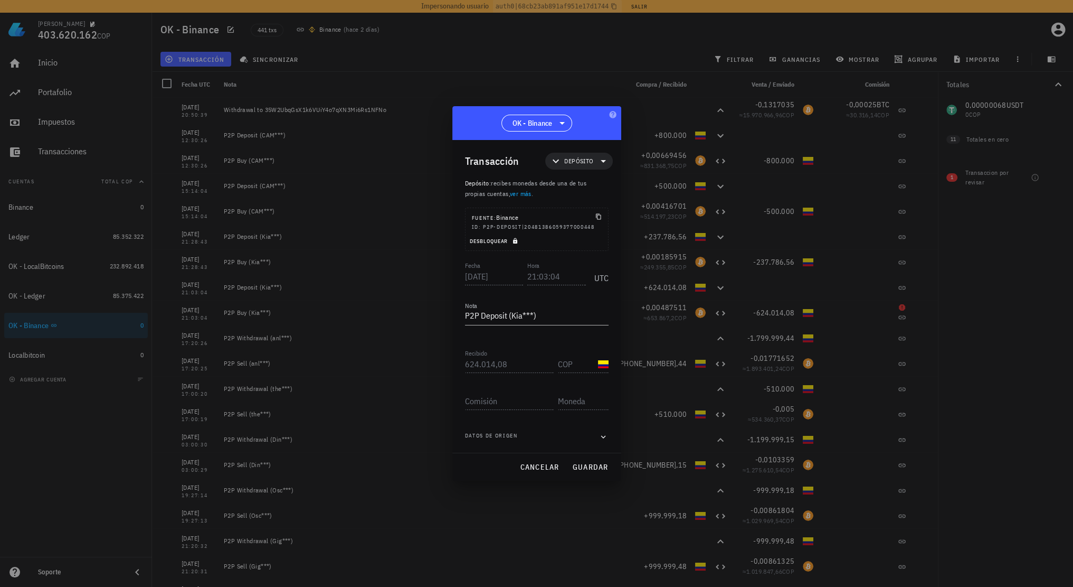
click at [517, 239] on icon "button" at bounding box center [515, 241] width 4 height 6
click at [553, 271] on input "21:03:04" at bounding box center [556, 276] width 59 height 17
click at [582, 461] on button "guardar" at bounding box center [590, 466] width 45 height 19
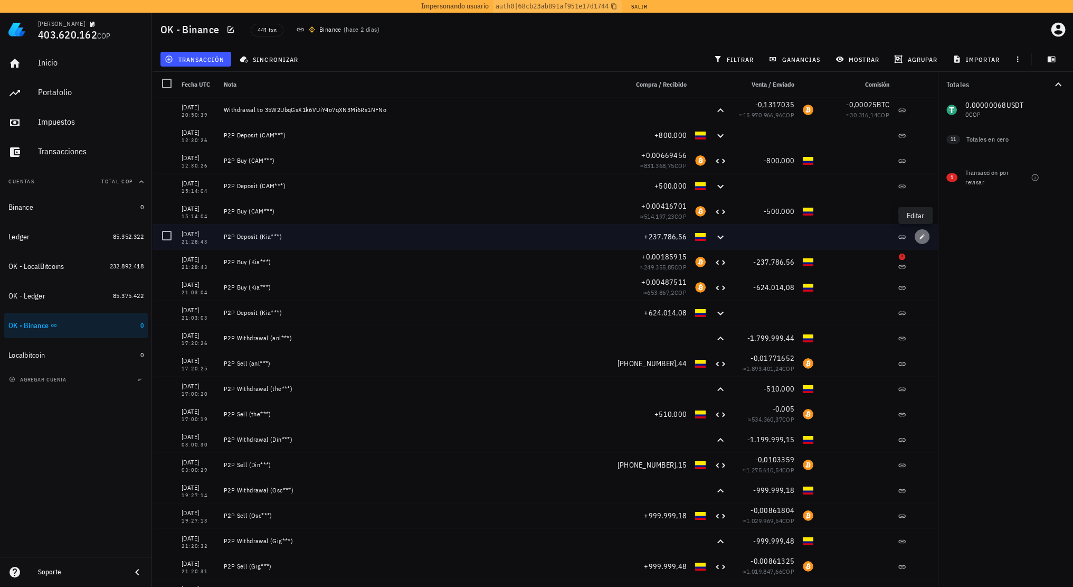
click at [919, 235] on icon "button" at bounding box center [922, 236] width 6 height 6
type input "21:28:43"
type input "237.786,56"
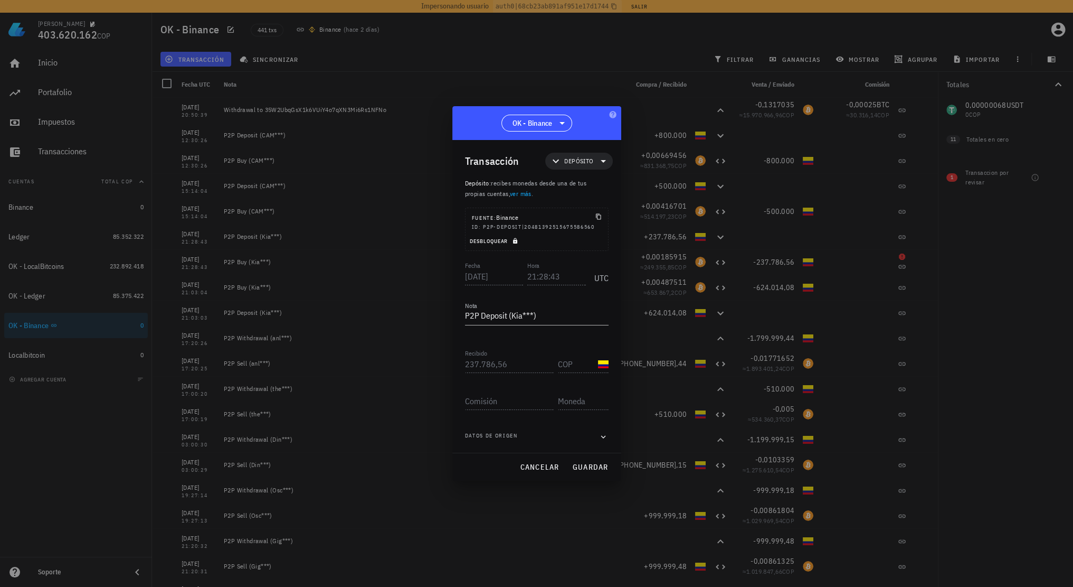
click at [515, 238] on icon "button" at bounding box center [515, 241] width 6 height 6
click at [554, 276] on input "21:28:43" at bounding box center [556, 276] width 59 height 17
click at [590, 464] on span "guardar" at bounding box center [590, 467] width 36 height 10
type input "21:28:43"
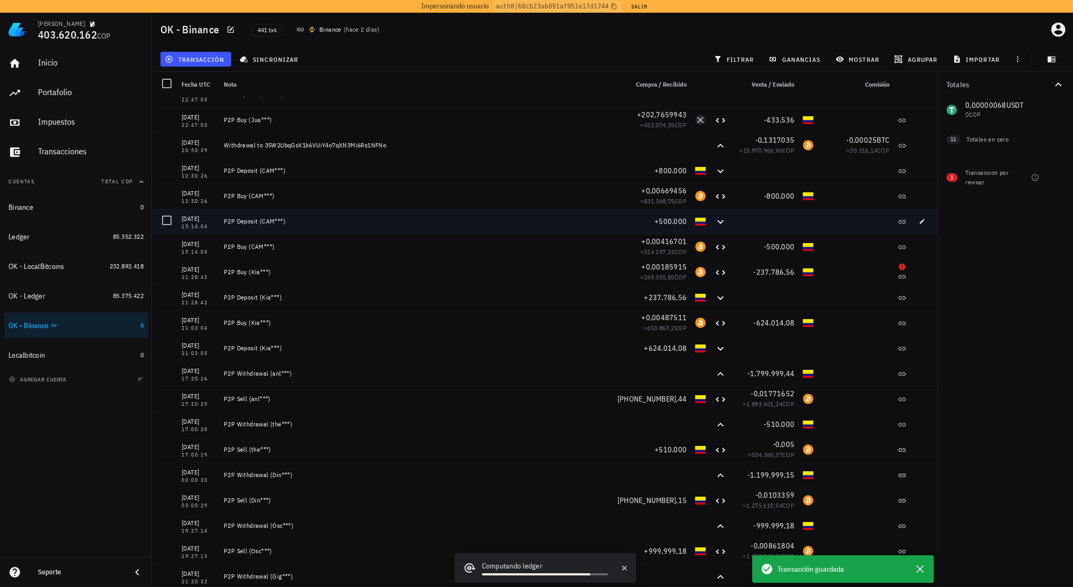
scroll to position [10084, 0]
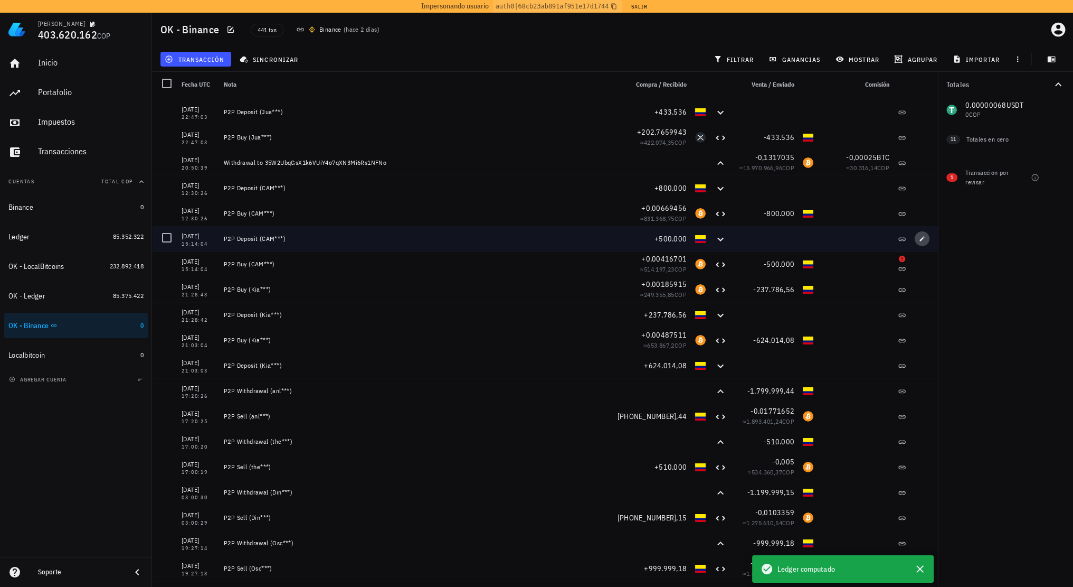
click at [915, 237] on span "button" at bounding box center [922, 238] width 15 height 6
type input "2023-04-25"
type input "15:14:04"
type textarea "P2P Deposit (CAM***)"
type input "500.000"
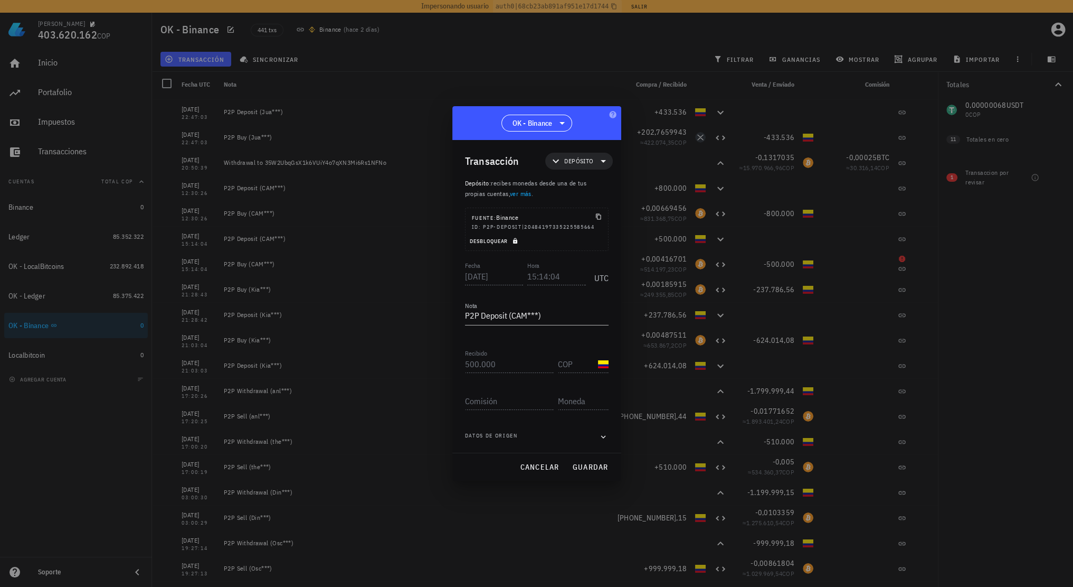
click at [508, 238] on span "Desbloquear" at bounding box center [495, 241] width 51 height 7
click at [554, 276] on input "15:14:04" at bounding box center [556, 276] width 59 height 17
click at [593, 467] on span "guardar" at bounding box center [590, 467] width 36 height 10
type input "15:14:04"
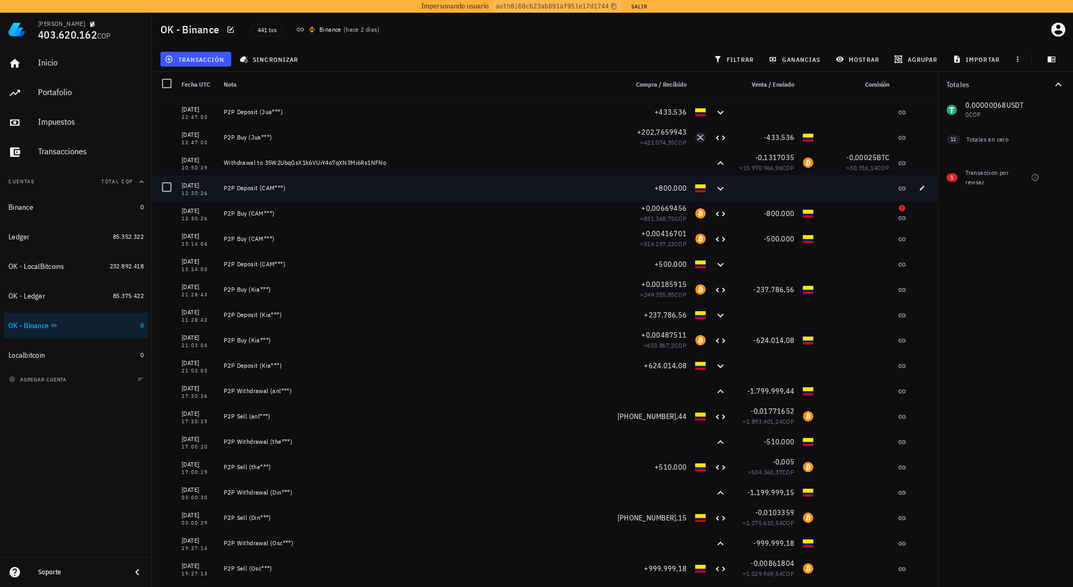
click at [818, 187] on div at bounding box center [856, 187] width 76 height 25
click at [915, 192] on button "button" at bounding box center [922, 188] width 15 height 15
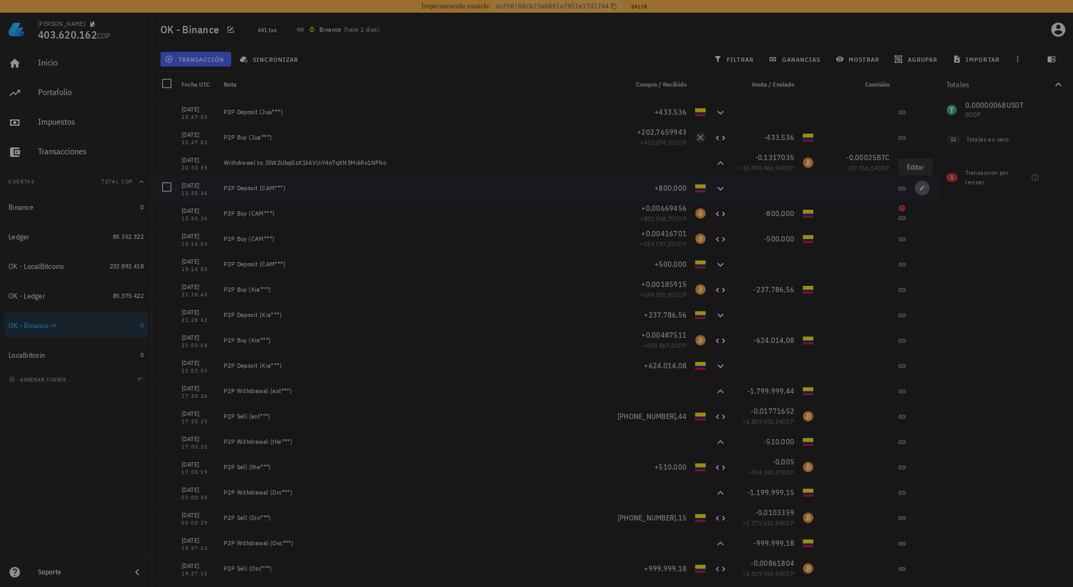
type input "2023-05-12"
type input "12:30:26"
type input "800.000"
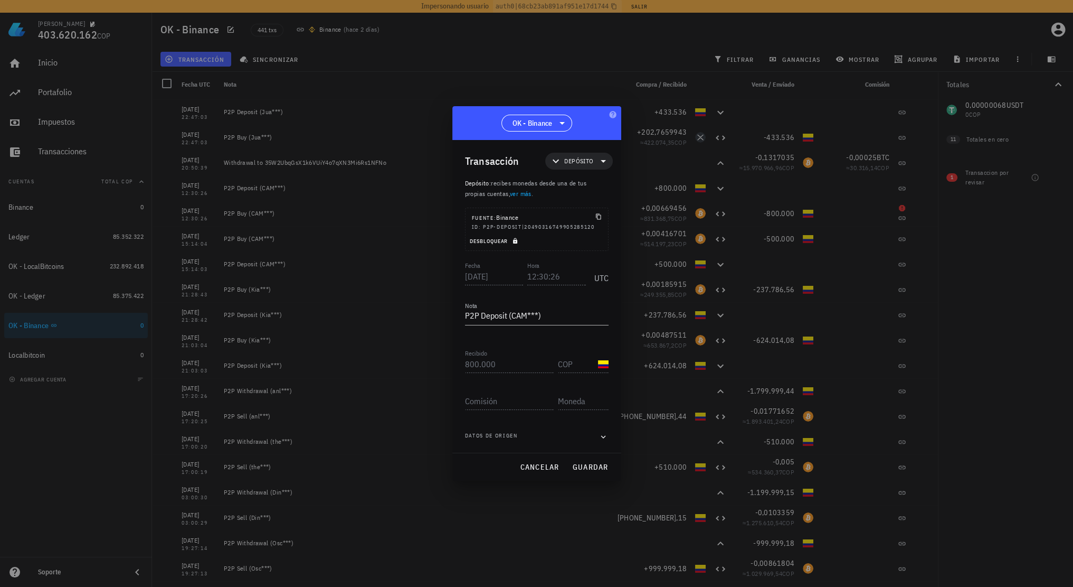
click at [512, 241] on span "Desbloquear" at bounding box center [495, 241] width 51 height 7
click at [555, 274] on input "12:30:26" at bounding box center [556, 276] width 59 height 17
click at [592, 469] on span "guardar" at bounding box center [590, 467] width 36 height 10
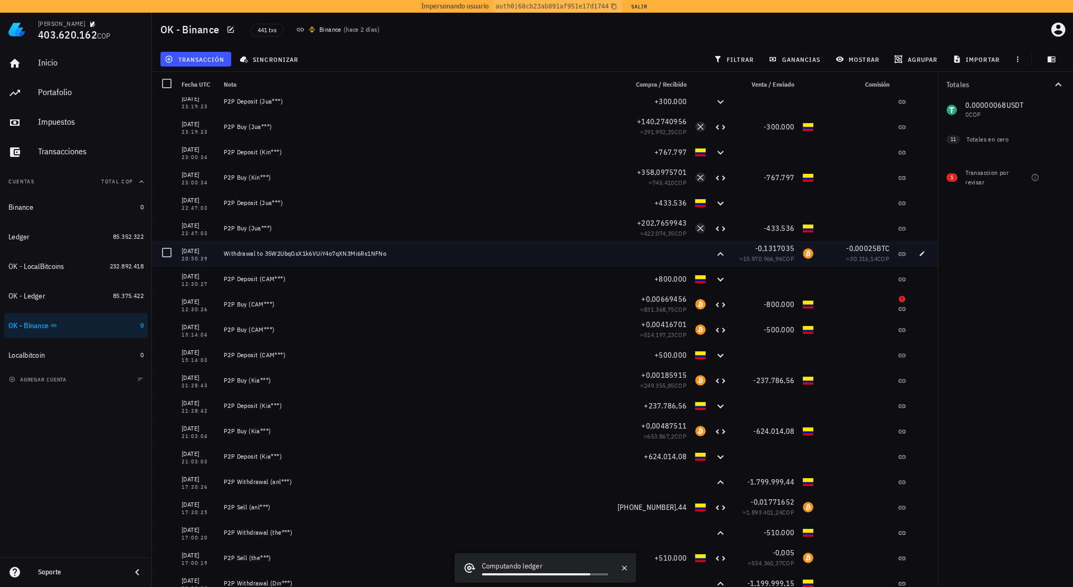
scroll to position [9978, 0]
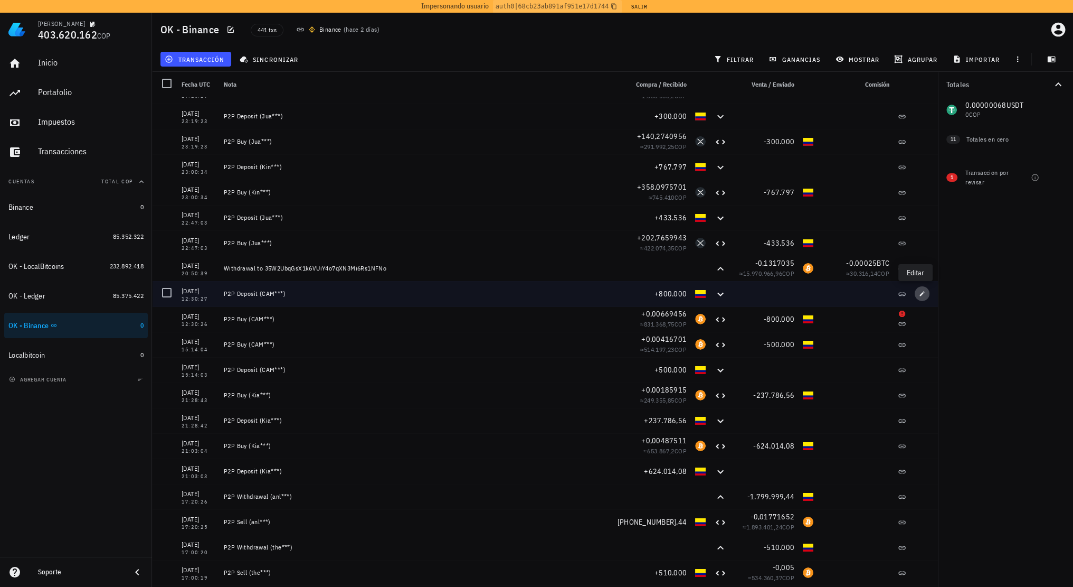
click at [919, 295] on icon "button" at bounding box center [922, 293] width 6 height 6
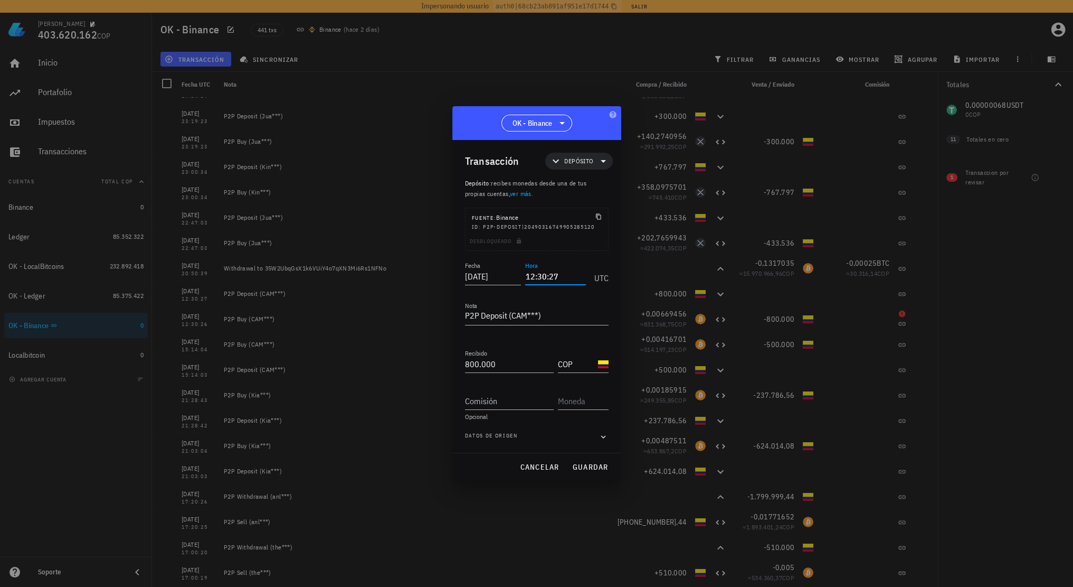
click at [555, 278] on input "12:30:27" at bounding box center [555, 276] width 60 height 17
click at [584, 466] on span "guardar" at bounding box center [590, 467] width 36 height 10
type input "12:30:27"
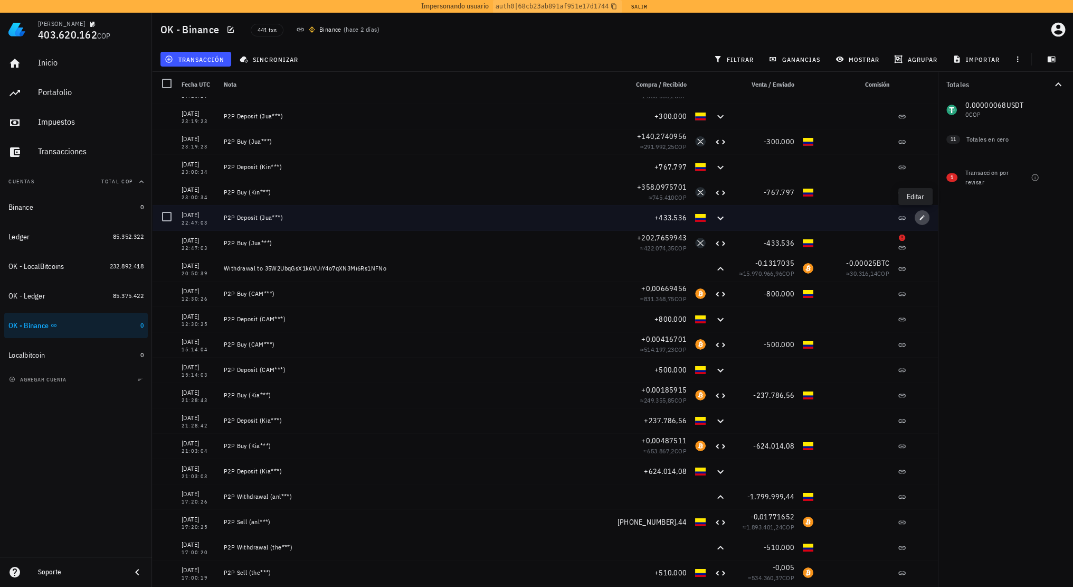
click at [919, 214] on icon "button" at bounding box center [922, 217] width 6 height 6
type input "2023-05-19"
type input "22:47:03"
type textarea "P2P Deposit (Jua***)"
type input "433.536"
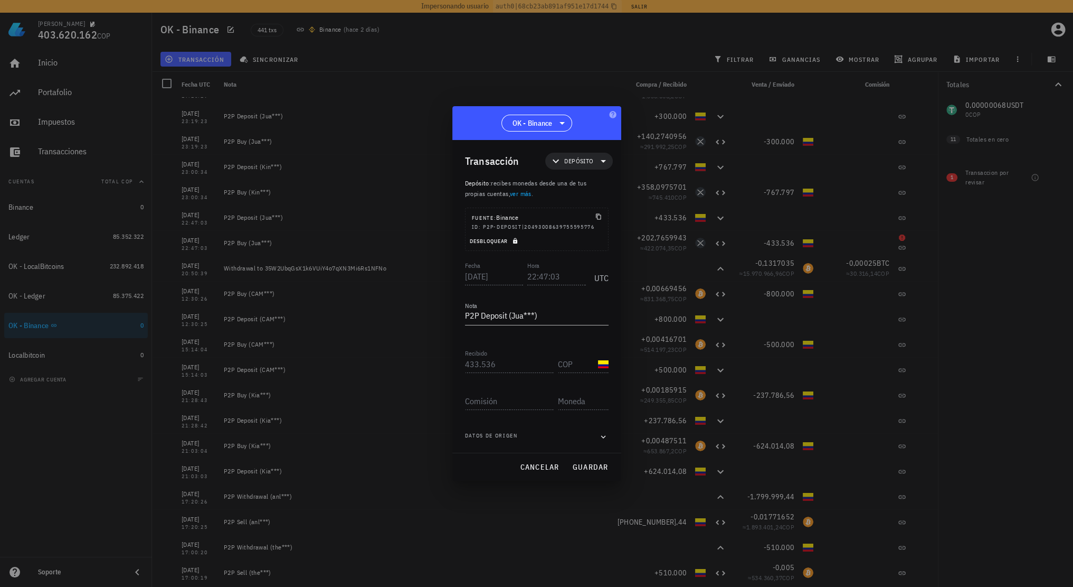
click at [519, 242] on span "Desbloquear" at bounding box center [495, 241] width 51 height 7
click at [555, 277] on input "22:47:03" at bounding box center [555, 276] width 60 height 17
click at [591, 466] on span "guardar" at bounding box center [590, 467] width 36 height 10
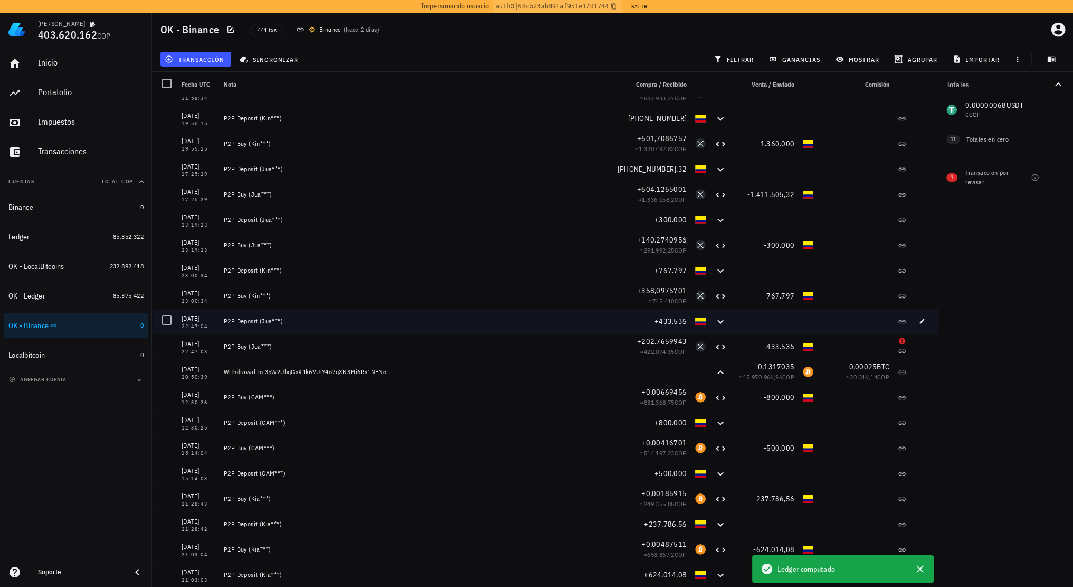
scroll to position [9872, 0]
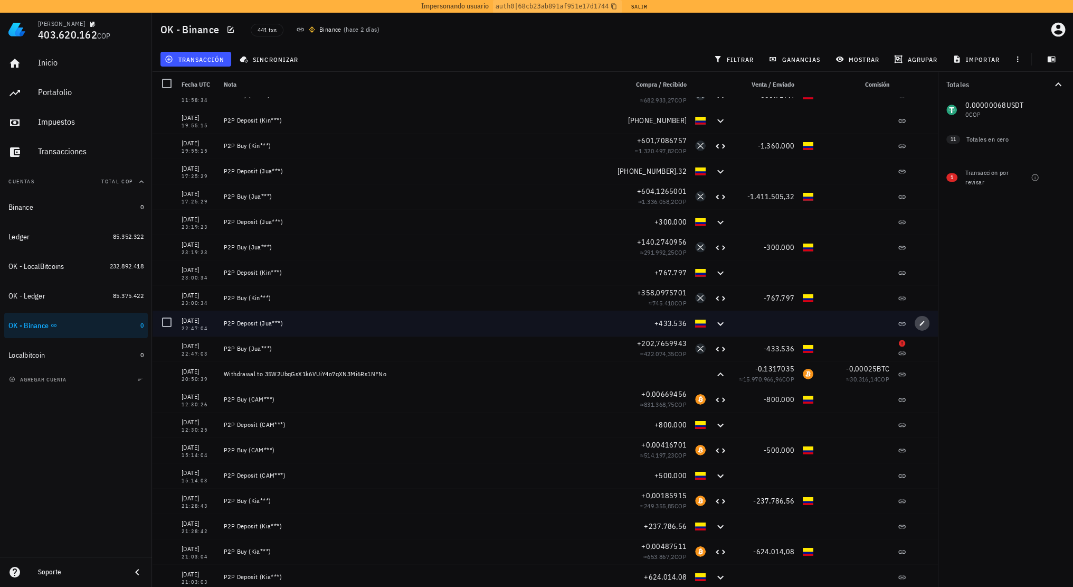
click at [919, 322] on icon "button" at bounding box center [922, 323] width 6 height 6
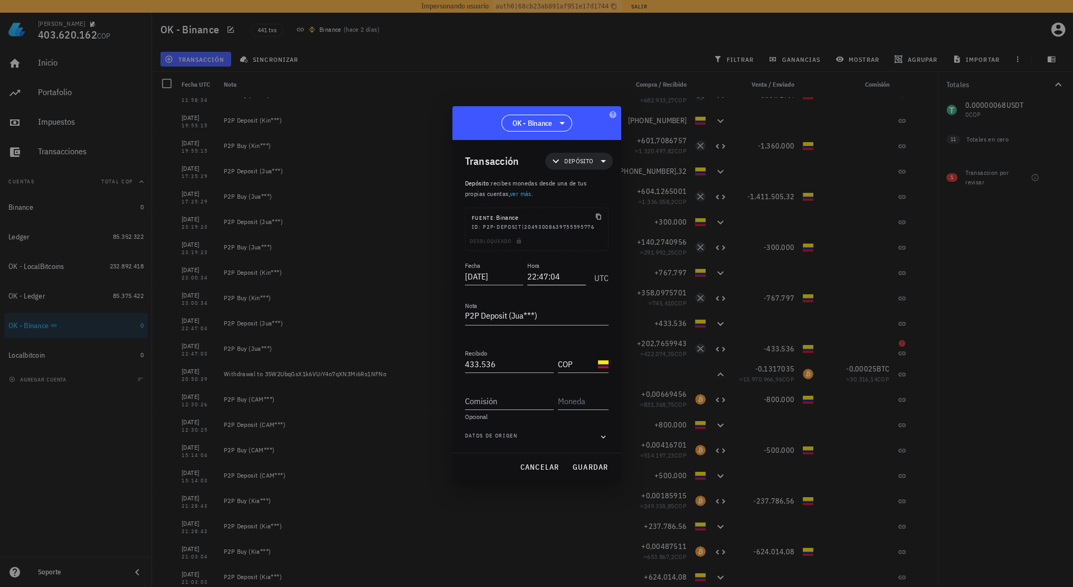
click at [556, 278] on input "22:47:04" at bounding box center [556, 276] width 59 height 17
click at [596, 464] on span "guardar" at bounding box center [590, 467] width 36 height 10
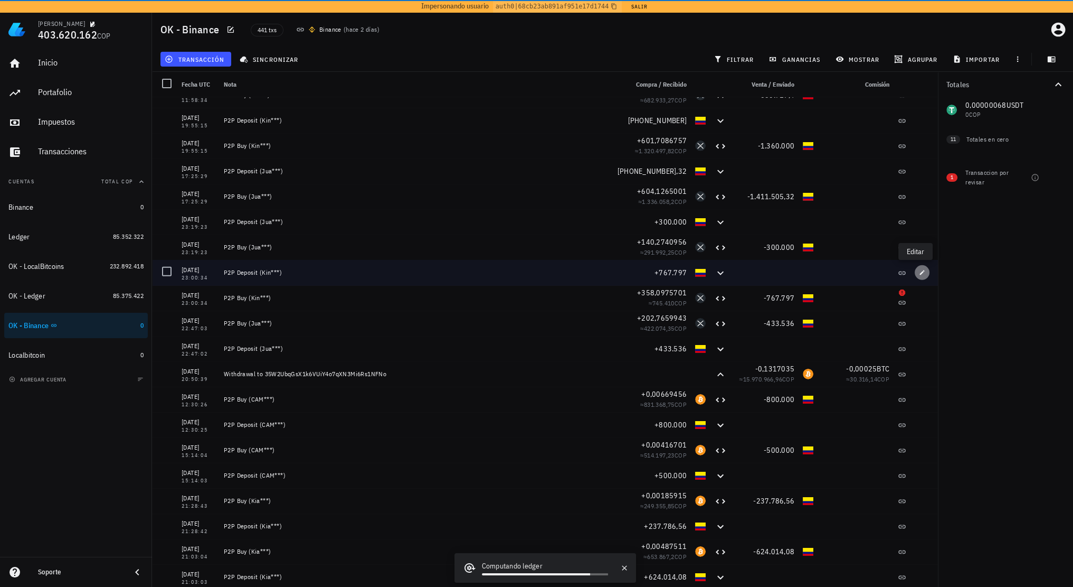
click at [920, 272] on icon "button" at bounding box center [922, 272] width 5 height 5
type input "23:00:34"
type textarea "P2P Deposit (Kin***)"
type input "767.797"
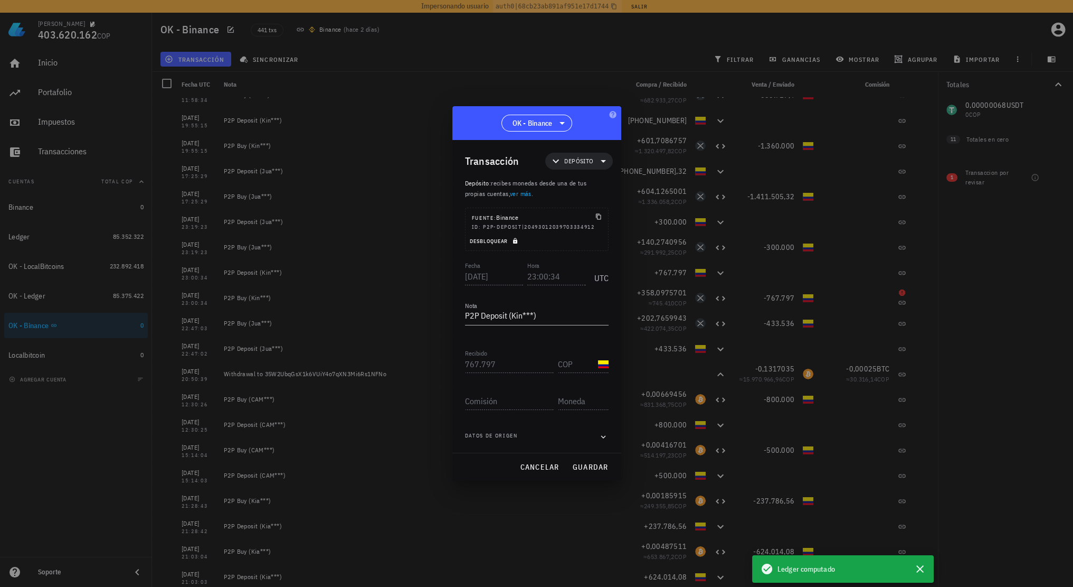
click at [505, 242] on span "Desbloquear" at bounding box center [495, 241] width 51 height 7
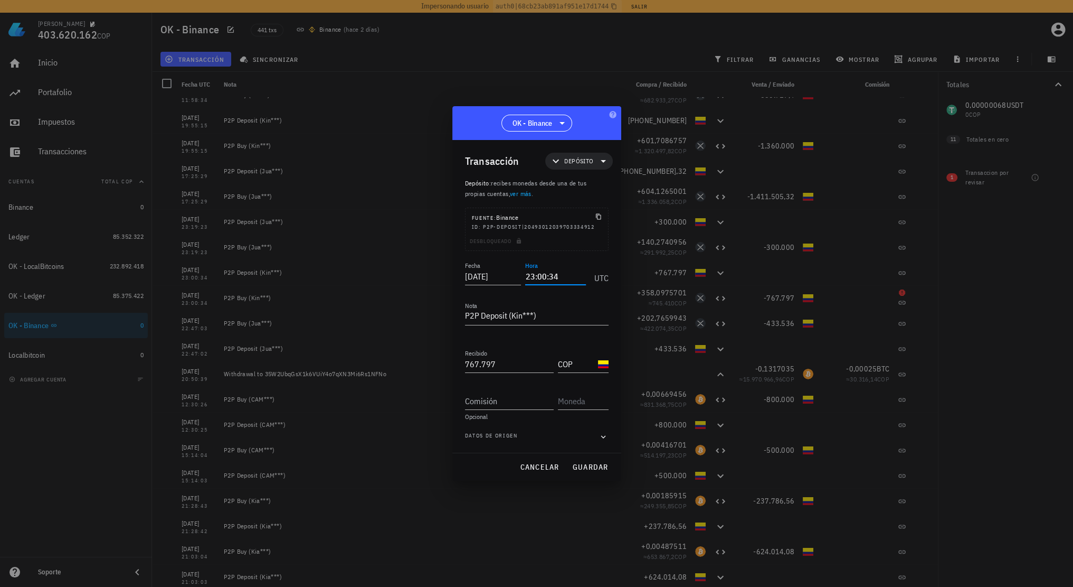
click at [556, 277] on input "23:00:34" at bounding box center [555, 276] width 60 height 17
click at [582, 467] on span "guardar" at bounding box center [590, 467] width 36 height 10
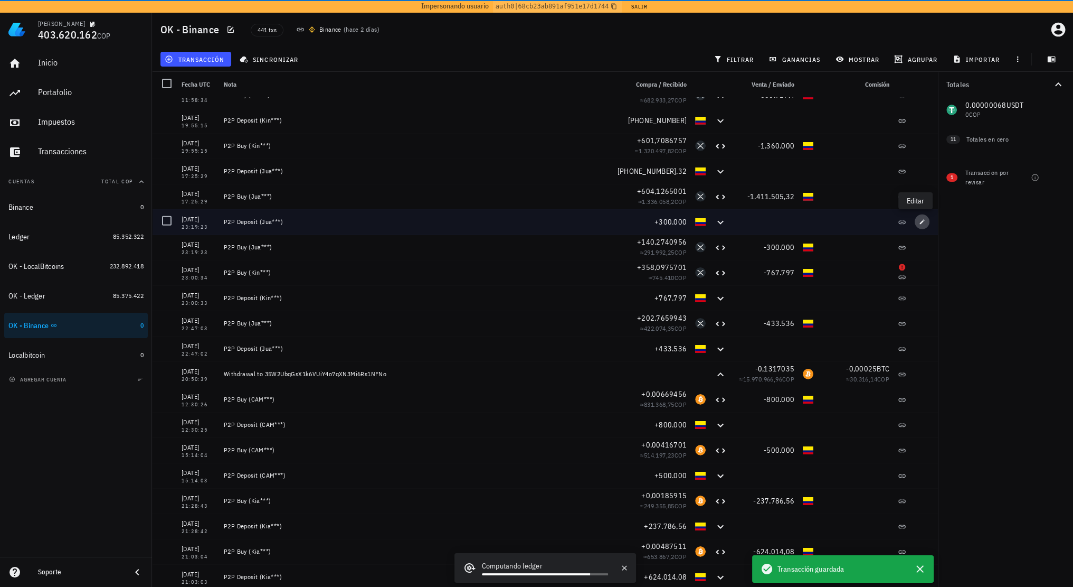
click at [919, 221] on icon "button" at bounding box center [922, 222] width 6 height 6
type input "23:19:23"
type textarea "P2P Deposit (Jua***)"
type input "300.000"
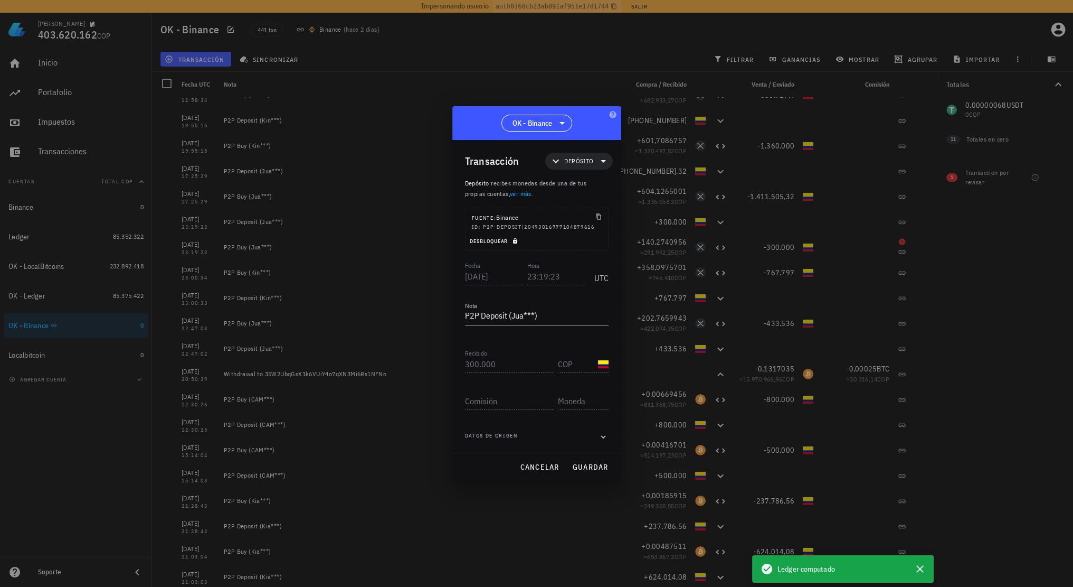
click at [509, 242] on span "Desbloquear" at bounding box center [495, 241] width 51 height 7
click at [555, 276] on input "23:19:23" at bounding box center [556, 276] width 59 height 17
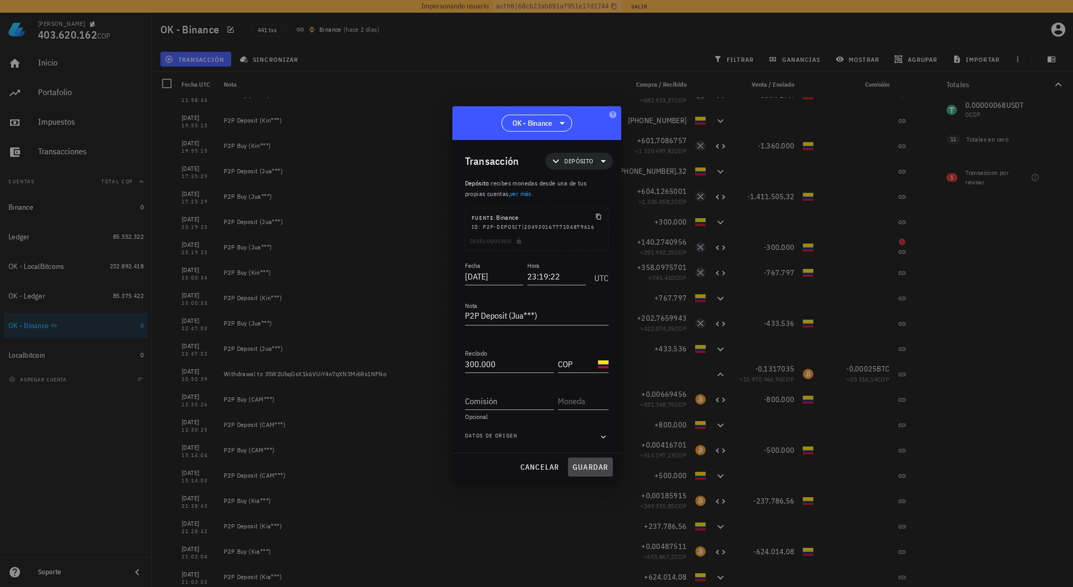
click at [586, 466] on span "guardar" at bounding box center [590, 467] width 36 height 10
type input "23:19:23"
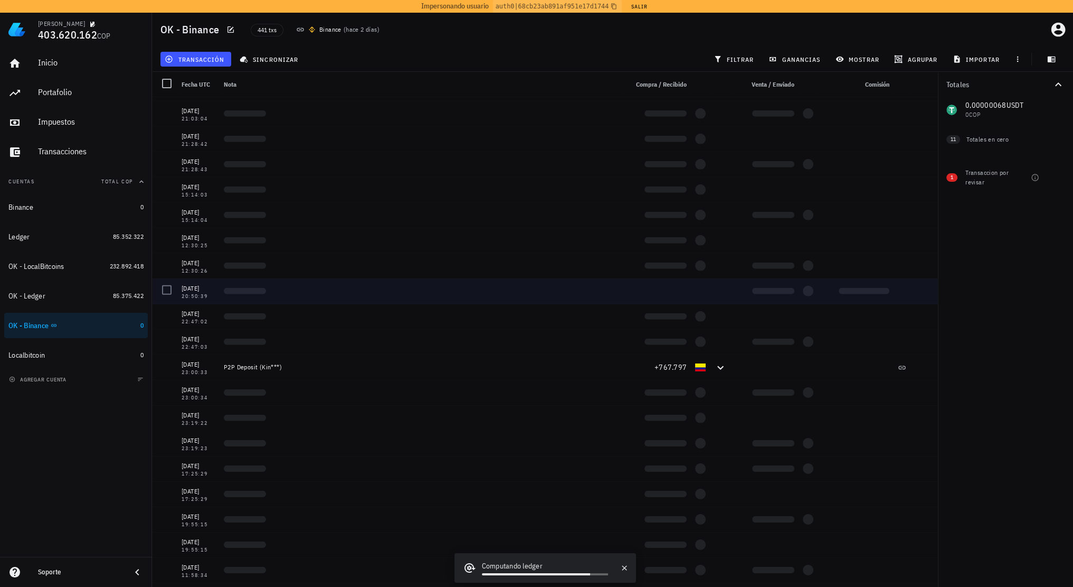
scroll to position [9767, 0]
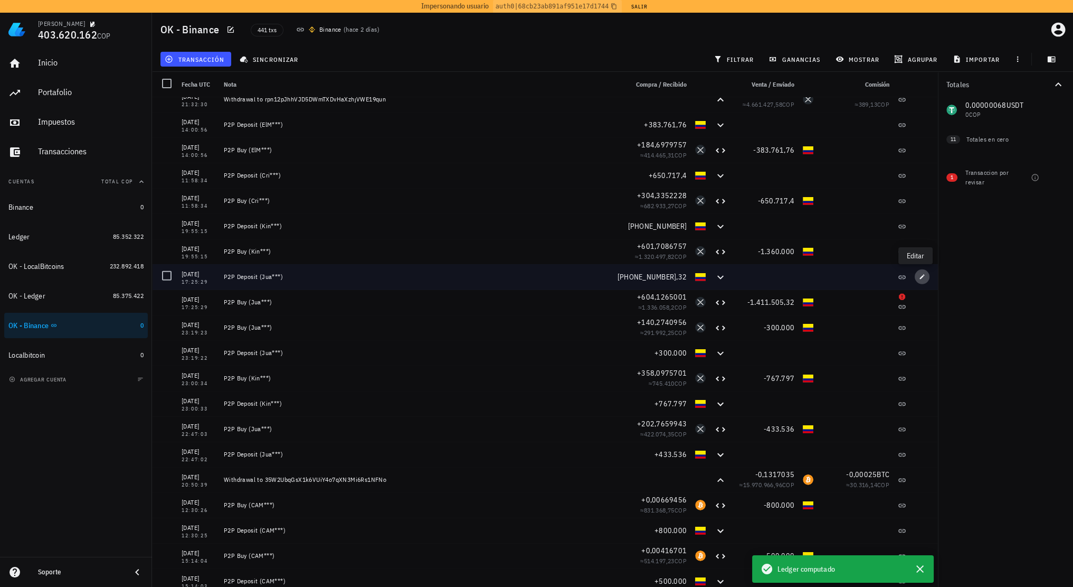
click at [919, 278] on icon "button" at bounding box center [922, 276] width 6 height 6
type input "2023-05-30"
type input "17:25:29"
type input "1.411.505,32"
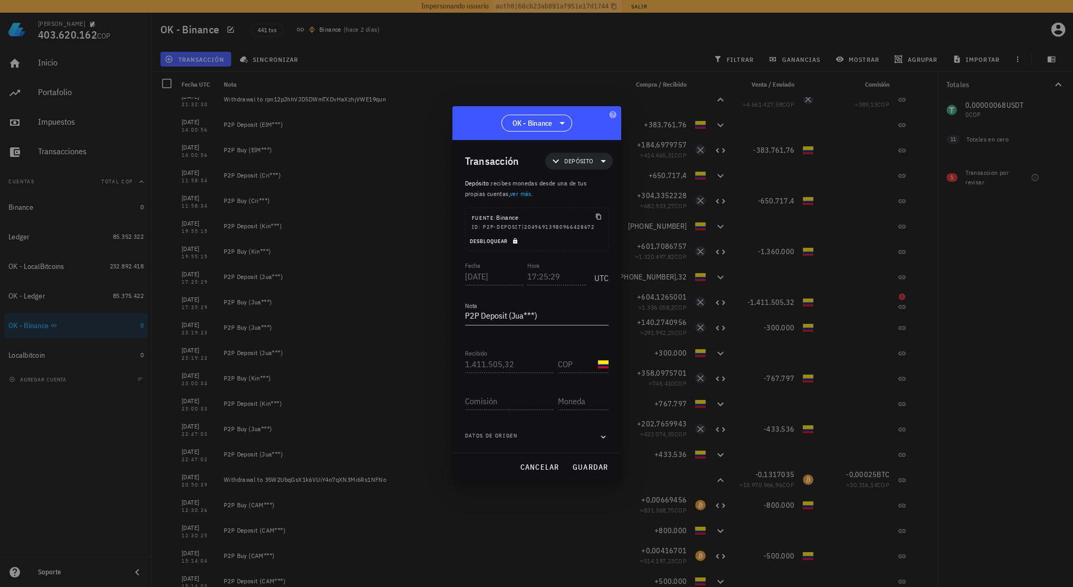
click at [509, 240] on span "Desbloquear" at bounding box center [495, 241] width 51 height 7
click at [556, 275] on input "17:25:29" at bounding box center [556, 276] width 59 height 17
click at [588, 464] on span "guardar" at bounding box center [590, 467] width 36 height 10
type input "17:25:29"
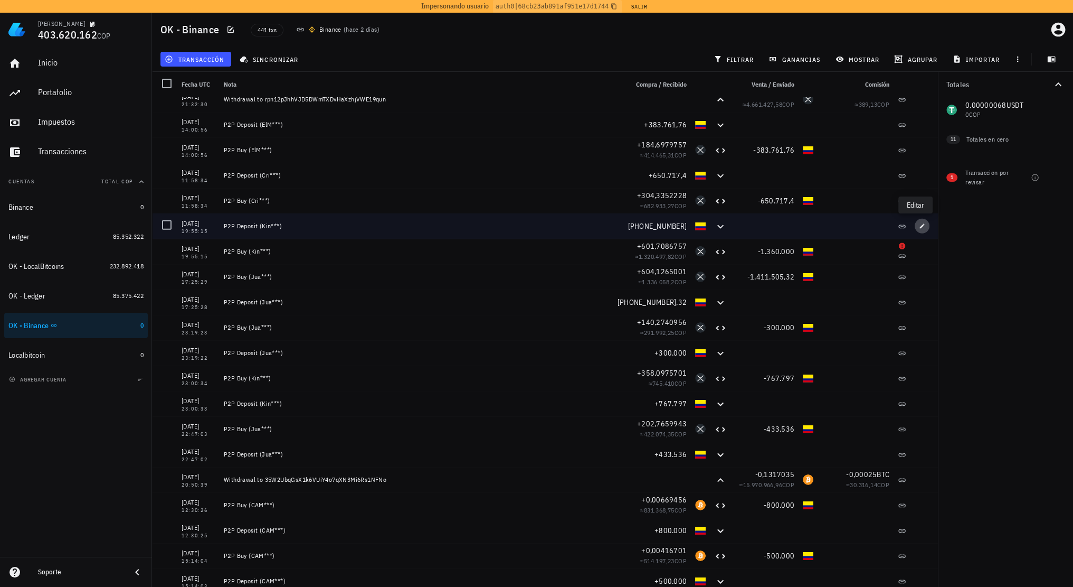
click at [920, 228] on icon "button" at bounding box center [922, 225] width 5 height 5
type input "2023-06-06"
type input "19:55:15"
type textarea "P2P Deposit (Kin***)"
type input "1.360.000"
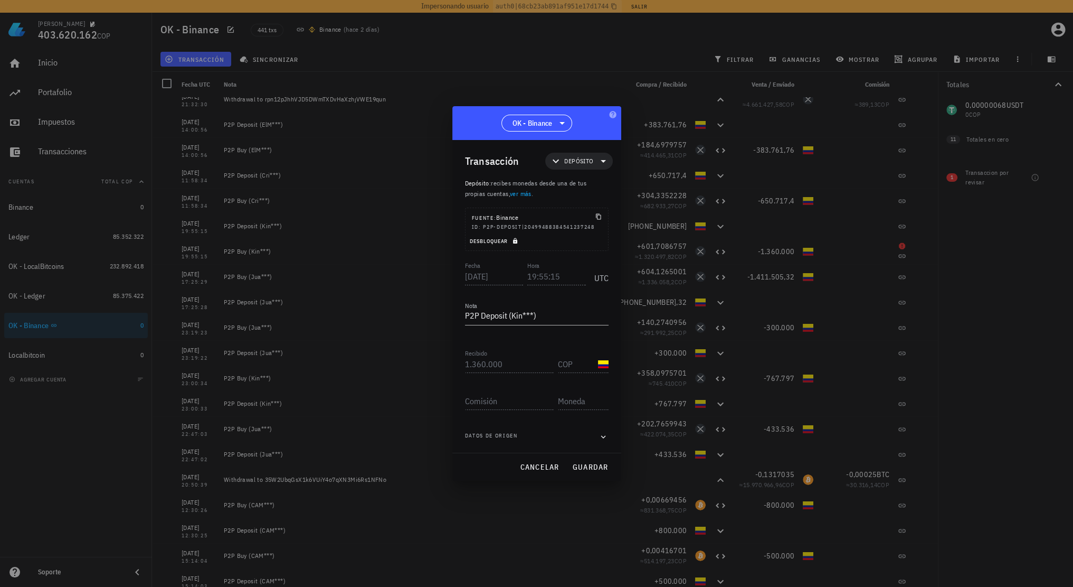
click at [502, 242] on span "Desbloquear" at bounding box center [495, 241] width 51 height 7
click at [556, 276] on input "19:55:15" at bounding box center [556, 276] width 59 height 17
click at [551, 277] on input "19:55:15" at bounding box center [555, 276] width 60 height 17
click at [587, 460] on button "guardar" at bounding box center [590, 466] width 45 height 19
type input "19:55:15"
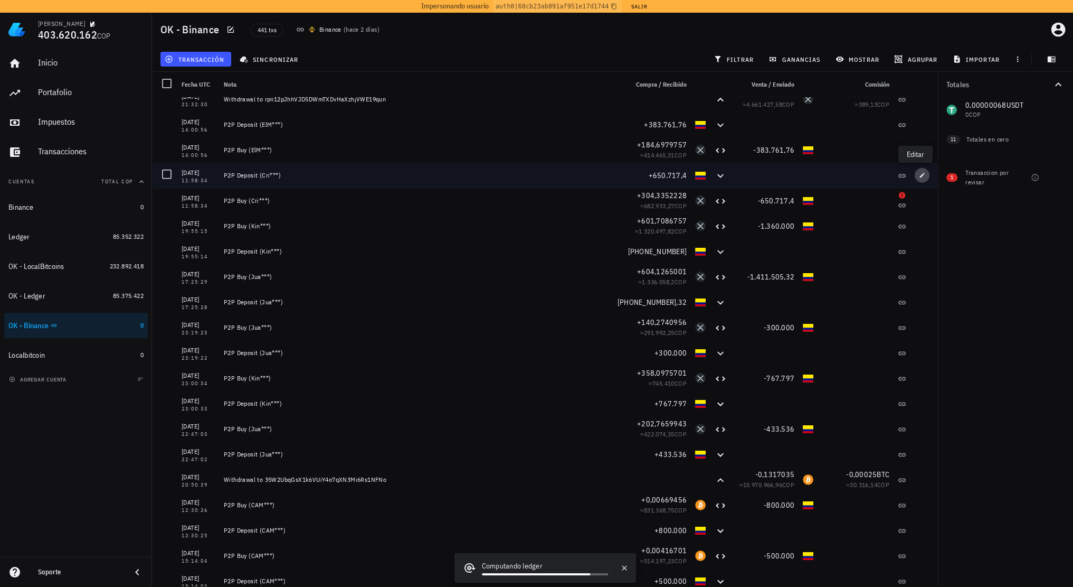
click at [920, 177] on icon "button" at bounding box center [922, 175] width 5 height 5
type input "2023-06-10"
type input "11:58:34"
type textarea "P2P Deposit (Cri***)"
type input "650.717,4"
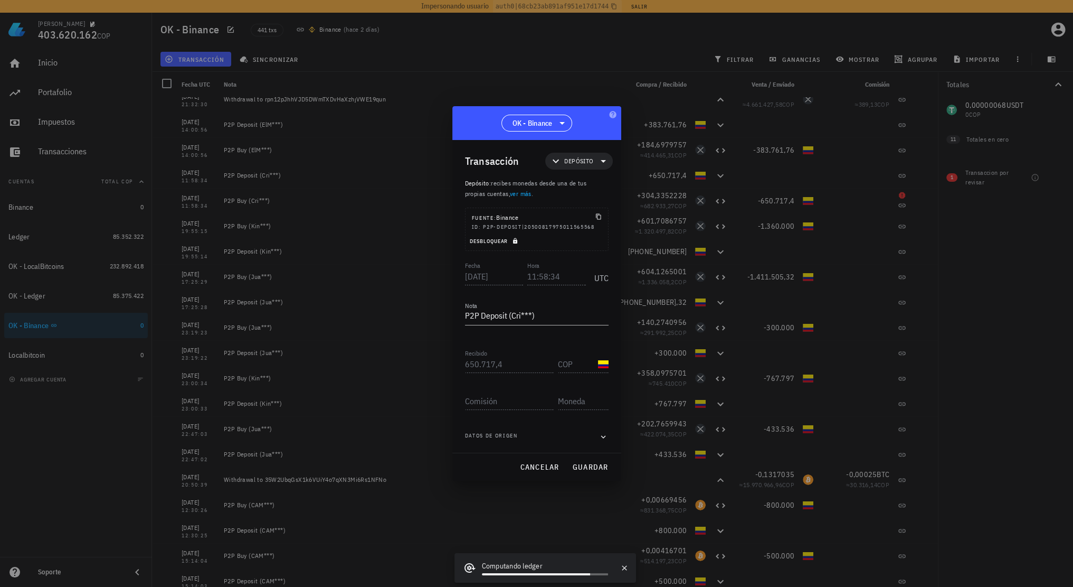
click at [493, 241] on span "Desbloquear" at bounding box center [495, 241] width 51 height 7
click at [555, 275] on input "11:58:34" at bounding box center [556, 276] width 59 height 17
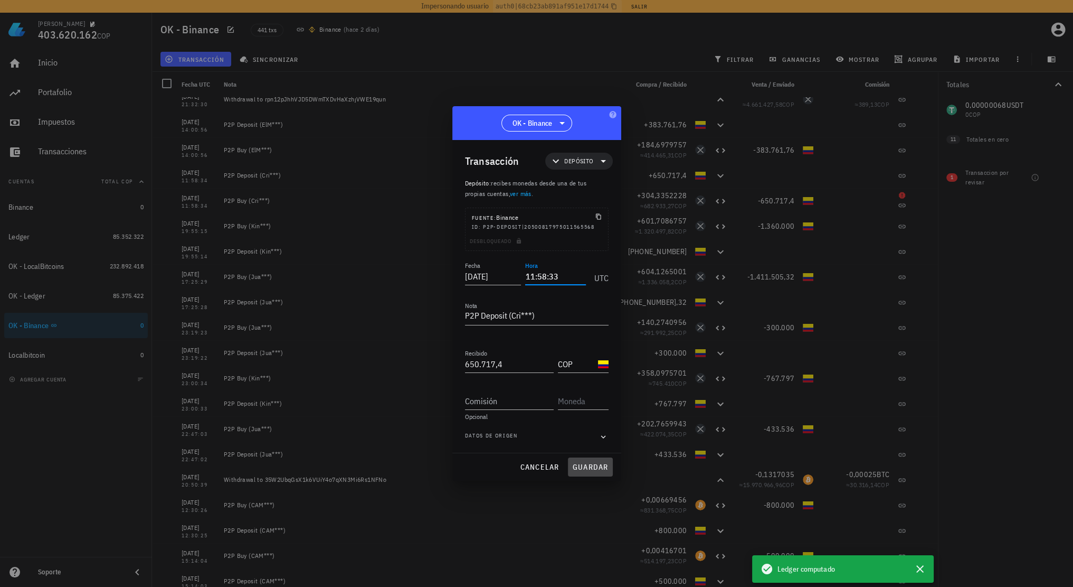
click at [590, 463] on span "guardar" at bounding box center [590, 467] width 36 height 10
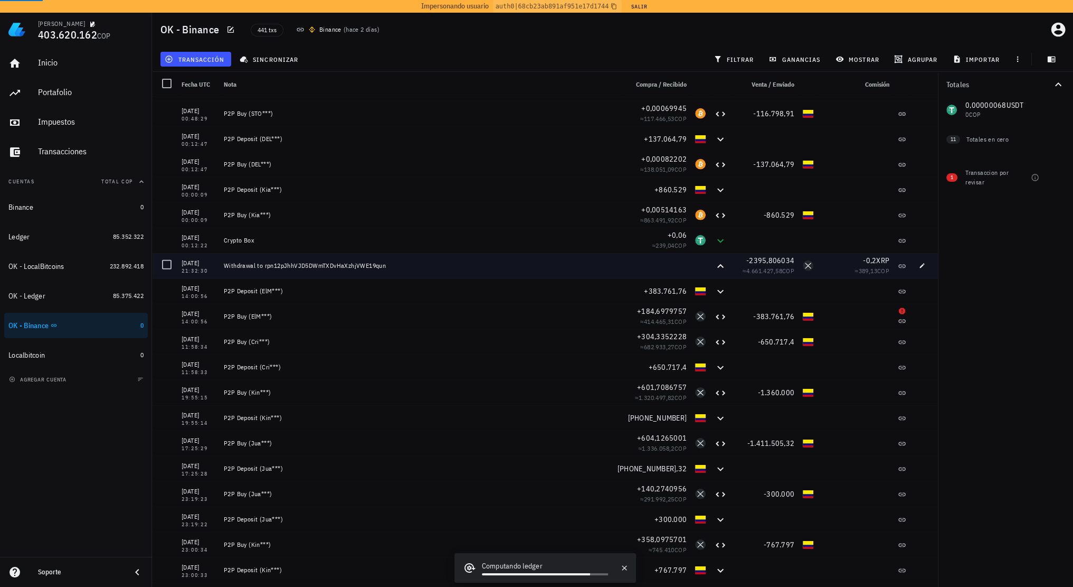
scroll to position [9556, 0]
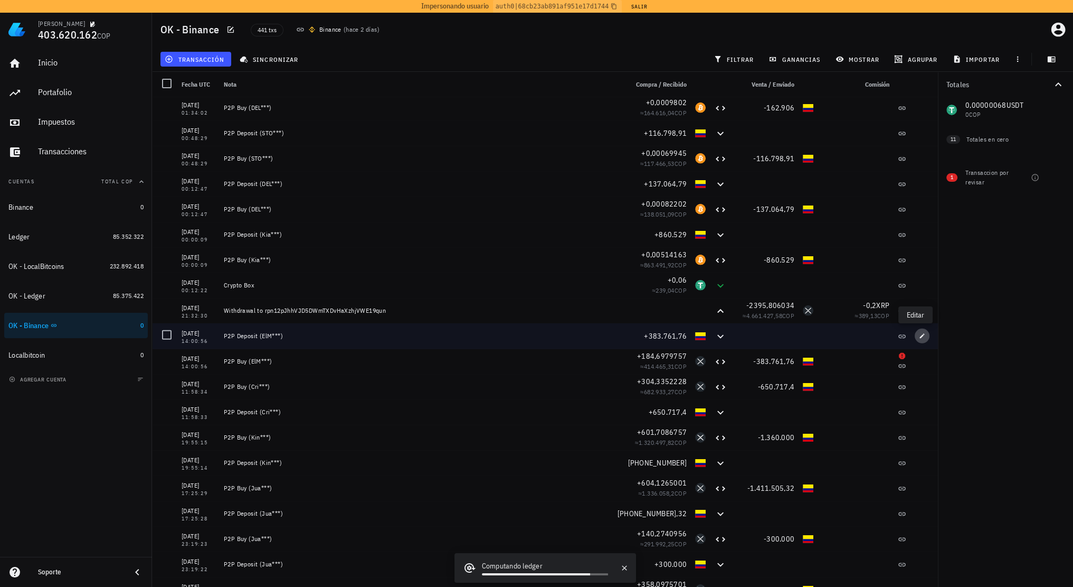
click at [919, 335] on icon "button" at bounding box center [922, 336] width 6 height 6
type input "14:00:56"
type textarea "P2P Deposit (ElM***)"
type input "383.761,76"
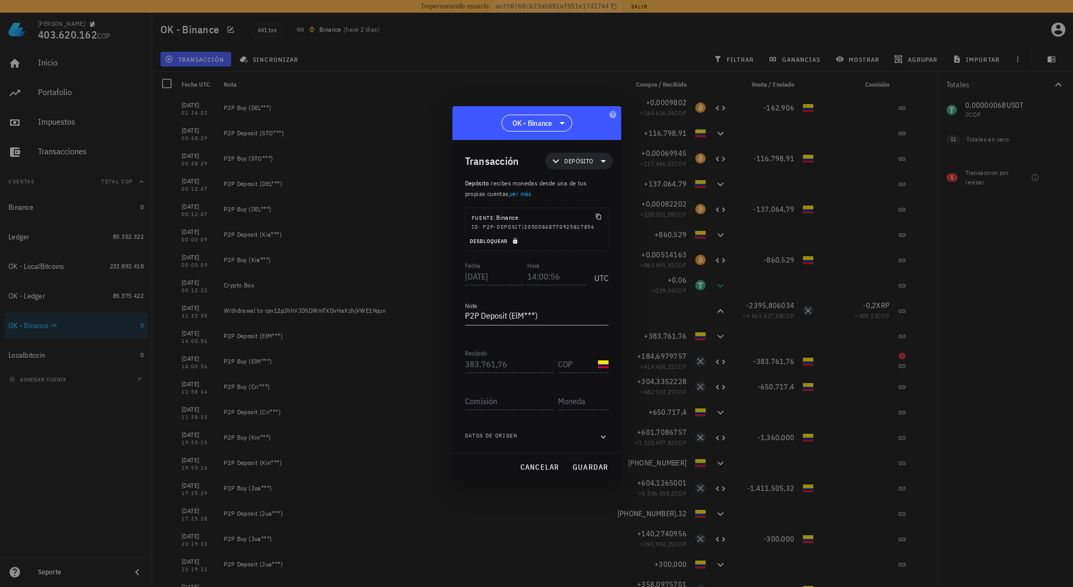
click at [513, 241] on icon "button" at bounding box center [515, 241] width 6 height 6
click at [553, 278] on input "14:00:56" at bounding box center [556, 276] width 59 height 17
click at [587, 468] on span "guardar" at bounding box center [590, 467] width 36 height 10
type input "14:00:56"
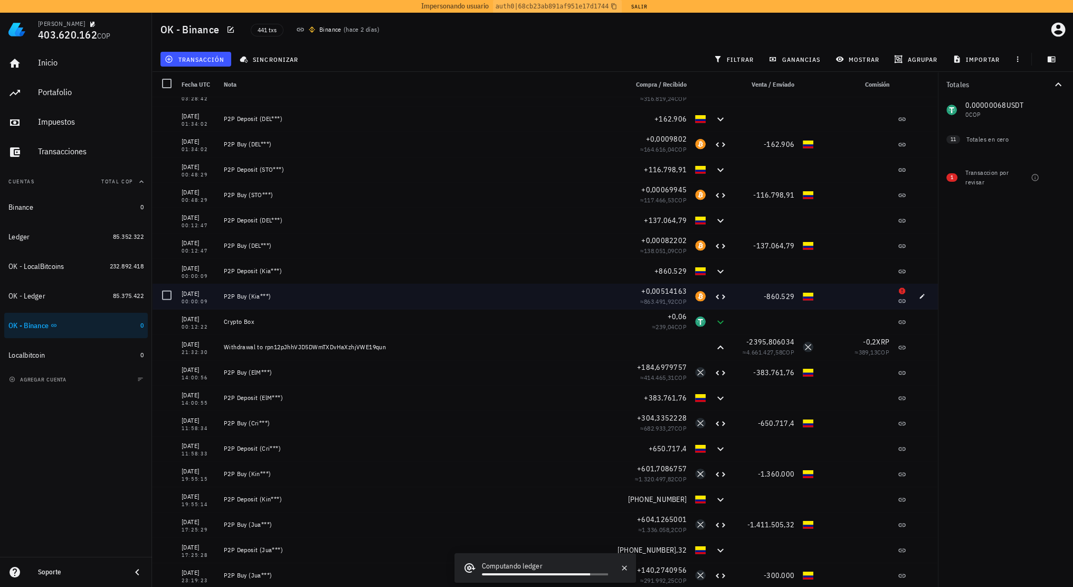
scroll to position [9503, 0]
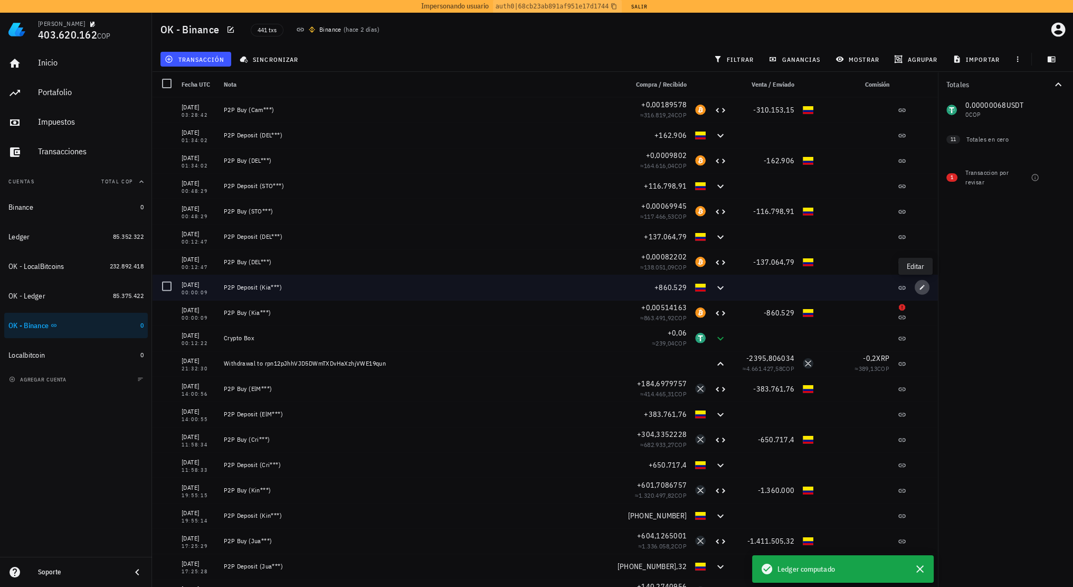
click at [919, 288] on icon "button" at bounding box center [922, 287] width 6 height 6
type input "2023-12-05"
type input "00:00:09"
type textarea "P2P Deposit (Kia***)"
type input "860.529"
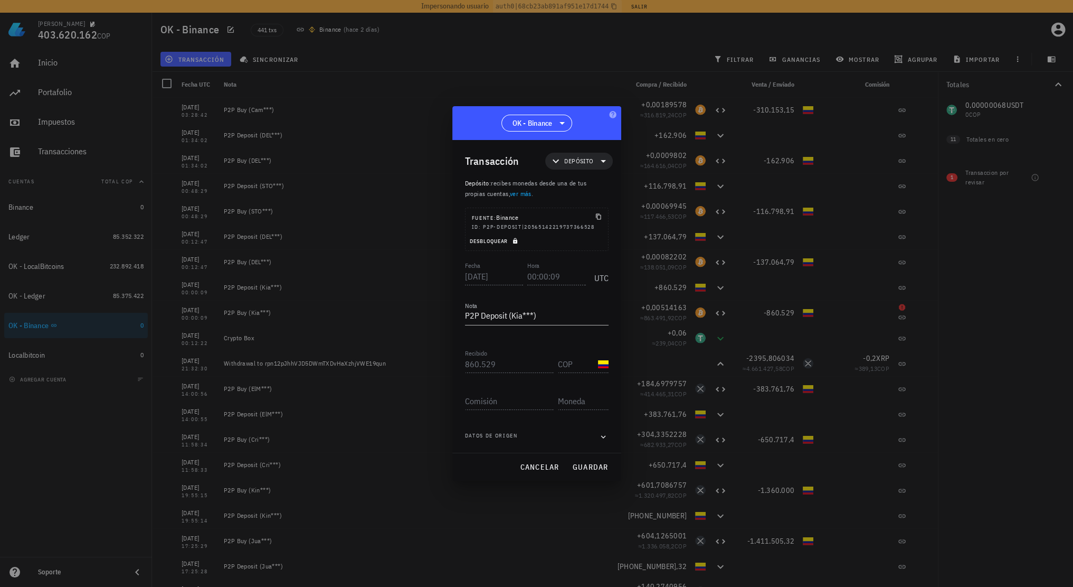
click at [510, 244] on span "Desbloquear" at bounding box center [495, 241] width 51 height 7
click at [556, 276] on input "00:00:09" at bounding box center [556, 276] width 59 height 17
click at [584, 468] on span "guardar" at bounding box center [590, 467] width 36 height 10
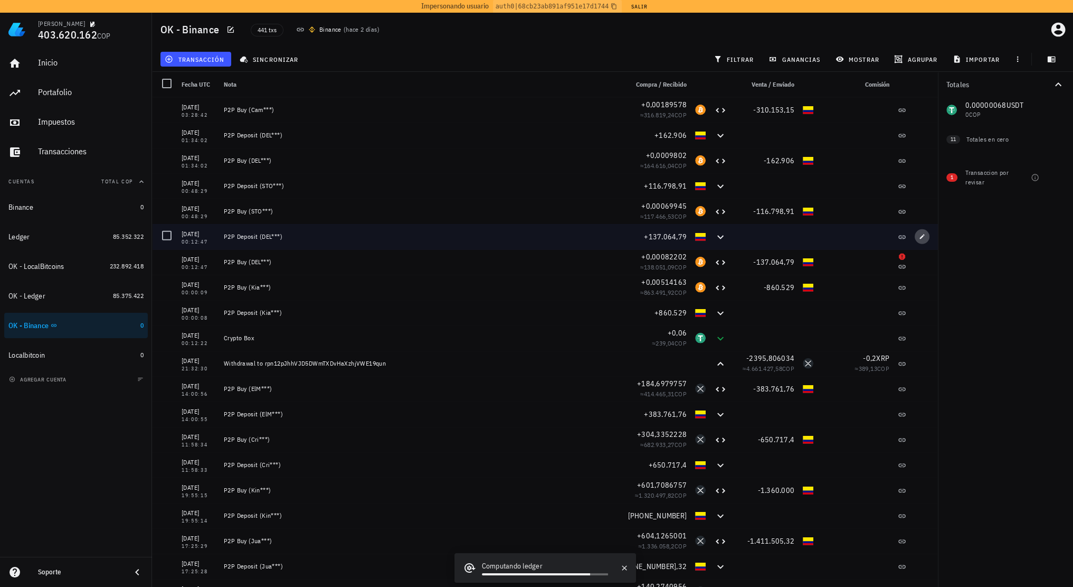
click at [919, 235] on icon "button" at bounding box center [922, 236] width 6 height 6
type input "00:12:47"
type textarea "P2P Deposit (DEL***)"
type input "137.064,79"
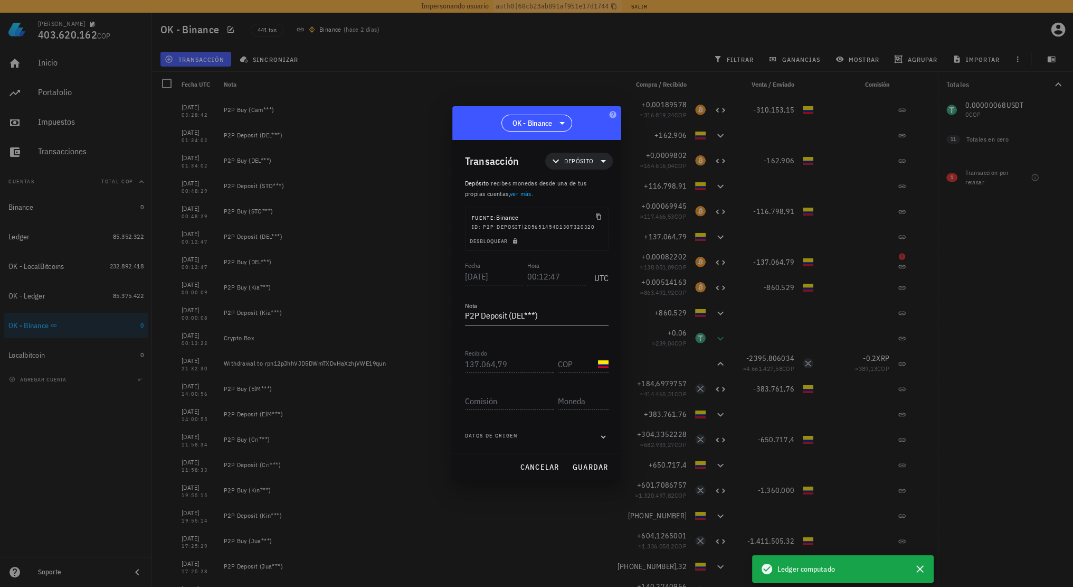
click at [512, 246] on div "Desbloquear" at bounding box center [537, 242] width 143 height 15
click at [511, 241] on span "Desbloquear" at bounding box center [495, 241] width 51 height 7
click at [558, 278] on input "00:12:47" at bounding box center [556, 276] width 59 height 17
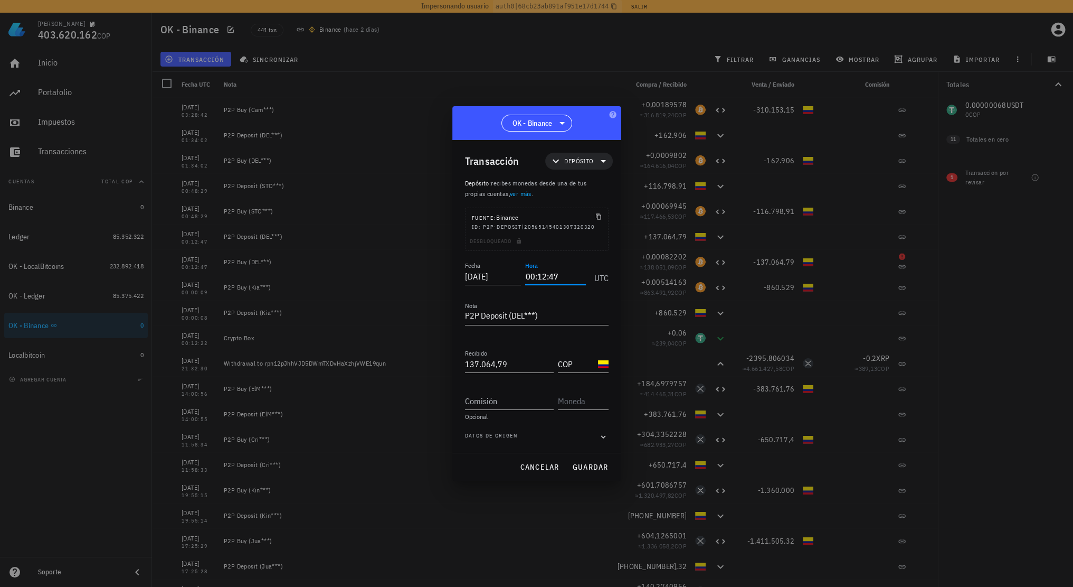
click at [554, 278] on input "00:12:47" at bounding box center [555, 276] width 60 height 17
click at [600, 464] on span "guardar" at bounding box center [590, 467] width 36 height 10
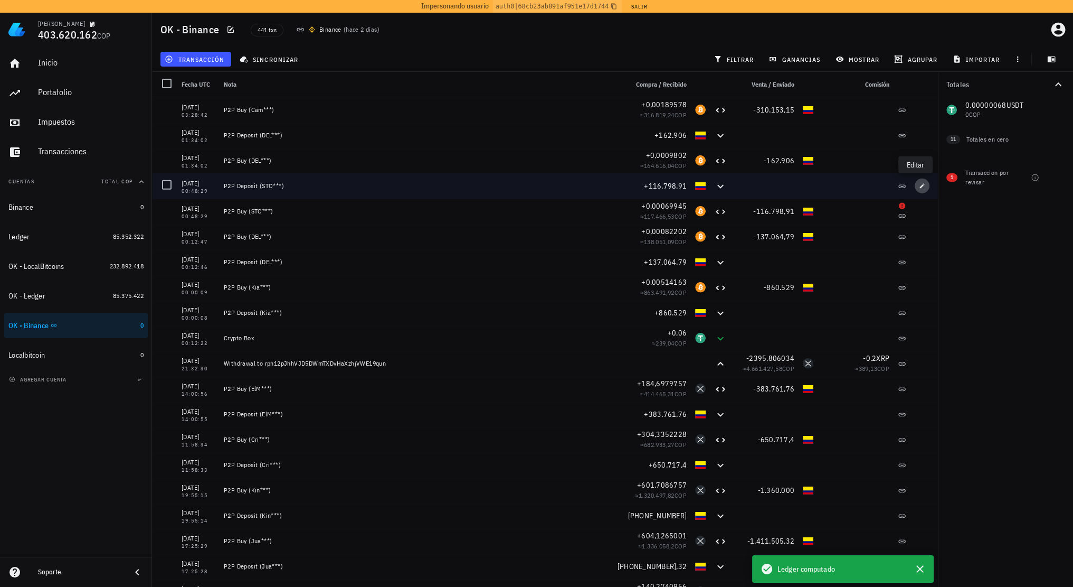
click at [919, 186] on icon "button" at bounding box center [922, 186] width 6 height 6
type input "00:48:29"
type textarea "P2P Deposit (STO***)"
type input "116.798,91"
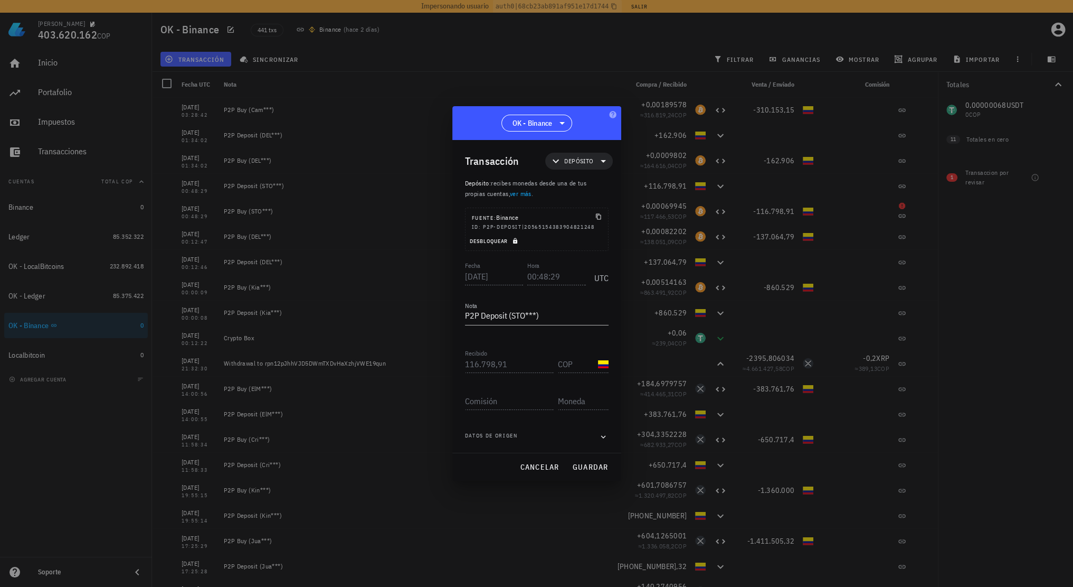
click at [507, 243] on span "Desbloquear" at bounding box center [495, 241] width 51 height 7
click at [555, 275] on input "00:48:29" at bounding box center [555, 276] width 60 height 17
click at [583, 464] on span "guardar" at bounding box center [590, 467] width 36 height 10
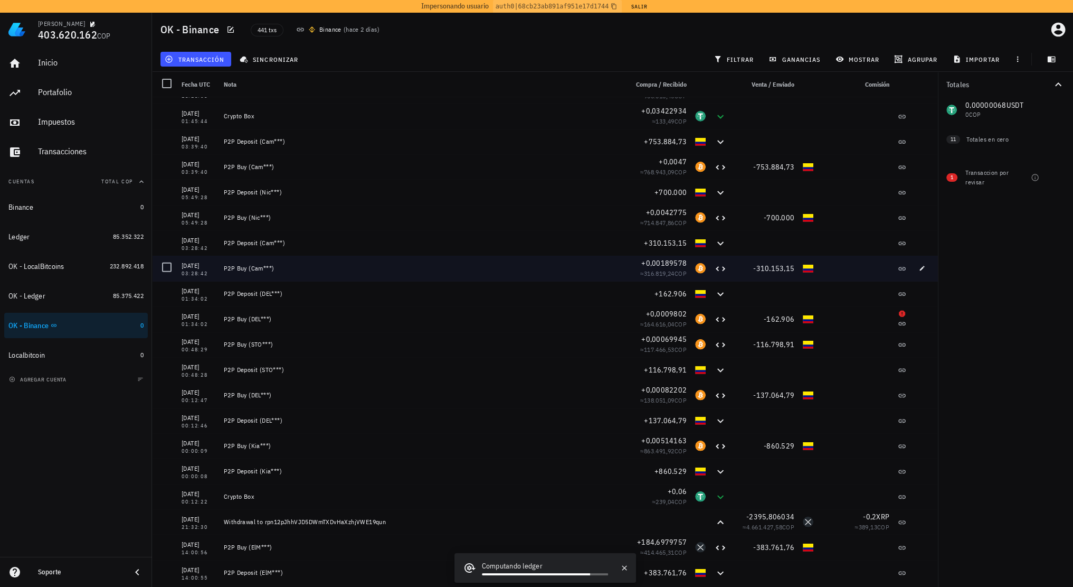
scroll to position [9239, 0]
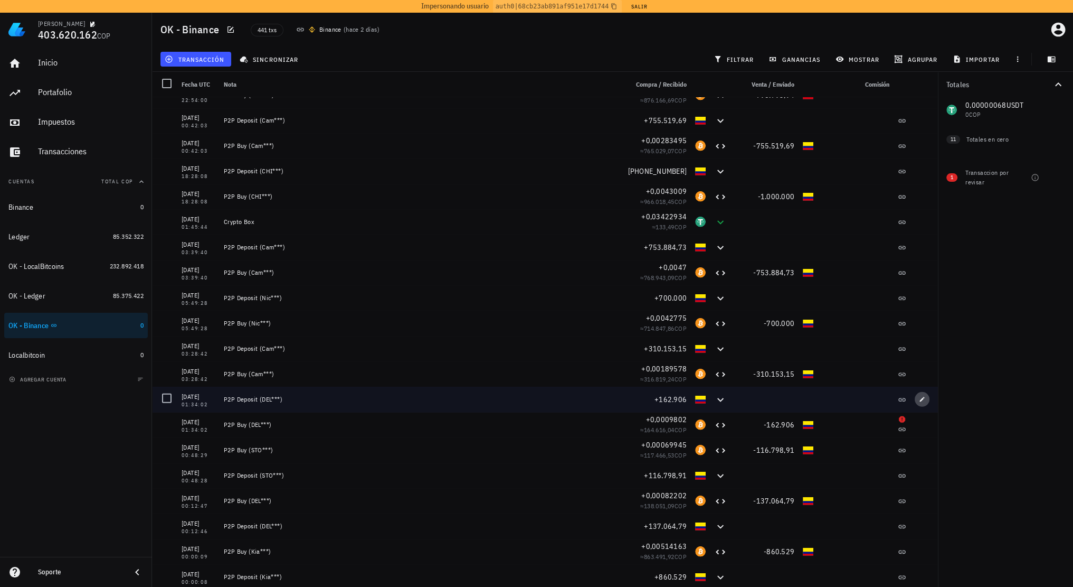
click at [919, 398] on icon "button" at bounding box center [922, 399] width 6 height 6
type input "01:34:02"
type textarea "P2P Deposit (DEL***)"
type input "162.906"
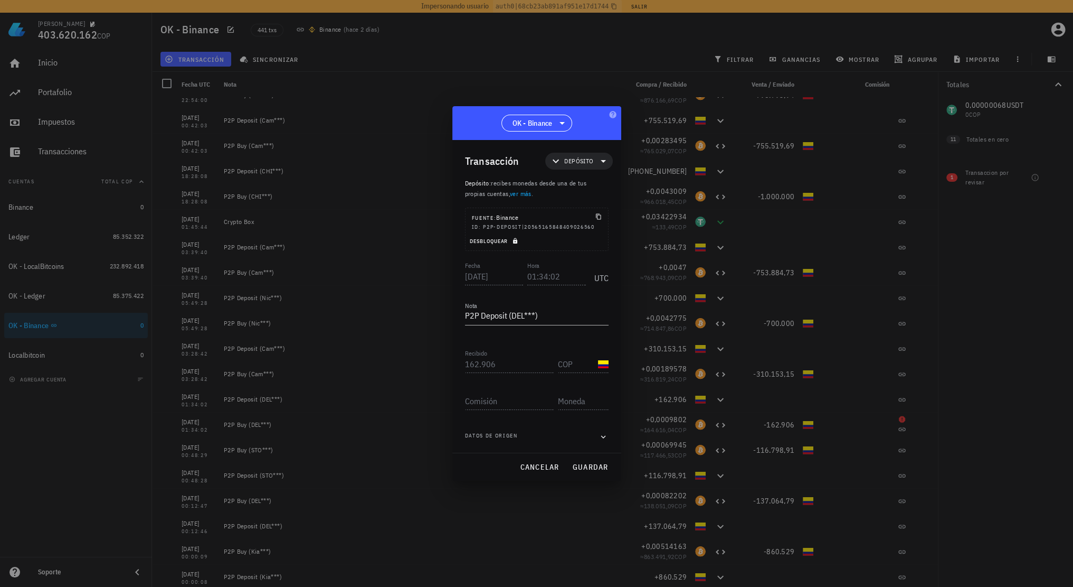
click at [509, 240] on span "Desbloquear" at bounding box center [495, 241] width 51 height 7
click at [554, 276] on input "01:34:02" at bounding box center [556, 276] width 59 height 17
click at [584, 468] on span "guardar" at bounding box center [590, 467] width 36 height 10
type input "01:34:02"
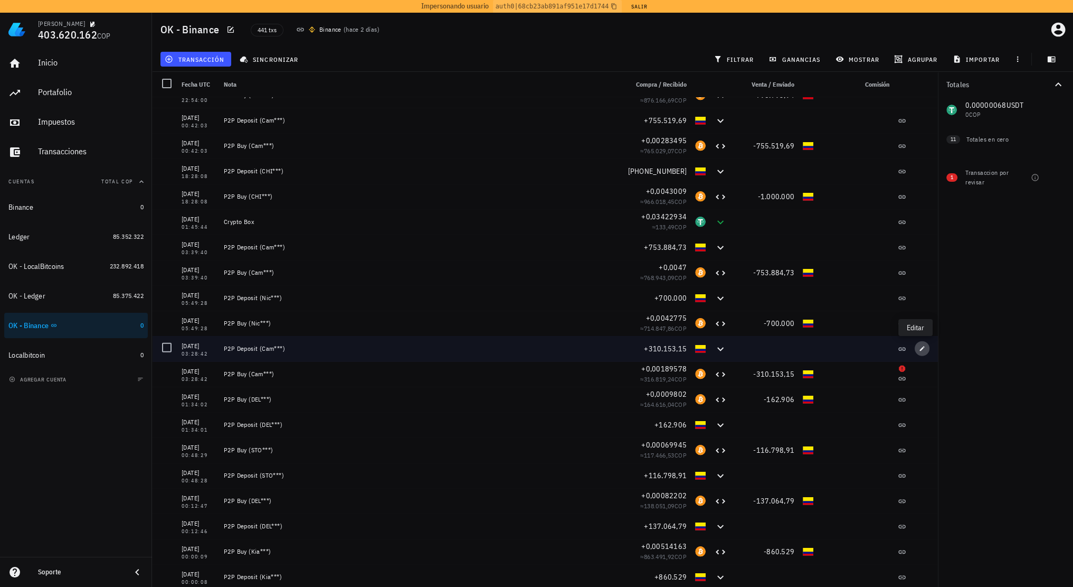
click at [919, 345] on icon "button" at bounding box center [922, 348] width 6 height 6
type input "2023-12-17"
type input "03:28:42"
type textarea "P2P Deposit (Cam***)"
type input "310.153,15"
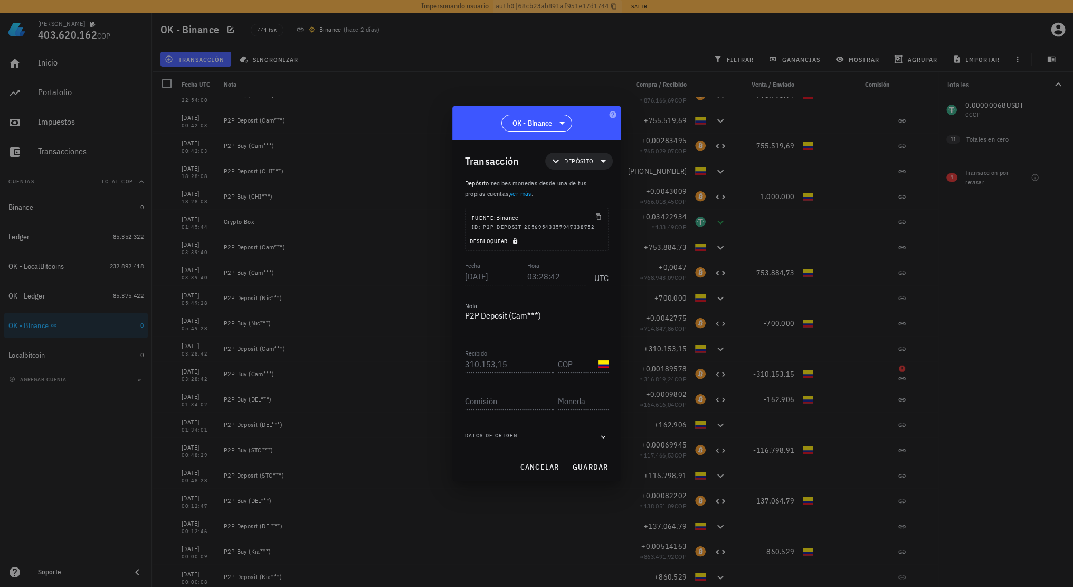
click at [505, 241] on span "Desbloquear" at bounding box center [495, 241] width 51 height 7
click at [557, 278] on input "03:28:42" at bounding box center [555, 276] width 60 height 17
click at [553, 276] on input "03:28:42" at bounding box center [555, 276] width 60 height 17
click at [591, 470] on span "guardar" at bounding box center [590, 467] width 36 height 10
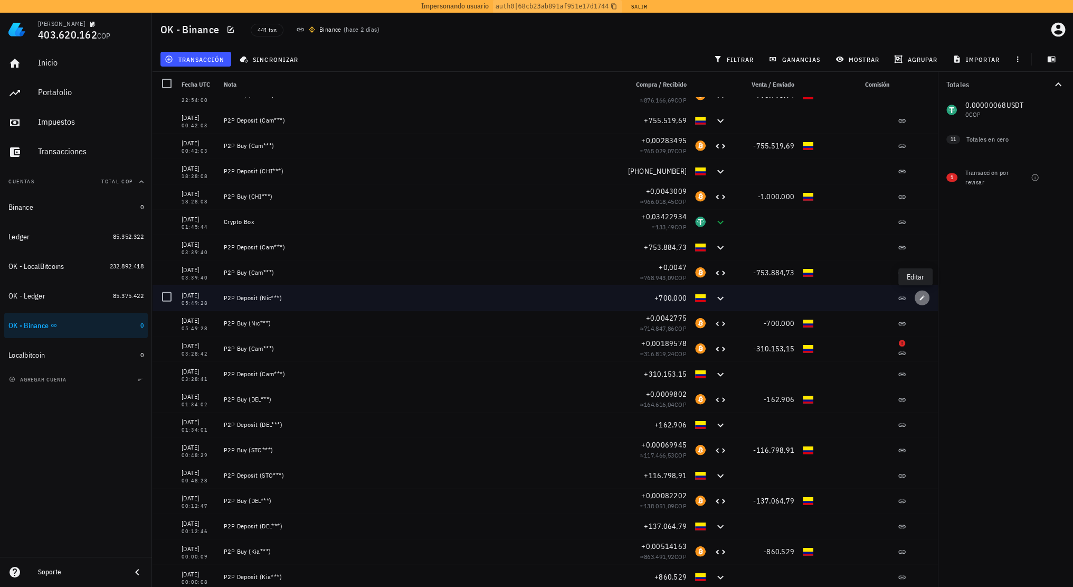
click at [915, 297] on span "button" at bounding box center [922, 298] width 15 height 6
type input "05:49:28"
type textarea "P2P Deposit (Nic***)"
type input "700.000"
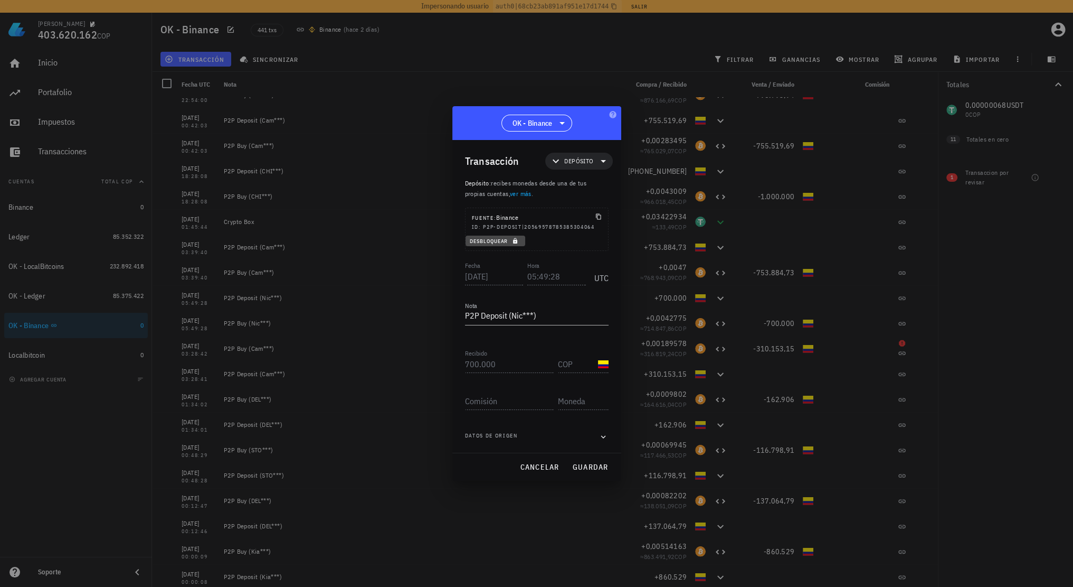
click at [507, 240] on span "Desbloquear" at bounding box center [495, 241] width 51 height 7
click at [554, 274] on input "05:49:28" at bounding box center [556, 276] width 59 height 17
click at [595, 469] on span "guardar" at bounding box center [590, 467] width 36 height 10
type input "05:49:28"
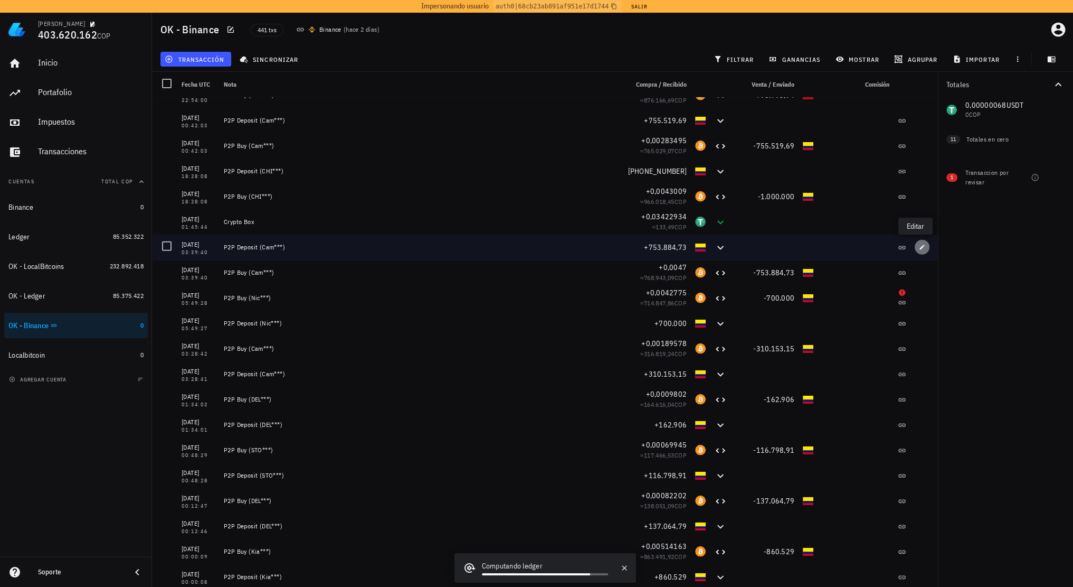
click at [919, 245] on icon "button" at bounding box center [922, 247] width 6 height 6
type input "2023-12-18"
type input "03:39:40"
type textarea "P2P Deposit (Cam***)"
type input "753.884,73"
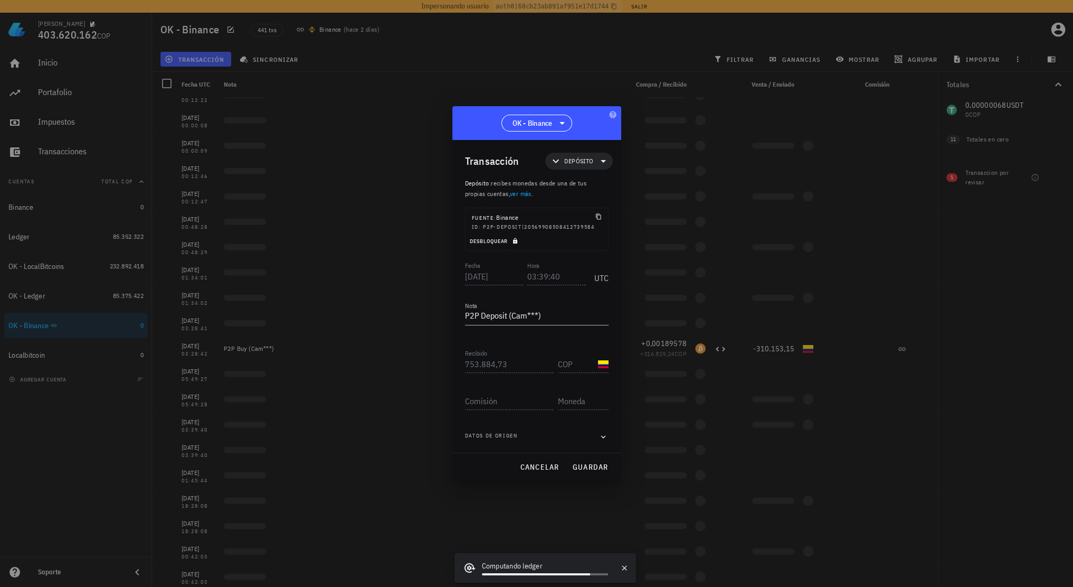
click at [514, 241] on icon "button" at bounding box center [515, 241] width 4 height 6
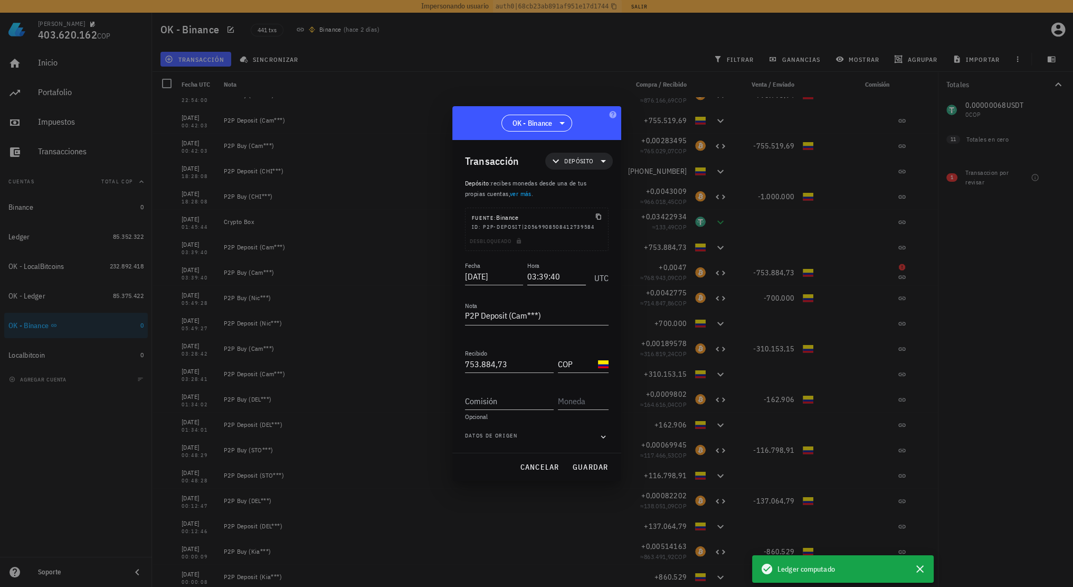
click at [557, 277] on input "03:39:40" at bounding box center [556, 276] width 59 height 17
click at [555, 277] on input "03:39:40" at bounding box center [555, 276] width 60 height 17
drag, startPoint x: 549, startPoint y: 276, endPoint x: 560, endPoint y: 276, distance: 10.6
click at [560, 276] on input "03:39:40" at bounding box center [555, 276] width 60 height 17
click at [591, 473] on button "guardar" at bounding box center [590, 466] width 45 height 19
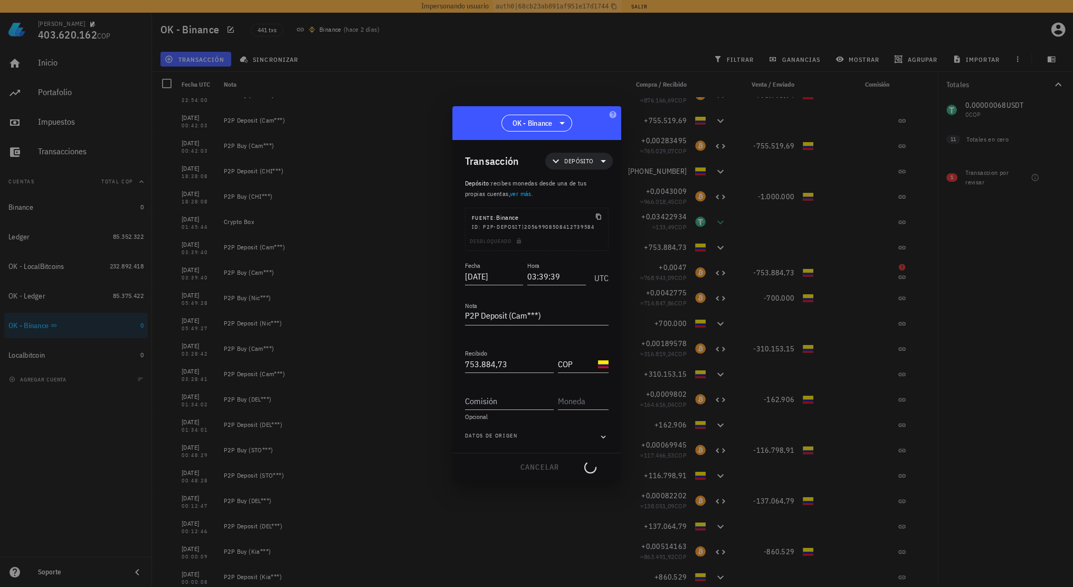
type input "03:39:40"
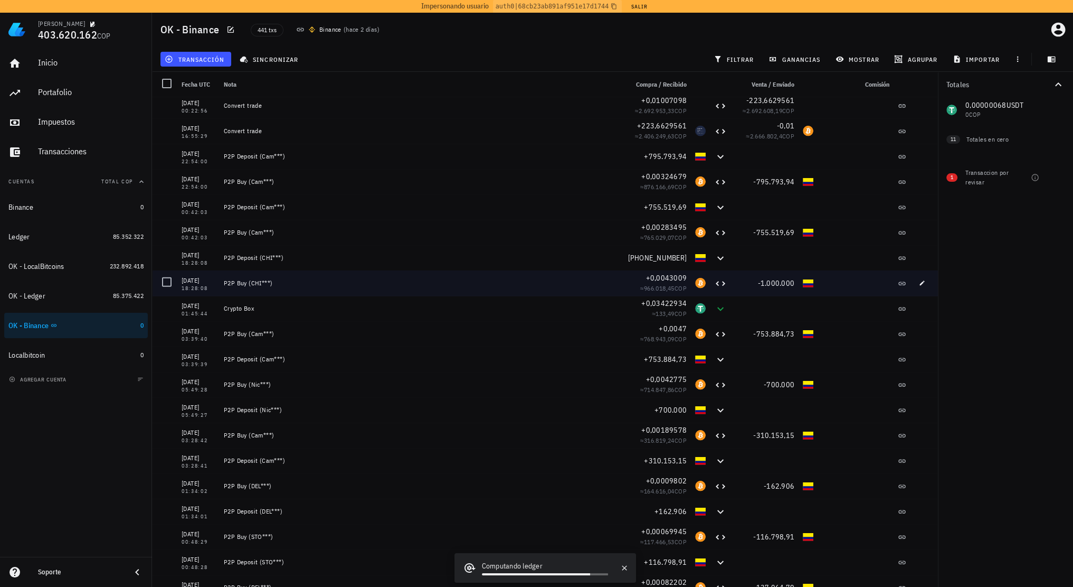
scroll to position [9133, 0]
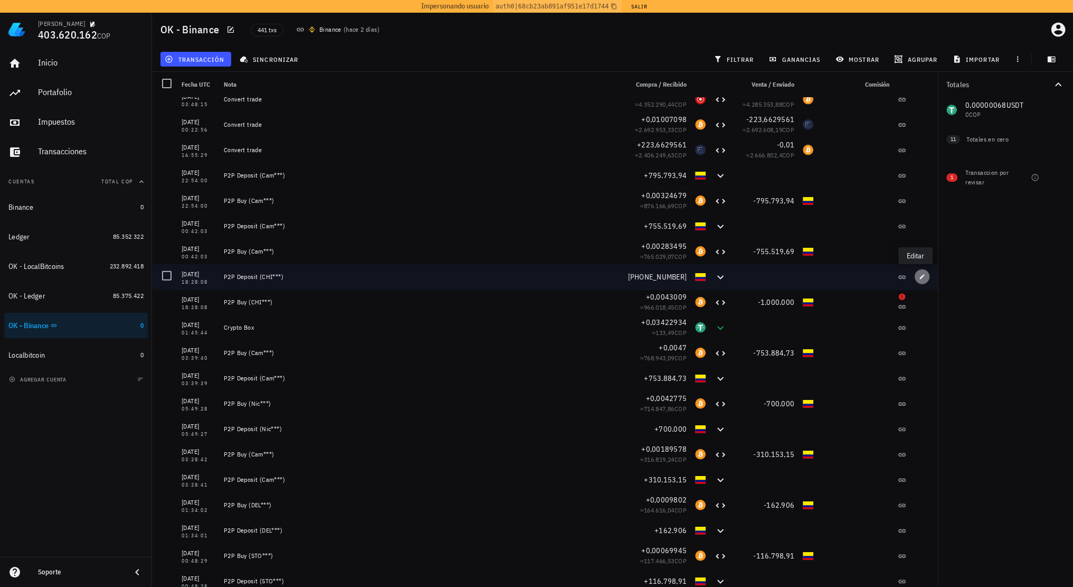
click at [919, 280] on button "button" at bounding box center [922, 276] width 15 height 15
type input "2024-02-28"
type input "18:28:08"
type textarea "P2P Deposit (CHI***)"
type input "1.000.000"
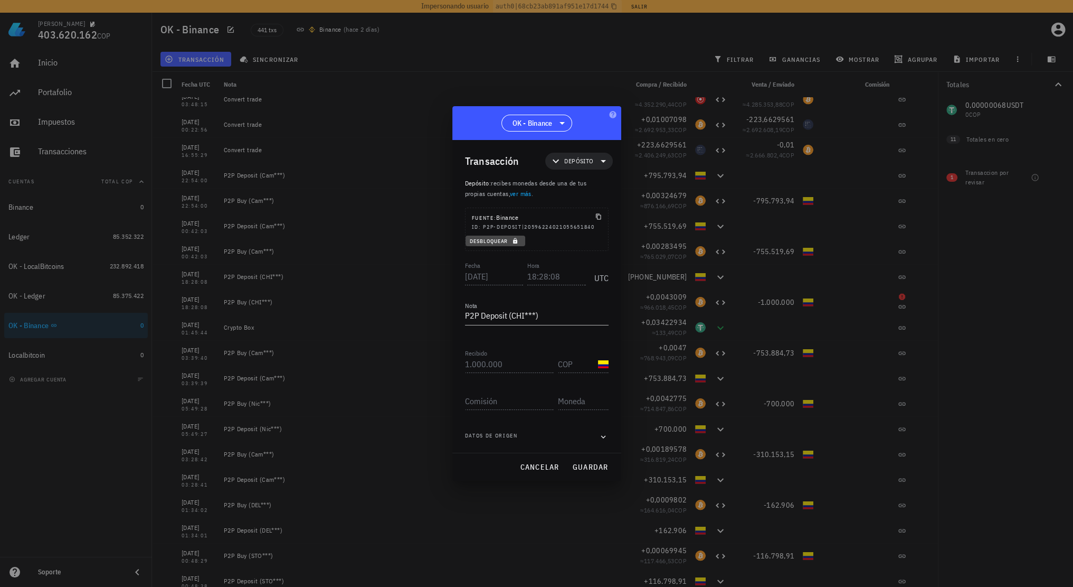
click at [513, 240] on icon "button" at bounding box center [515, 241] width 6 height 6
click at [553, 277] on input "18:28:08" at bounding box center [556, 276] width 59 height 17
click at [592, 464] on span "guardar" at bounding box center [590, 467] width 36 height 10
type input "18:28:08"
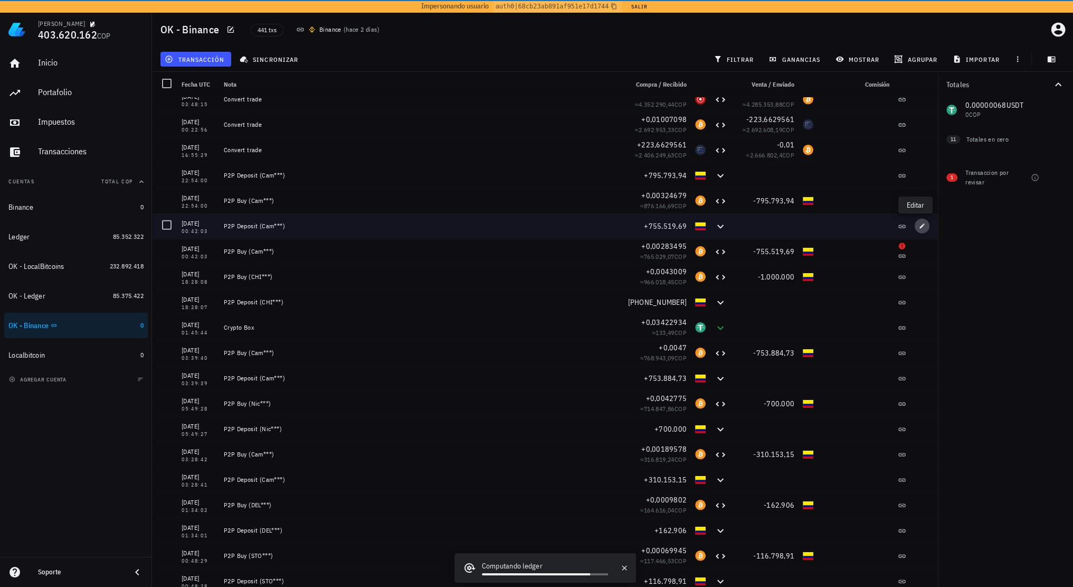
click at [919, 225] on icon "button" at bounding box center [922, 226] width 6 height 6
type input "2024-03-05"
type input "00:42:03"
type textarea "P2P Deposit (Cam***)"
type input "755.519,69"
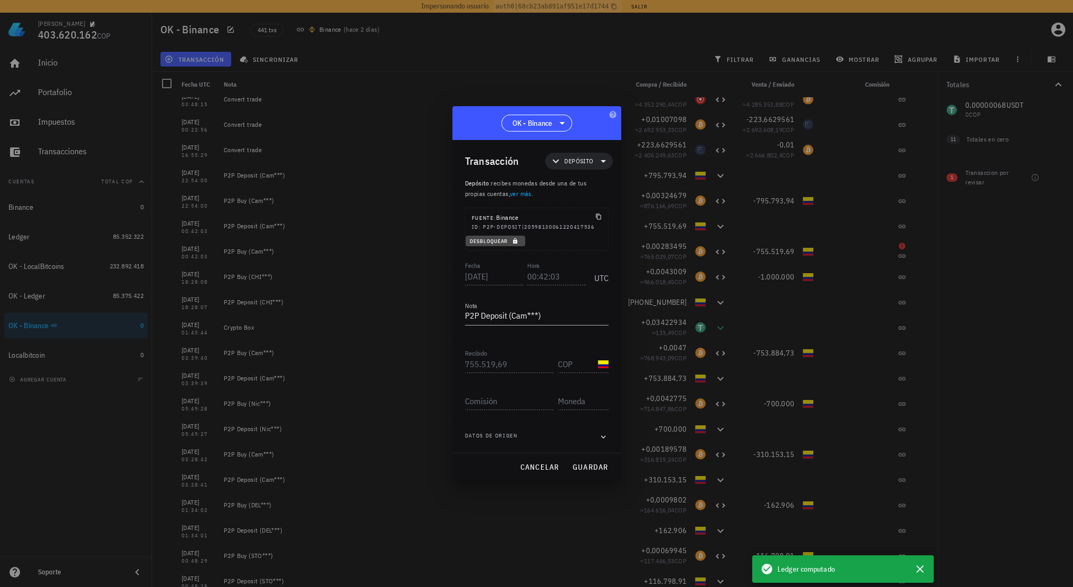
click at [507, 243] on span "Desbloquear" at bounding box center [495, 241] width 51 height 7
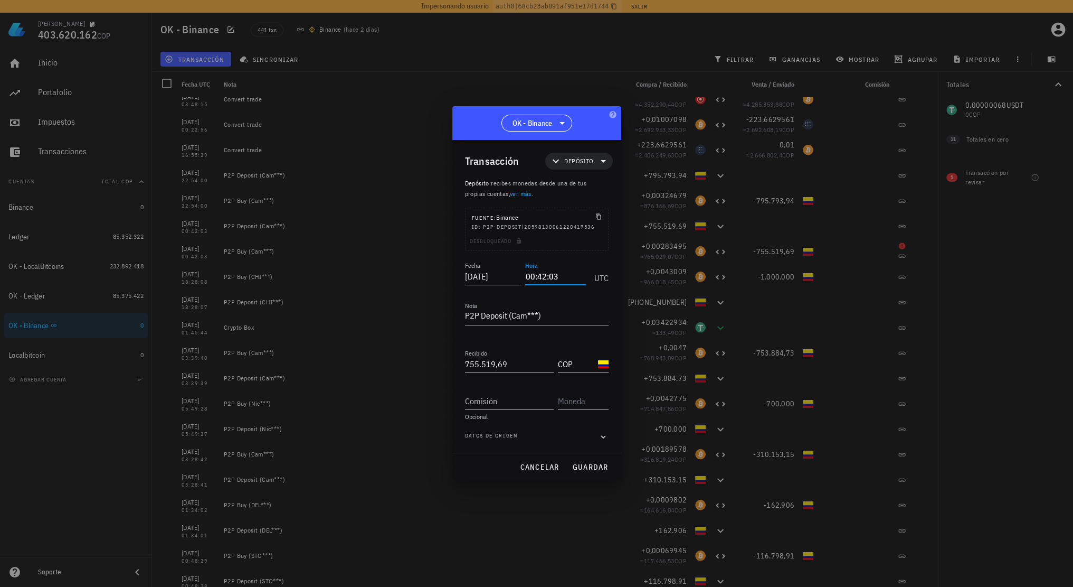
click at [553, 276] on input "00:42:03" at bounding box center [555, 276] width 60 height 17
click at [591, 462] on span "guardar" at bounding box center [590, 467] width 36 height 10
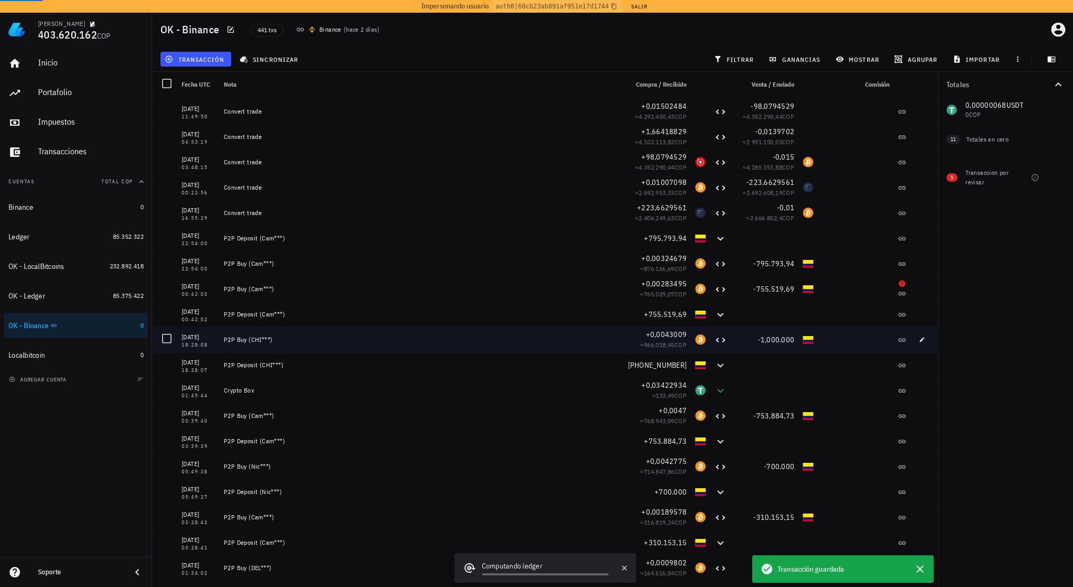
scroll to position [9028, 0]
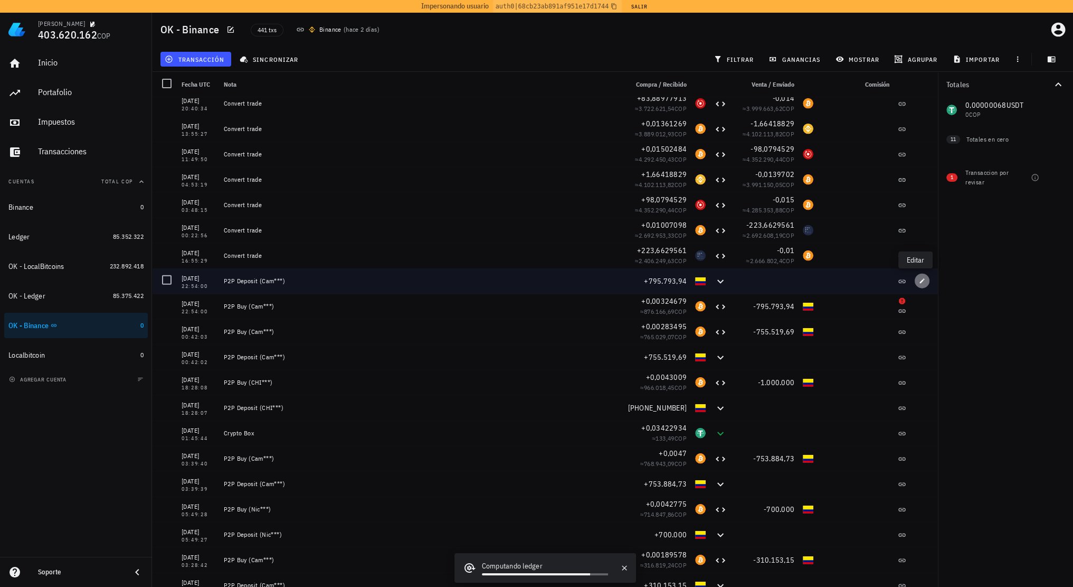
click at [919, 279] on icon "button" at bounding box center [922, 281] width 6 height 6
type input "22:54:00"
type input "795.793,94"
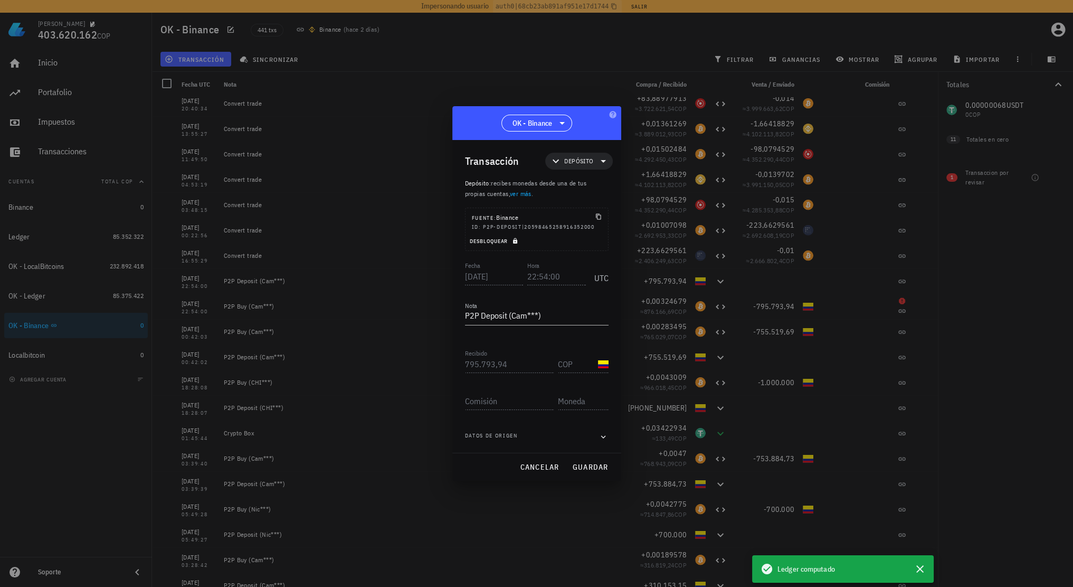
click at [510, 240] on span "Desbloquear" at bounding box center [495, 241] width 51 height 7
click at [544, 278] on input "22:54:00" at bounding box center [556, 276] width 59 height 17
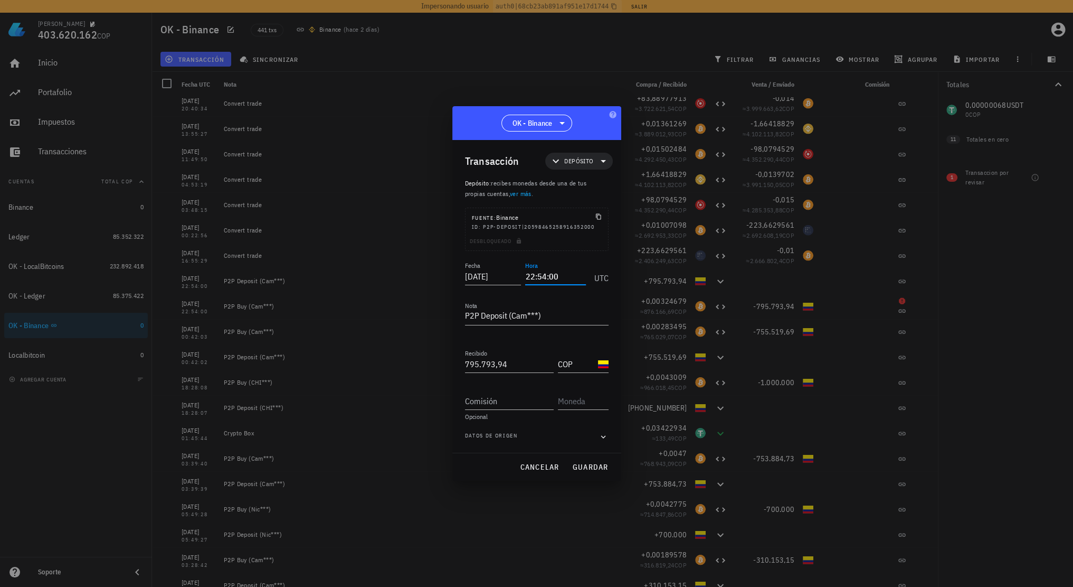
click at [544, 279] on input "22:54:00" at bounding box center [555, 276] width 60 height 17
click at [542, 277] on input "22:54:00" at bounding box center [555, 276] width 60 height 17
click at [598, 466] on span "guardar" at bounding box center [590, 467] width 36 height 10
type input "22:54:00"
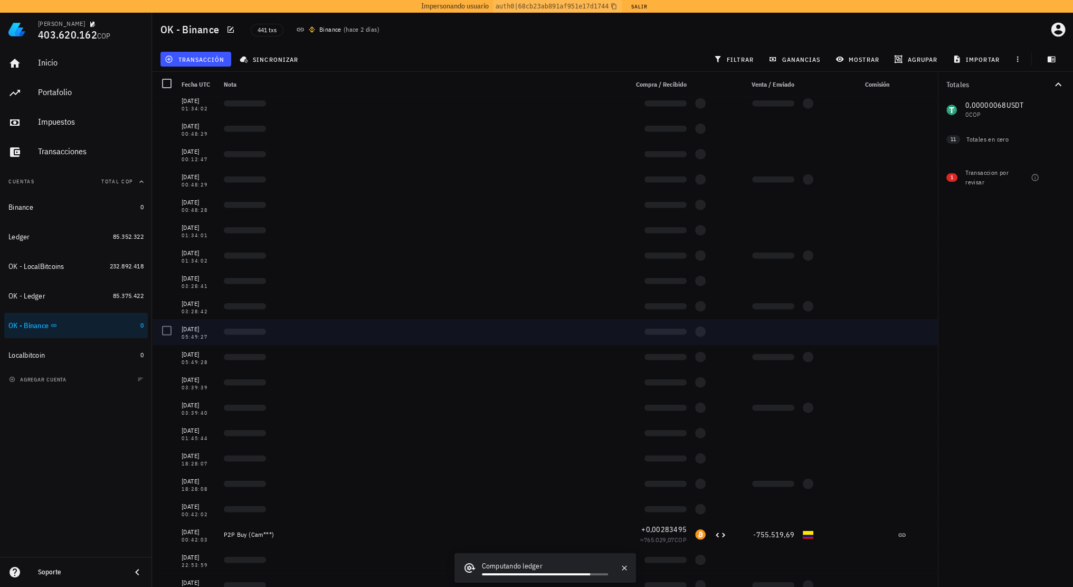
scroll to position [8817, 0]
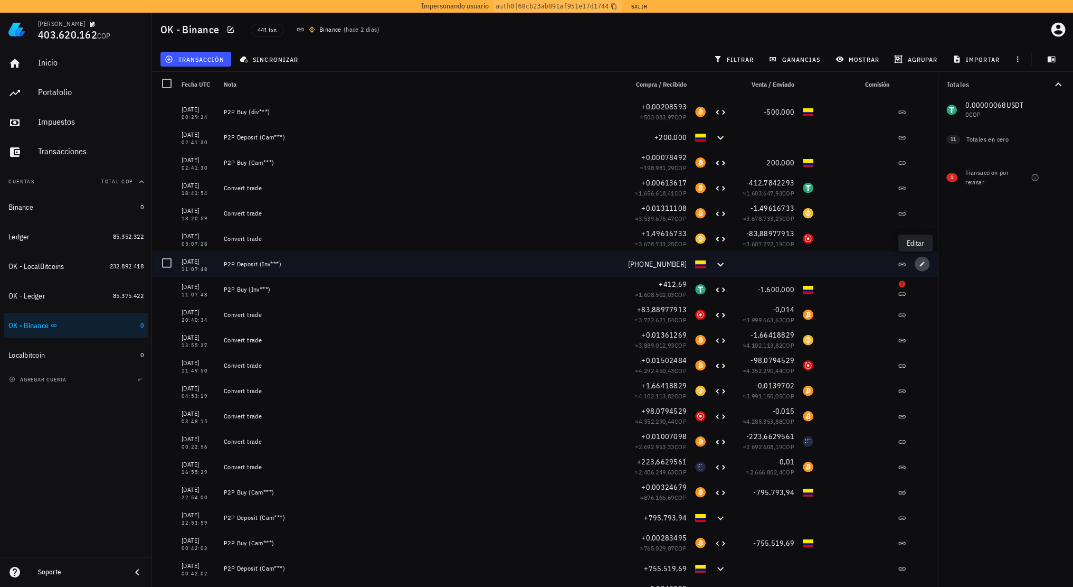
click at [920, 263] on icon "button" at bounding box center [922, 263] width 5 height 5
type input "2024-03-15"
type input "11:07:48"
type textarea "P2P Deposit (Inv***)"
type input "1.600.000"
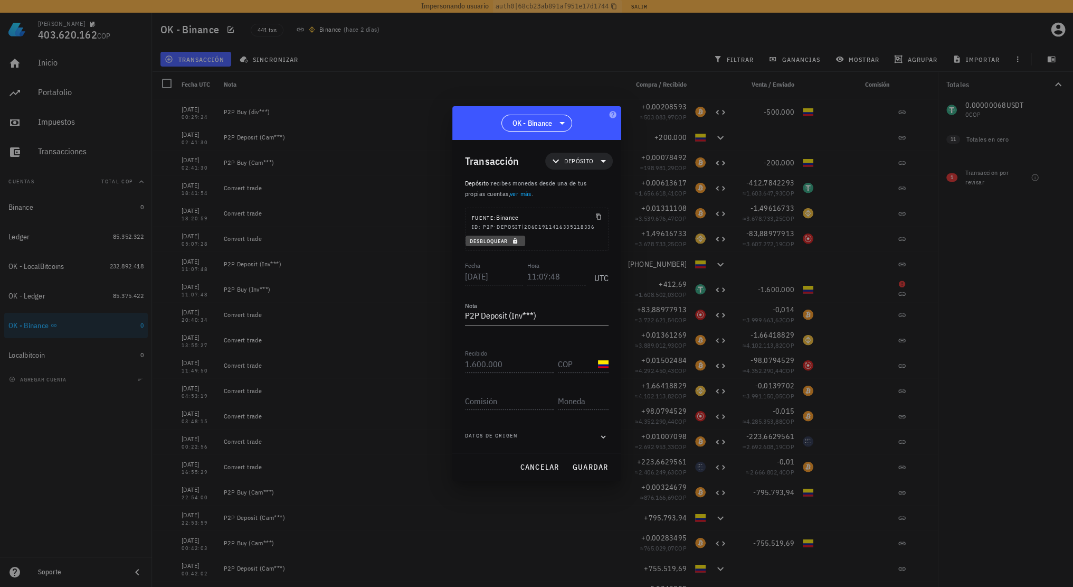
click at [512, 243] on span "Desbloquear" at bounding box center [495, 241] width 51 height 7
click at [554, 273] on input "11:07:48" at bounding box center [556, 276] width 59 height 17
click at [598, 468] on span "guardar" at bounding box center [590, 467] width 36 height 10
type input "11:07:48"
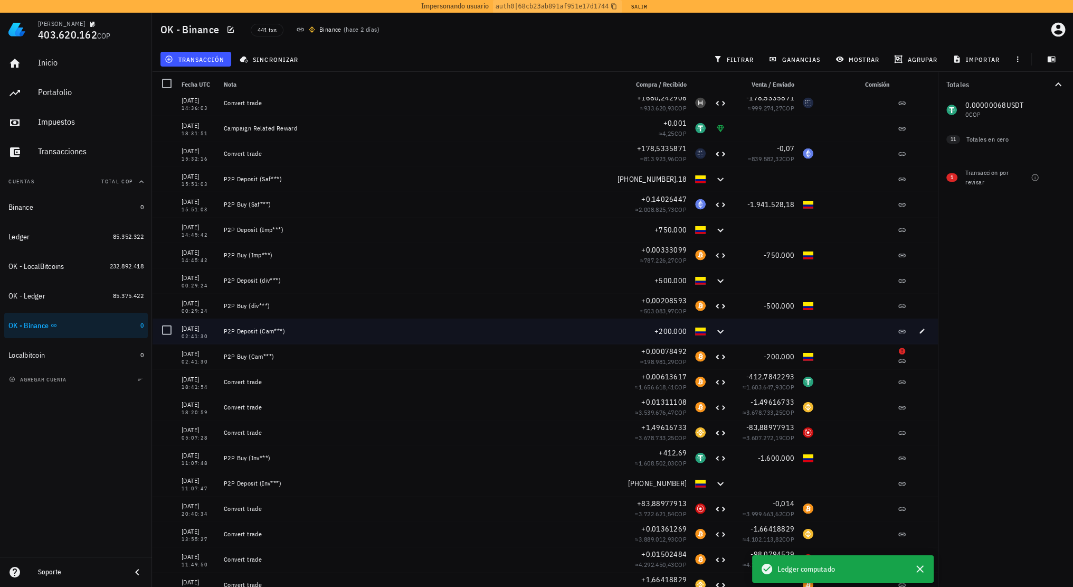
scroll to position [8605, 0]
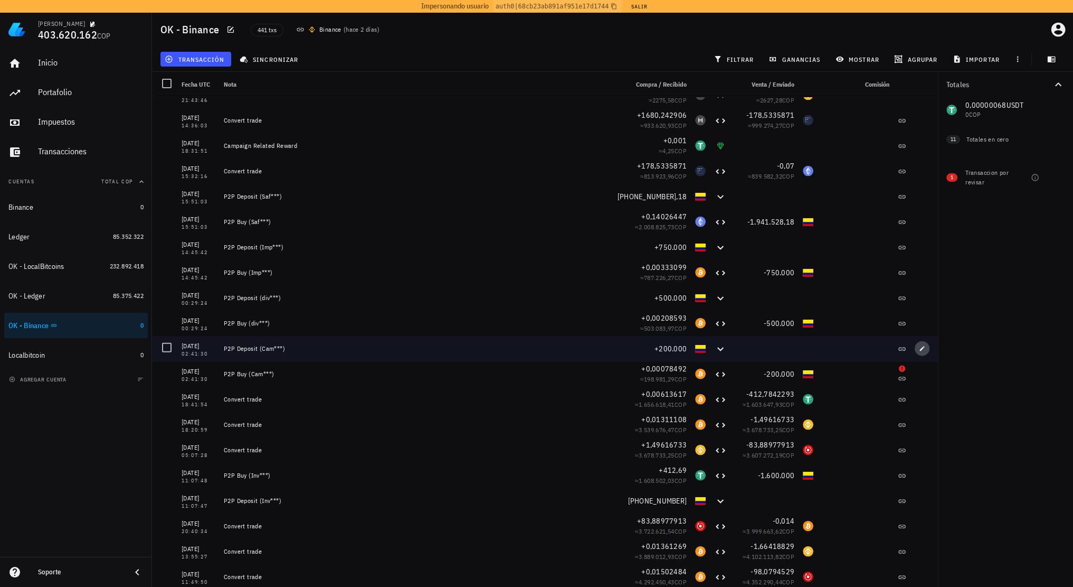
click at [920, 349] on icon "button" at bounding box center [922, 348] width 5 height 5
type input "[DATE]"
type input "02:41:30"
type textarea "P2P Deposit (Cam***)"
type input "200.000"
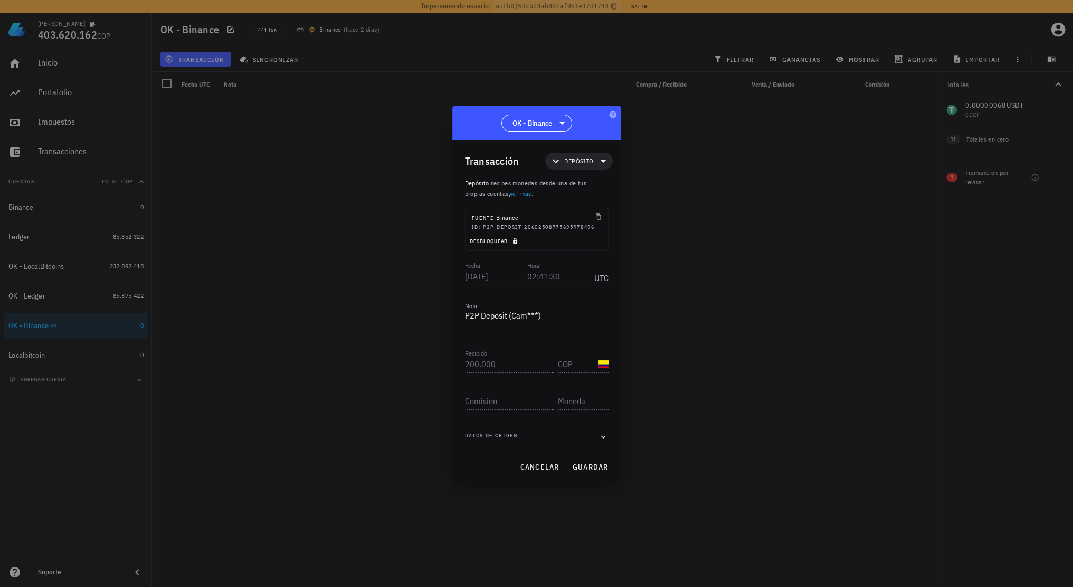
scroll to position [8605, 0]
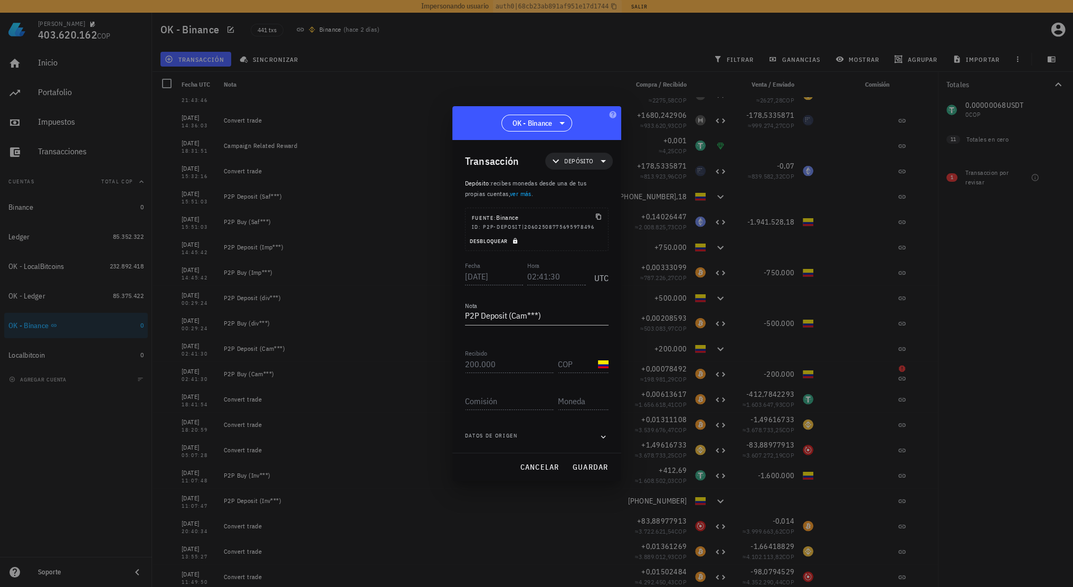
click at [506, 242] on span "Desbloquear" at bounding box center [495, 241] width 51 height 7
drag, startPoint x: 551, startPoint y: 278, endPoint x: 557, endPoint y: 276, distance: 7.0
click at [557, 276] on input "02:41:30" at bounding box center [555, 276] width 60 height 17
click at [606, 465] on span "guardar" at bounding box center [590, 467] width 36 height 10
type input "02:41:30"
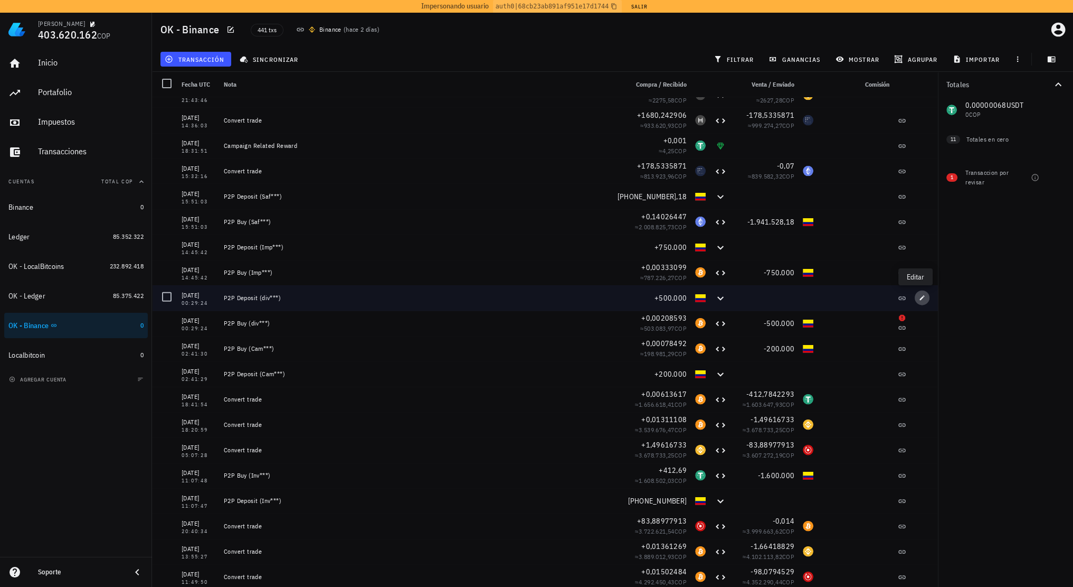
click at [915, 297] on span "button" at bounding box center [922, 298] width 15 height 6
type input "[DATE]"
type input "00:29:24"
type textarea "P2P Deposit (div***)"
type input "500.000"
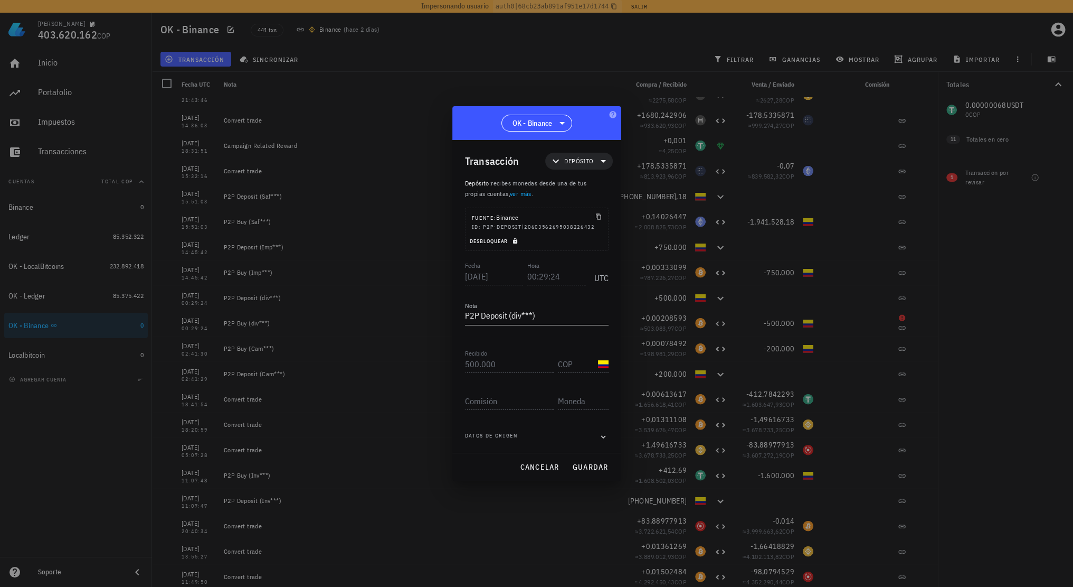
click at [502, 240] on span "Desbloquear" at bounding box center [495, 241] width 51 height 7
click at [555, 279] on input "00:29:24" at bounding box center [556, 276] width 59 height 17
click at [589, 471] on button "guardar" at bounding box center [590, 466] width 45 height 19
type input "00:29:24"
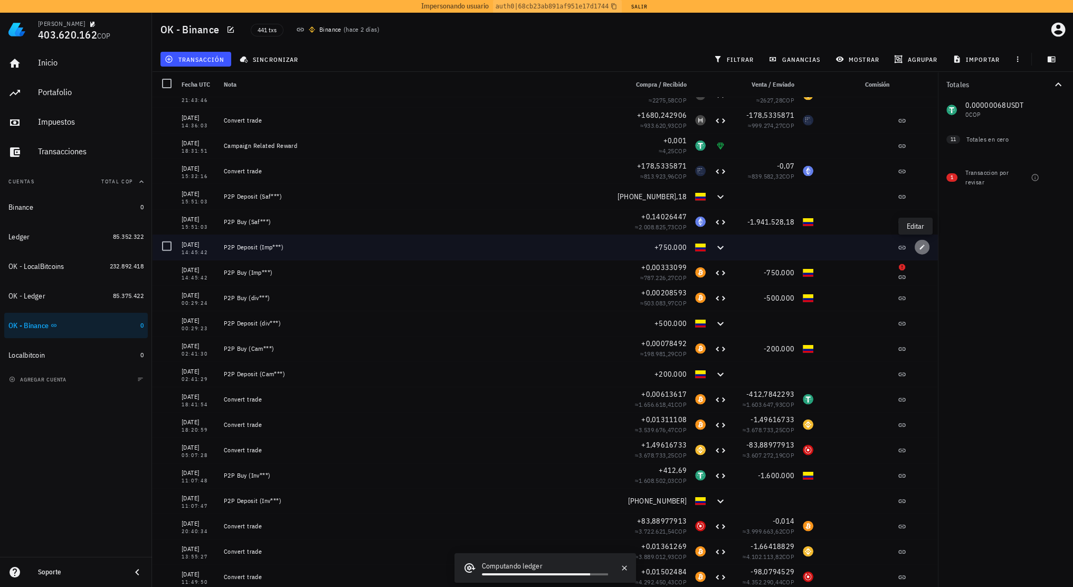
click at [915, 250] on button "button" at bounding box center [922, 247] width 15 height 15
type input "[DATE]"
type input "14:45:42"
type textarea "P2P Deposit (Imp***)"
type input "750.000"
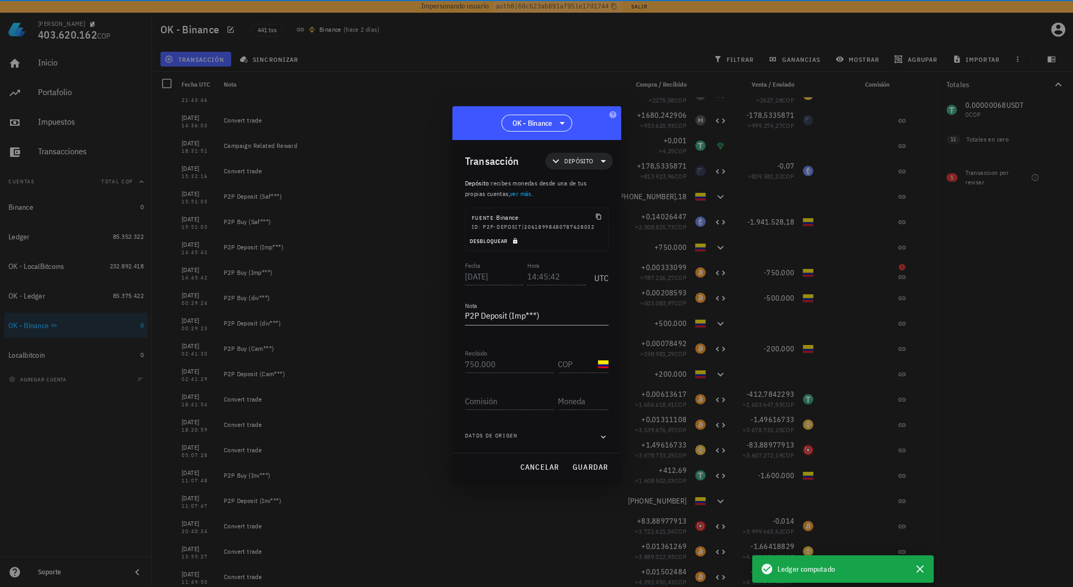
click at [502, 242] on span "Desbloquear" at bounding box center [495, 241] width 51 height 7
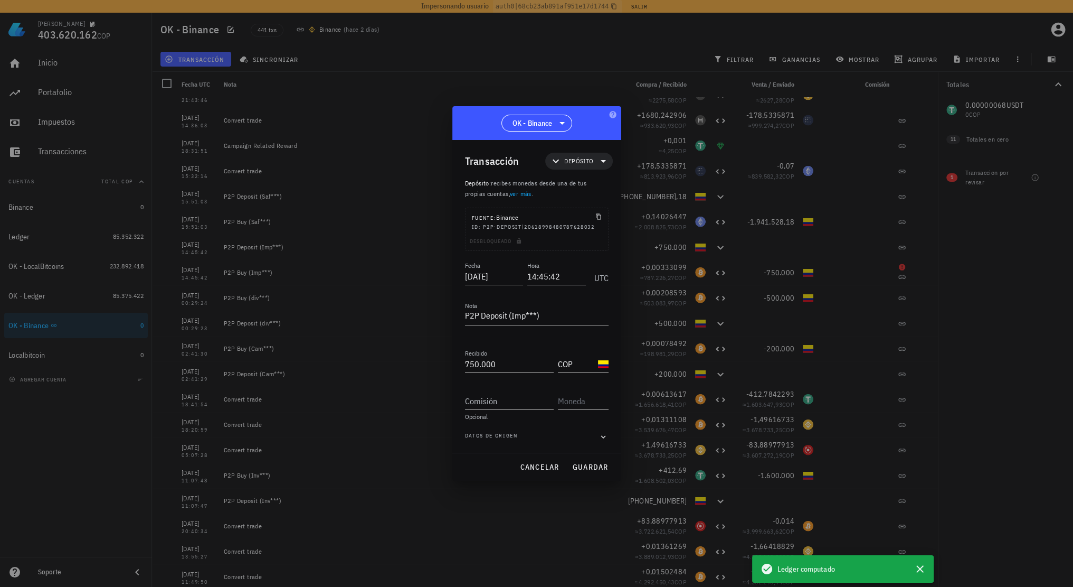
click at [556, 276] on input "14:45:42" at bounding box center [556, 276] width 59 height 17
click at [590, 467] on span "guardar" at bounding box center [590, 467] width 36 height 10
type input "14:45:42"
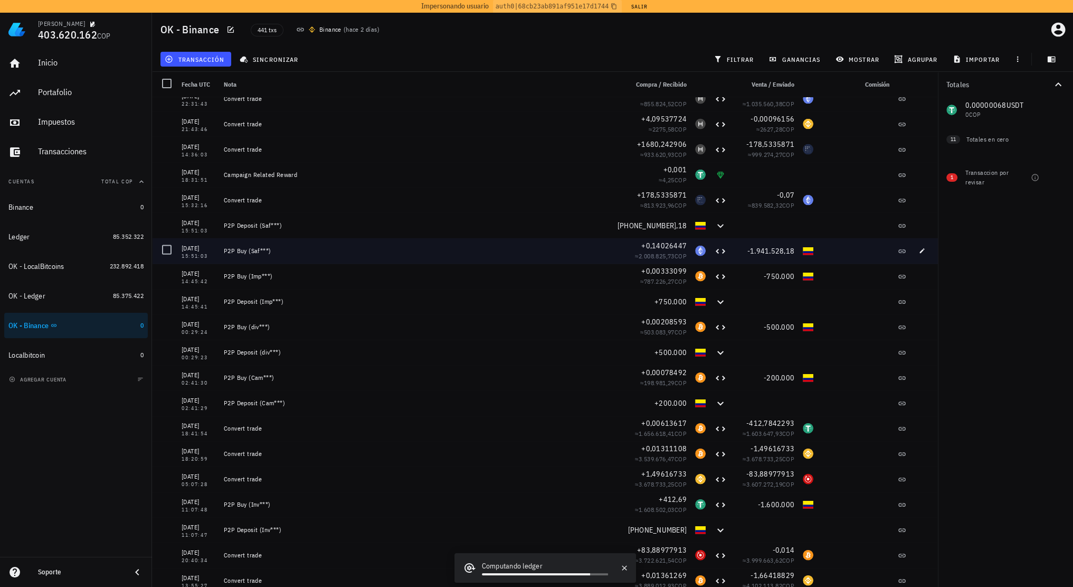
scroll to position [8553, 0]
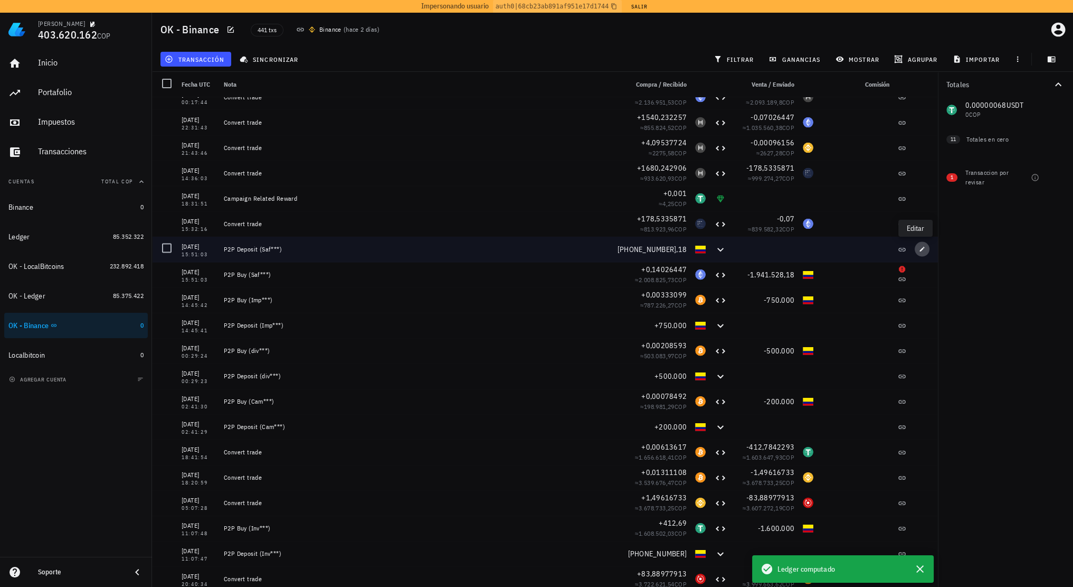
click at [919, 249] on icon "button" at bounding box center [922, 249] width 6 height 6
type input "[DATE]"
type input "15:51:03"
type textarea "P2P Deposit (Saf***)"
type input "1.941.528,18"
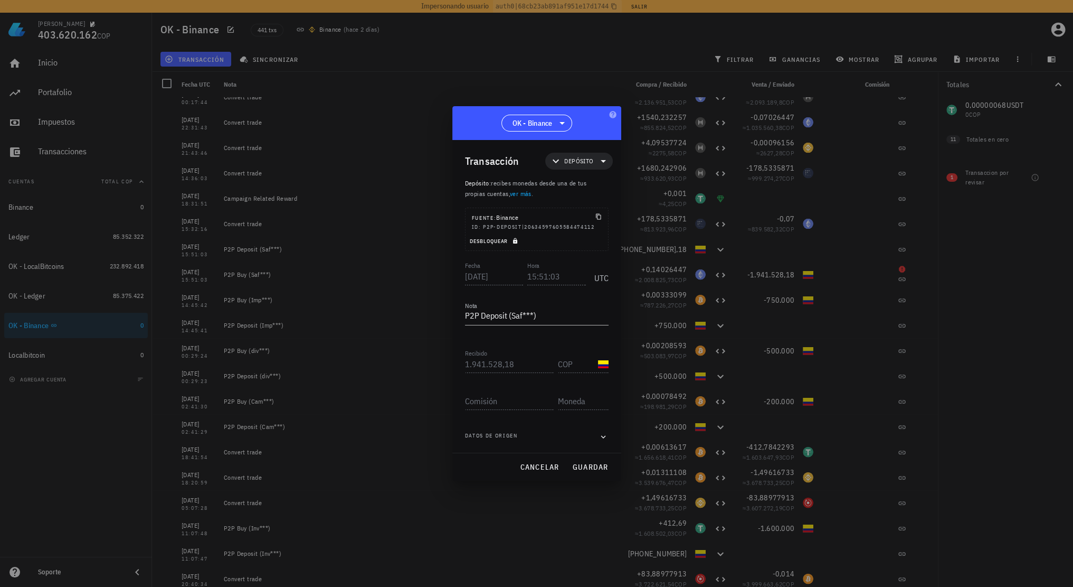
click at [496, 240] on span "Desbloquear" at bounding box center [495, 241] width 51 height 7
click at [554, 276] on input "15:51:03" at bounding box center [556, 276] width 59 height 17
click at [598, 465] on span "guardar" at bounding box center [590, 467] width 36 height 10
type input "15:51:03"
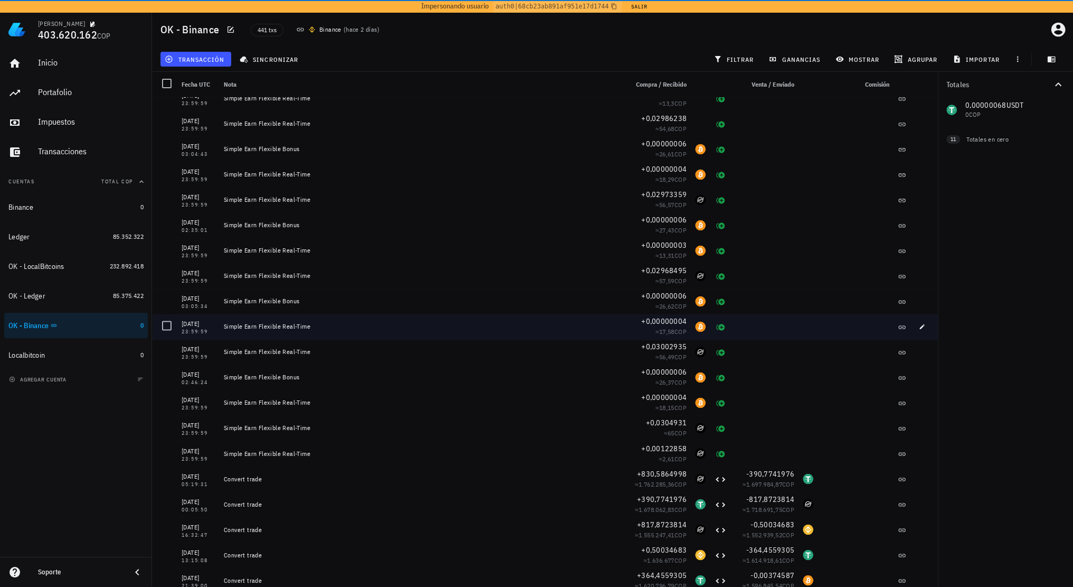
scroll to position [7655, 0]
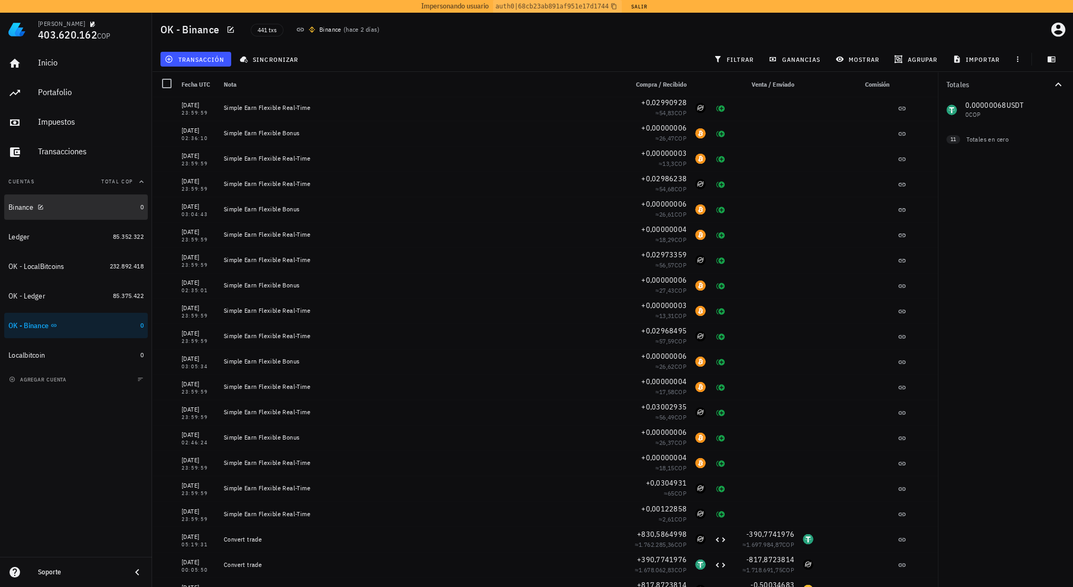
click at [90, 205] on div "Binance" at bounding box center [72, 207] width 128 height 10
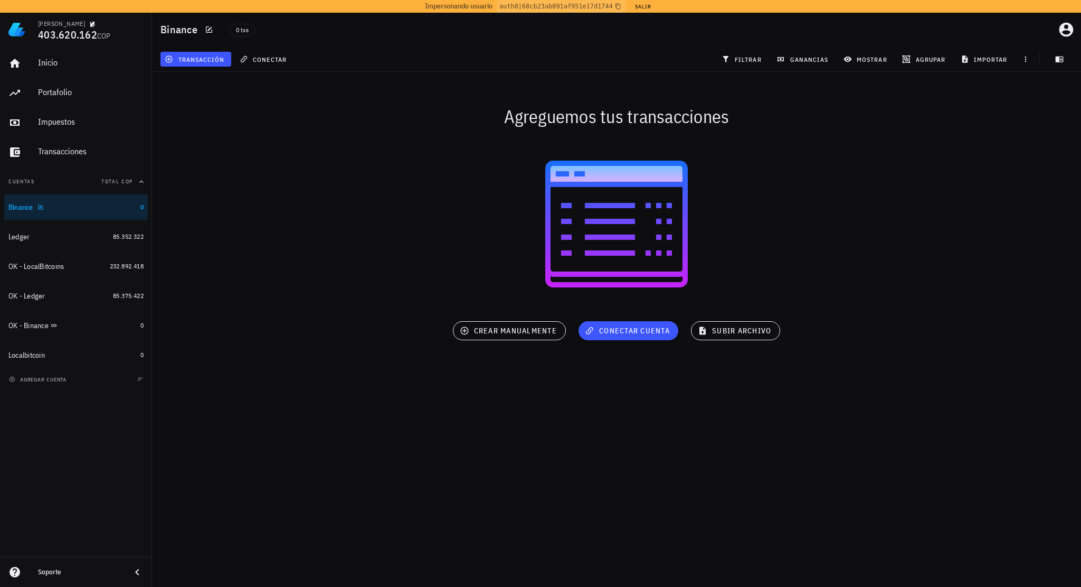
click at [44, 206] on div "Binance" at bounding box center [72, 207] width 128 height 10
click at [43, 207] on icon "button" at bounding box center [40, 207] width 6 height 6
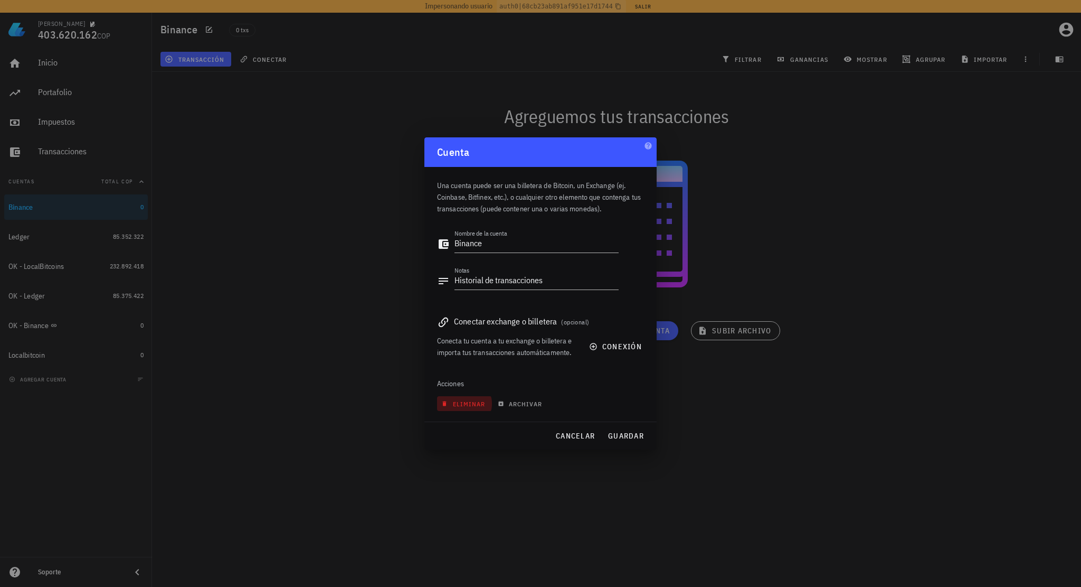
click at [458, 407] on span "eliminar" at bounding box center [464, 404] width 42 height 8
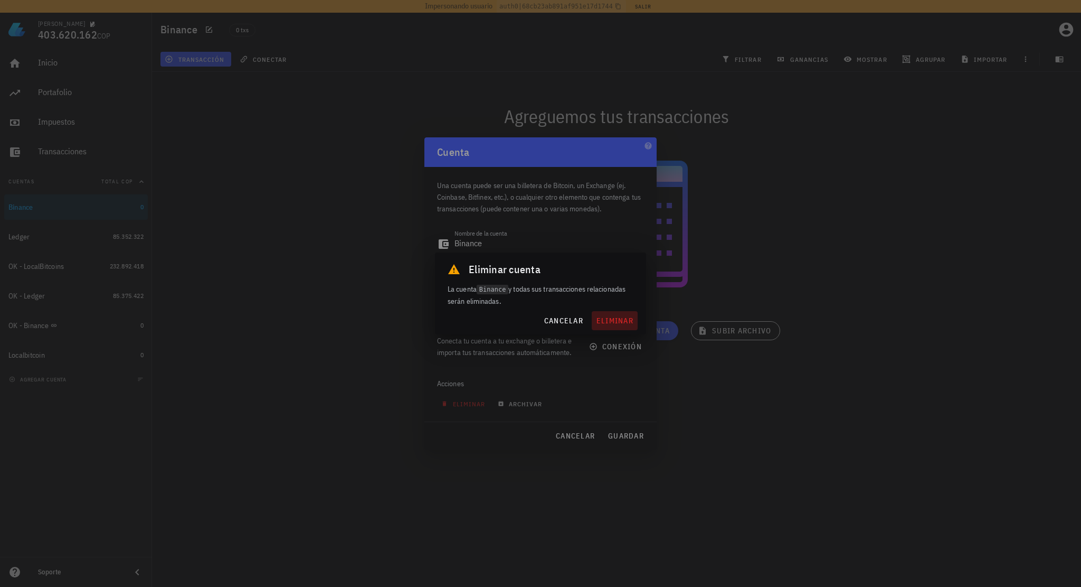
click at [616, 323] on span "eliminar" at bounding box center [614, 321] width 37 height 10
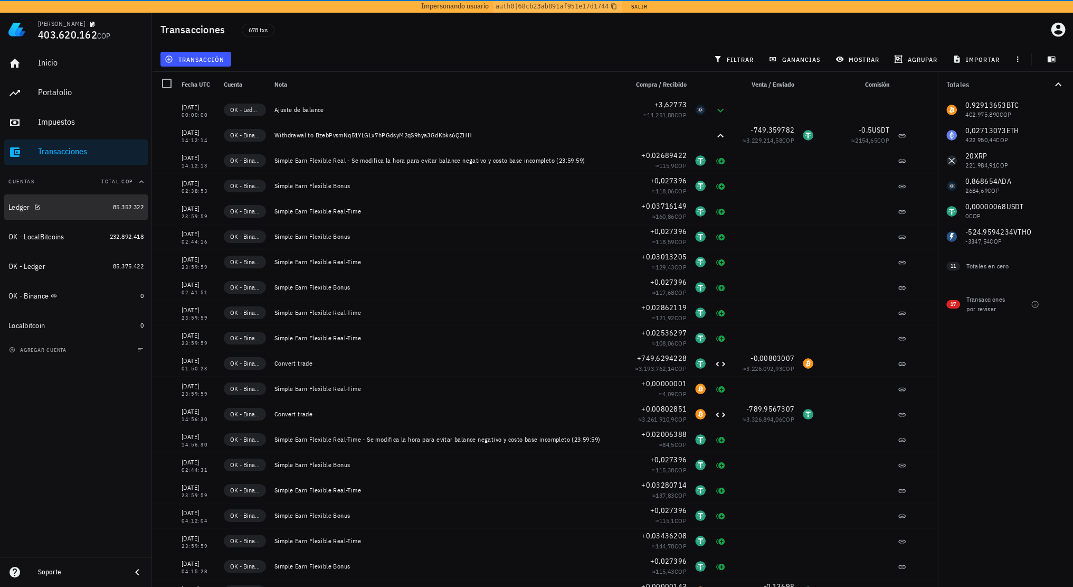
click at [70, 210] on div "Ledger" at bounding box center [58, 207] width 100 height 10
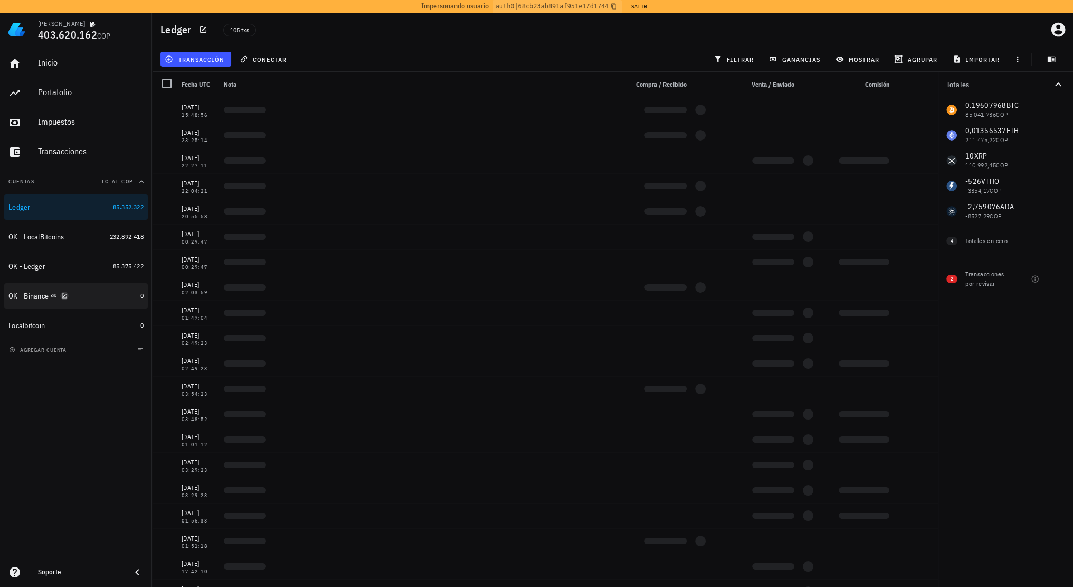
click at [68, 297] on icon "button" at bounding box center [64, 295] width 6 height 6
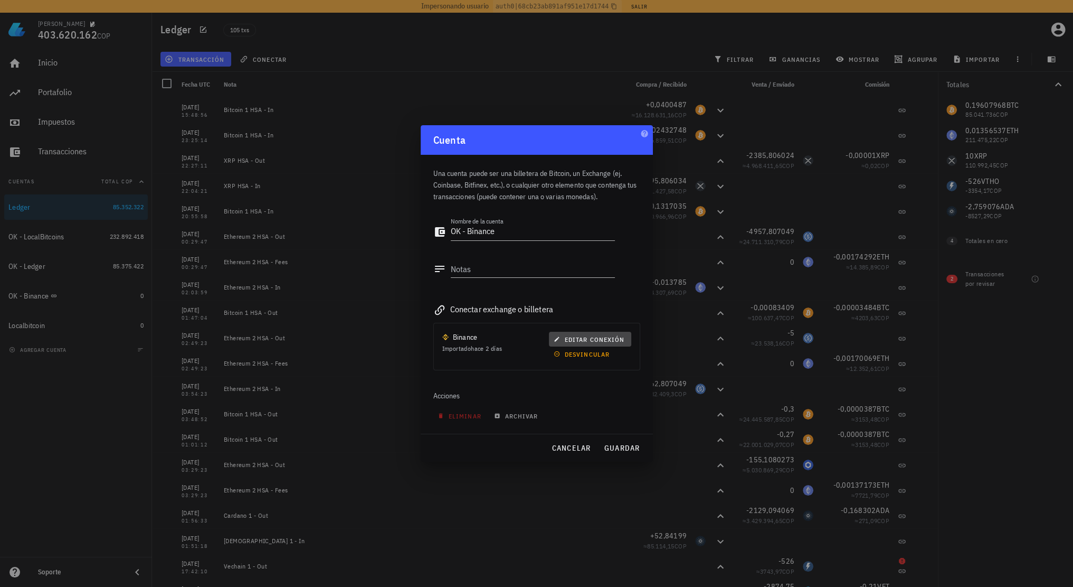
click at [610, 342] on span "editar conexión" at bounding box center [590, 339] width 69 height 8
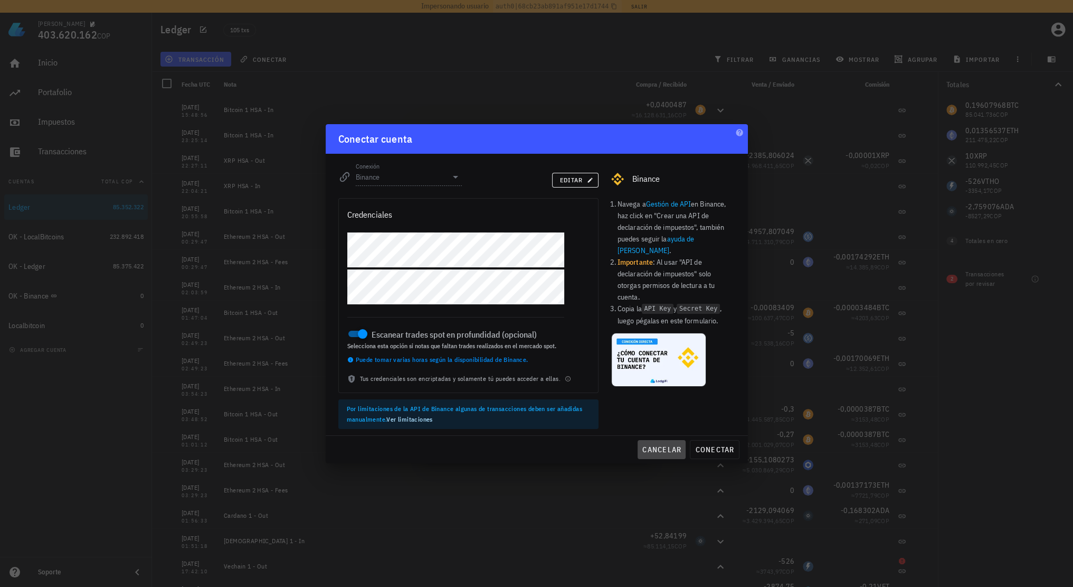
click at [665, 451] on span "cancelar" at bounding box center [662, 450] width 40 height 10
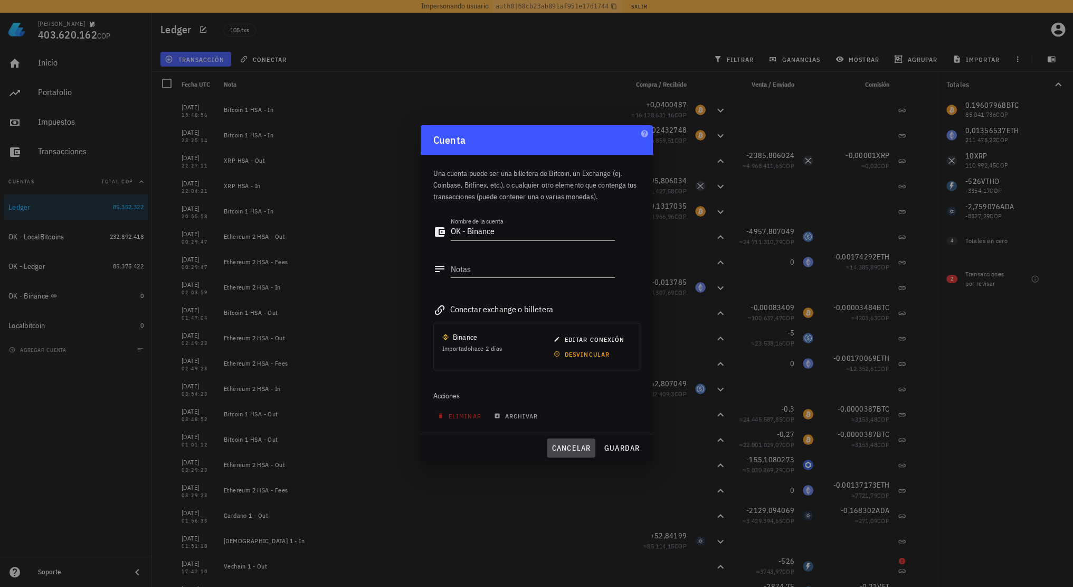
click at [568, 442] on button "cancelar" at bounding box center [571, 447] width 48 height 19
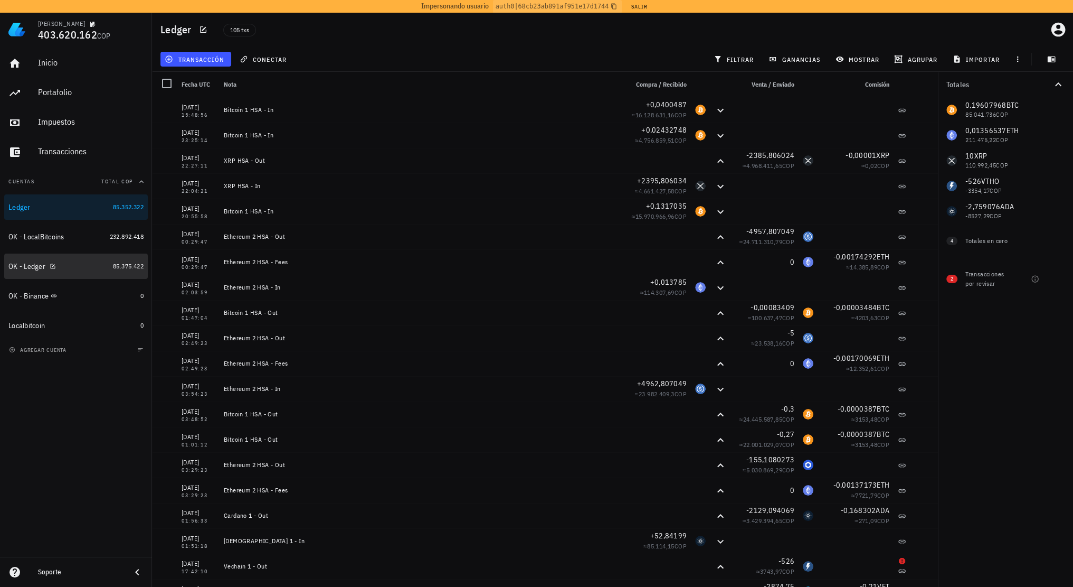
click at [86, 270] on div "OK - Ledger" at bounding box center [58, 266] width 100 height 10
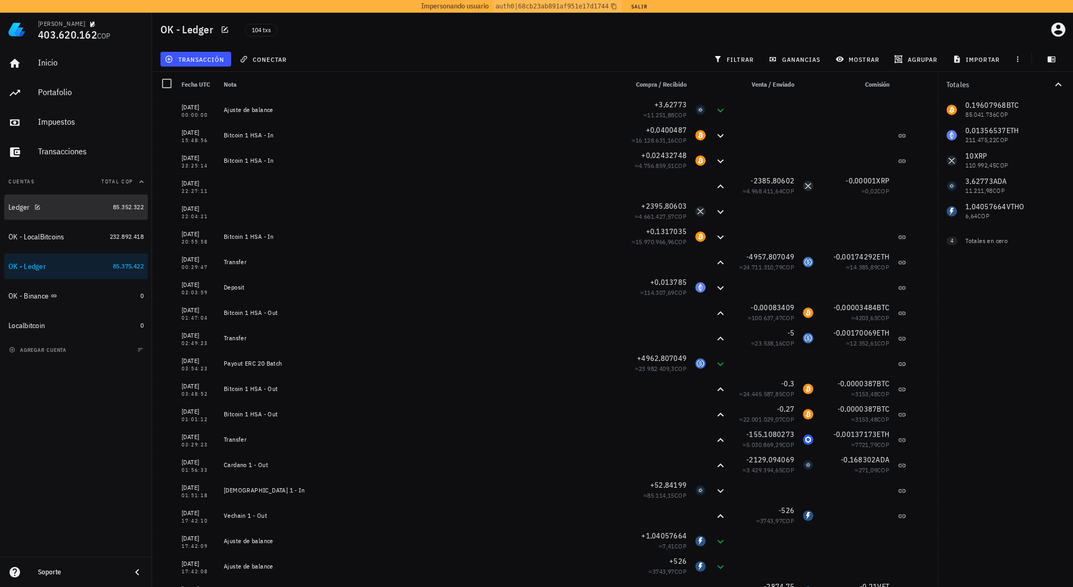
click at [64, 215] on div "Ledger" at bounding box center [58, 207] width 100 height 23
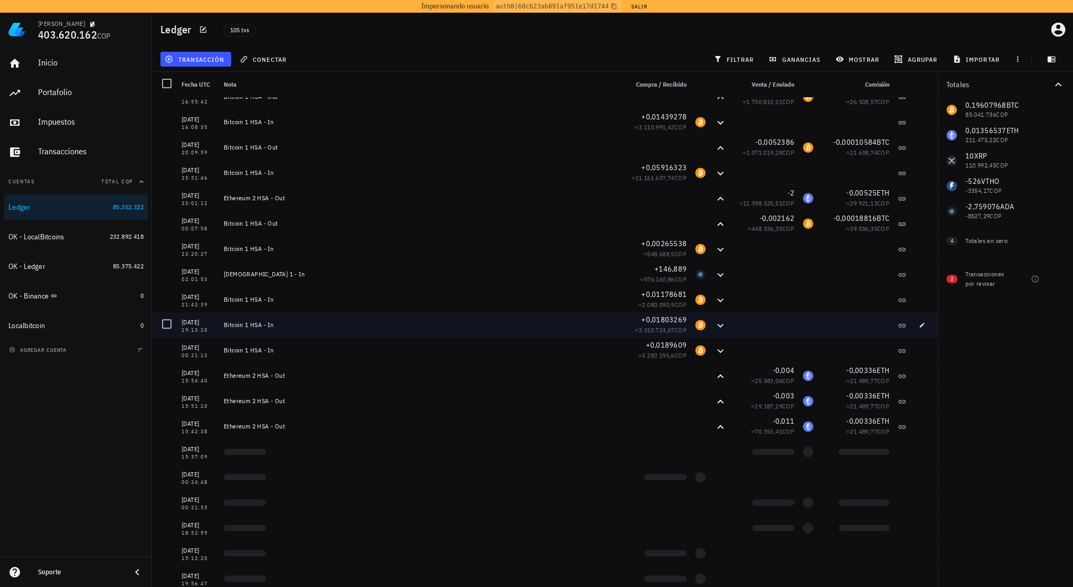
scroll to position [1584, 0]
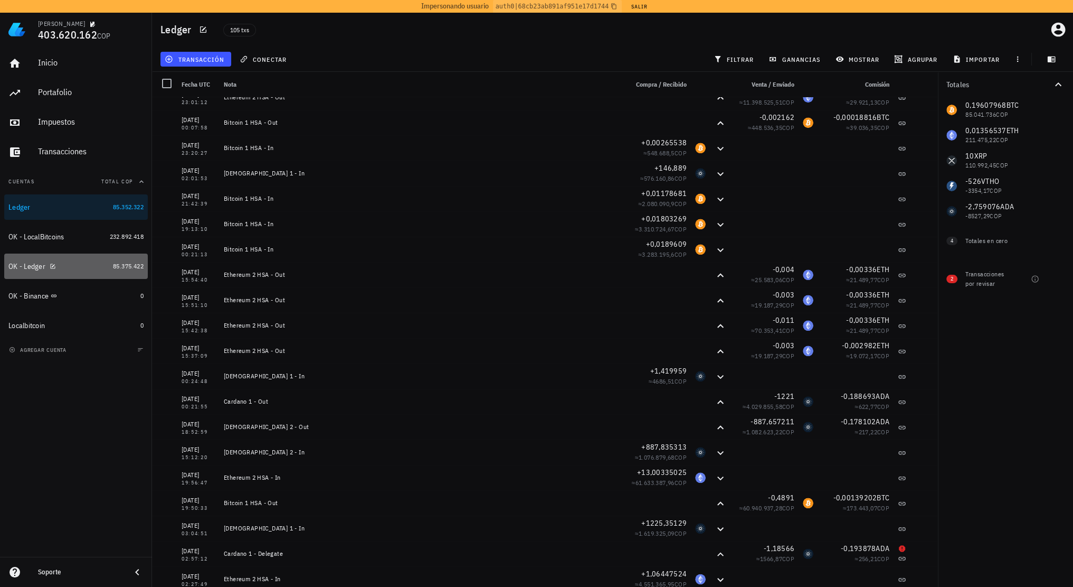
click at [76, 271] on div "OK - Ledger" at bounding box center [58, 266] width 100 height 23
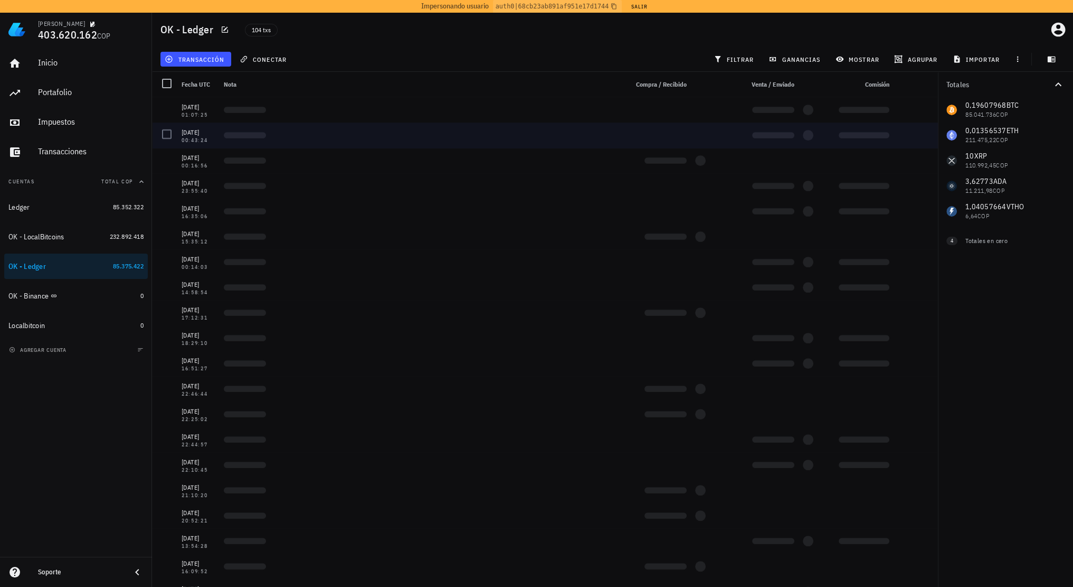
drag, startPoint x: 453, startPoint y: 353, endPoint x: 412, endPoint y: 138, distance: 218.8
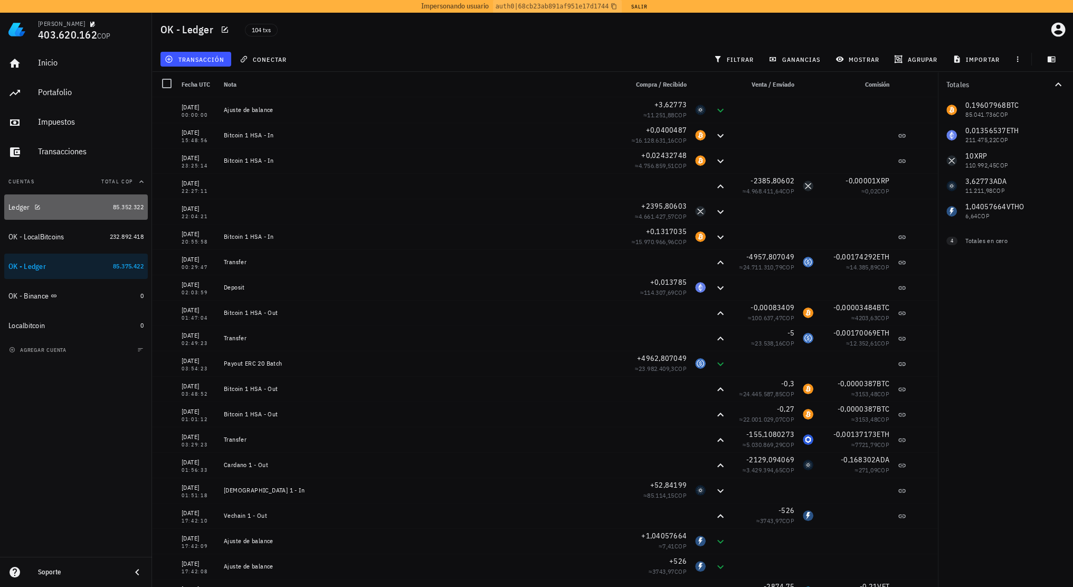
click at [84, 205] on div "Ledger" at bounding box center [58, 207] width 100 height 10
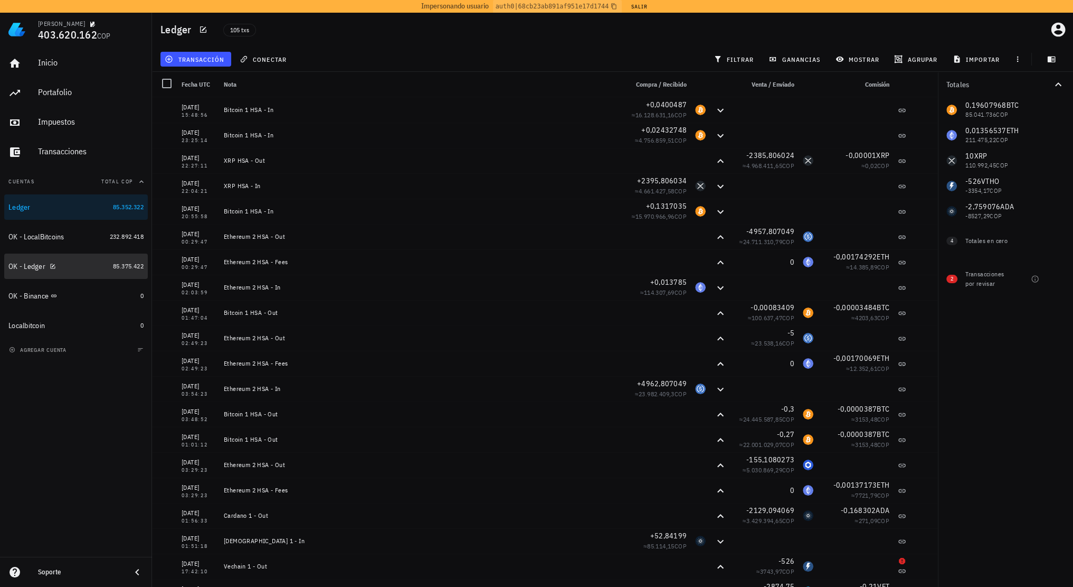
click at [83, 264] on div "OK - Ledger" at bounding box center [58, 266] width 100 height 10
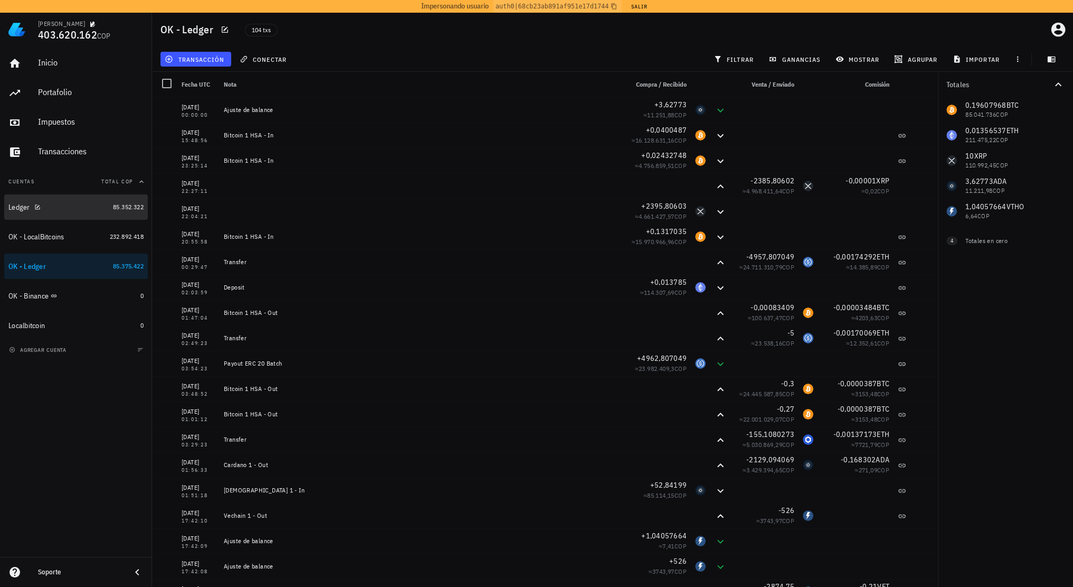
click at [83, 216] on div "Ledger" at bounding box center [58, 207] width 100 height 23
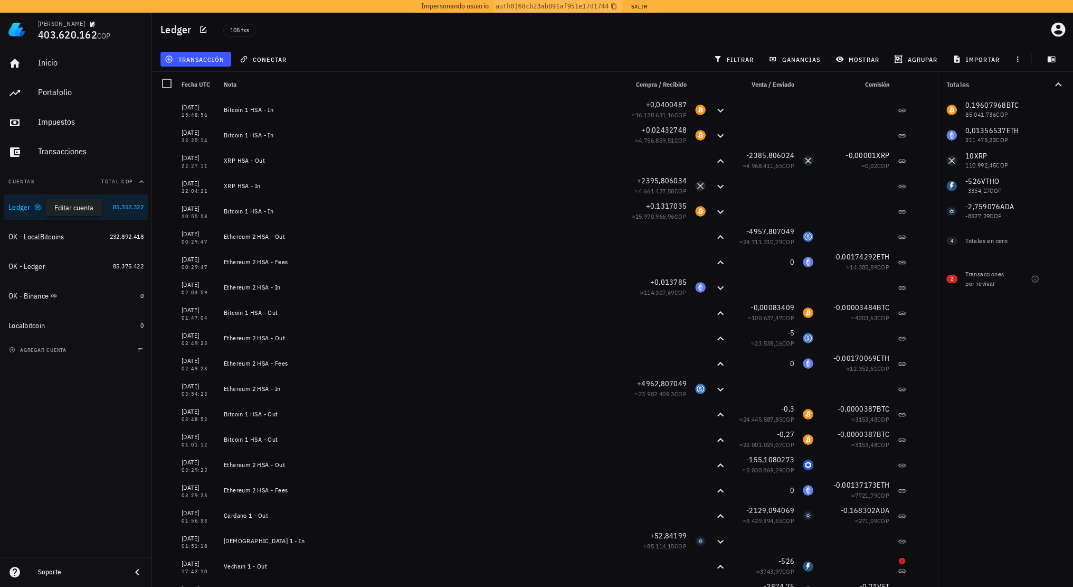
click at [38, 209] on icon "button" at bounding box center [37, 206] width 5 height 5
type textarea "Ledger"
type textarea "Billetera fria"
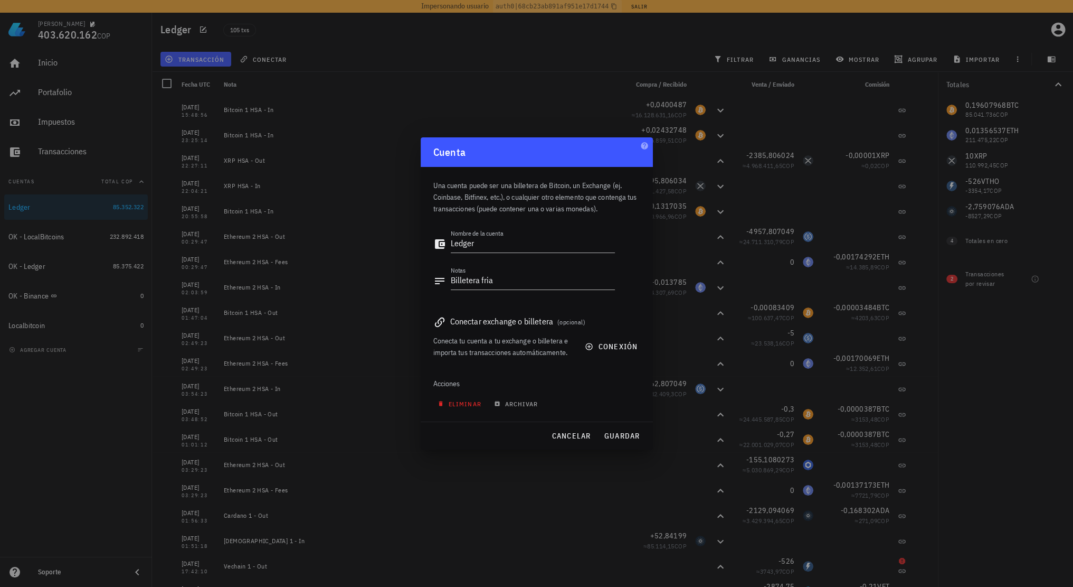
click at [468, 401] on span "eliminar" at bounding box center [461, 404] width 42 height 8
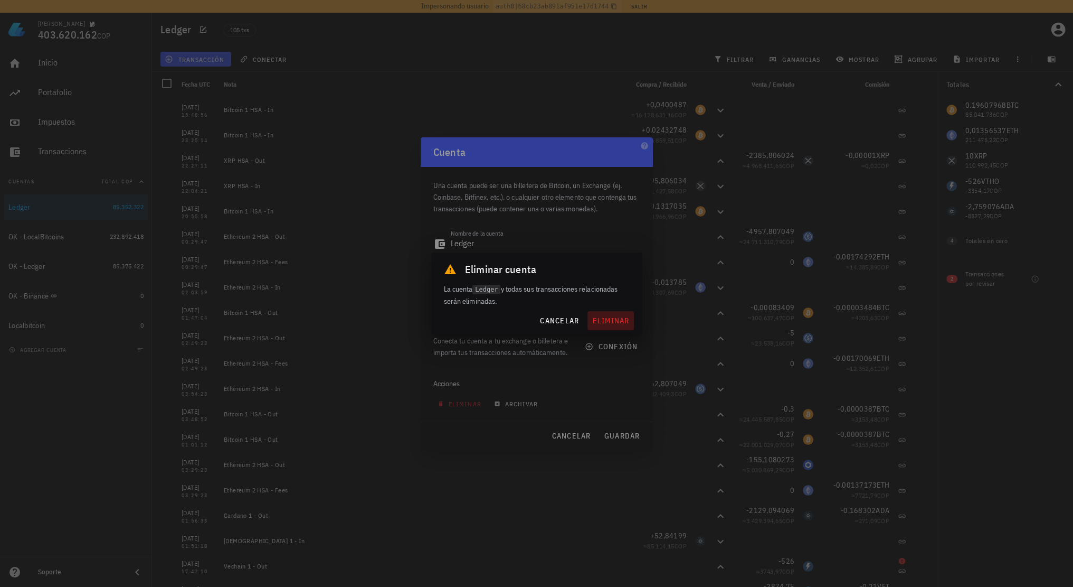
click at [608, 320] on span "eliminar" at bounding box center [610, 321] width 37 height 10
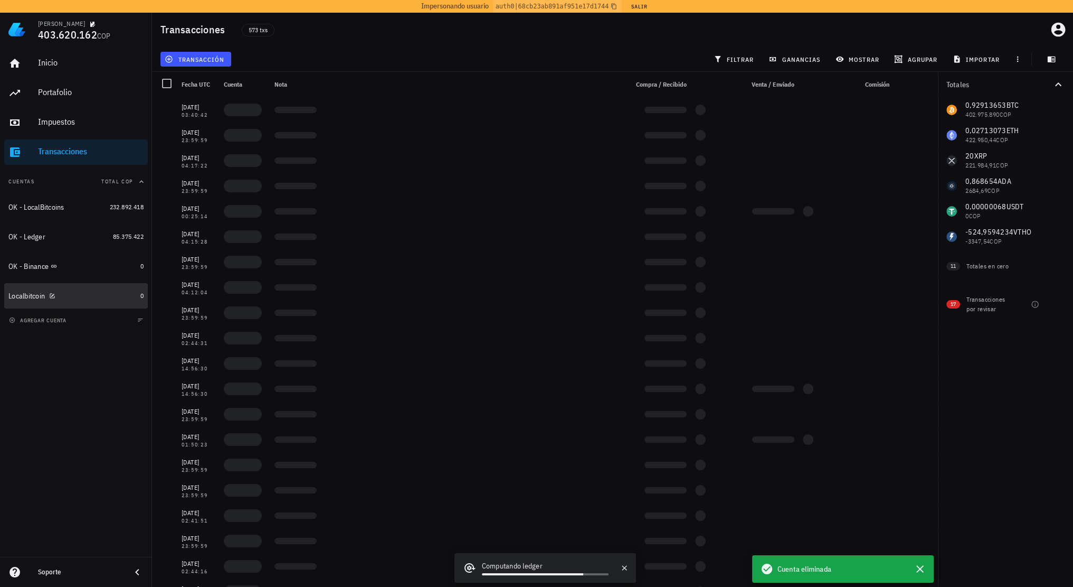
click at [87, 295] on div "Localbitcoin" at bounding box center [72, 296] width 128 height 10
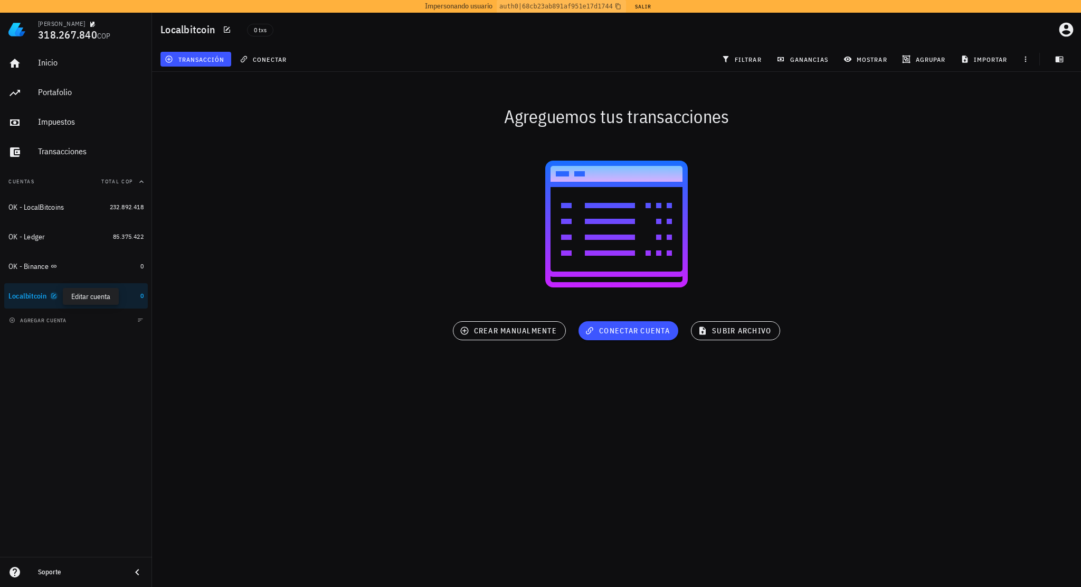
click at [55, 297] on icon "button" at bounding box center [54, 295] width 6 height 6
type textarea "Localbitcoin"
type textarea "Inactiva la operacion"
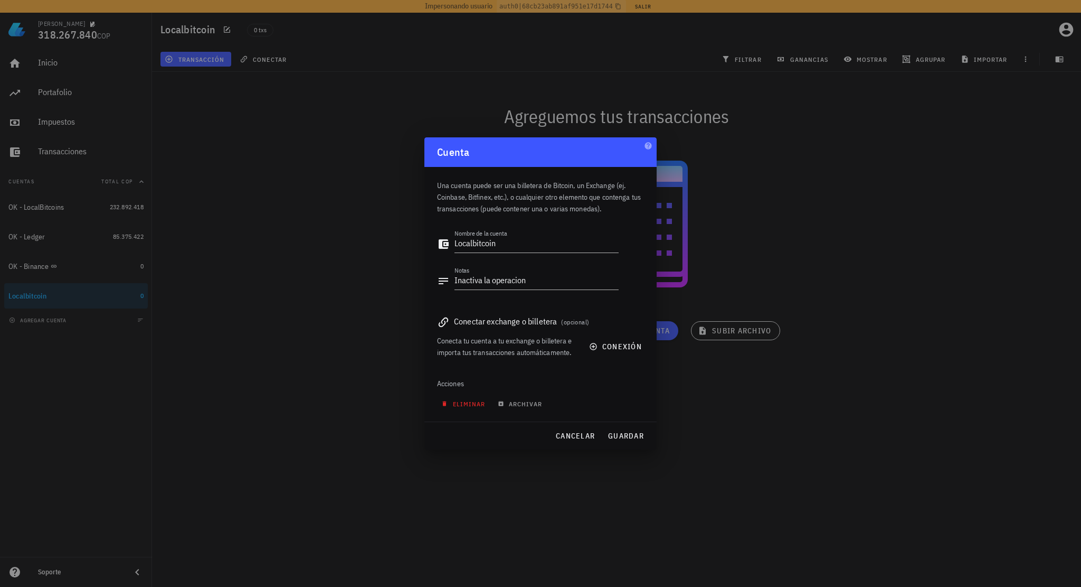
click at [474, 407] on span "eliminar" at bounding box center [464, 404] width 42 height 8
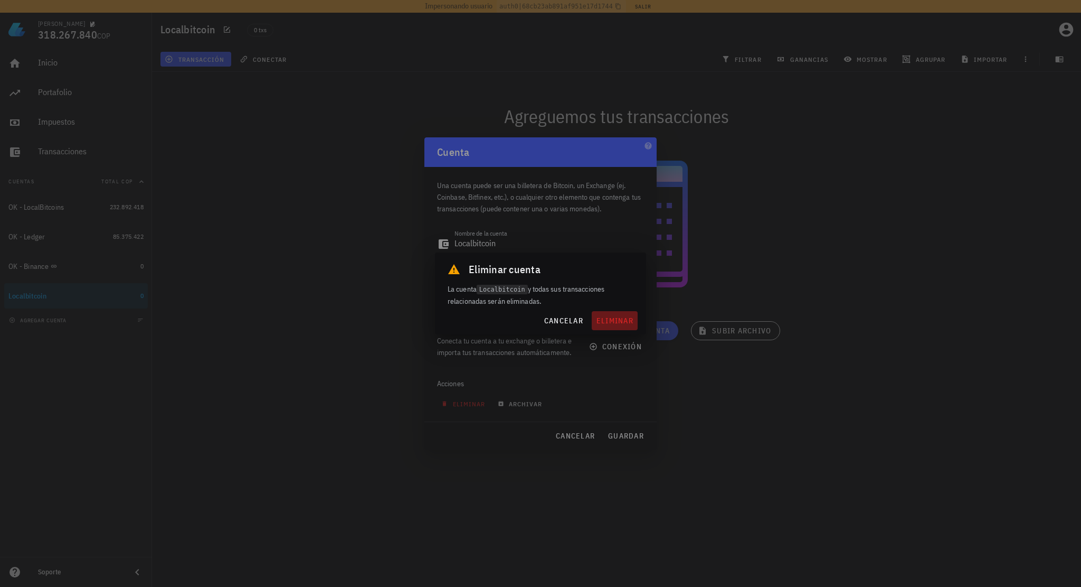
click at [608, 322] on span "eliminar" at bounding box center [614, 321] width 37 height 10
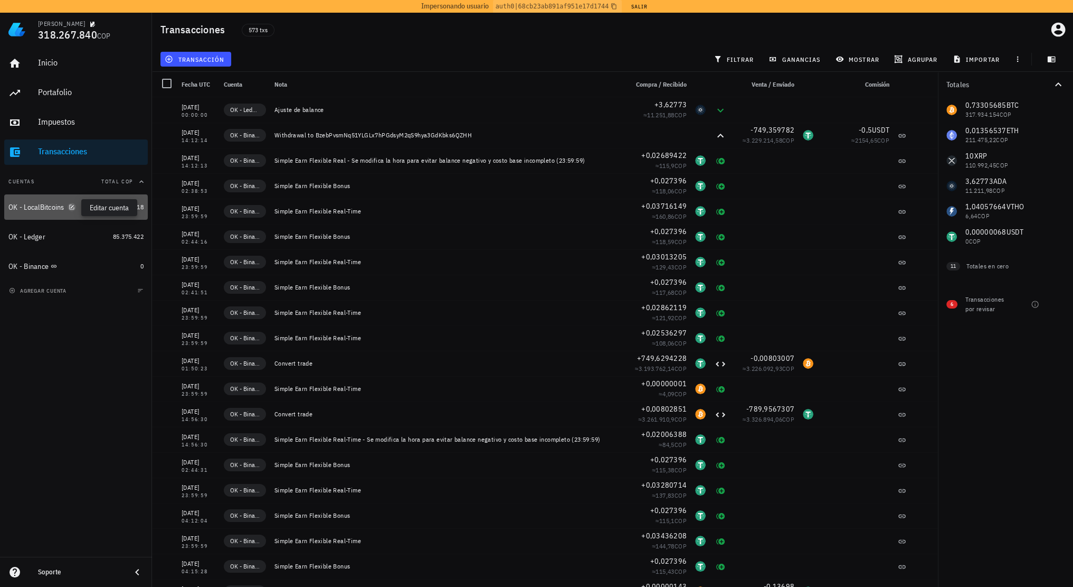
click at [72, 206] on icon "button" at bounding box center [72, 207] width 6 height 6
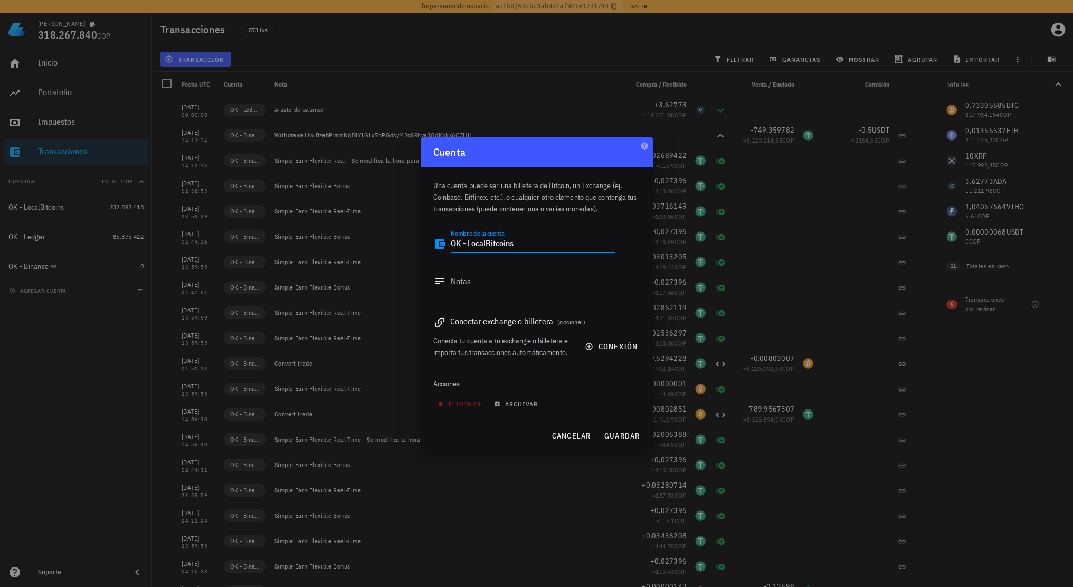
drag, startPoint x: 467, startPoint y: 247, endPoint x: 422, endPoint y: 240, distance: 45.3
click at [423, 240] on div "Una cuenta puede ser una billetera de Bitcoin, un Exchange (ej. Coinbase, Bitfi…" at bounding box center [537, 294] width 232 height 254
click at [626, 431] on span "guardar" at bounding box center [622, 436] width 36 height 10
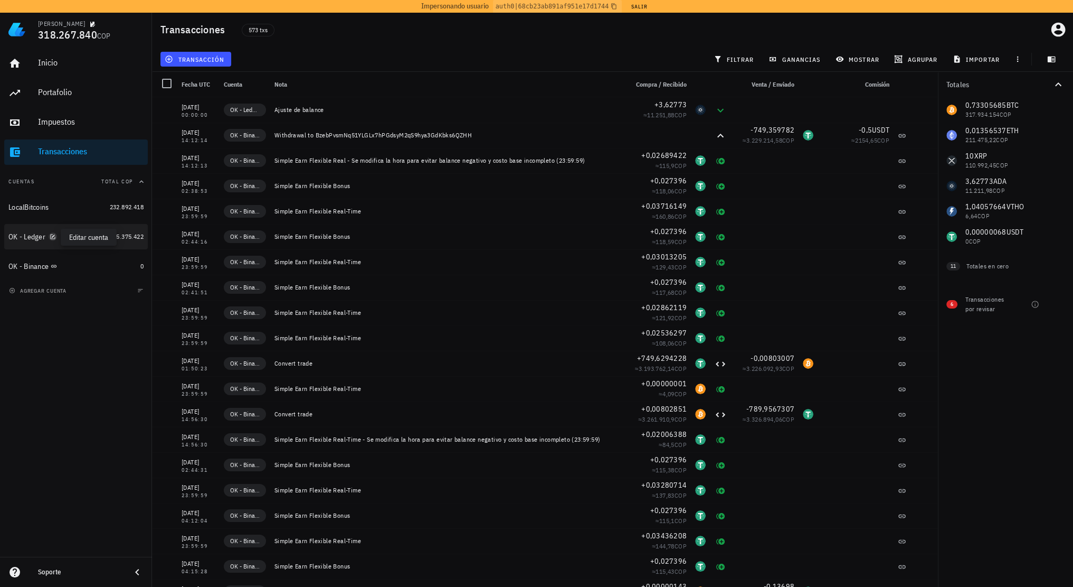
click at [51, 235] on icon "button" at bounding box center [53, 236] width 6 height 6
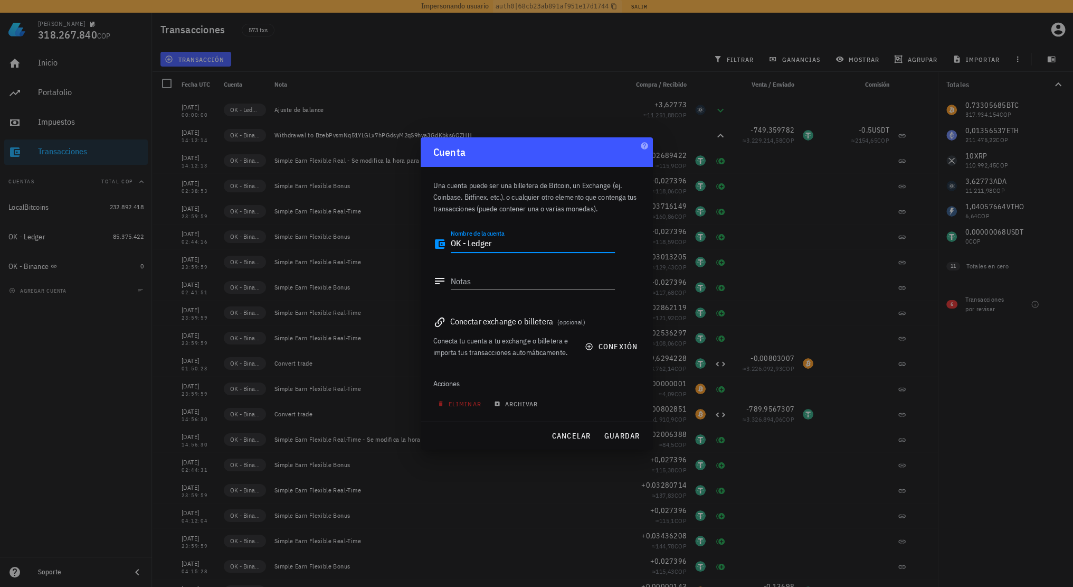
drag, startPoint x: 469, startPoint y: 243, endPoint x: 428, endPoint y: 240, distance: 40.7
click at [428, 240] on div "Una cuenta puede ser una billetera de Bitcoin, un Exchange (ej. Coinbase, Bitfi…" at bounding box center [537, 294] width 232 height 254
click at [622, 438] on span "guardar" at bounding box center [622, 436] width 36 height 10
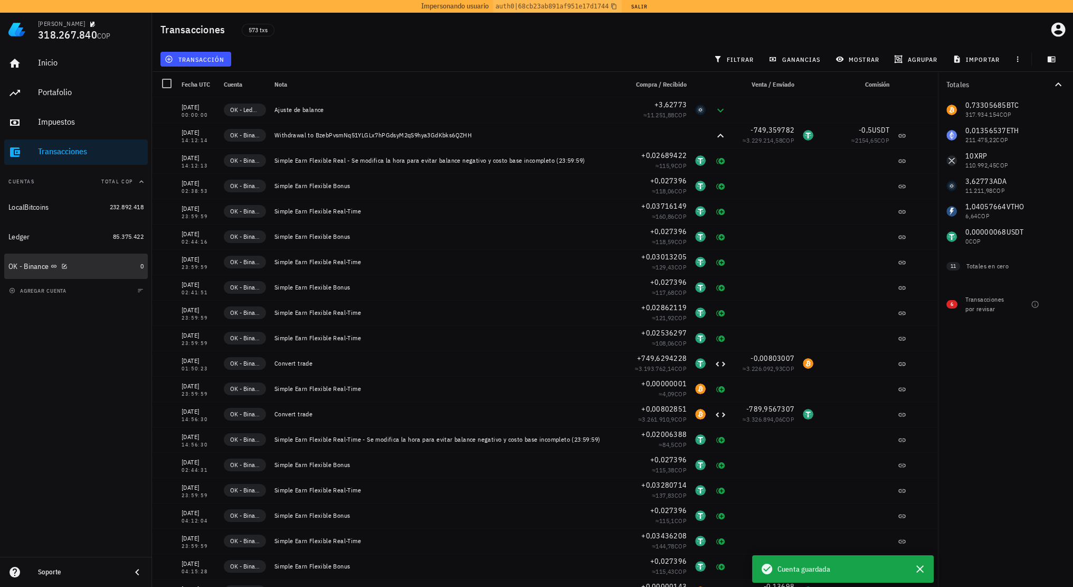
click at [91, 270] on div "OK - Binance" at bounding box center [72, 266] width 128 height 10
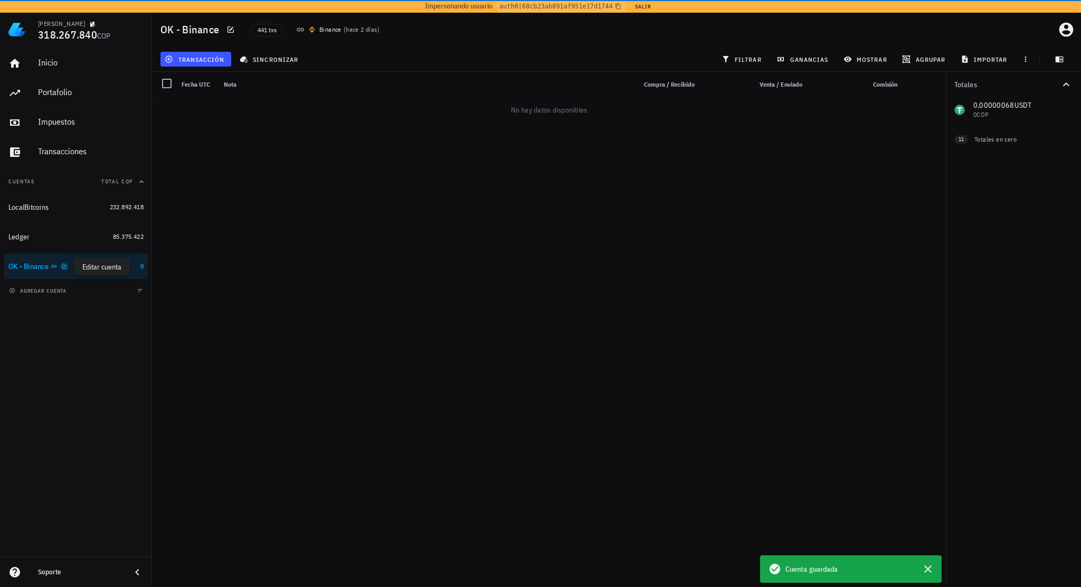
click at [64, 266] on icon "button" at bounding box center [64, 266] width 6 height 6
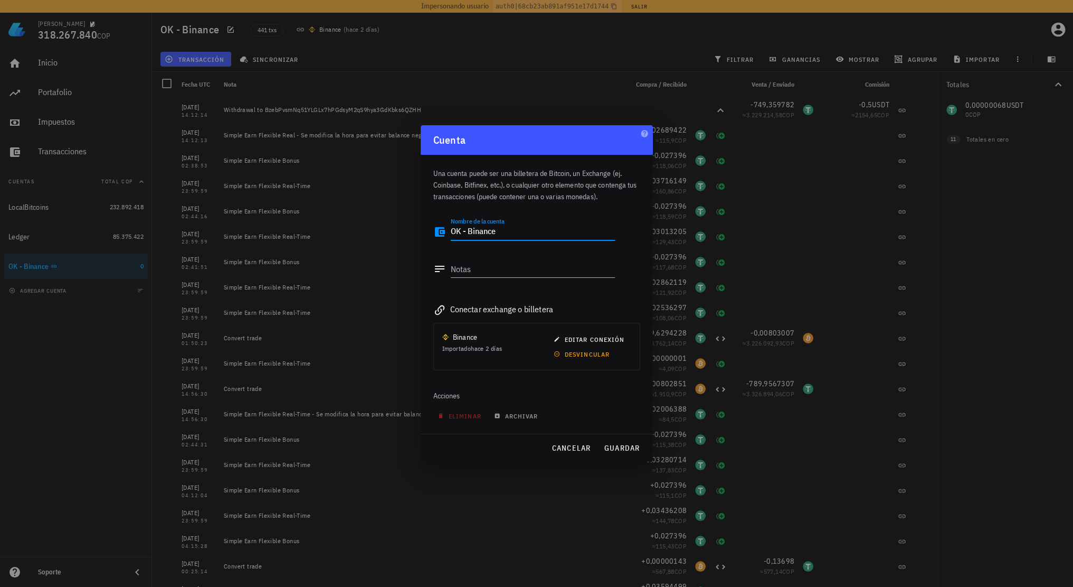
drag, startPoint x: 468, startPoint y: 235, endPoint x: 431, endPoint y: 234, distance: 37.5
click at [431, 234] on div "Una cuenta puede ser una billetera de Bitcoin, un Exchange (ej. Coinbase, Bitfi…" at bounding box center [537, 294] width 232 height 279
type textarea "Binance"
click at [619, 442] on button "guardar" at bounding box center [622, 447] width 45 height 19
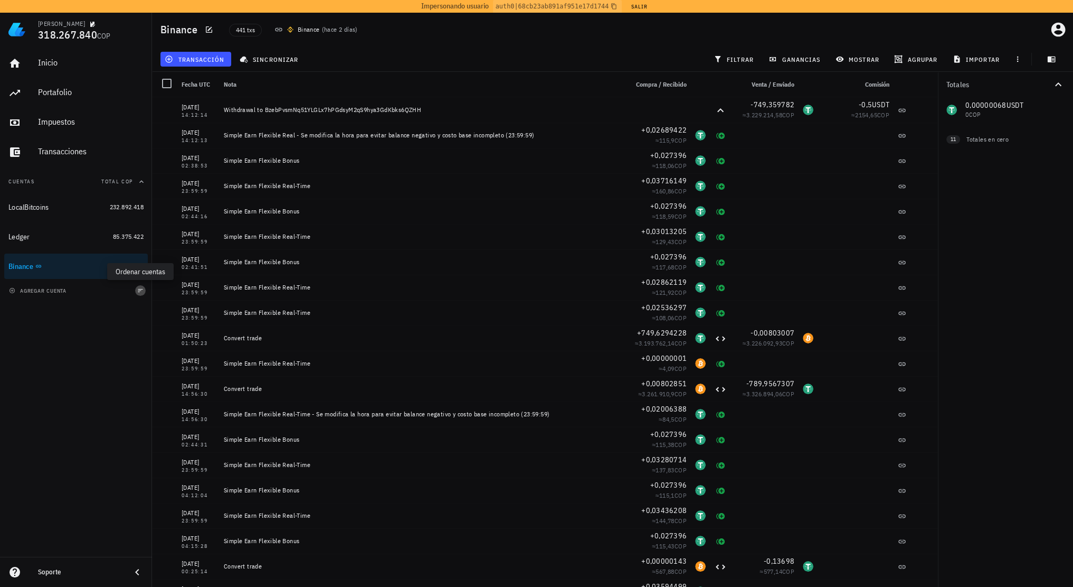
click at [141, 291] on icon "button" at bounding box center [140, 290] width 6 height 6
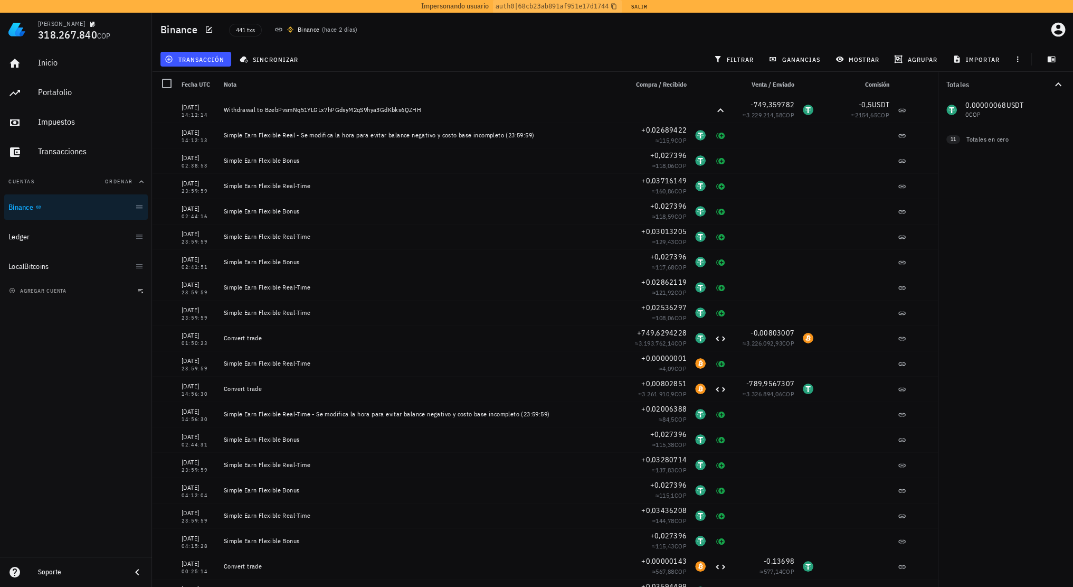
click at [145, 288] on span "button" at bounding box center [140, 290] width 11 height 6
click at [122, 394] on div "Inicio [GEOGRAPHIC_DATA] Impuestos [GEOGRAPHIC_DATA] Cuentas Total COP Binance …" at bounding box center [76, 301] width 152 height 510
